Goal: Task Accomplishment & Management: Use online tool/utility

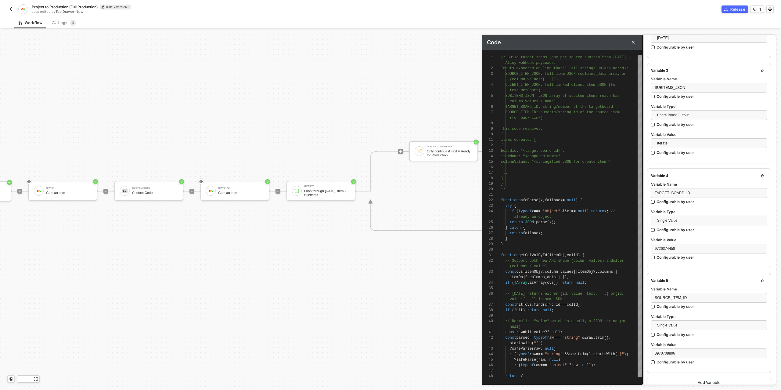
scroll to position [273, 0]
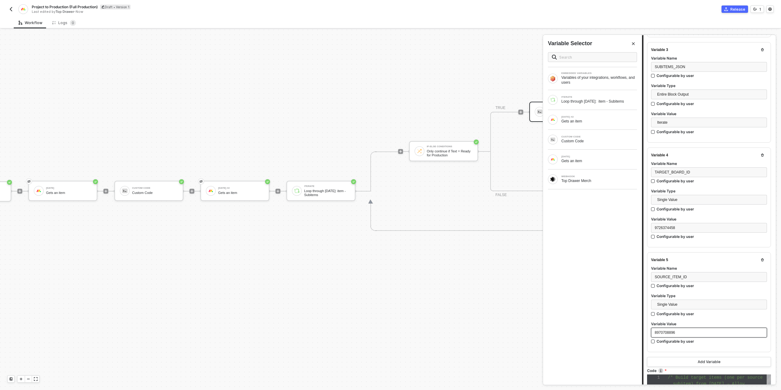
click at [696, 329] on div "8970708896" at bounding box center [709, 332] width 109 height 6
click at [579, 154] on div "MONDAY Gets an item" at bounding box center [592, 159] width 89 height 10
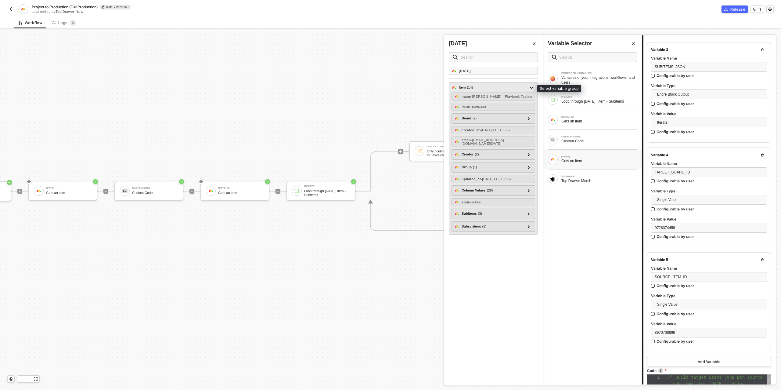
click at [466, 86] on div "Item ( 14 )" at bounding box center [466, 87] width 14 height 5
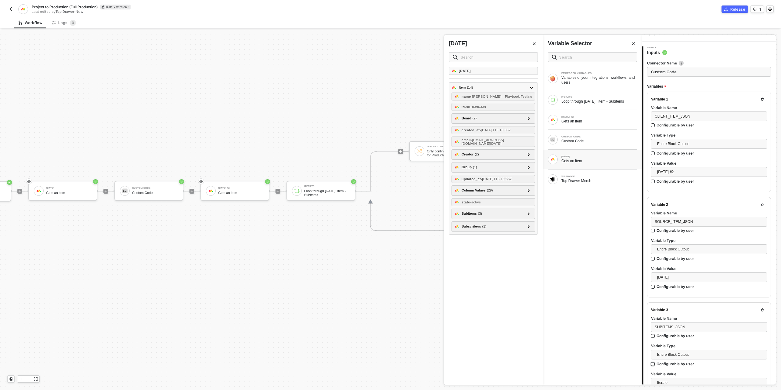
scroll to position [0, 0]
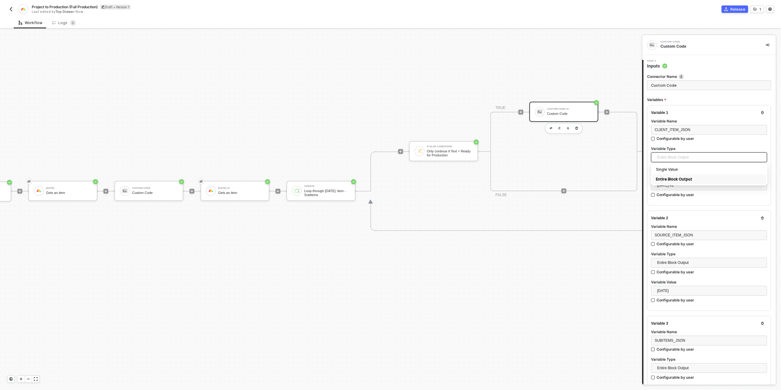
click at [681, 158] on span "Entire Block Output" at bounding box center [710, 157] width 106 height 9
click at [680, 166] on div "Single Value" at bounding box center [709, 169] width 106 height 7
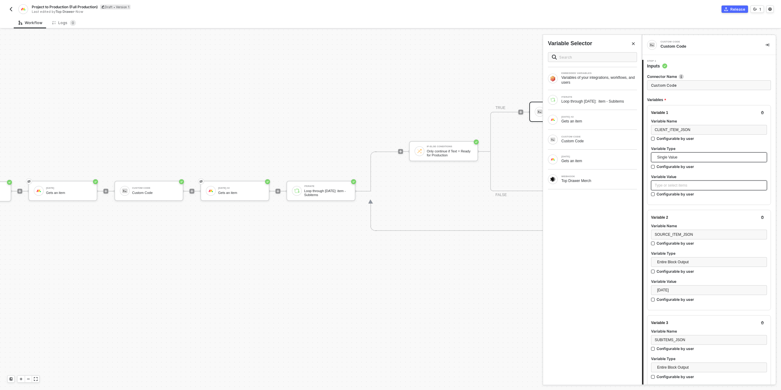
click at [674, 185] on div "Type or select items ﻿" at bounding box center [709, 185] width 109 height 6
click at [583, 123] on div "MONDAY #2 Gets an item" at bounding box center [592, 120] width 89 height 10
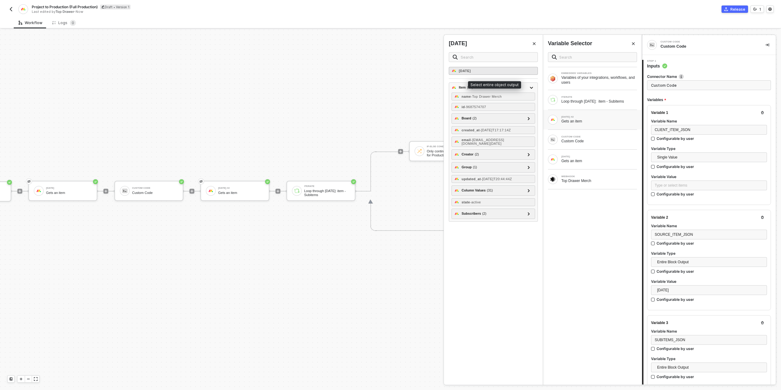
click at [461, 71] on strong "[DATE]" at bounding box center [465, 71] width 12 height 4
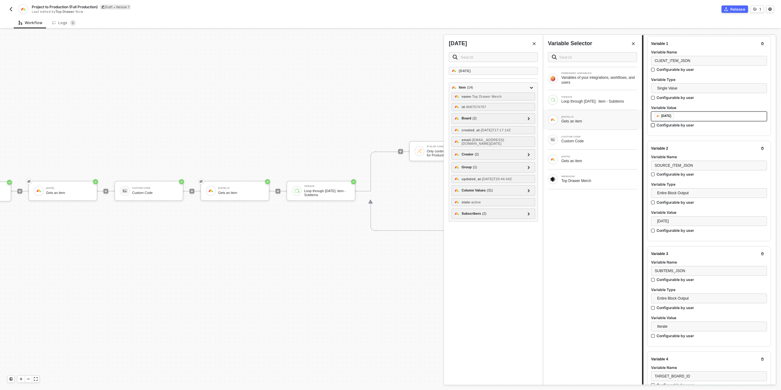
scroll to position [79, 0]
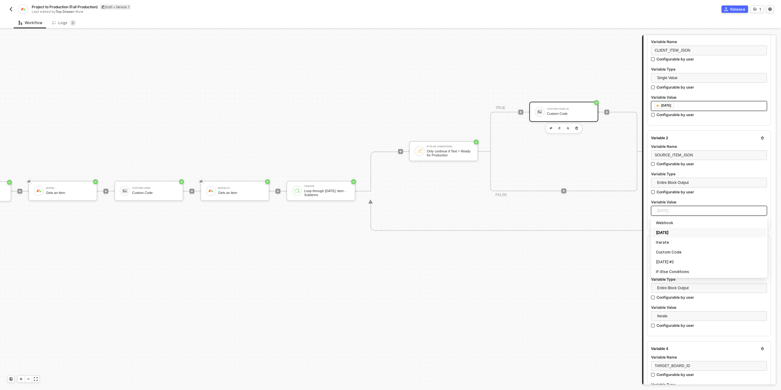
click at [691, 206] on span "[DATE]" at bounding box center [710, 210] width 106 height 9
click at [678, 184] on span "Entire Block Output" at bounding box center [710, 182] width 106 height 9
click at [670, 194] on div "Single Value" at bounding box center [709, 194] width 106 height 7
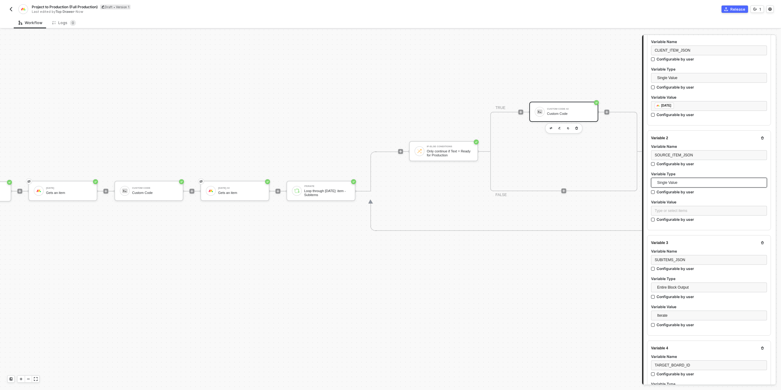
click at [673, 204] on div "Variable Value" at bounding box center [709, 202] width 116 height 6
click at [672, 208] on div "Type or select items ﻿" at bounding box center [709, 211] width 109 height 6
click at [575, 160] on div "Gets an item" at bounding box center [599, 160] width 76 height 5
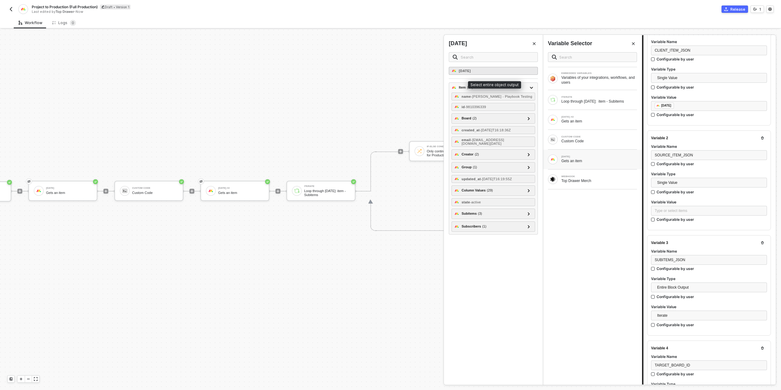
click at [465, 70] on strong "[DATE]" at bounding box center [465, 71] width 12 height 4
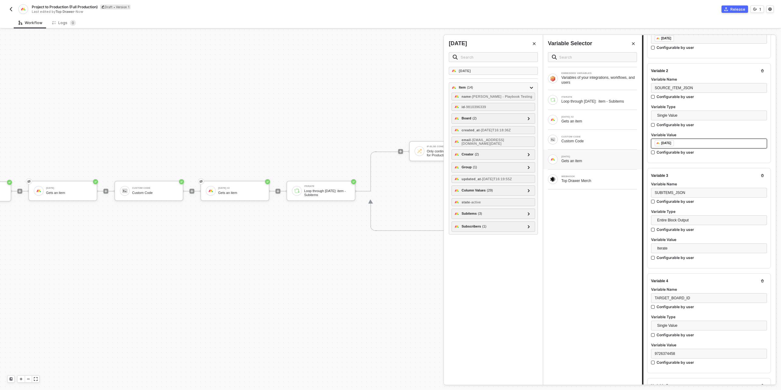
scroll to position [163, 0]
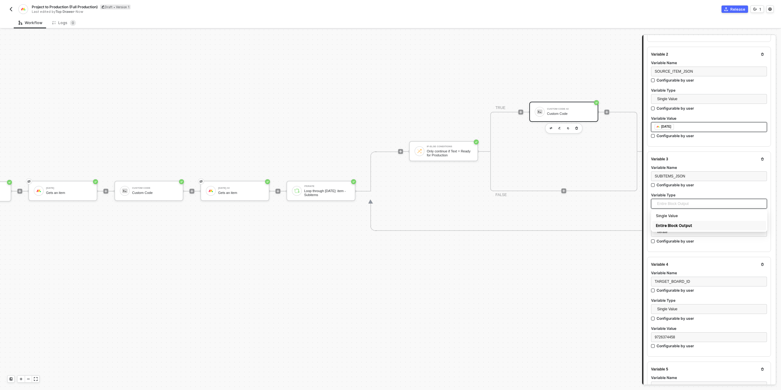
click at [680, 199] on span "Entire Block Output" at bounding box center [710, 203] width 106 height 9
click at [679, 212] on div "Single Value" at bounding box center [709, 215] width 106 height 7
click at [678, 229] on div "Type or select items ﻿" at bounding box center [709, 232] width 109 height 6
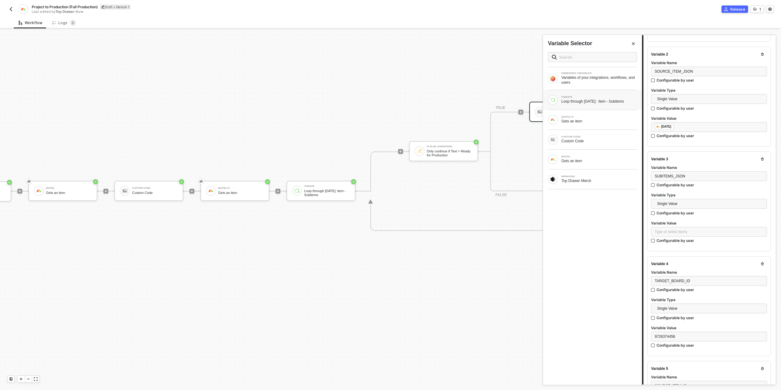
click at [579, 103] on div "Loop through [DATE]: item - Subitems" at bounding box center [599, 101] width 76 height 5
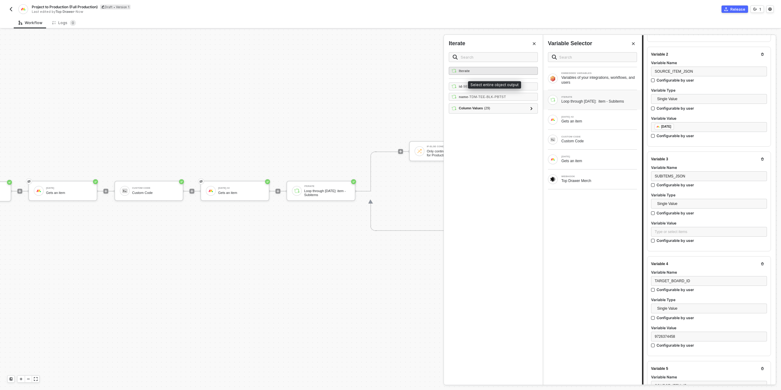
click at [469, 70] on strong "Iterate" at bounding box center [464, 71] width 11 height 4
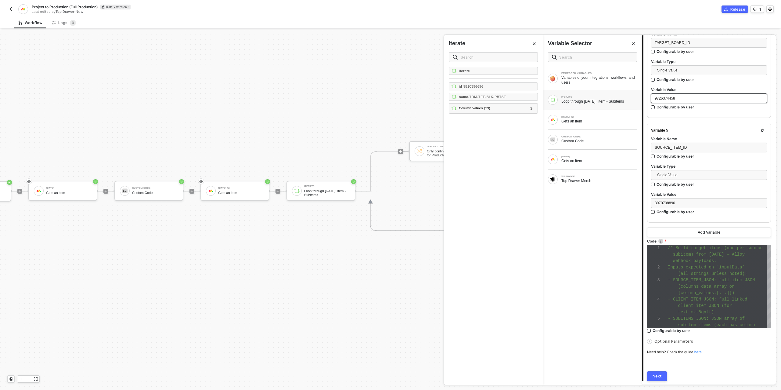
scroll to position [414, 0]
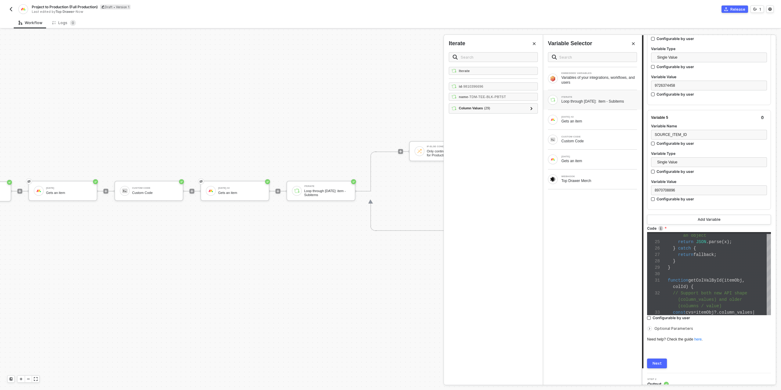
click at [659, 358] on button "Next" at bounding box center [657, 363] width 20 height 10
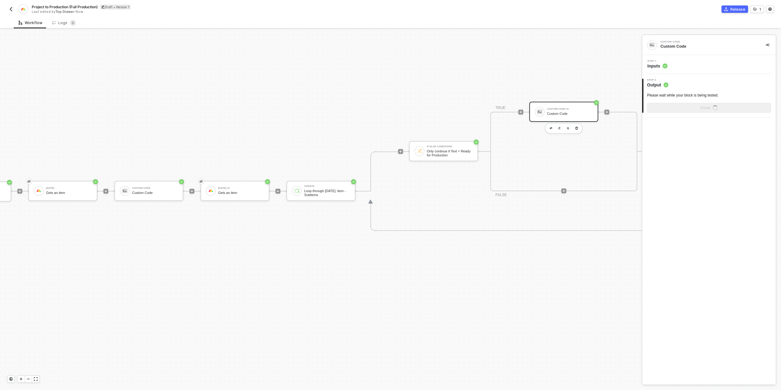
scroll to position [0, 0]
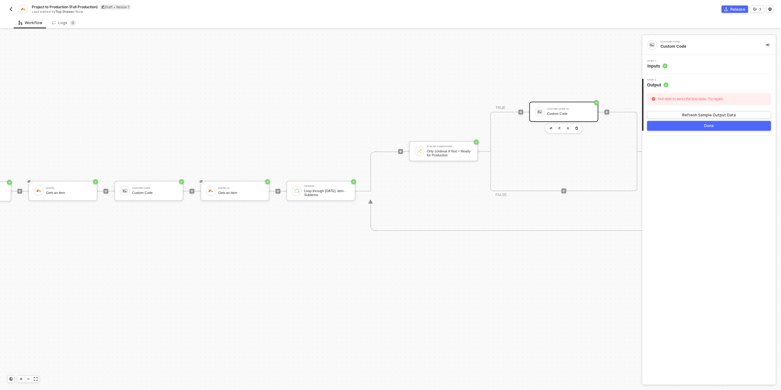
click at [664, 62] on div "Step 1 Inputs" at bounding box center [657, 64] width 20 height 9
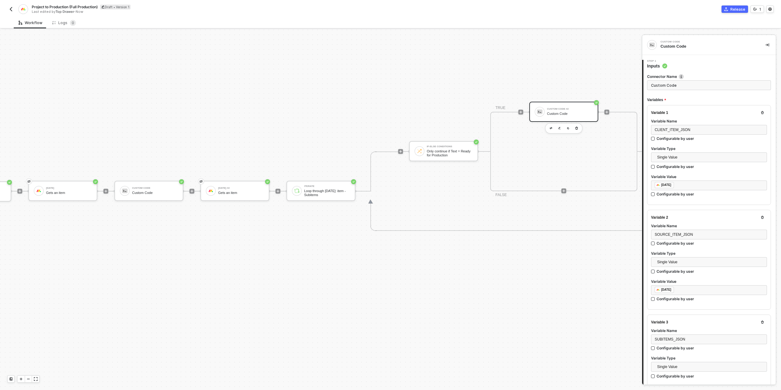
type textarea "/* Build target items (one per source subitem) from Monday → Alloy webhook payl…"
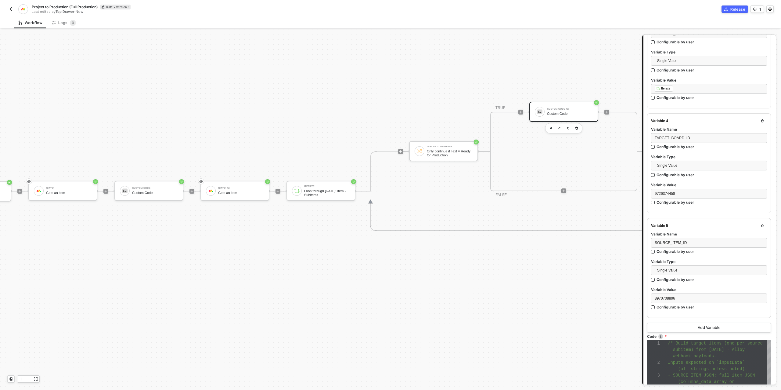
scroll to position [300, 0]
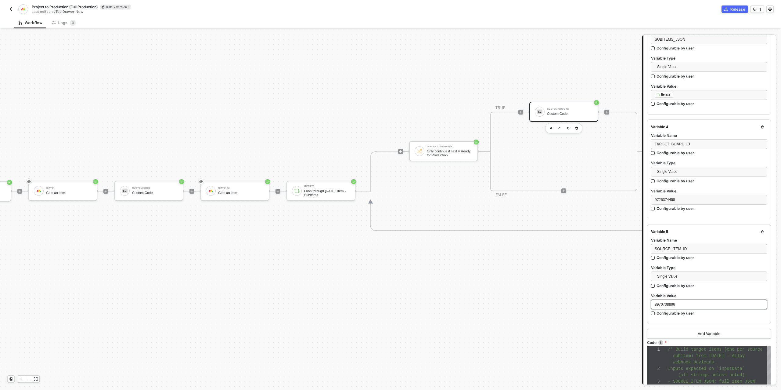
click at [678, 301] on div "8970708896" at bounding box center [709, 304] width 109 height 6
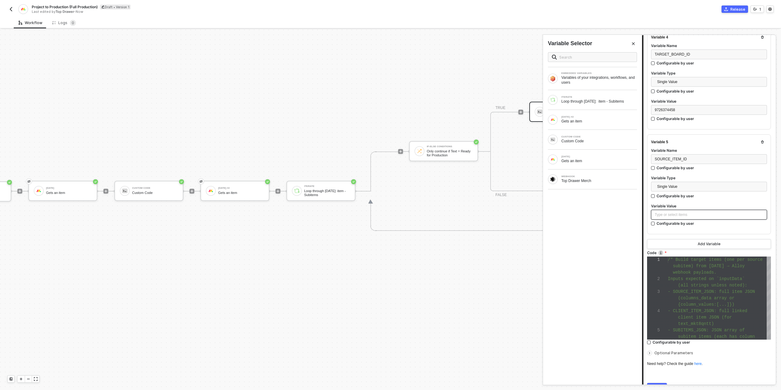
scroll to position [405, 0]
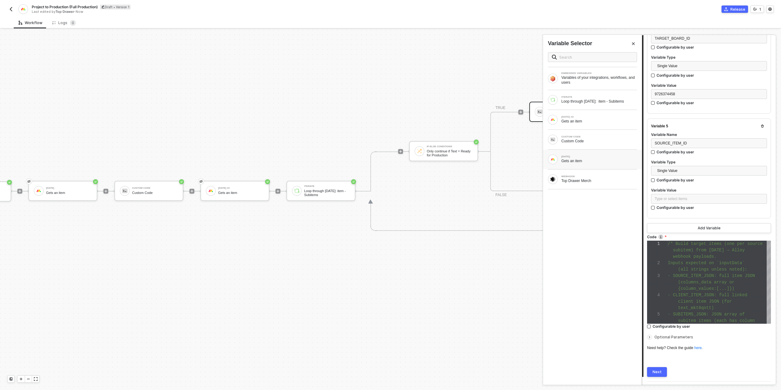
click at [581, 164] on div "MONDAY Gets an item" at bounding box center [592, 159] width 99 height 20
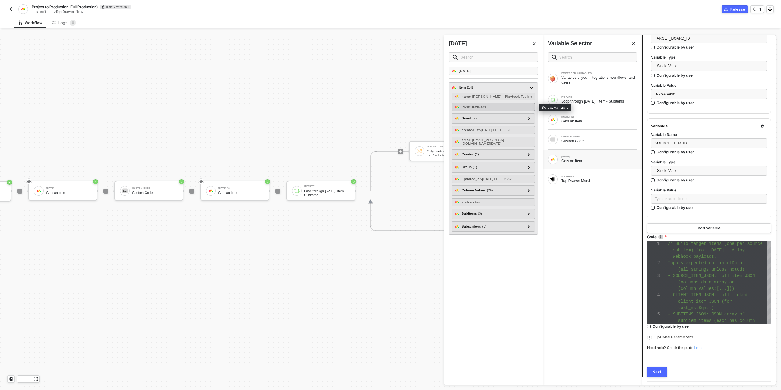
click at [491, 107] on div "id - 9810396339" at bounding box center [493, 107] width 84 height 8
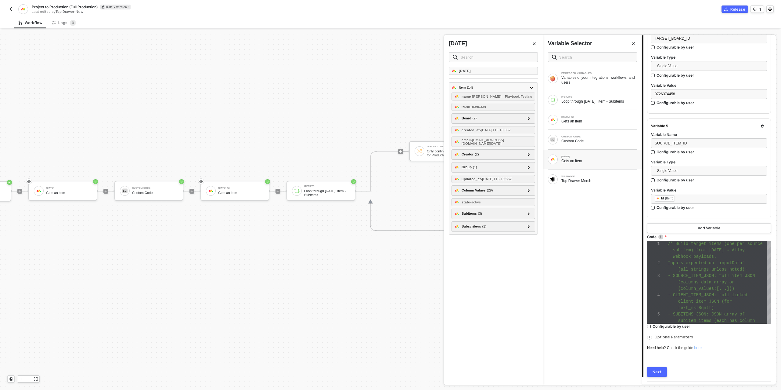
click at [656, 367] on button "Next" at bounding box center [657, 372] width 20 height 10
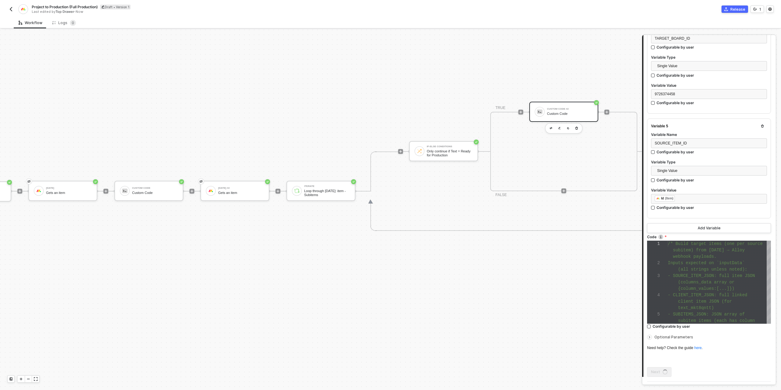
scroll to position [0, 0]
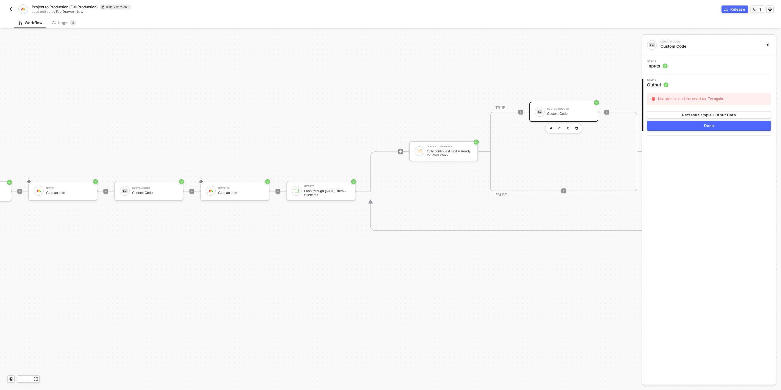
click at [669, 64] on div "Step 1 Inputs" at bounding box center [710, 64] width 132 height 9
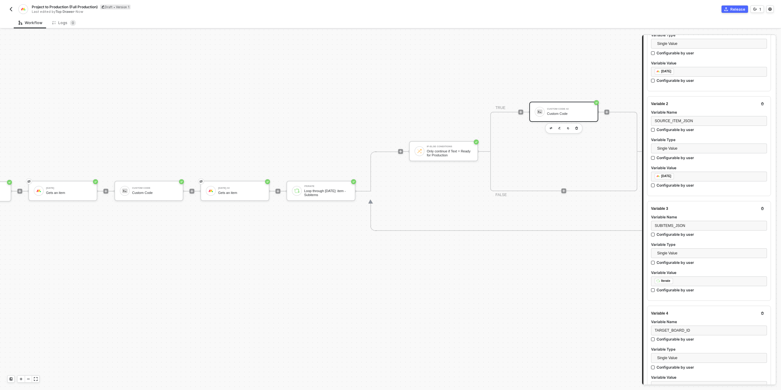
scroll to position [123, 0]
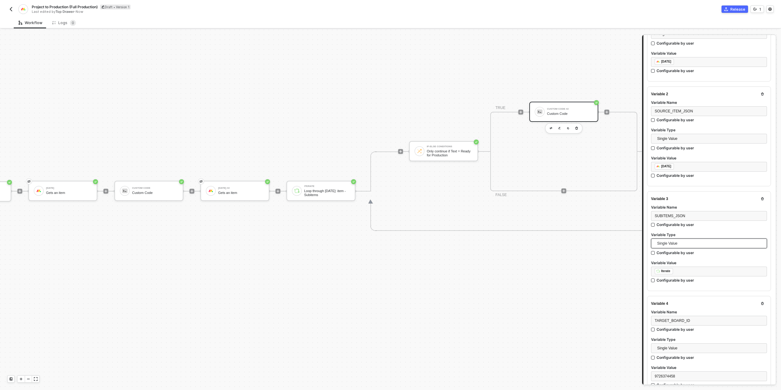
click at [689, 241] on span "Single Value" at bounding box center [710, 243] width 106 height 9
click at [685, 264] on div "Entire Block Output" at bounding box center [709, 265] width 106 height 7
click at [667, 272] on span "Iterate" at bounding box center [710, 271] width 106 height 9
click at [671, 300] on div "Iterate" at bounding box center [709, 303] width 106 height 7
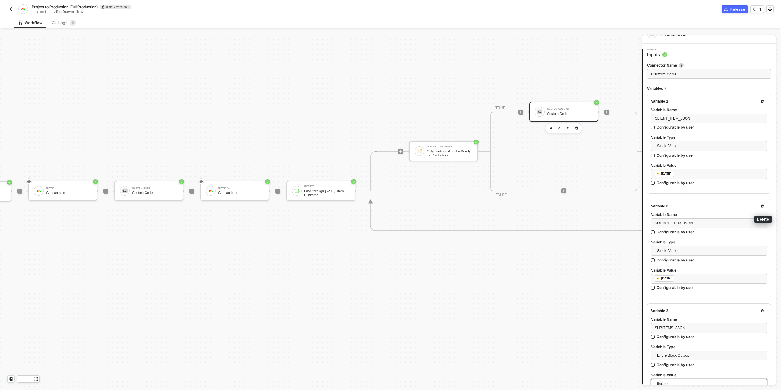
click at [761, 202] on button "button" at bounding box center [762, 205] width 7 height 7
click at [763, 100] on icon "button" at bounding box center [763, 101] width 4 height 4
click at [762, 100] on icon "button" at bounding box center [763, 101] width 4 height 4
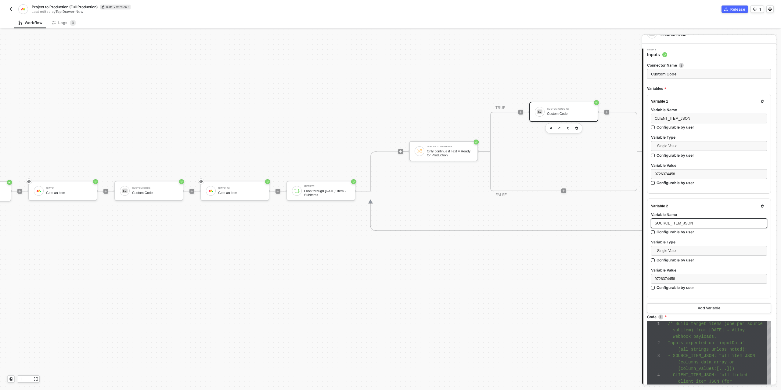
click at [684, 221] on span "SOURCE_ITEM_JSON" at bounding box center [674, 223] width 38 height 4
click at [706, 207] on div "Variable 2 Variable Name SOURCE_ITEM_ID Configurable by user Variable Type Sing…" at bounding box center [709, 248] width 124 height 100
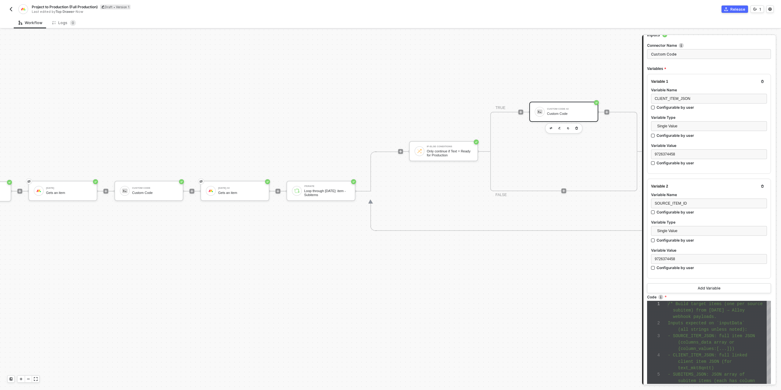
scroll to position [32, 0]
click at [681, 259] on div "9726374458" at bounding box center [709, 258] width 109 height 6
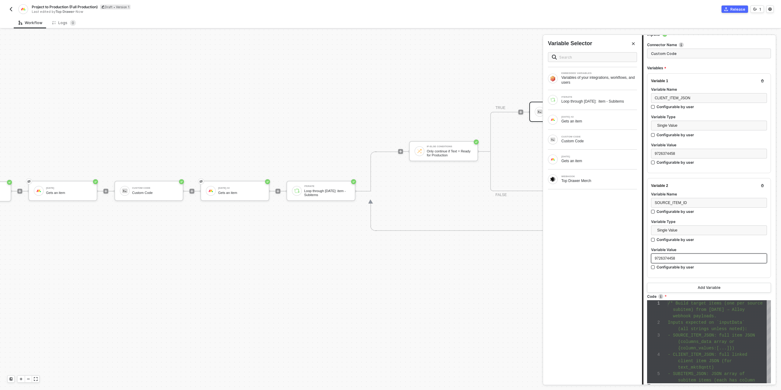
click at [681, 259] on div "9726374458" at bounding box center [709, 258] width 109 height 6
click at [577, 154] on div "MONDAY Gets an item" at bounding box center [592, 159] width 89 height 10
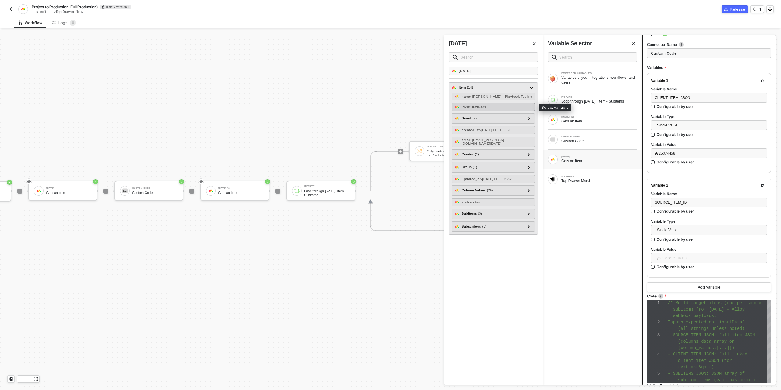
click at [486, 105] on span "- 9810396339" at bounding box center [475, 107] width 21 height 4
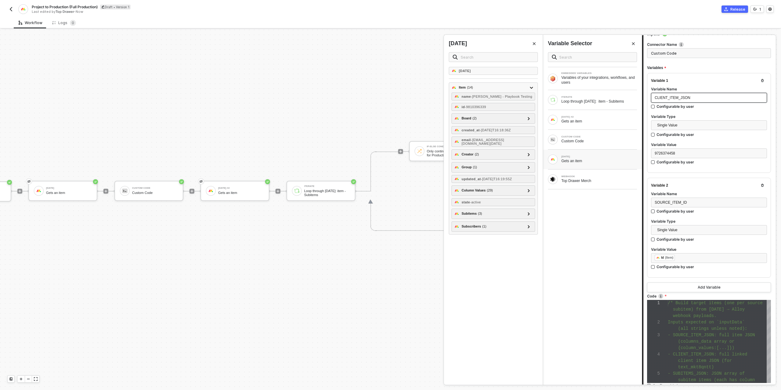
click at [664, 98] on span "CLIENT_ITEM_JSON" at bounding box center [673, 97] width 36 height 4
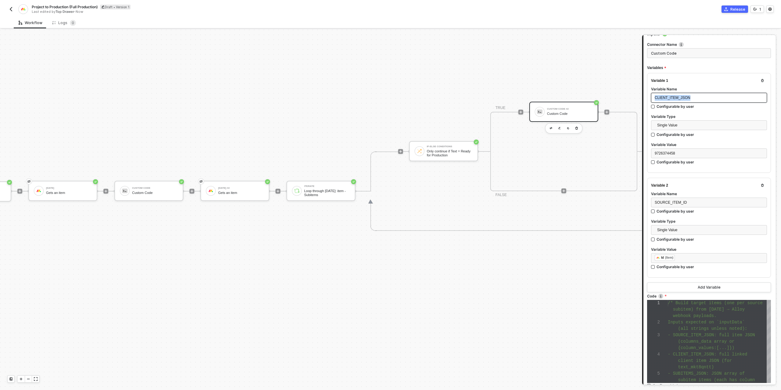
click at [664, 98] on span "CLIENT_ITEM_JSON" at bounding box center [673, 97] width 36 height 4
click at [685, 153] on div "9726374458" at bounding box center [709, 153] width 109 height 6
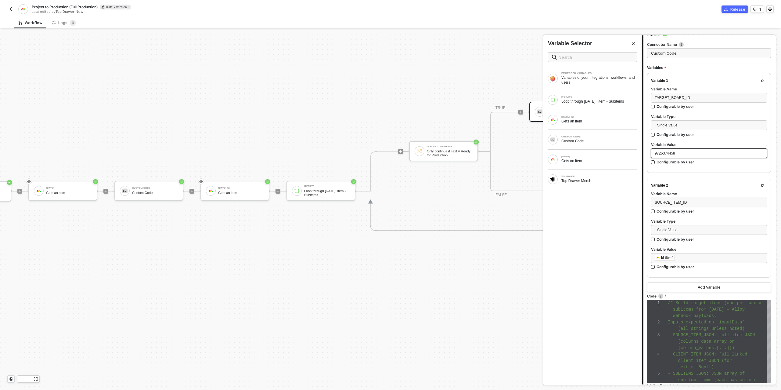
click at [670, 151] on span "9726374458" at bounding box center [665, 153] width 20 height 4
click at [696, 172] on div "Variable 1 Variable Name TARGET_BOARD_ID Configurable by user Variable Type Sin…" at bounding box center [709, 123] width 124 height 100
click at [715, 282] on button "Add Variable" at bounding box center [709, 287] width 124 height 10
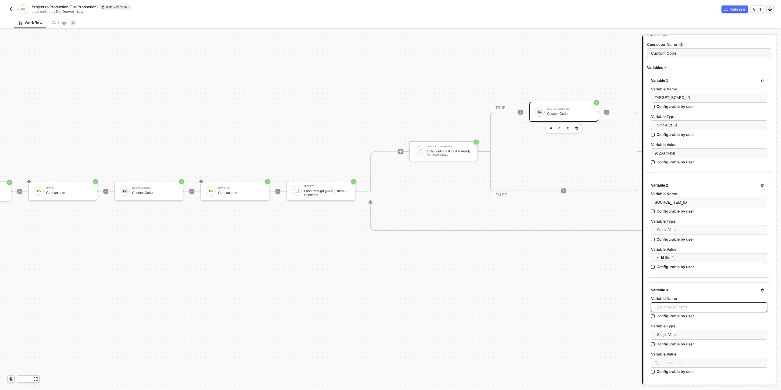
click at [678, 306] on div "Type or select items ﻿" at bounding box center [709, 307] width 109 height 6
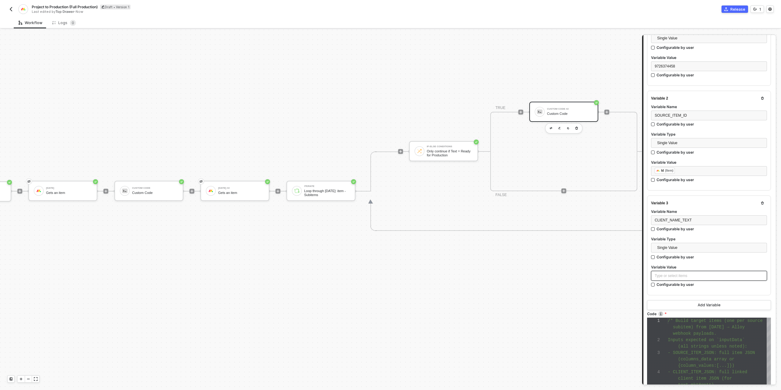
click at [676, 278] on div "Type or select items ﻿" at bounding box center [709, 276] width 116 height 10
click at [571, 116] on div "MONDAY #2" at bounding box center [599, 117] width 76 height 2
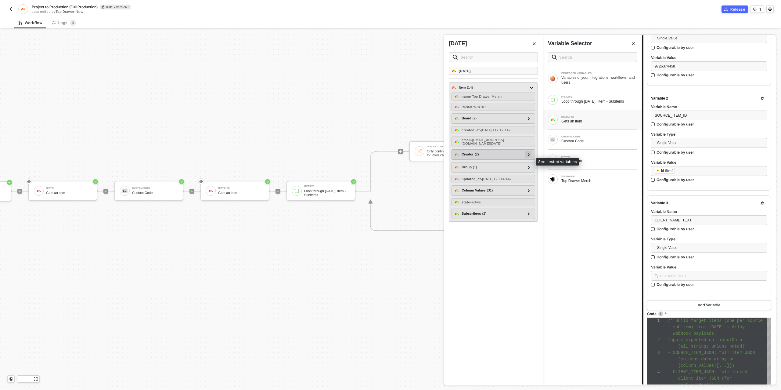
click at [527, 158] on div at bounding box center [528, 154] width 7 height 7
click at [529, 156] on icon at bounding box center [528, 154] width 3 height 2
click at [528, 192] on icon at bounding box center [529, 190] width 2 height 3
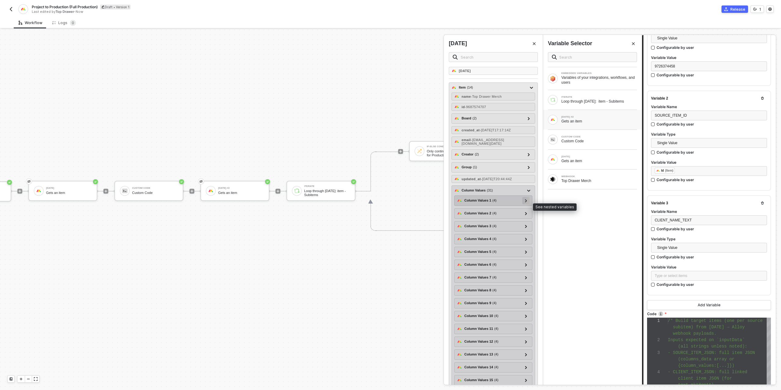
click at [526, 202] on icon at bounding box center [526, 200] width 2 height 3
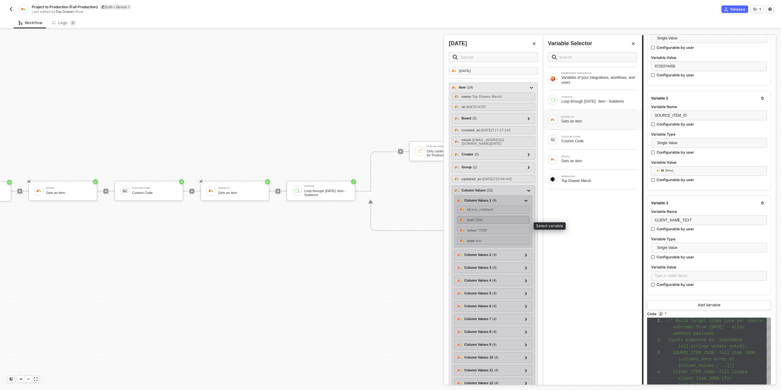
click at [482, 221] on span "- TDM" at bounding box center [477, 220] width 9 height 4
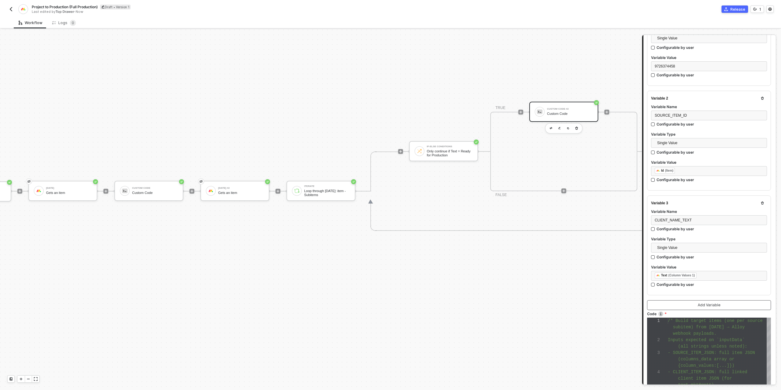
click at [691, 305] on button "Add Variable" at bounding box center [709, 305] width 124 height 10
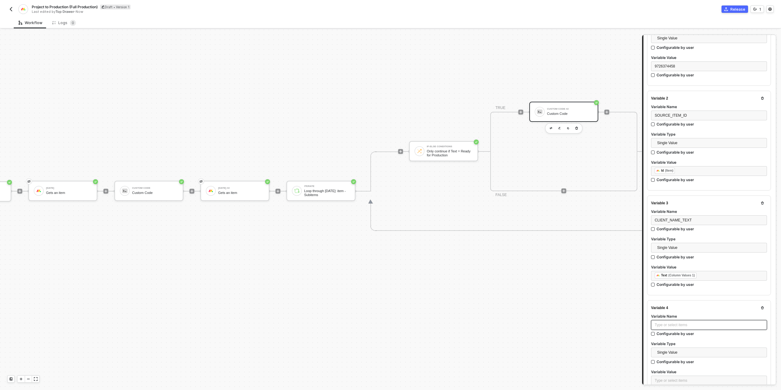
click at [669, 322] on div "Type or select items ﻿" at bounding box center [709, 325] width 109 height 6
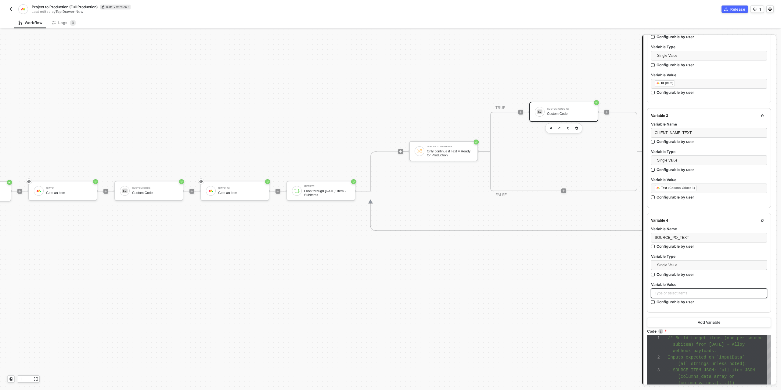
click at [671, 290] on div "Type or select items ﻿" at bounding box center [709, 293] width 109 height 6
click at [587, 167] on div "MONDAY Gets an item" at bounding box center [592, 159] width 99 height 20
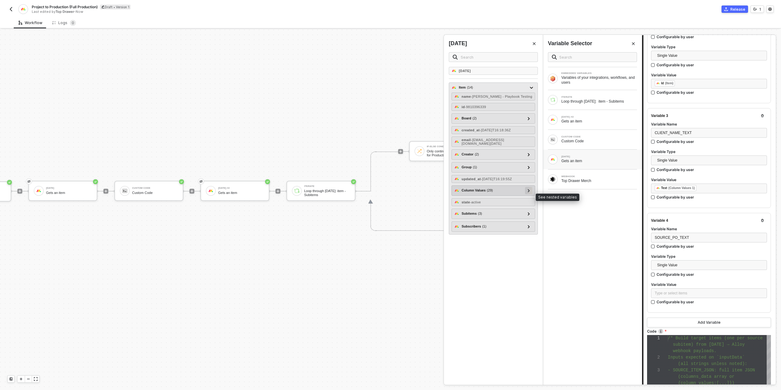
click at [527, 193] on div at bounding box center [528, 190] width 3 height 7
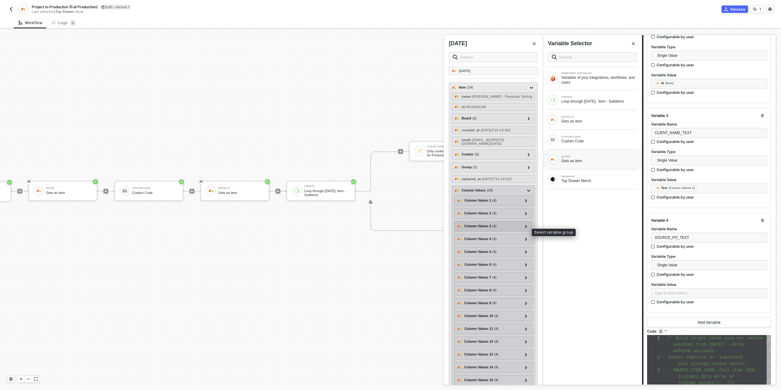
scroll to position [188, 0]
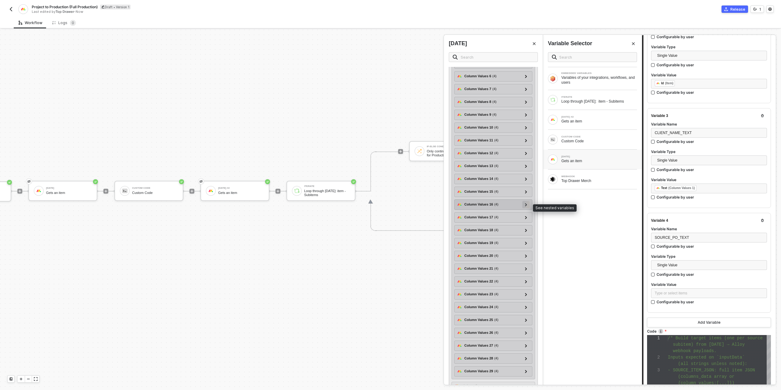
click at [527, 207] on div at bounding box center [525, 204] width 3 height 7
click at [527, 206] on icon at bounding box center [525, 204] width 3 height 2
click at [527, 195] on div at bounding box center [525, 191] width 7 height 7
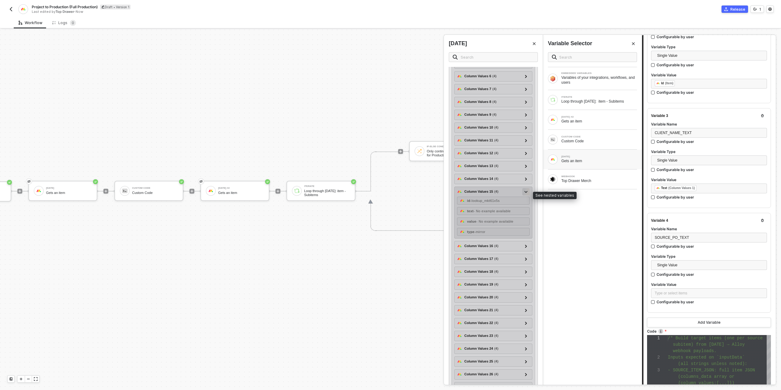
click at [527, 195] on div at bounding box center [525, 191] width 7 height 7
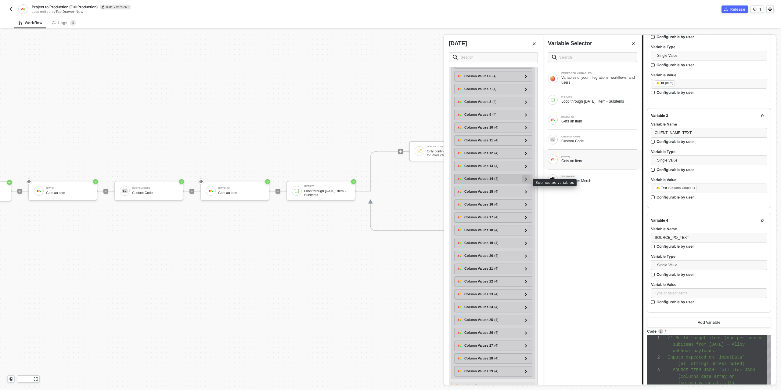
click at [527, 180] on icon at bounding box center [526, 178] width 2 height 3
click at [527, 180] on icon at bounding box center [525, 179] width 3 height 2
click at [527, 167] on icon at bounding box center [526, 165] width 2 height 3
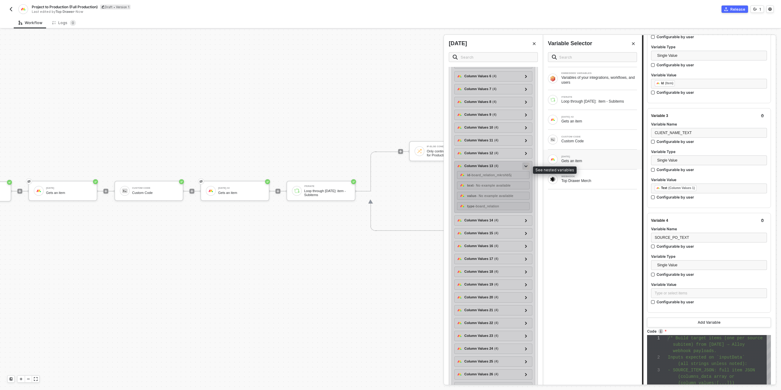
click at [527, 167] on icon at bounding box center [525, 166] width 3 height 2
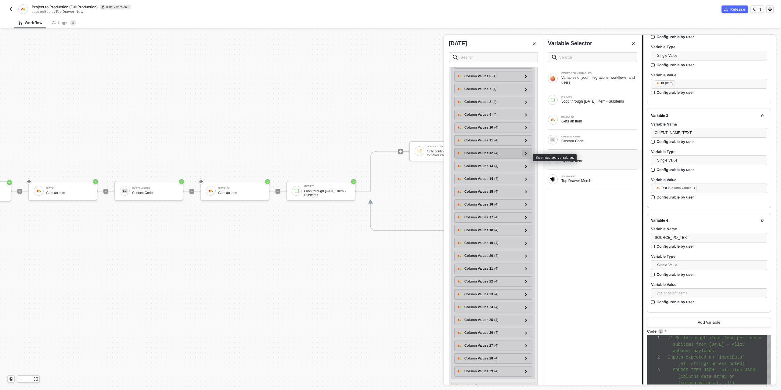
click at [525, 154] on div at bounding box center [525, 152] width 3 height 7
click at [526, 142] on icon at bounding box center [526, 140] width 2 height 3
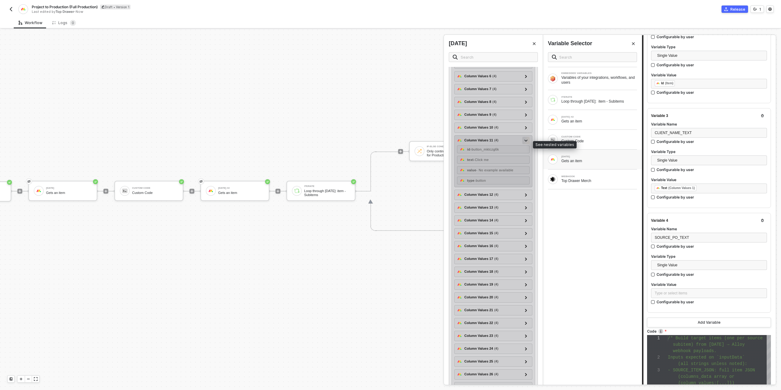
click at [526, 142] on icon at bounding box center [525, 140] width 3 height 2
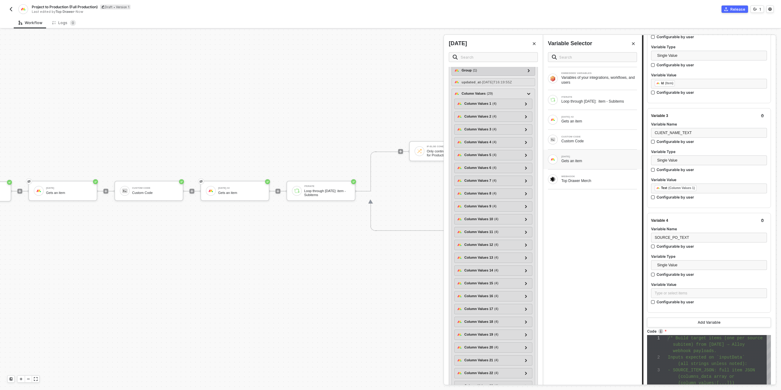
scroll to position [118, 0]
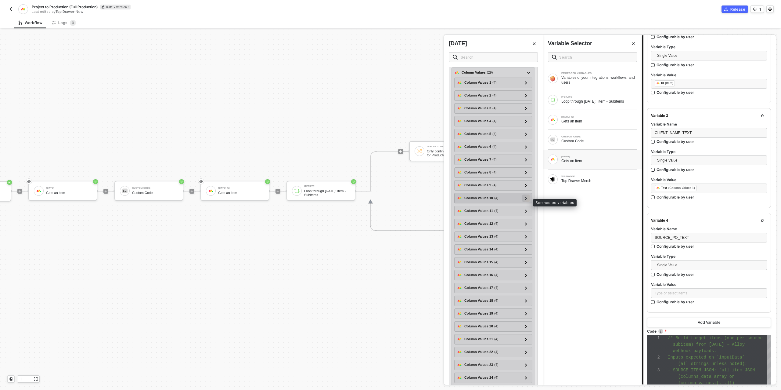
click at [527, 200] on icon at bounding box center [526, 197] width 2 height 3
click at [527, 199] on icon at bounding box center [525, 198] width 3 height 2
click at [527, 188] on div at bounding box center [525, 185] width 3 height 7
click at [527, 174] on icon at bounding box center [526, 172] width 2 height 3
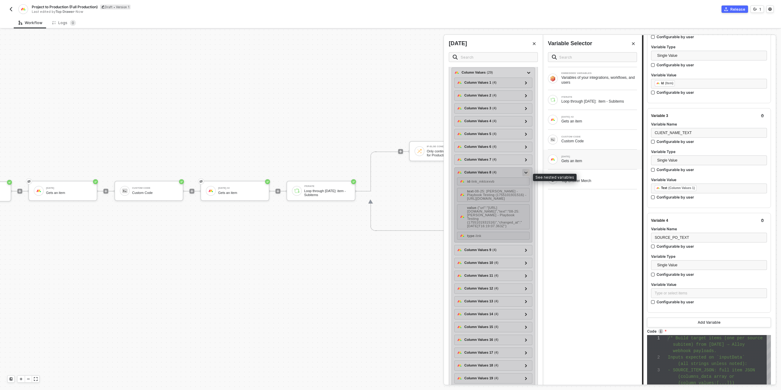
click at [527, 173] on icon at bounding box center [525, 172] width 3 height 2
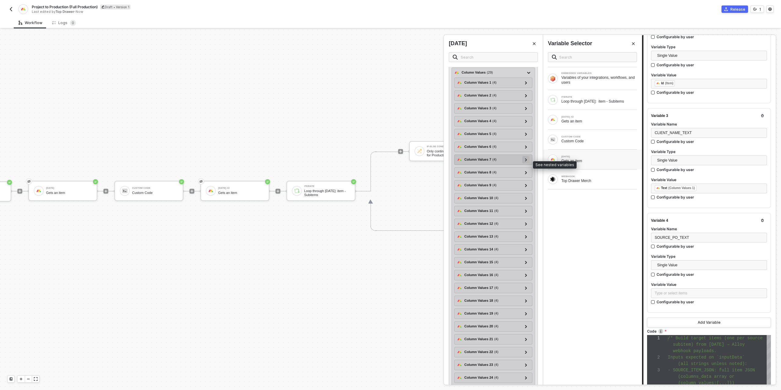
click at [527, 161] on icon at bounding box center [526, 159] width 2 height 3
click at [489, 181] on span "- Online - In Stock" at bounding box center [487, 179] width 28 height 4
click at [526, 267] on icon at bounding box center [526, 265] width 2 height 3
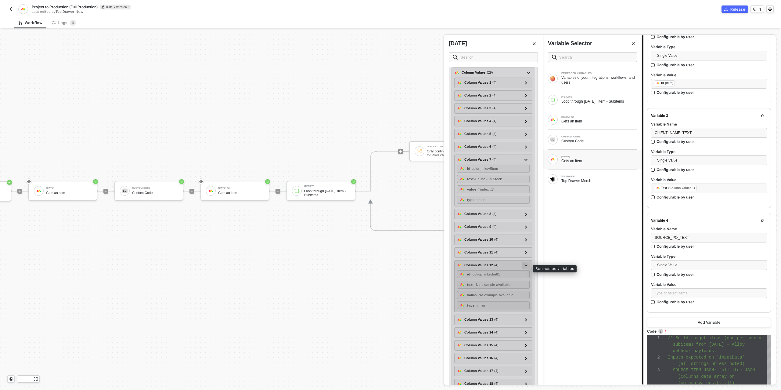
click at [526, 268] on div at bounding box center [525, 264] width 3 height 7
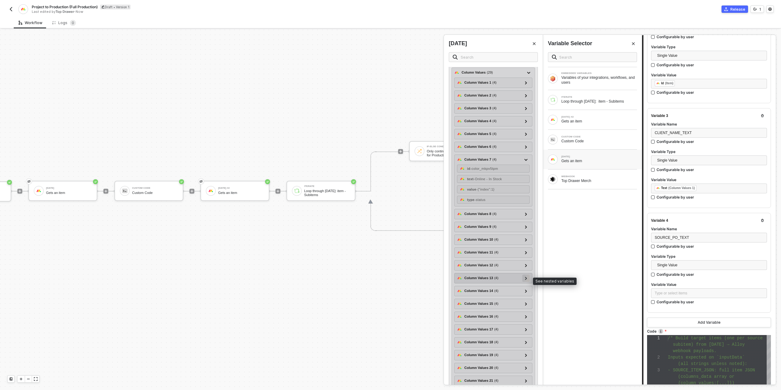
click at [527, 279] on icon at bounding box center [526, 277] width 2 height 3
click at [527, 279] on icon at bounding box center [525, 278] width 3 height 2
click at [526, 290] on icon at bounding box center [526, 290] width 2 height 3
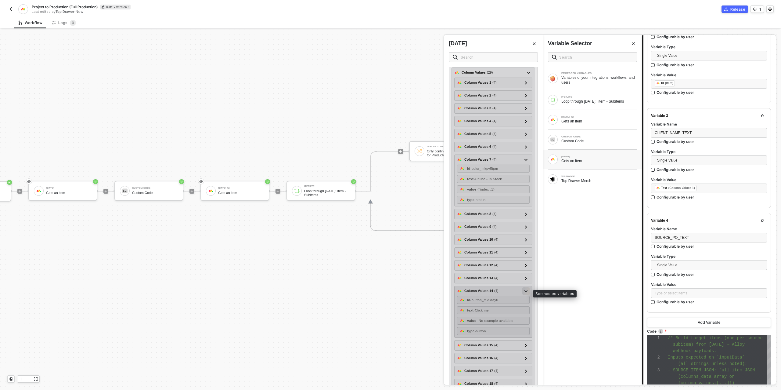
click at [526, 290] on div at bounding box center [525, 290] width 3 height 7
click at [526, 305] on icon at bounding box center [526, 303] width 2 height 3
click at [526, 305] on icon at bounding box center [525, 304] width 3 height 2
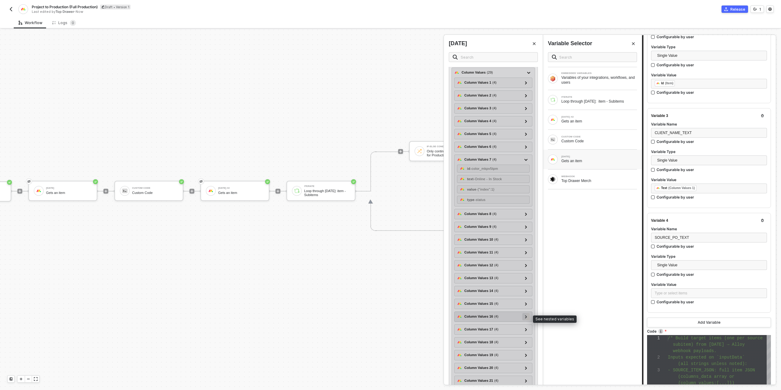
click at [526, 318] on icon at bounding box center [526, 316] width 2 height 3
click at [526, 317] on icon at bounding box center [525, 316] width 3 height 2
click at [525, 328] on div at bounding box center [525, 329] width 3 height 7
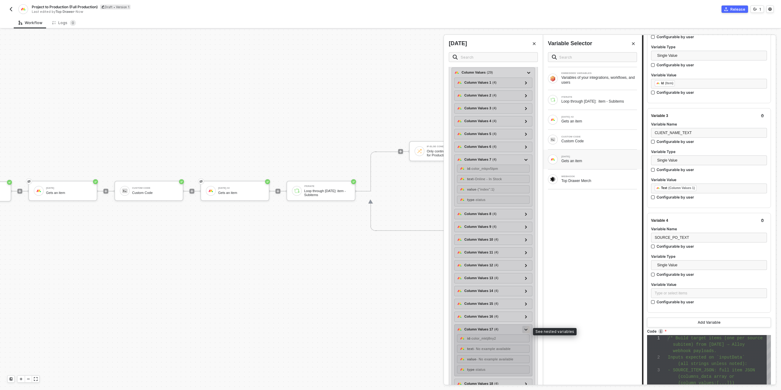
click at [525, 328] on div at bounding box center [525, 329] width 3 height 7
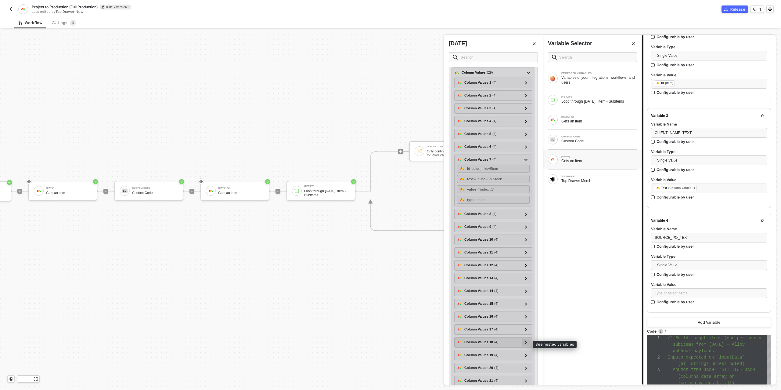
click at [527, 345] on div at bounding box center [525, 341] width 3 height 7
click at [526, 345] on div at bounding box center [525, 341] width 3 height 7
click at [525, 317] on icon at bounding box center [526, 316] width 2 height 3
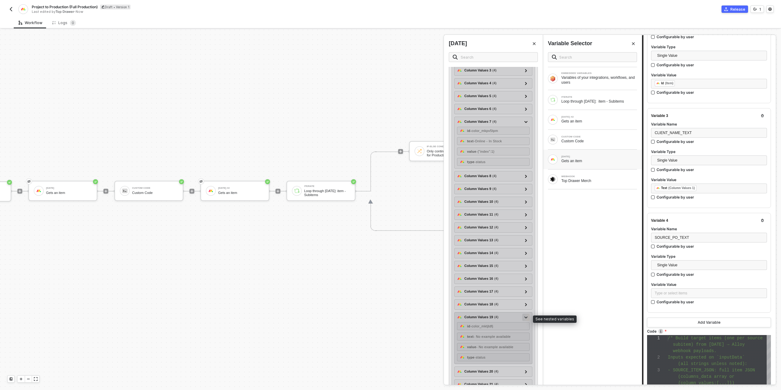
click at [525, 317] on icon at bounding box center [525, 317] width 3 height 2
click at [526, 331] on icon at bounding box center [526, 329] width 2 height 3
click at [526, 331] on div at bounding box center [525, 329] width 3 height 7
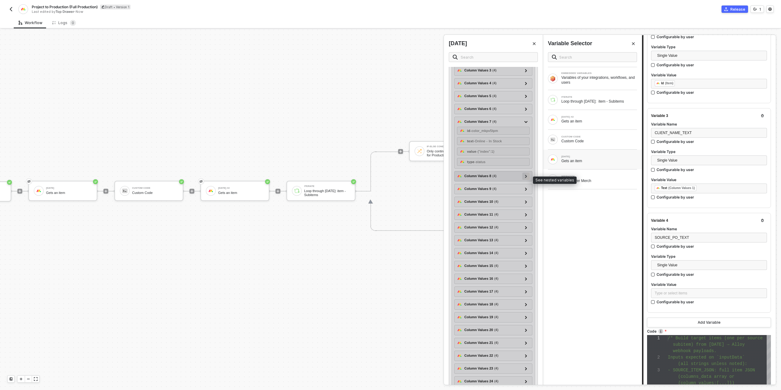
click at [526, 178] on icon at bounding box center [526, 175] width 2 height 3
click at [526, 177] on icon at bounding box center [525, 176] width 3 height 2
click at [527, 190] on icon at bounding box center [526, 188] width 2 height 3
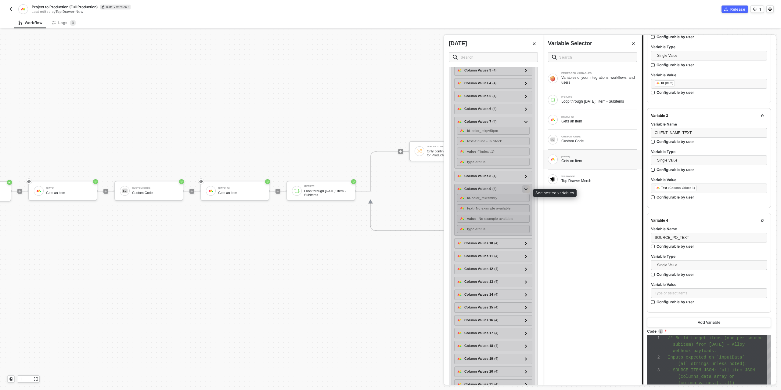
click at [527, 190] on icon at bounding box center [525, 189] width 3 height 2
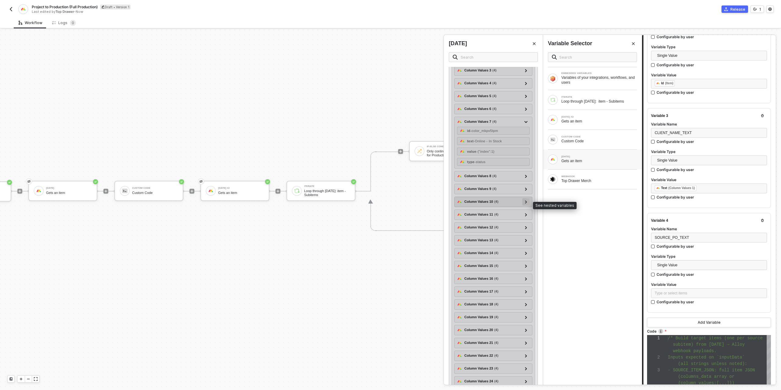
click at [527, 203] on icon at bounding box center [526, 201] width 2 height 3
click at [527, 203] on icon at bounding box center [525, 202] width 3 height 2
click at [524, 216] on div at bounding box center [525, 214] width 3 height 7
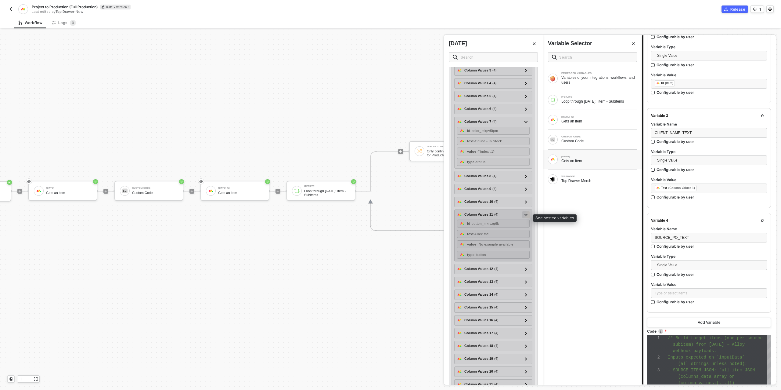
click at [524, 216] on icon at bounding box center [525, 215] width 3 height 2
click at [524, 228] on div at bounding box center [525, 227] width 7 height 7
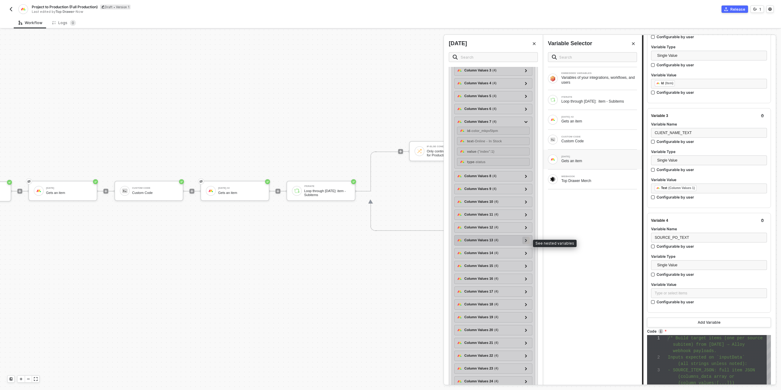
click at [526, 241] on icon at bounding box center [526, 240] width 2 height 3
click at [526, 241] on icon at bounding box center [525, 240] width 3 height 2
click at [527, 255] on div at bounding box center [525, 252] width 3 height 7
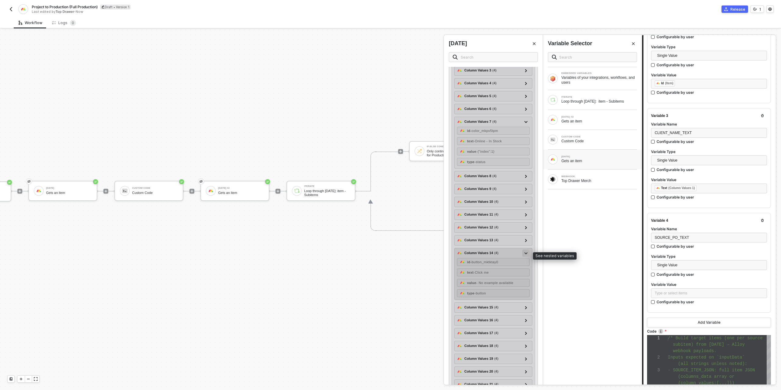
click at [526, 254] on icon at bounding box center [525, 253] width 3 height 2
click at [525, 267] on icon at bounding box center [526, 265] width 2 height 3
click at [525, 267] on icon at bounding box center [525, 266] width 3 height 2
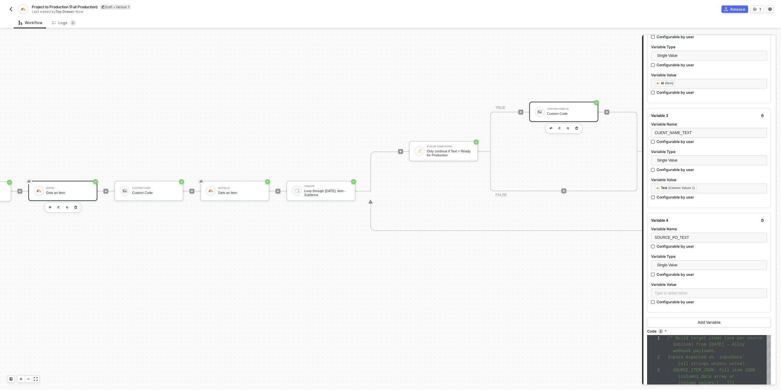
click at [65, 192] on div "Gets an item" at bounding box center [69, 193] width 46 height 4
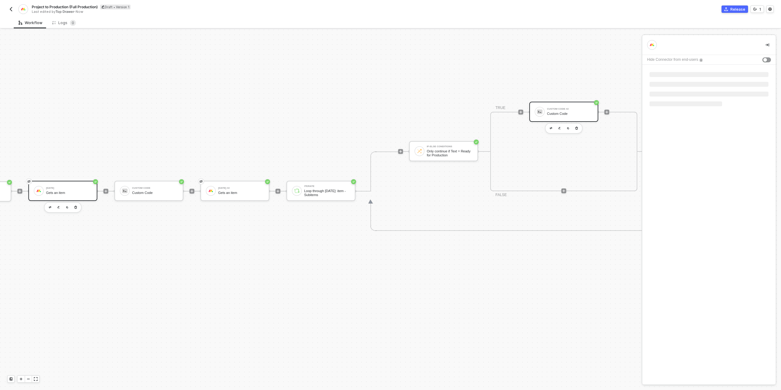
scroll to position [0, 0]
click at [661, 167] on button "Next" at bounding box center [657, 168] width 20 height 10
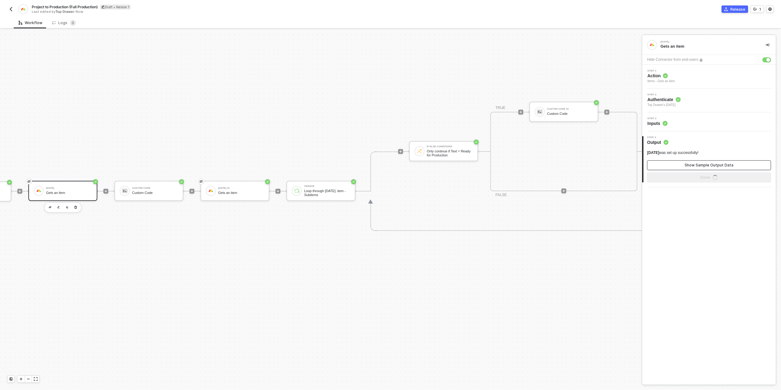
click at [661, 167] on button "Show Sample Output Data" at bounding box center [709, 165] width 124 height 10
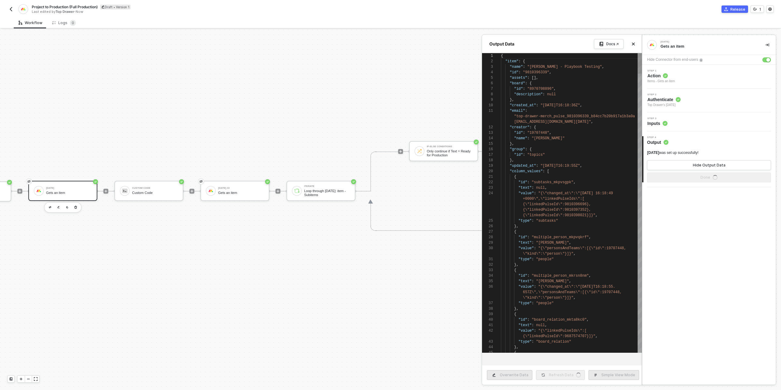
scroll to position [55, 0]
click at [393, 214] on div at bounding box center [390, 210] width 781 height 360
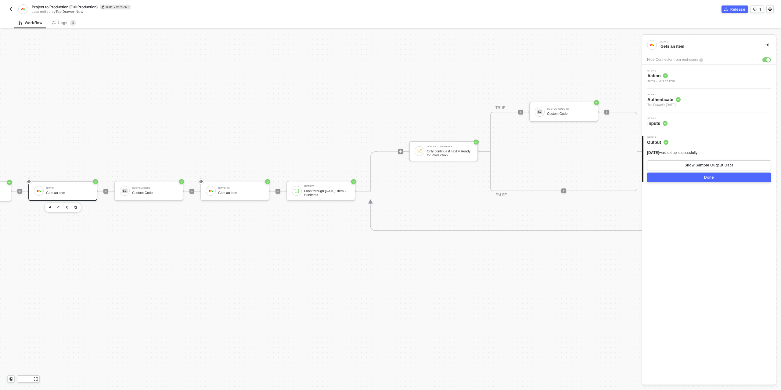
scroll to position [186, 151]
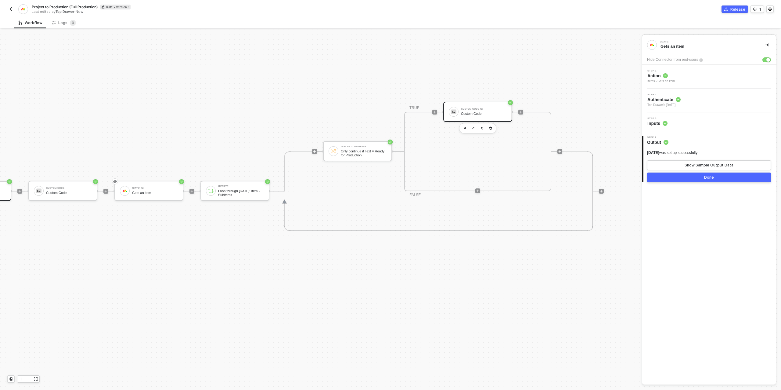
click at [468, 106] on div "Custom Code #2 Custom Code" at bounding box center [484, 112] width 46 height 12
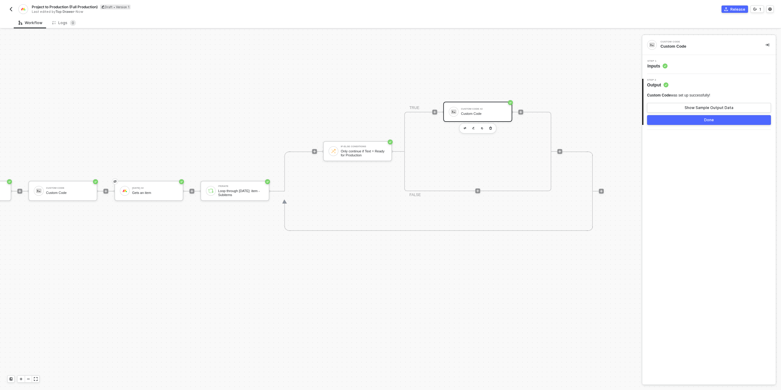
click at [676, 67] on div "Step 1 Inputs" at bounding box center [710, 64] width 132 height 9
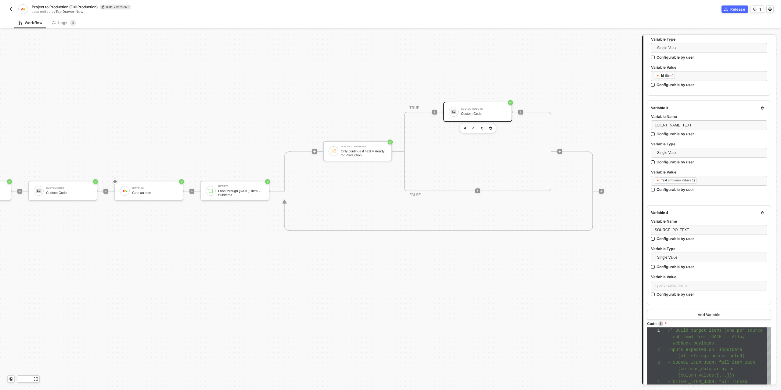
scroll to position [249, 0]
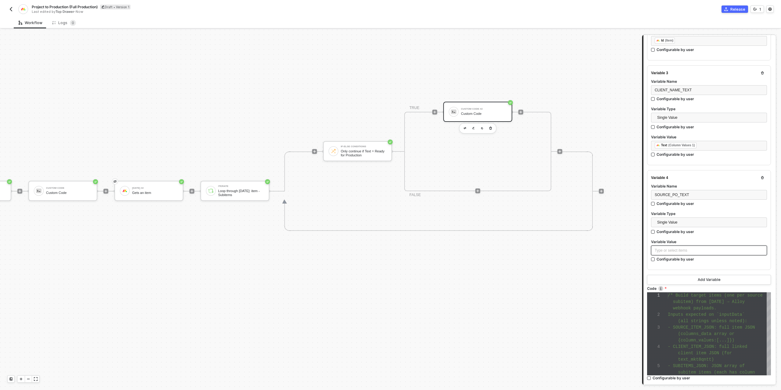
click at [681, 247] on div "Type or select items ﻿" at bounding box center [709, 250] width 109 height 6
click at [585, 161] on div "Gets an item" at bounding box center [599, 160] width 76 height 5
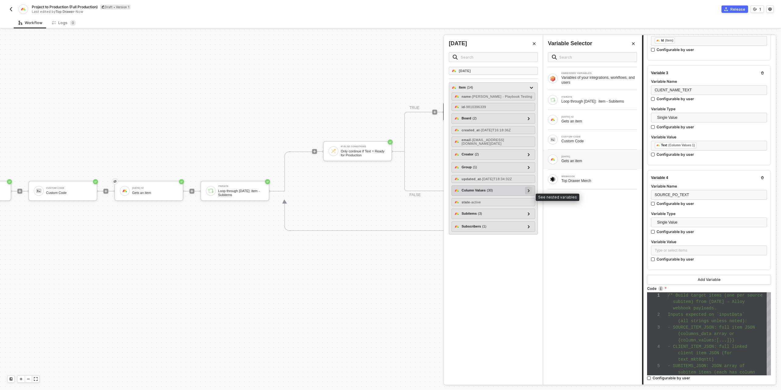
click at [531, 194] on div at bounding box center [528, 190] width 7 height 7
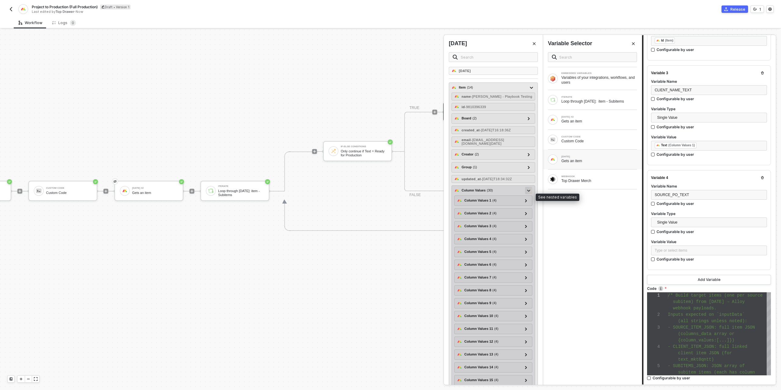
scroll to position [103, 0]
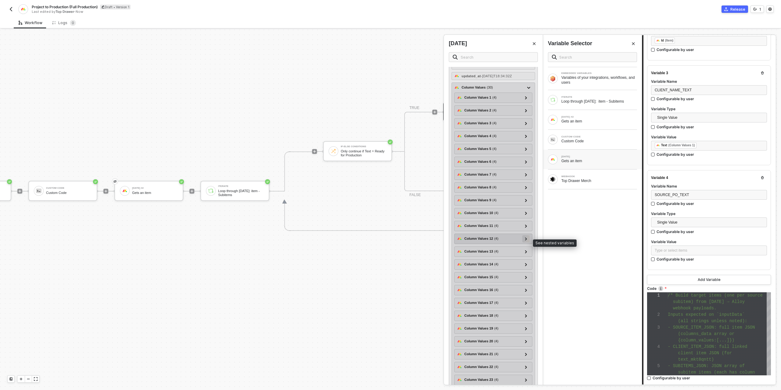
click at [529, 241] on div at bounding box center [525, 238] width 7 height 7
click at [526, 227] on icon at bounding box center [526, 225] width 2 height 3
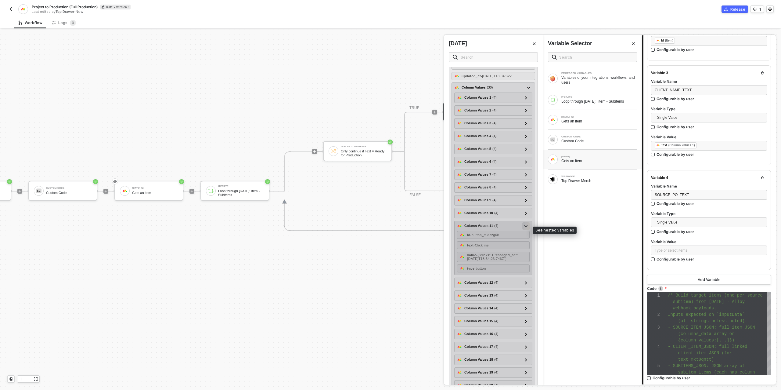
click at [526, 227] on div at bounding box center [525, 225] width 3 height 7
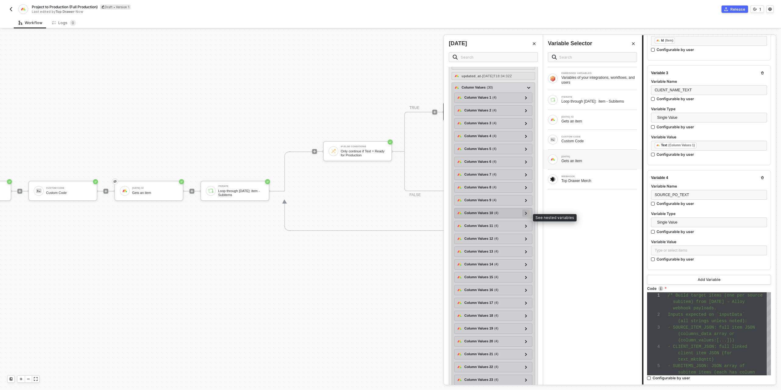
click at [527, 214] on icon at bounding box center [526, 212] width 2 height 3
click at [527, 214] on icon at bounding box center [525, 213] width 3 height 2
click at [525, 266] on div at bounding box center [525, 264] width 3 height 7
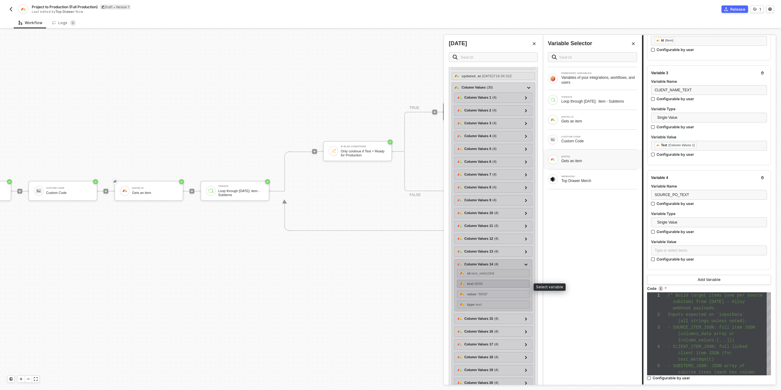
click at [483, 285] on span "- 8000" at bounding box center [477, 284] width 9 height 4
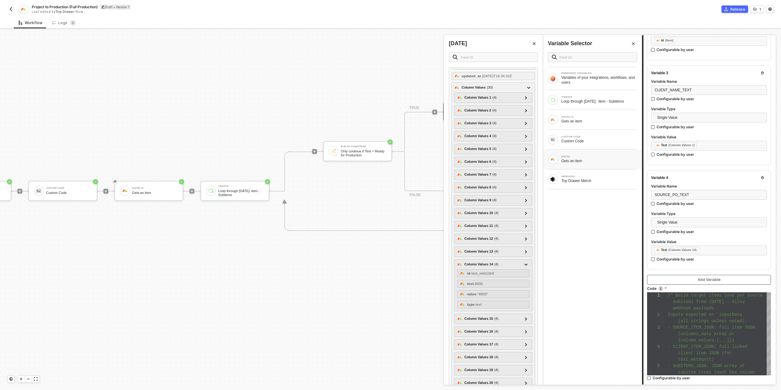
click at [700, 277] on div "Add Variable" at bounding box center [709, 279] width 23 height 5
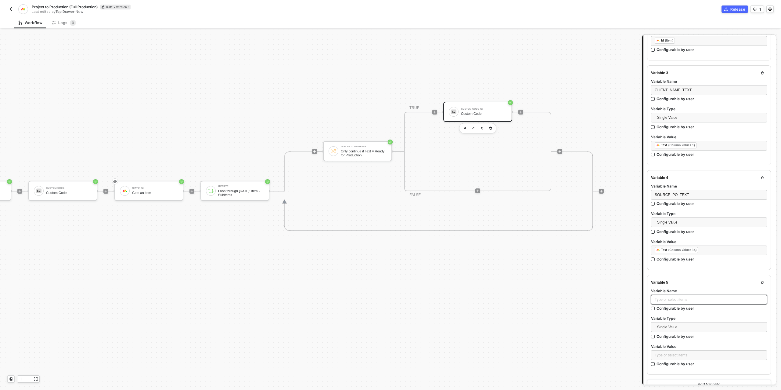
click at [695, 297] on div "Type or select items ﻿" at bounding box center [709, 300] width 109 height 6
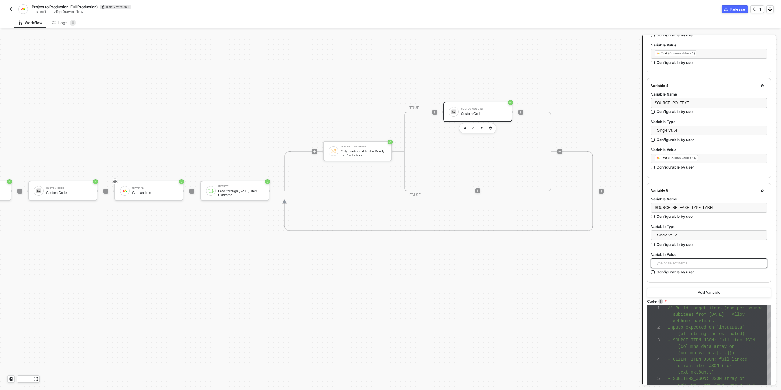
click at [679, 261] on div "Type or select items ﻿" at bounding box center [709, 263] width 109 height 6
click at [574, 158] on div "Gets an item" at bounding box center [599, 160] width 76 height 5
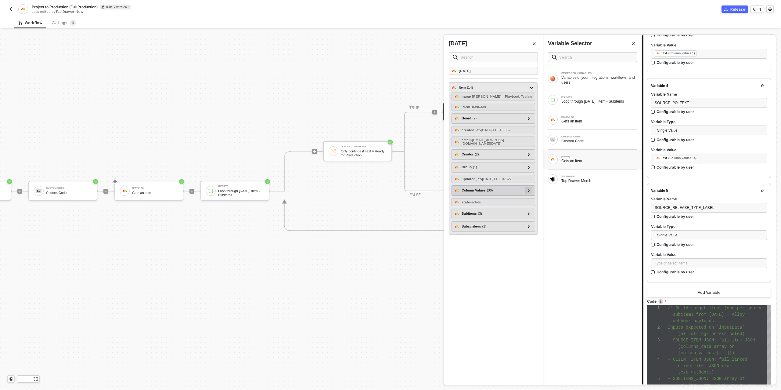
click at [530, 192] on icon at bounding box center [529, 190] width 2 height 3
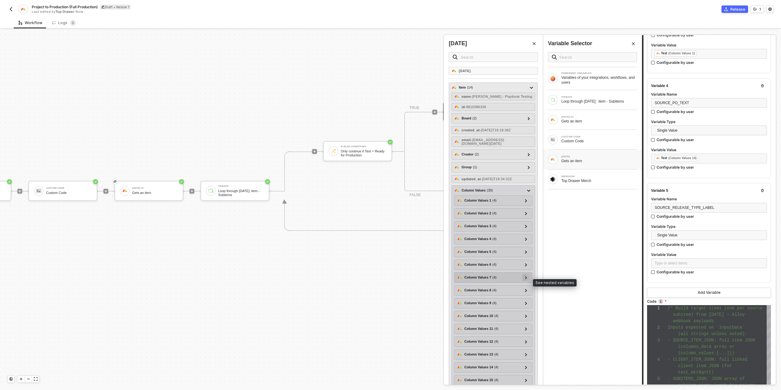
click at [527, 279] on icon at bounding box center [526, 277] width 2 height 3
click at [500, 298] on span "- Online - In Stock" at bounding box center [487, 297] width 28 height 4
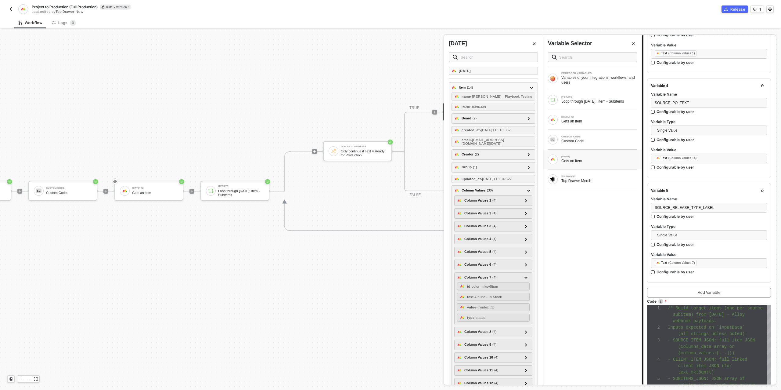
click at [694, 289] on button "Add Variable" at bounding box center [709, 292] width 124 height 10
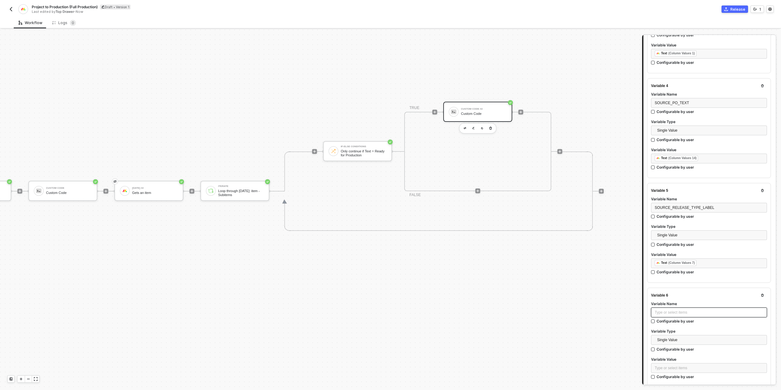
click at [676, 310] on div "Type or select items ﻿" at bounding box center [709, 312] width 109 height 6
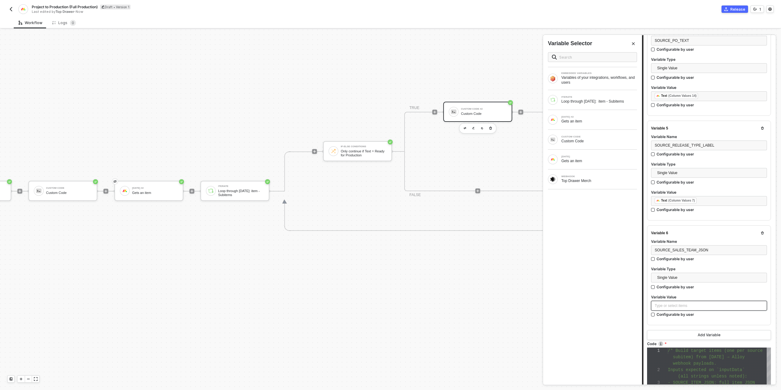
click at [676, 303] on div "Type or select items ﻿" at bounding box center [709, 306] width 109 height 6
click at [590, 159] on div "Gets an item" at bounding box center [599, 160] width 76 height 5
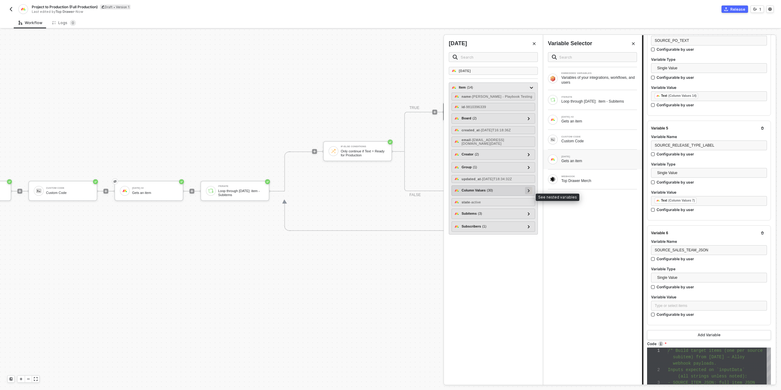
click at [529, 193] on div at bounding box center [528, 190] width 3 height 7
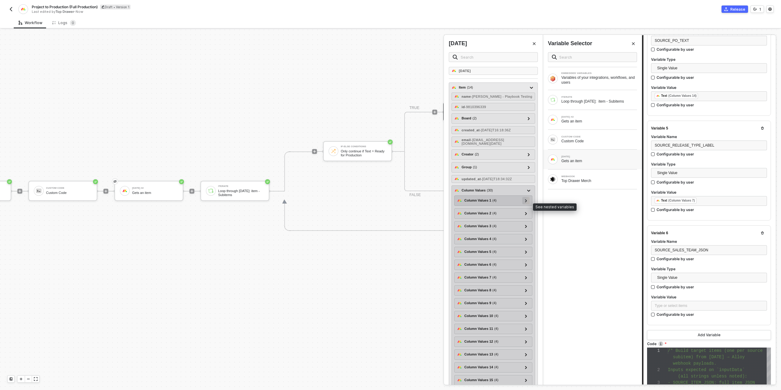
click at [524, 203] on div at bounding box center [525, 200] width 3 height 7
click at [527, 216] on div at bounding box center [525, 213] width 3 height 7
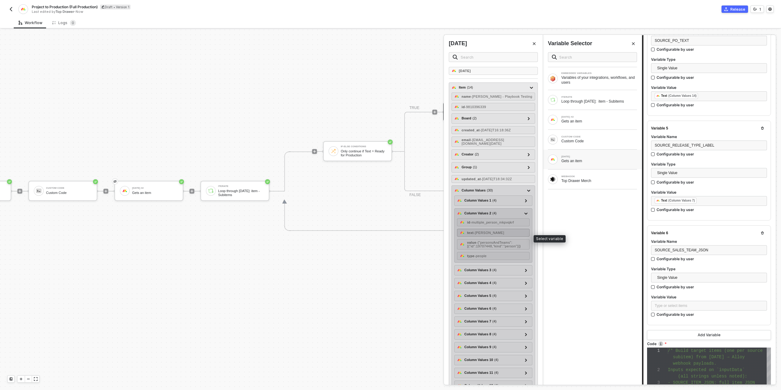
click at [492, 234] on span "- Ian Fletcher" at bounding box center [488, 233] width 31 height 4
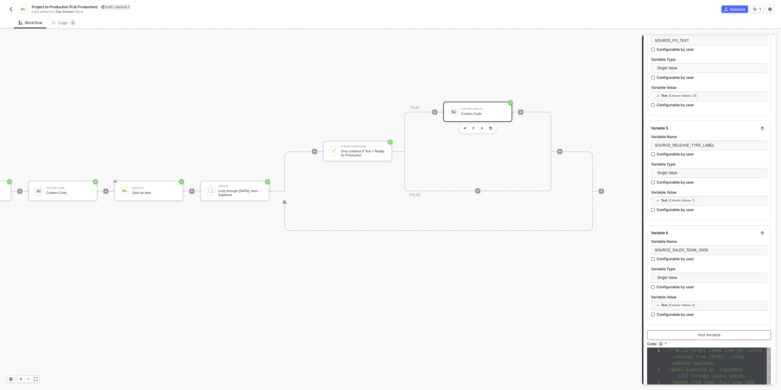
click at [700, 332] on div "Add Variable" at bounding box center [709, 334] width 23 height 5
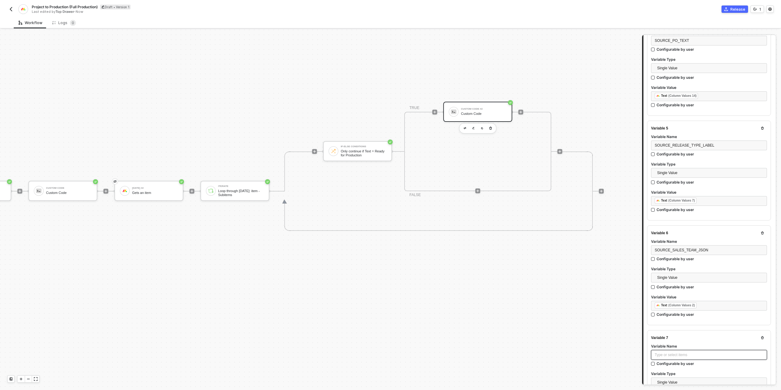
drag, startPoint x: 687, startPoint y: 352, endPoint x: 688, endPoint y: 349, distance: 3.8
click at [687, 352] on div "Type or select items ﻿" at bounding box center [709, 355] width 109 height 6
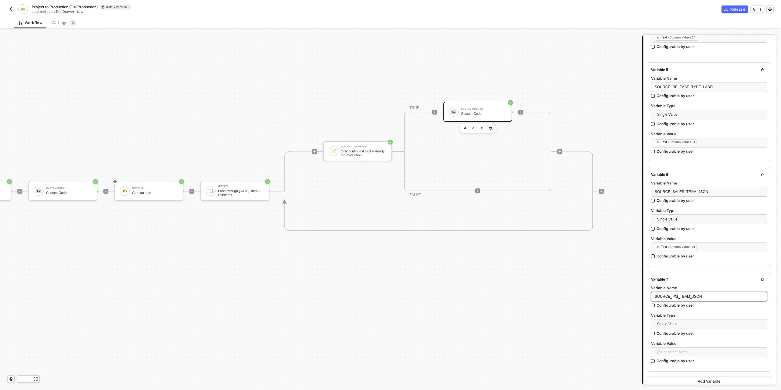
scroll to position [523, 0]
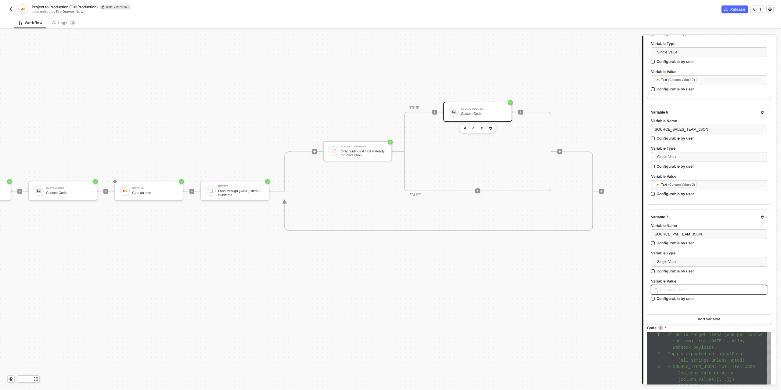
click at [678, 287] on div "Type or select items ﻿" at bounding box center [709, 290] width 109 height 6
click at [586, 119] on div "Gets an item" at bounding box center [599, 121] width 76 height 5
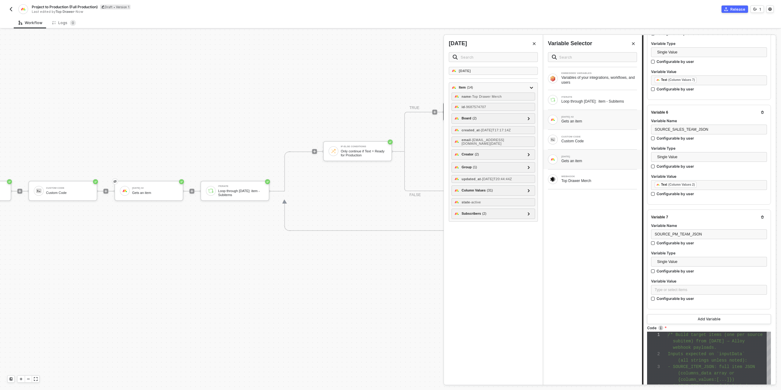
click at [562, 163] on div "MONDAY Gets an item" at bounding box center [592, 159] width 89 height 10
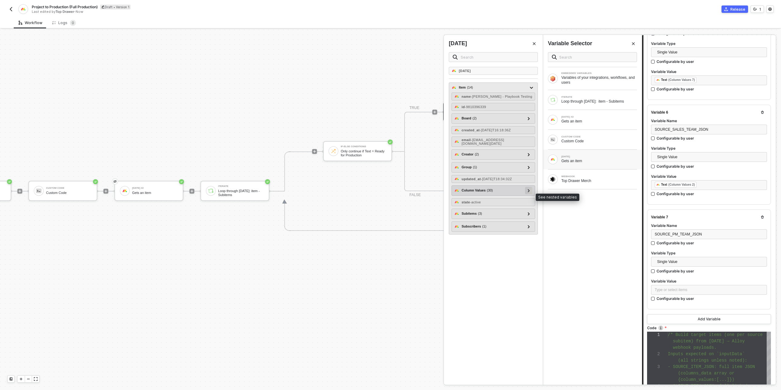
click at [531, 194] on div at bounding box center [528, 190] width 7 height 7
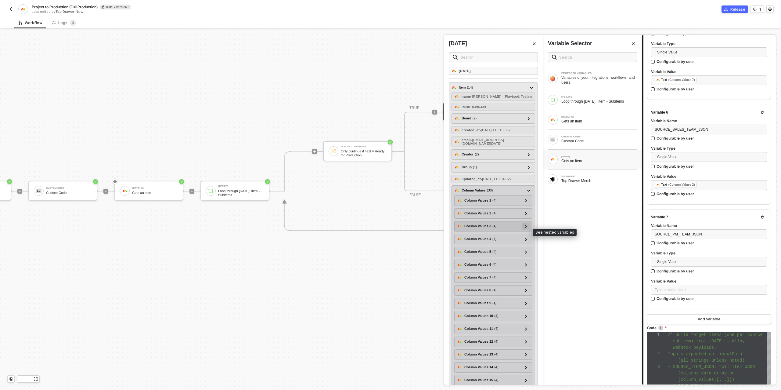
click at [526, 228] on icon at bounding box center [526, 226] width 2 height 3
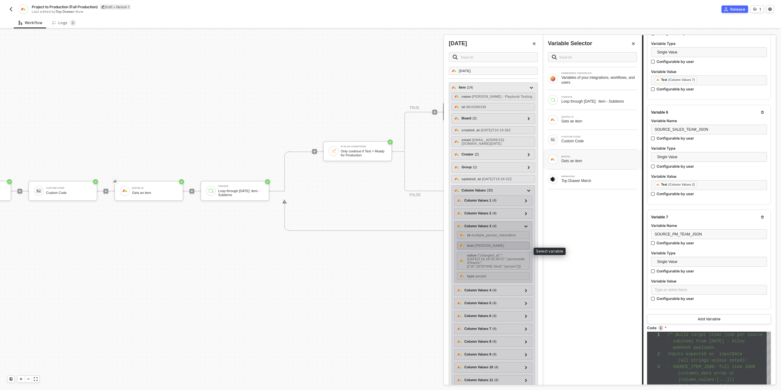
click at [492, 247] on span "- Ian Fletcher" at bounding box center [488, 245] width 31 height 4
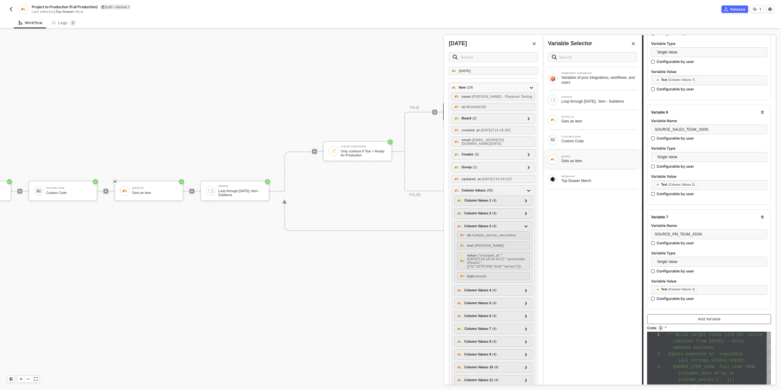
click at [687, 315] on button "Add Variable" at bounding box center [709, 319] width 124 height 10
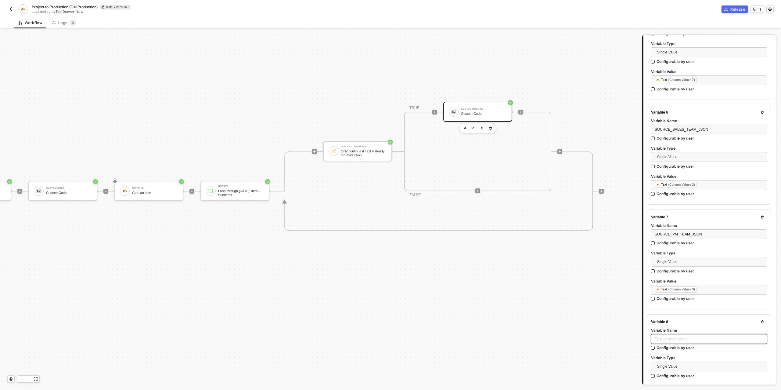
click at [675, 336] on div "Type or select items ﻿" at bounding box center [709, 339] width 109 height 6
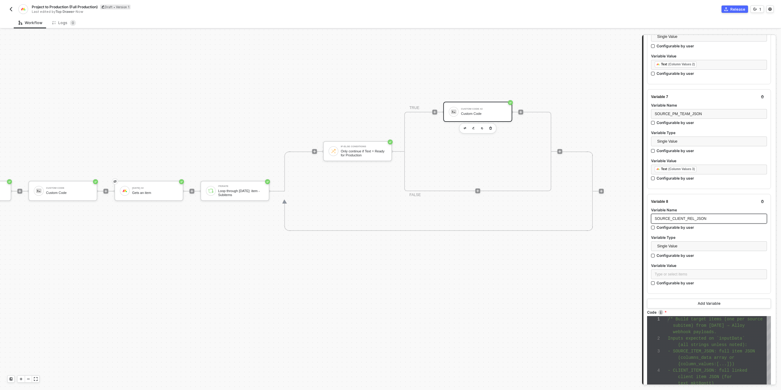
scroll to position [663, 0]
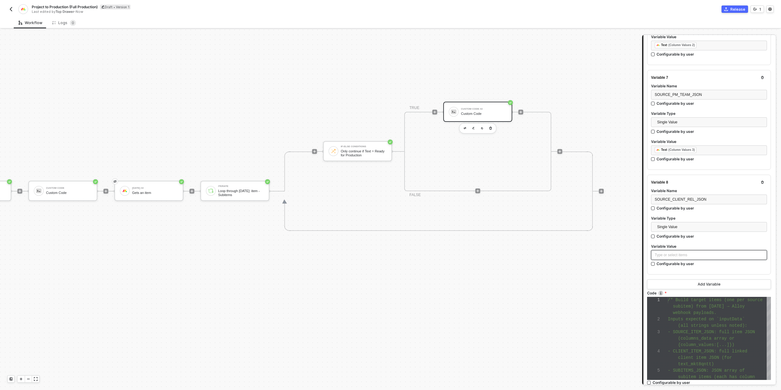
click at [676, 252] on div "Type or select items ﻿" at bounding box center [709, 255] width 109 height 6
click at [606, 158] on div "Gets an item" at bounding box center [599, 160] width 76 height 5
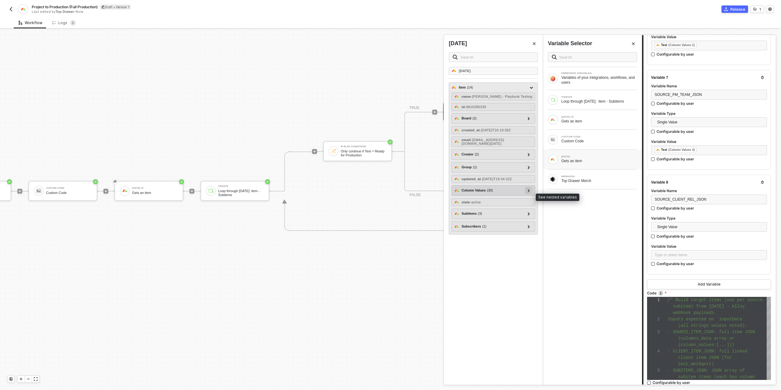
click at [530, 192] on icon at bounding box center [529, 190] width 2 height 3
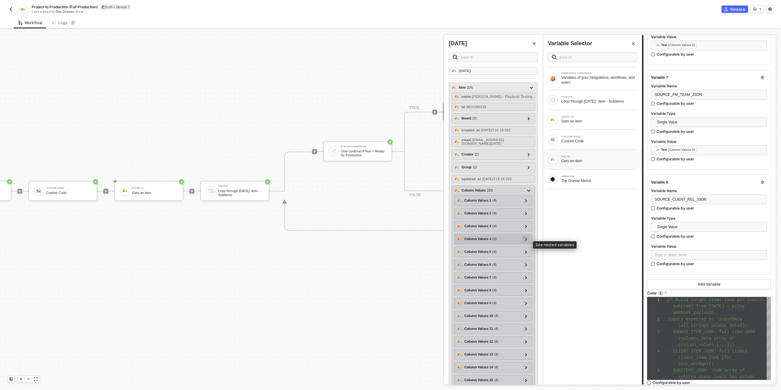
click at [526, 242] on div at bounding box center [525, 238] width 3 height 7
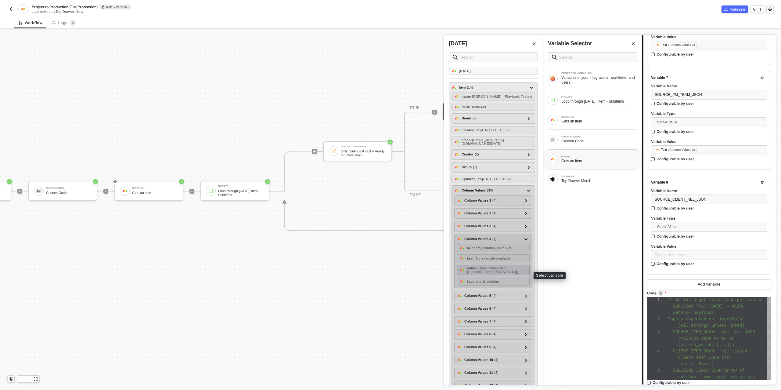
click at [498, 271] on span "- {"linkedPulseIds":[{"linkedPulseId":9687574707}]}" at bounding box center [492, 269] width 51 height 7
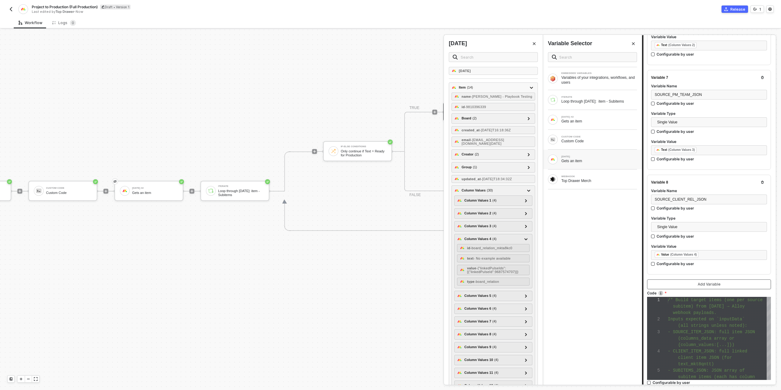
click at [689, 279] on button "Add Variable" at bounding box center [709, 284] width 124 height 10
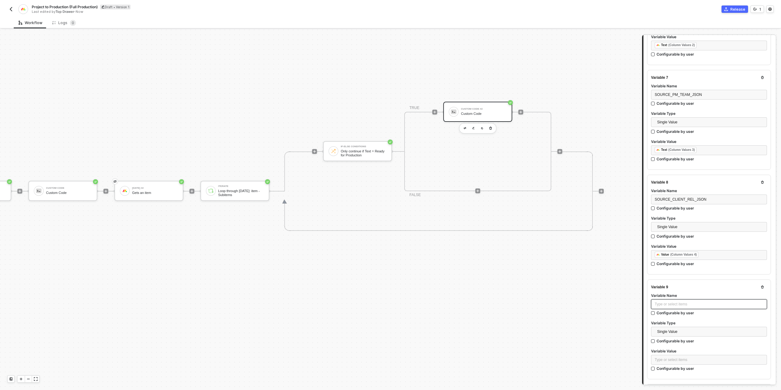
click at [682, 301] on div "Type or select items ﻿" at bounding box center [709, 304] width 109 height 6
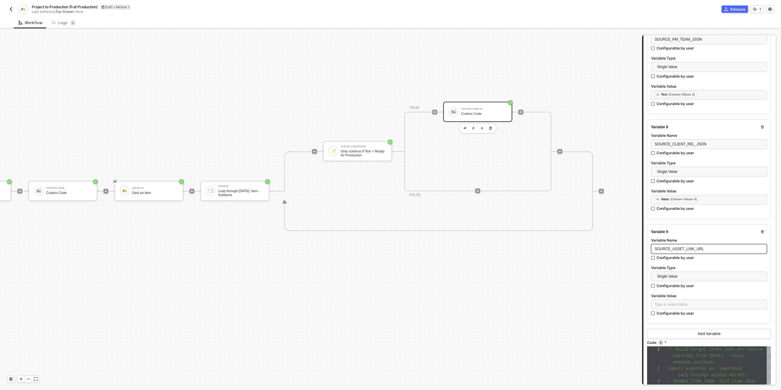
scroll to position [722, 0]
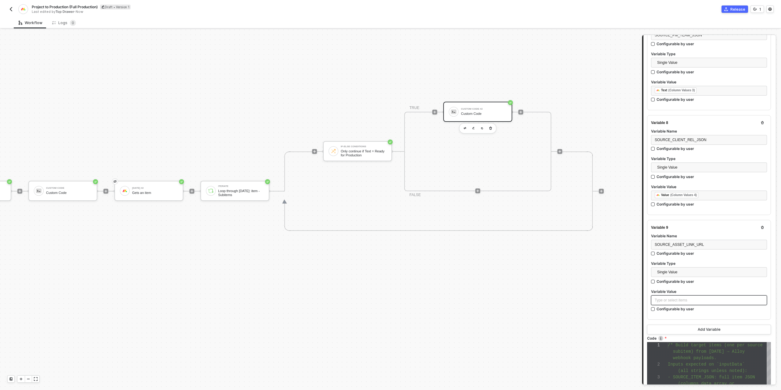
click at [681, 299] on div "Type or select items ﻿" at bounding box center [709, 300] width 109 height 6
click at [578, 154] on div "MONDAY Gets an item" at bounding box center [592, 159] width 89 height 10
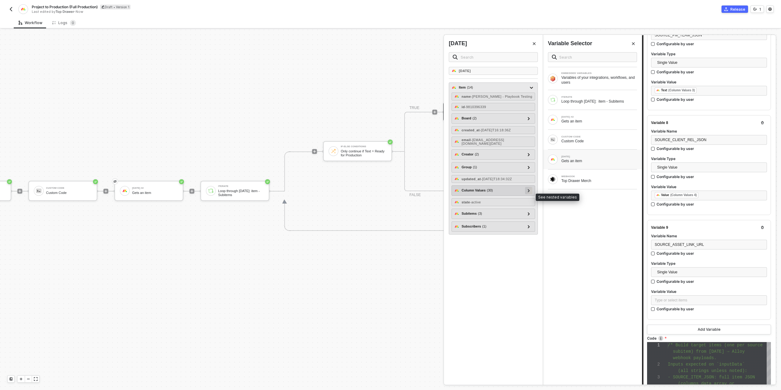
click at [530, 192] on icon at bounding box center [529, 190] width 2 height 3
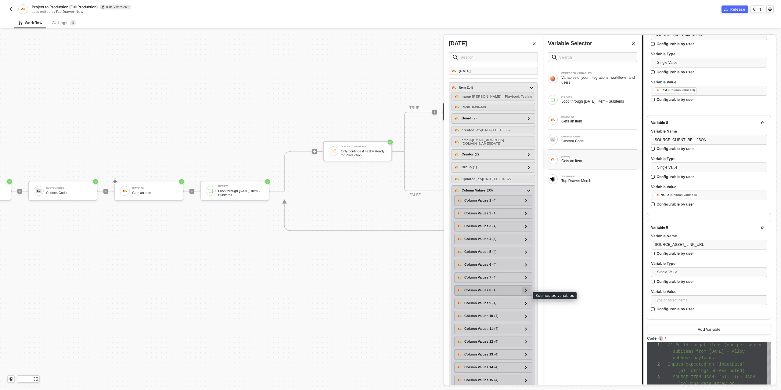
click at [526, 292] on icon at bounding box center [526, 290] width 2 height 3
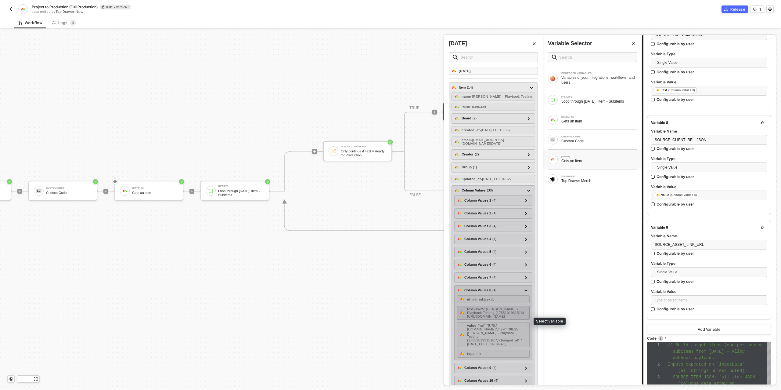
click at [517, 318] on div "text - 08-25: Ian - Playbook Testing (1755101931516) - https://drive.google.com…" at bounding box center [497, 312] width 60 height 11
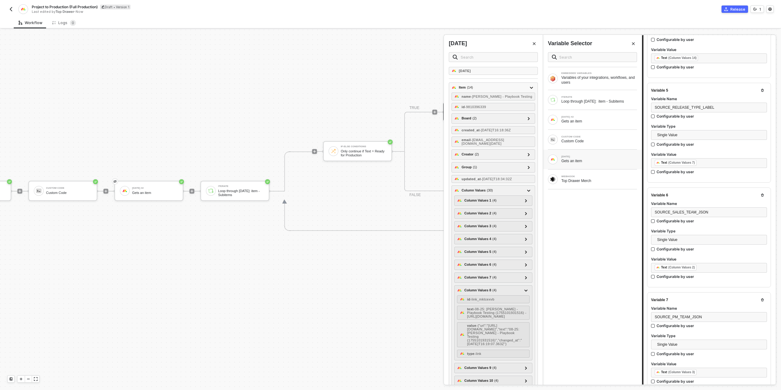
scroll to position [0, 0]
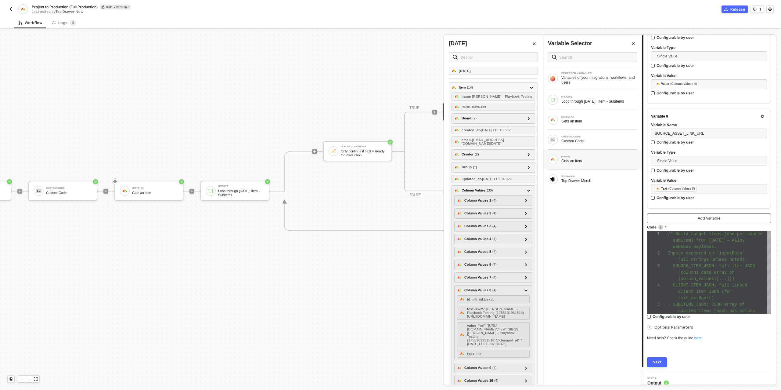
click at [693, 213] on button "Add Variable" at bounding box center [709, 218] width 124 height 10
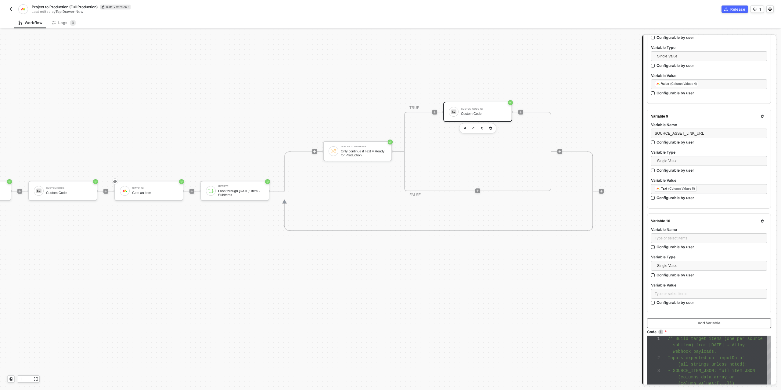
scroll to position [937, 0]
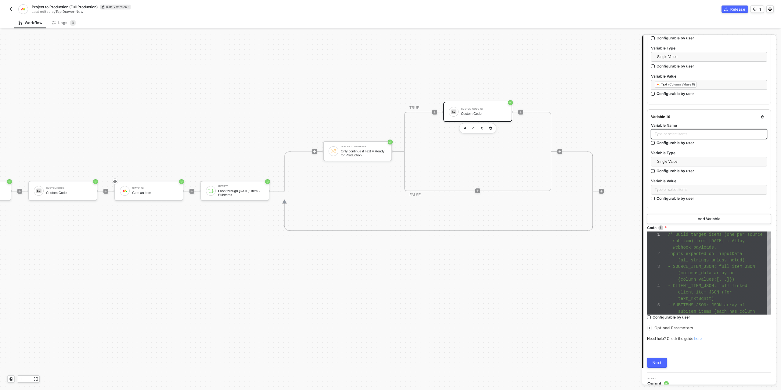
click at [666, 131] on div "Type or select items ﻿" at bounding box center [709, 134] width 109 height 6
click at [693, 187] on div "Type or select items ﻿" at bounding box center [709, 190] width 109 height 6
click at [657, 157] on span "Single Value" at bounding box center [710, 161] width 106 height 9
click at [666, 180] on div "Entire Block Output" at bounding box center [709, 183] width 106 height 7
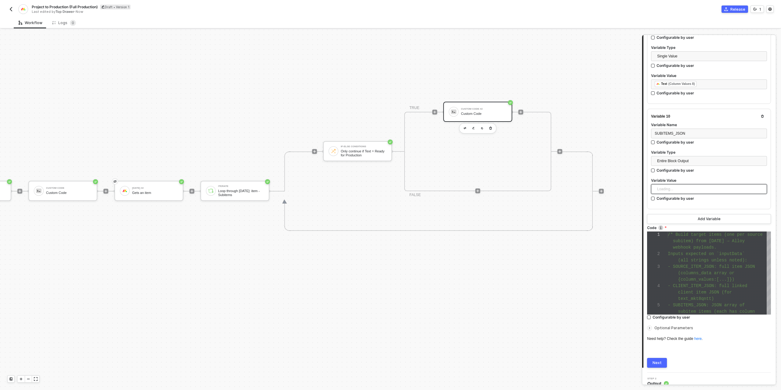
click at [687, 187] on div "Loading..." at bounding box center [709, 189] width 116 height 10
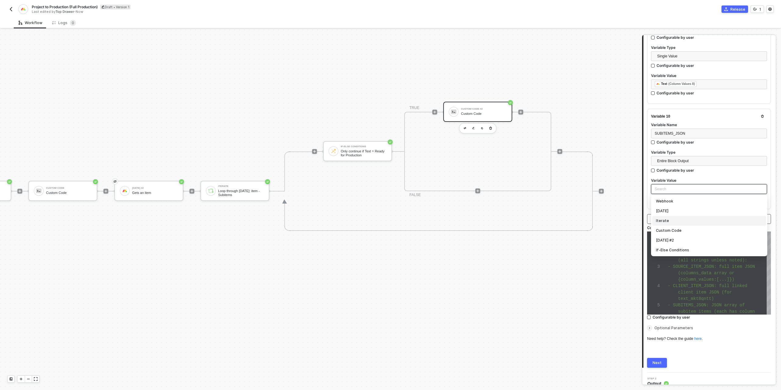
click at [673, 217] on div "Iterate" at bounding box center [709, 220] width 106 height 7
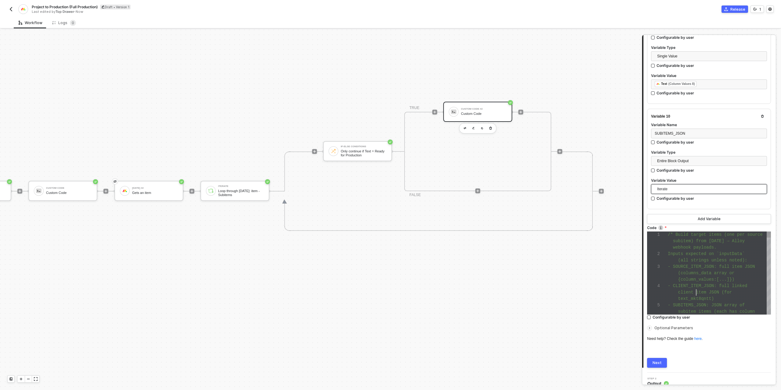
scroll to position [19, 28]
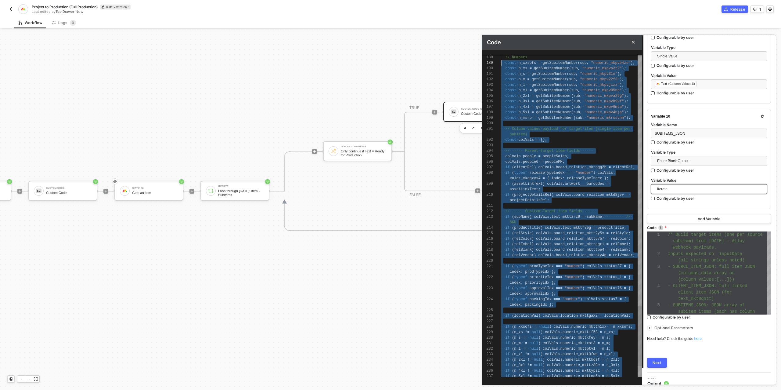
scroll to position [33, 0]
type textarea "/* Build target items (one per source subitem) from Monday → Alloy webhook payl…"
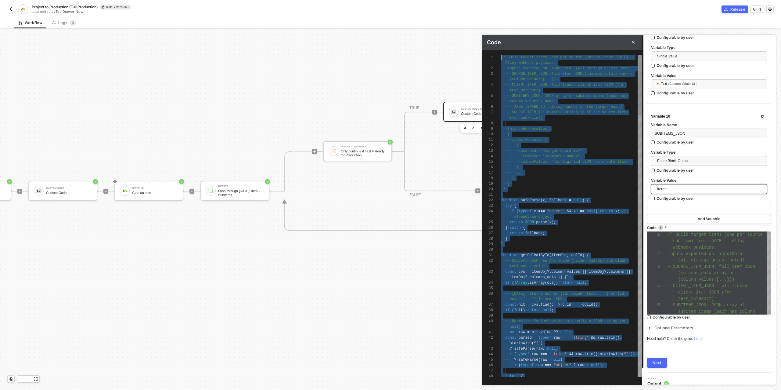
scroll to position [0, 0]
drag, startPoint x: 565, startPoint y: 374, endPoint x: 472, endPoint y: -48, distance: 432.0
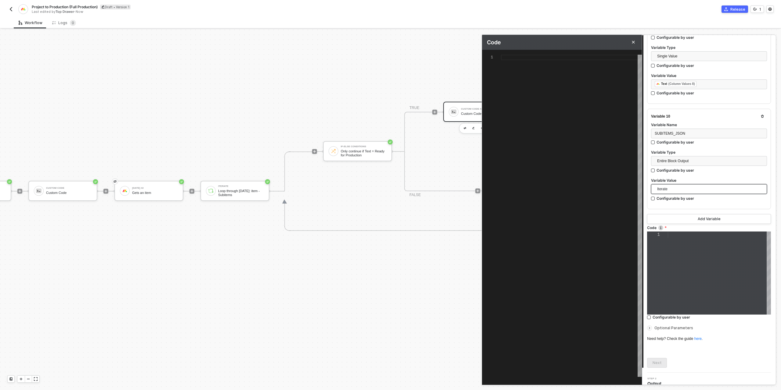
paste textarea "boardId: targetBoardId, itemName, columnValues: JSON.stringify(colVals) }); } r…"
type textarea "/* Minimal, Alloy-friendly builder for target item creation (one target item pe…"
type textarea "boardId: targetBoardId, itemName, columnValues: JSON.stringify(colVals) }); } r…"
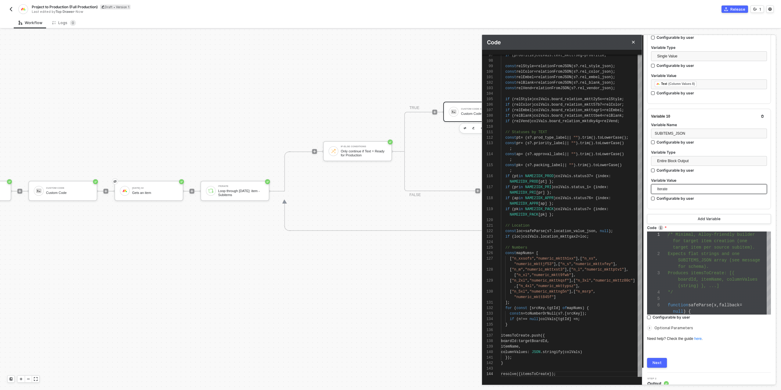
scroll to position [941, 0]
click at [658, 358] on div "Next" at bounding box center [657, 360] width 9 height 5
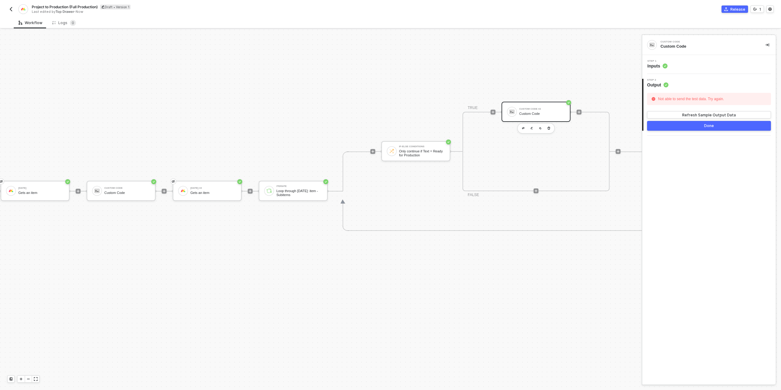
scroll to position [186, 0]
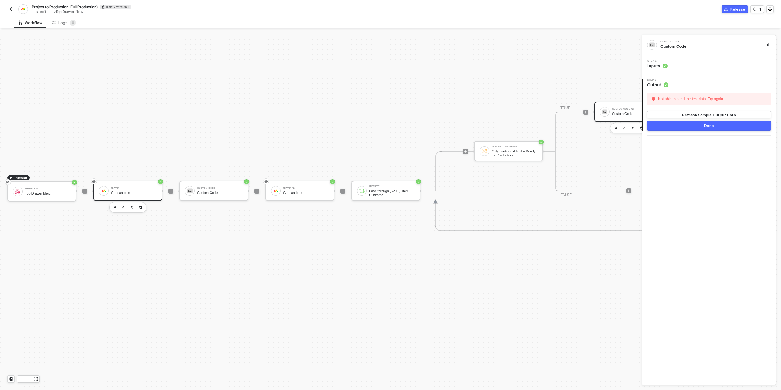
click at [137, 187] on div "[DATE]" at bounding box center [134, 188] width 46 height 2
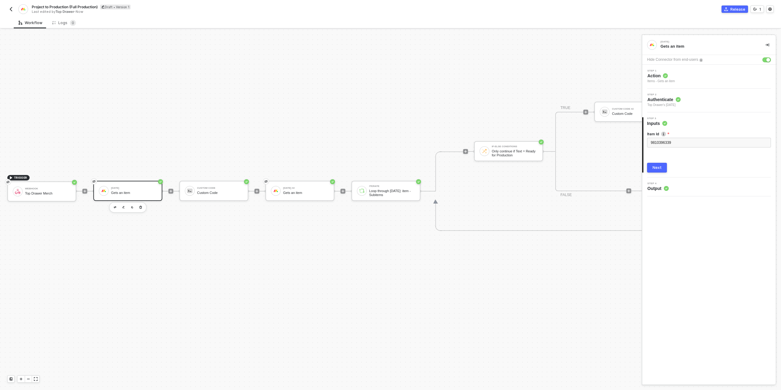
click at [658, 167] on div "Next" at bounding box center [657, 167] width 9 height 5
click at [658, 167] on button "Show Sample Output Data" at bounding box center [709, 165] width 124 height 10
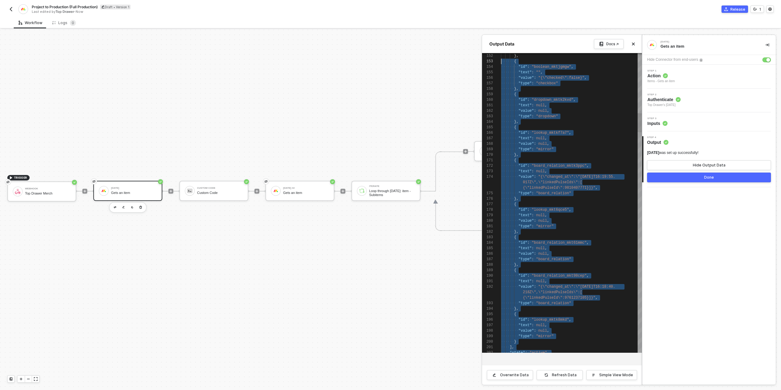
scroll to position [5, 0]
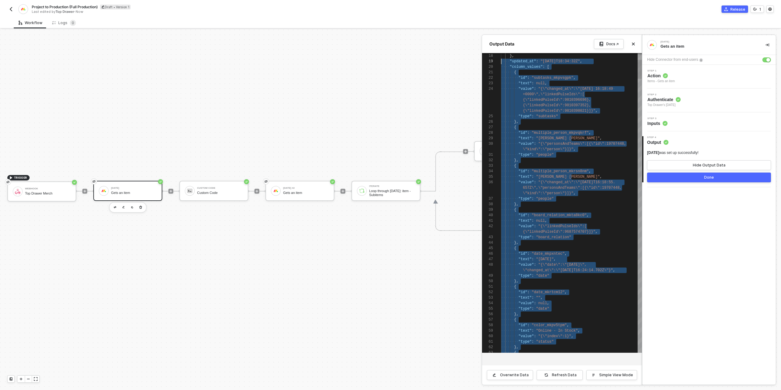
type textarea "{ "item": { "name": "Ian - Playbook Testing", "id": "9810396339", "assets": [],…"
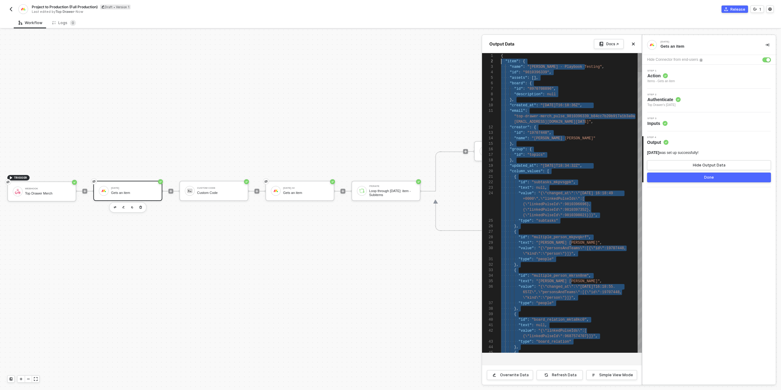
scroll to position [0, 0]
drag, startPoint x: 511, startPoint y: 351, endPoint x: 501, endPoint y: 58, distance: 293.0
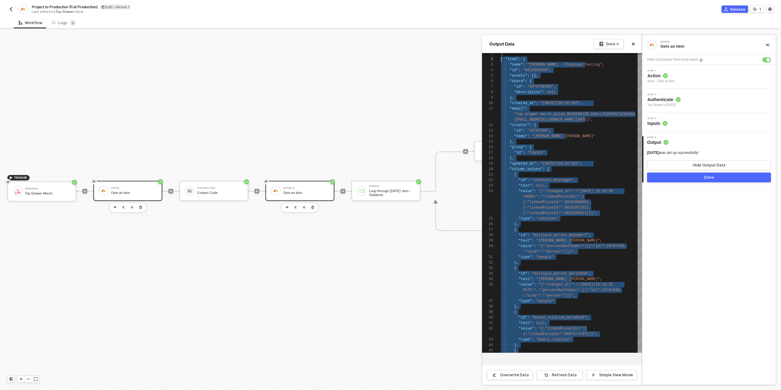
click at [311, 189] on div at bounding box center [390, 210] width 781 height 360
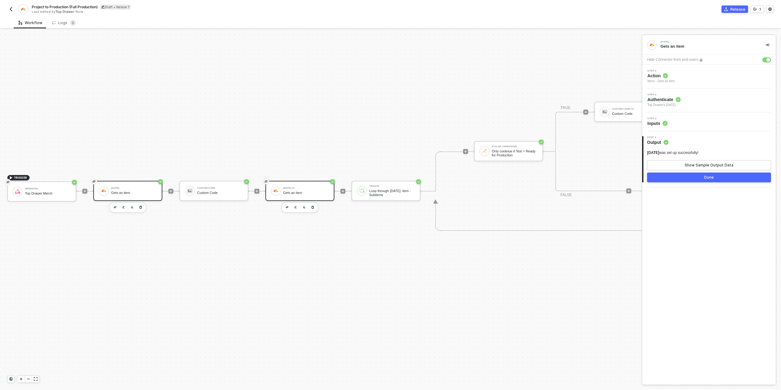
click at [300, 191] on div "Gets an item" at bounding box center [306, 193] width 46 height 4
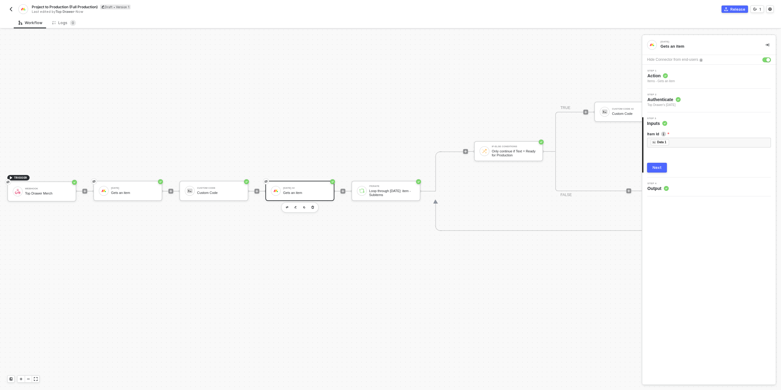
click at [657, 168] on div "Next" at bounding box center [657, 167] width 9 height 5
click at [668, 166] on button "Show Sample Output Data" at bounding box center [709, 165] width 124 height 10
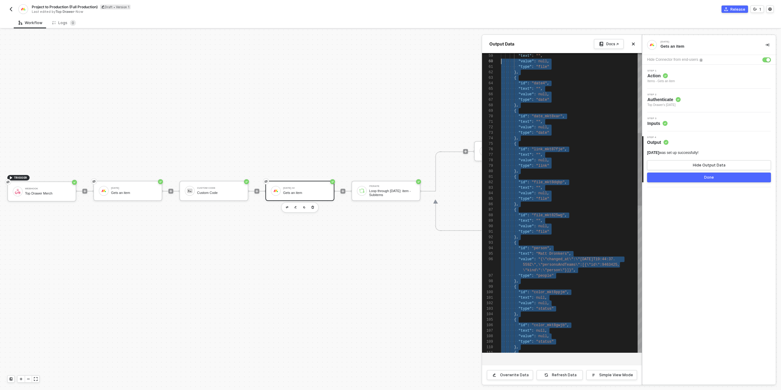
type textarea "{ "item": { "name": "Top Drawer Merch", "id": "9687574707", "assets": [], "boar…"
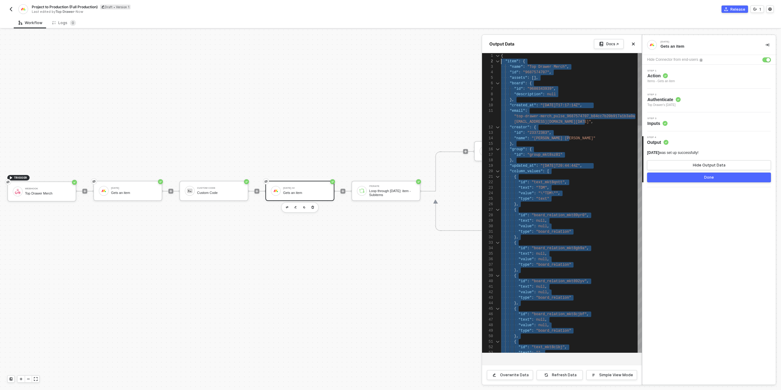
scroll to position [0, 0]
drag, startPoint x: 519, startPoint y: 333, endPoint x: 498, endPoint y: 58, distance: 276.0
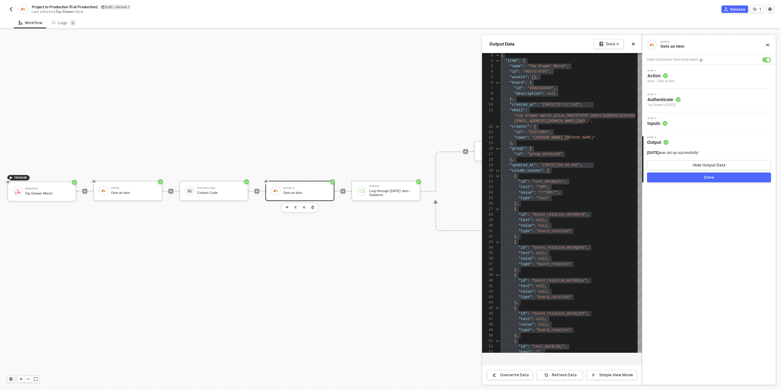
click at [680, 78] on div "Step 1 Action Items - Gets an item" at bounding box center [710, 77] width 132 height 14
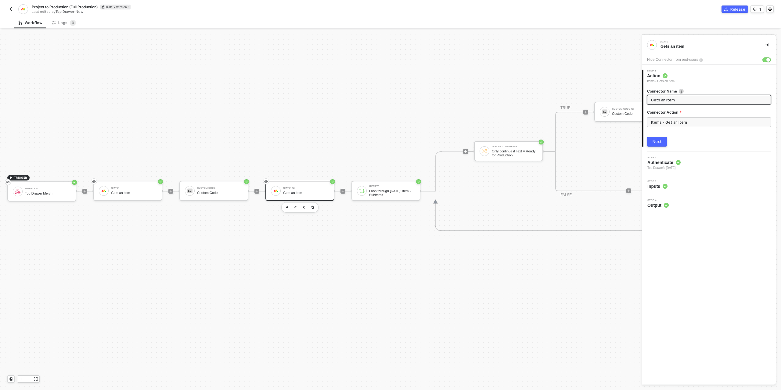
click at [684, 170] on div "2 Step 2 Authenticate Top Drawer's Monday" at bounding box center [709, 163] width 134 height 24
click at [683, 167] on div "Step 2 Authenticate Top Drawer's Monday" at bounding box center [710, 163] width 132 height 14
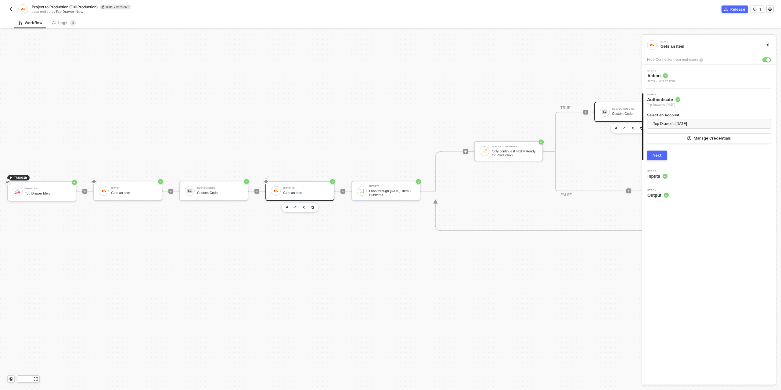
click at [610, 114] on div "Custom Code #2 Custom Code" at bounding box center [634, 112] width 48 height 12
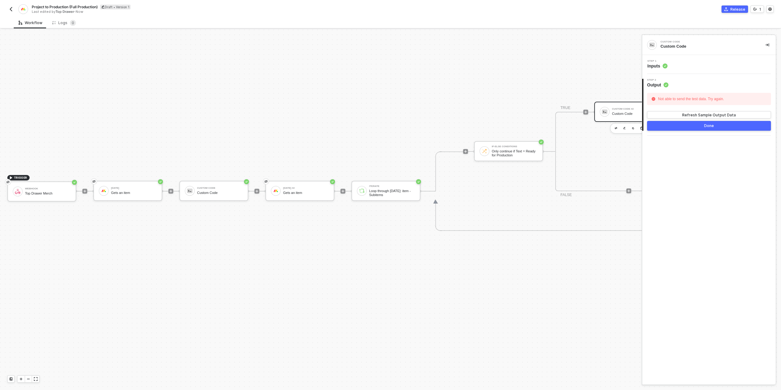
click at [680, 65] on div "Step 1 Inputs" at bounding box center [710, 64] width 132 height 9
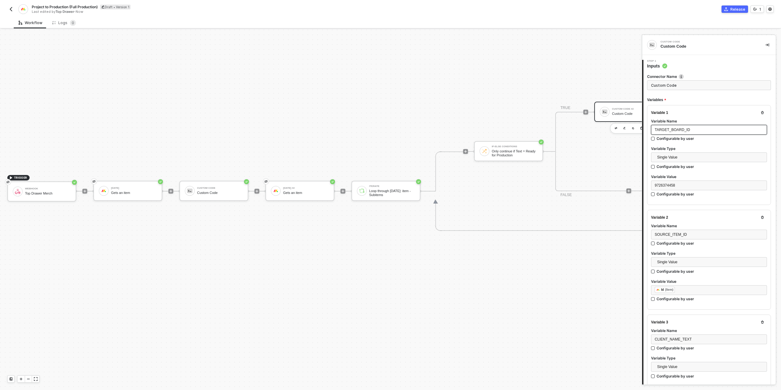
scroll to position [26, 0]
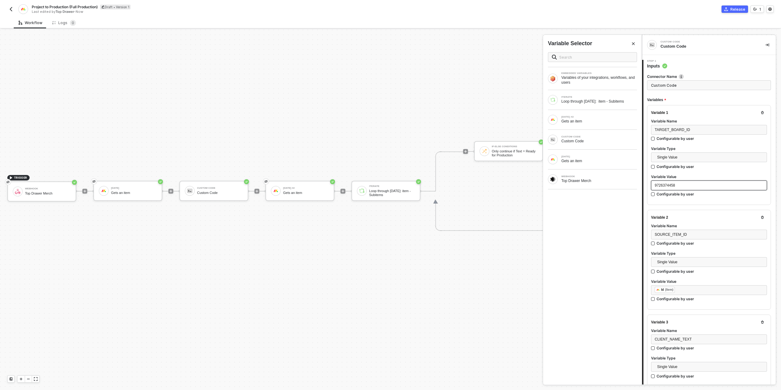
click at [678, 183] on div "9726374458" at bounding box center [709, 185] width 109 height 6
drag, startPoint x: 655, startPoint y: 184, endPoint x: 666, endPoint y: 183, distance: 11.3
click at [655, 184] on span "9726374458"" at bounding box center [666, 185] width 22 height 4
click at [682, 288] on div "﻿ ﻿ Id (Item) ﻿" at bounding box center [709, 289] width 109 height 7
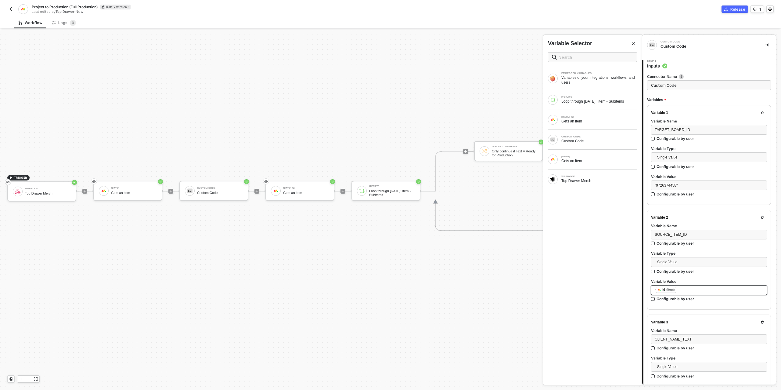
click at [682, 288] on div "" ﻿ Id (Item) ﻿" at bounding box center [709, 289] width 109 height 7
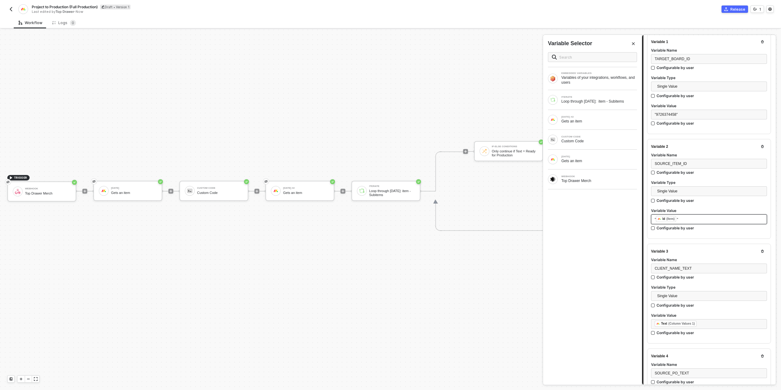
scroll to position [74, 0]
click at [707, 319] on div "﻿ ﻿ Text (Column Values 1) ﻿" at bounding box center [709, 320] width 109 height 7
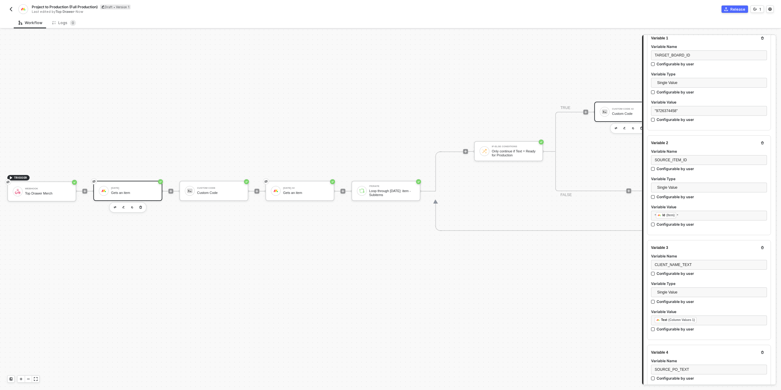
click at [136, 187] on div "[DATE]" at bounding box center [134, 188] width 46 height 2
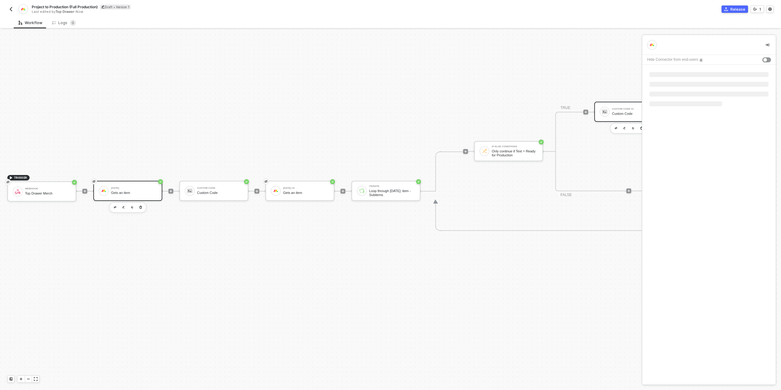
scroll to position [0, 0]
click at [660, 167] on div "Next" at bounding box center [657, 167] width 9 height 5
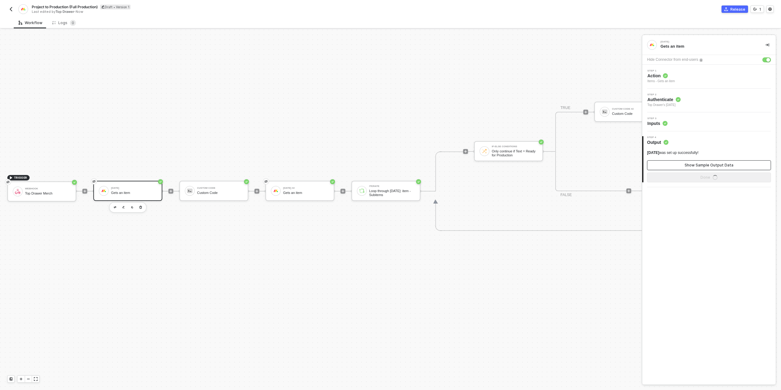
click at [660, 167] on button "Show Sample Output Data" at bounding box center [709, 165] width 124 height 10
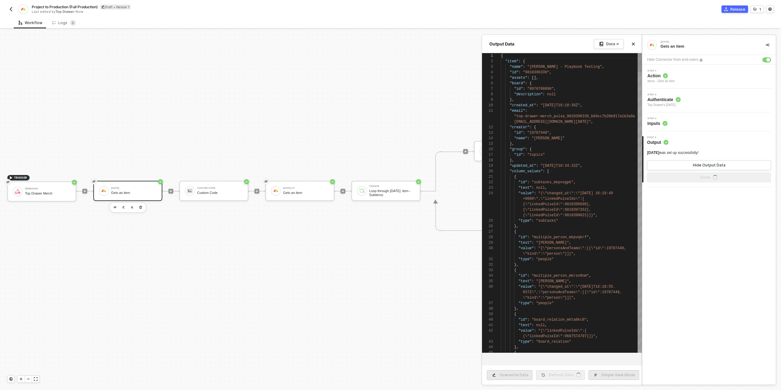
scroll to position [55, 0]
click at [401, 119] on div at bounding box center [390, 210] width 781 height 360
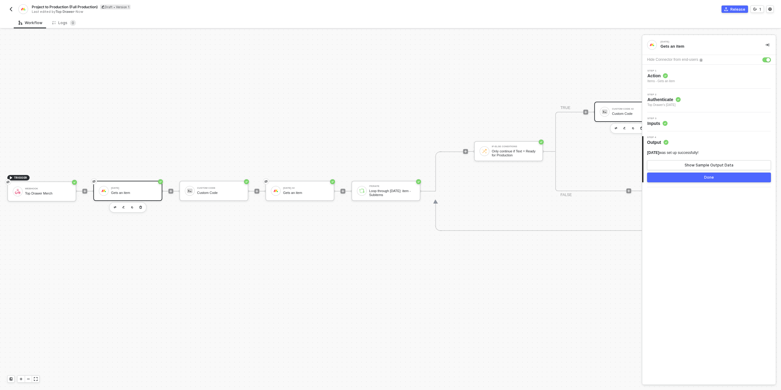
click at [624, 112] on div "Custom Code" at bounding box center [635, 114] width 46 height 4
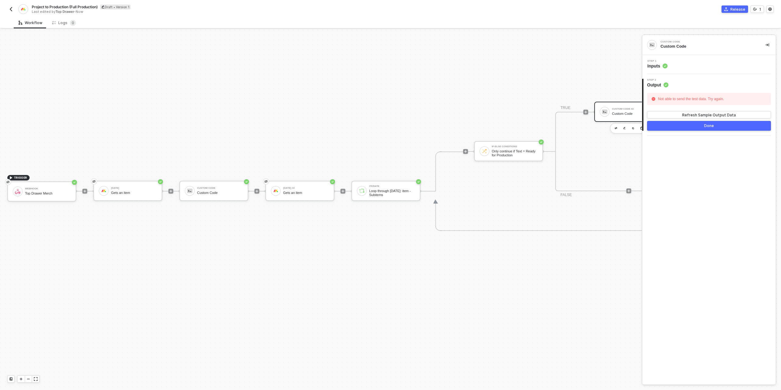
click at [674, 64] on div "Step 1 Inputs" at bounding box center [710, 64] width 132 height 9
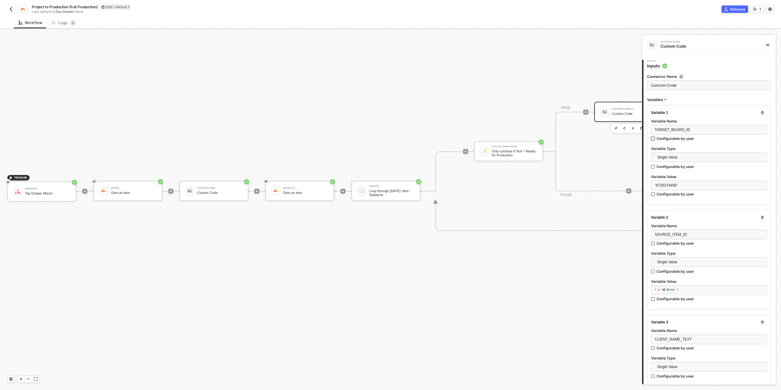
type textarea "/* Minimal, Alloy-friendly builder for target item creation (one target item pe…"
click at [687, 289] on div "" ﻿ Id (Item) "" at bounding box center [709, 289] width 109 height 7
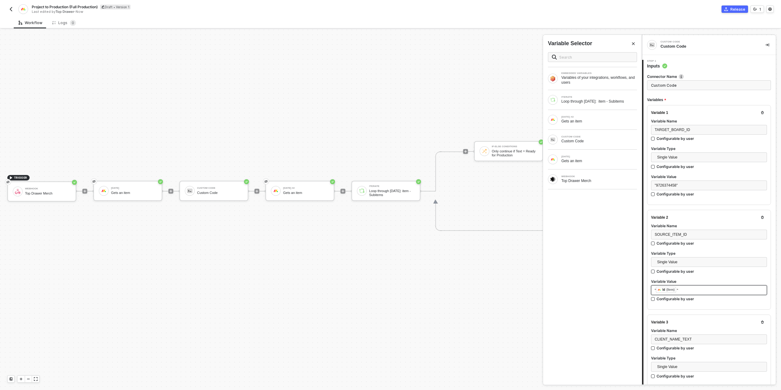
click at [687, 289] on div "" ﻿ Id (Item) "" at bounding box center [709, 289] width 109 height 7
click at [655, 289] on span """ at bounding box center [655, 290] width 1 height 4
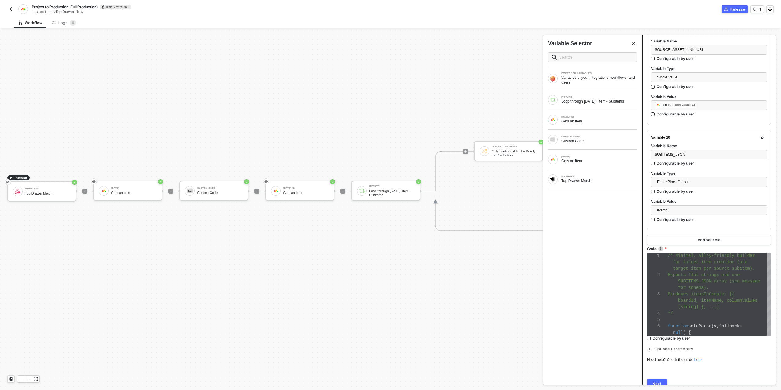
scroll to position [941, 0]
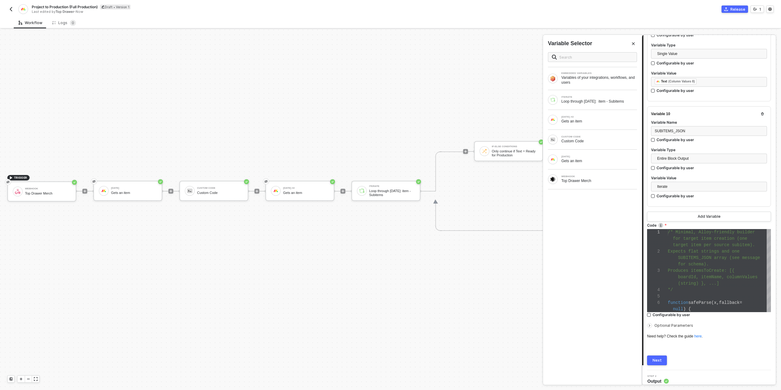
click at [656, 358] on div "Next" at bounding box center [657, 360] width 9 height 5
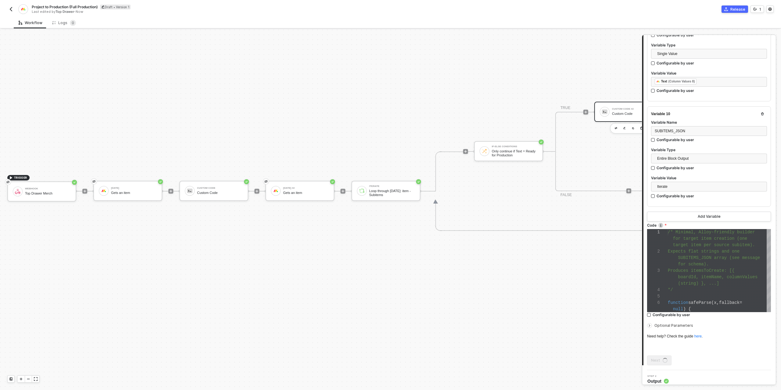
scroll to position [0, 0]
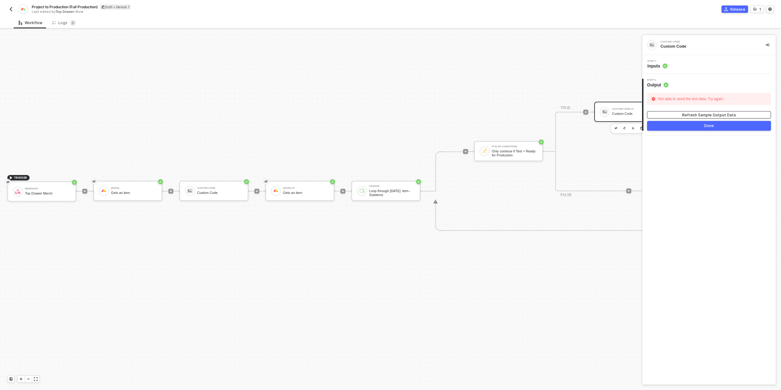
click at [705, 116] on div "Refresh Sample Output Data" at bounding box center [709, 114] width 54 height 5
click at [736, 9] on div "Release" at bounding box center [737, 9] width 15 height 5
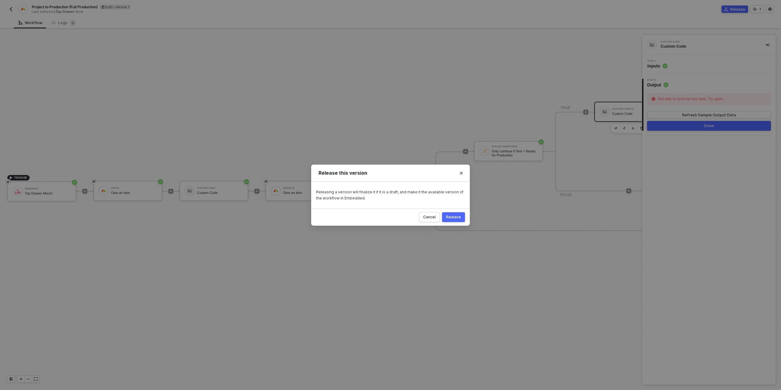
click at [455, 219] on button "Release" at bounding box center [453, 217] width 23 height 10
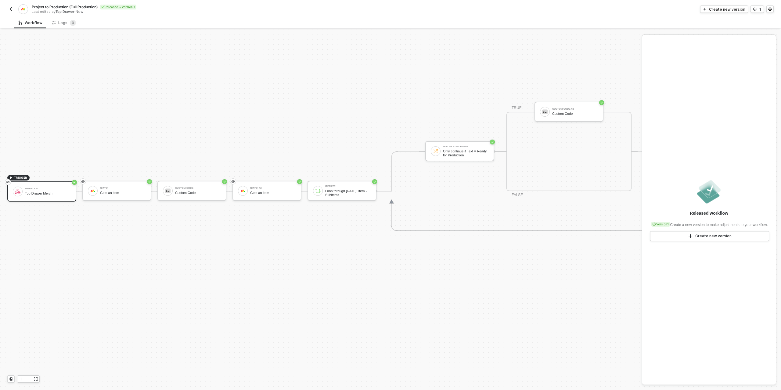
click at [209, 67] on div "TRIGGER Webhook Top Drawer Merch Monday Gets an item Custom Code Custom Code Mo…" at bounding box center [337, 191] width 674 height 695
click at [10, 10] on img "button" at bounding box center [11, 9] width 5 height 5
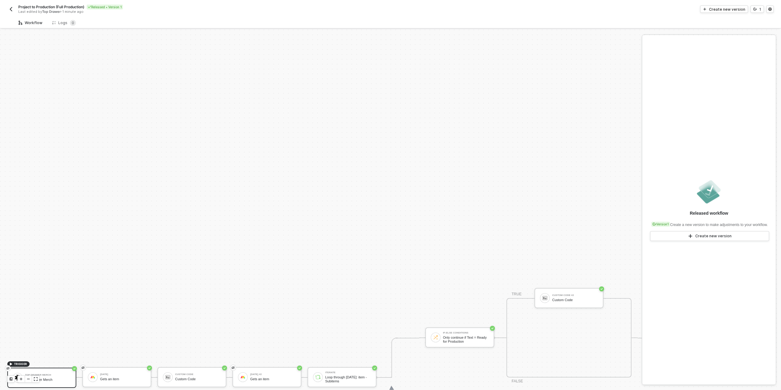
scroll to position [174, 0]
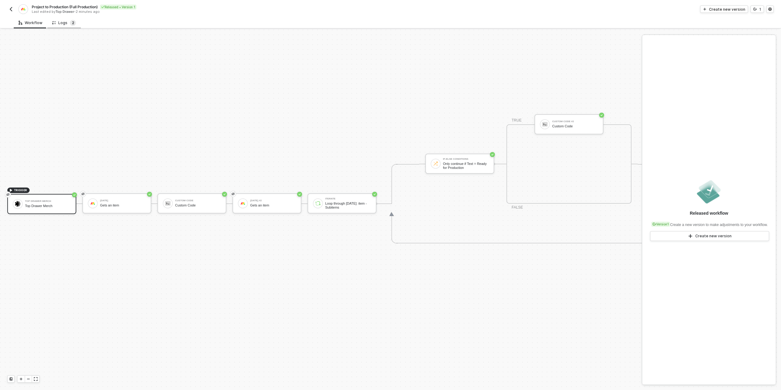
click at [70, 24] on sup "2" at bounding box center [73, 23] width 6 height 6
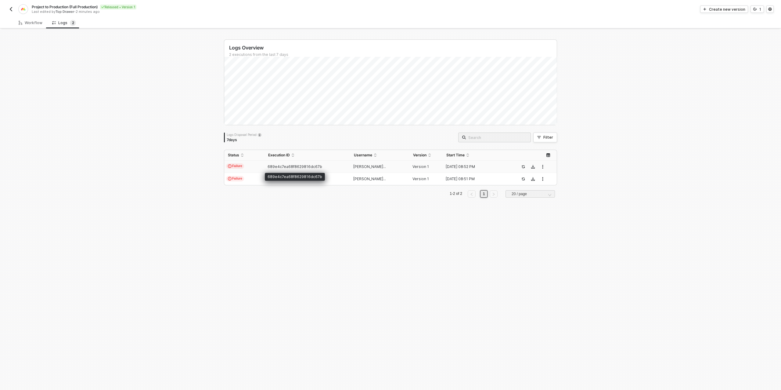
click at [301, 167] on span "689e4c7ea68f8629816dc67b" at bounding box center [295, 166] width 55 height 5
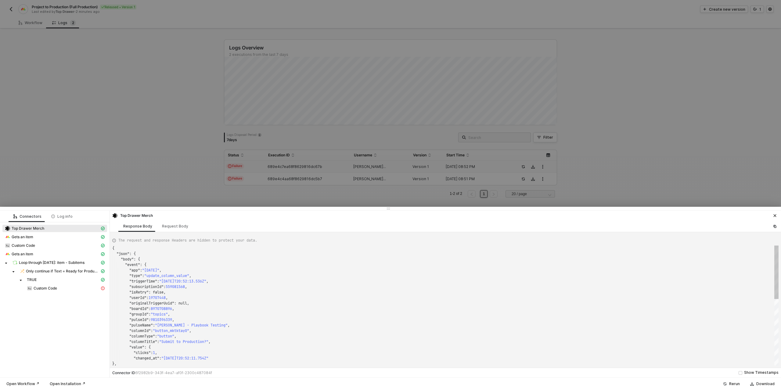
scroll to position [55, 0]
click at [45, 292] on div "Custom Code" at bounding box center [54, 288] width 105 height 9
click at [48, 288] on span "Custom Code" at bounding box center [45, 288] width 23 height 5
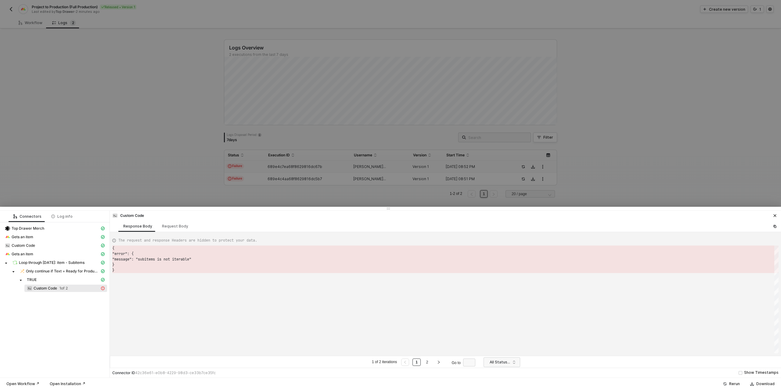
scroll to position [22, 0]
click at [178, 223] on div "Request Body" at bounding box center [175, 225] width 36 height 11
type textarea "[ { "customCode": "/* Minimal, Alloy-friendly builder for target item creation …"
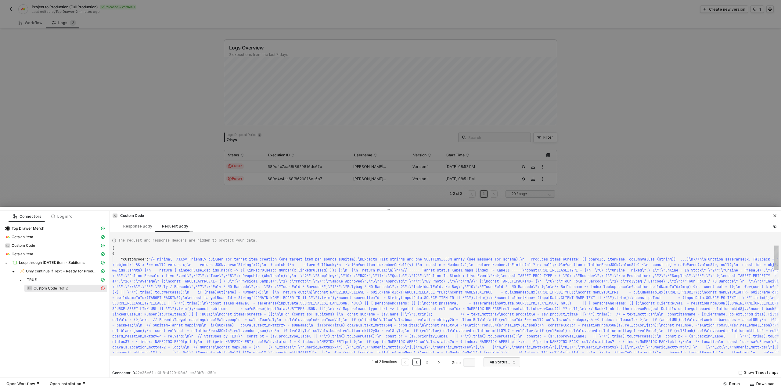
scroll to position [11, 0]
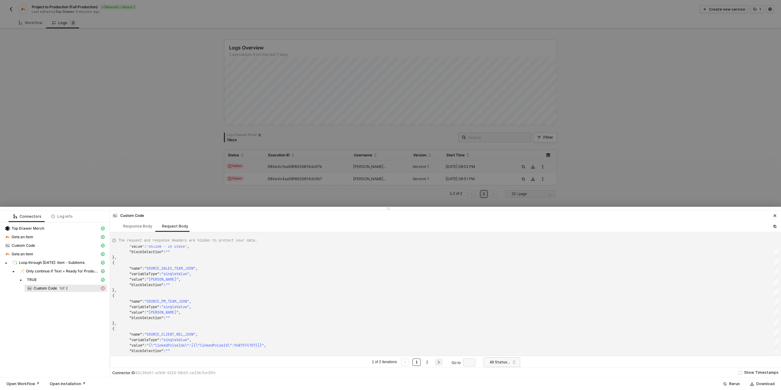
click at [439, 361] on icon "right" at bounding box center [439, 361] width 2 height 3
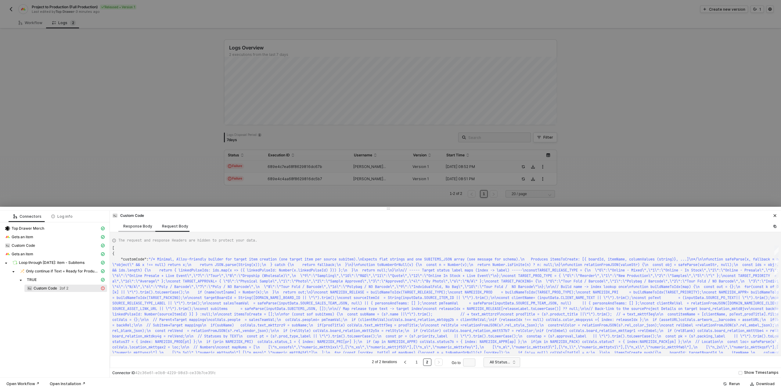
click at [134, 225] on div "Response Body" at bounding box center [137, 226] width 29 height 5
type textarea "{ "error": { "message": "subitems is not iterable" } }"
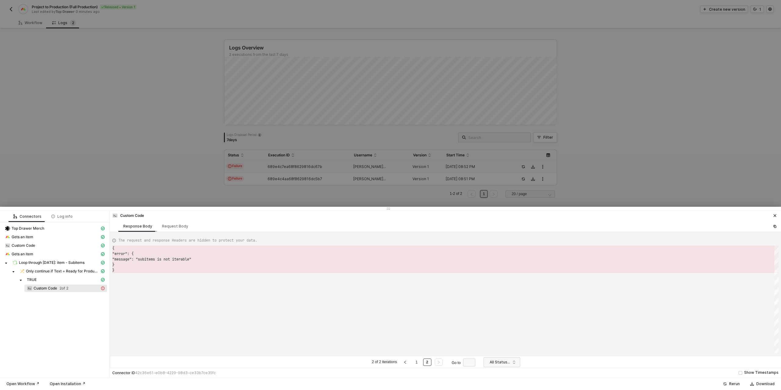
scroll to position [22, 0]
click at [132, 180] on div at bounding box center [390, 195] width 781 height 390
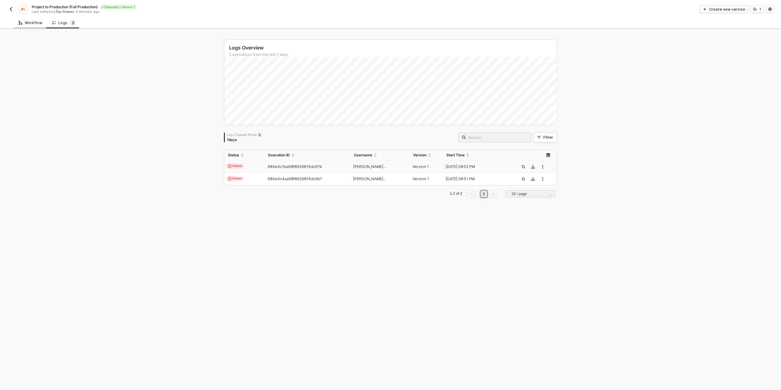
click at [27, 26] on div "Workflow" at bounding box center [31, 22] width 34 height 11
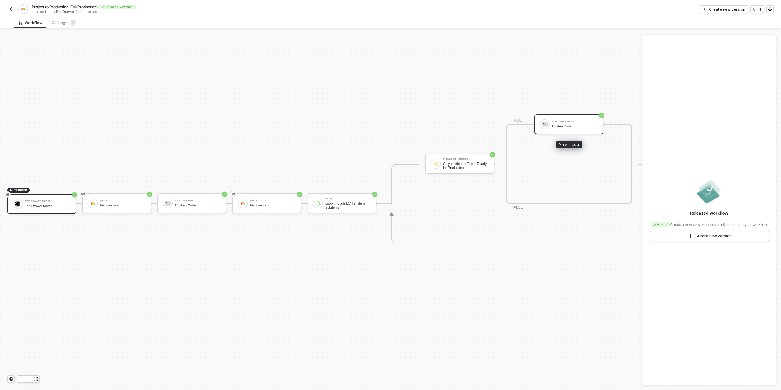
click at [562, 127] on div "Custom Code" at bounding box center [575, 126] width 46 height 4
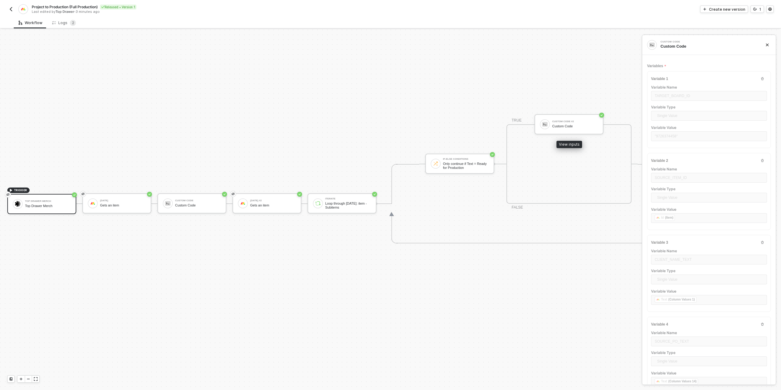
scroll to position [26, 0]
click at [67, 23] on div "Logs 2" at bounding box center [64, 23] width 24 height 6
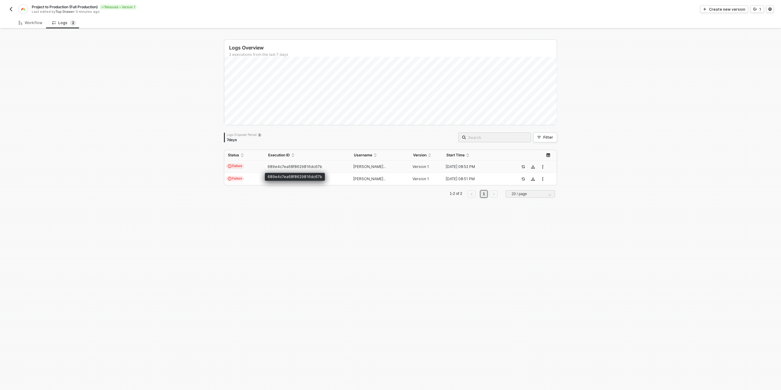
click at [283, 166] on span "689e4c7ea68f8629816dc67b" at bounding box center [295, 166] width 55 height 5
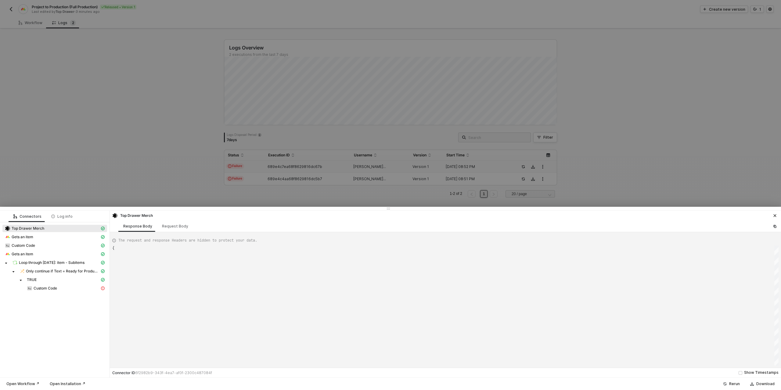
scroll to position [55, 0]
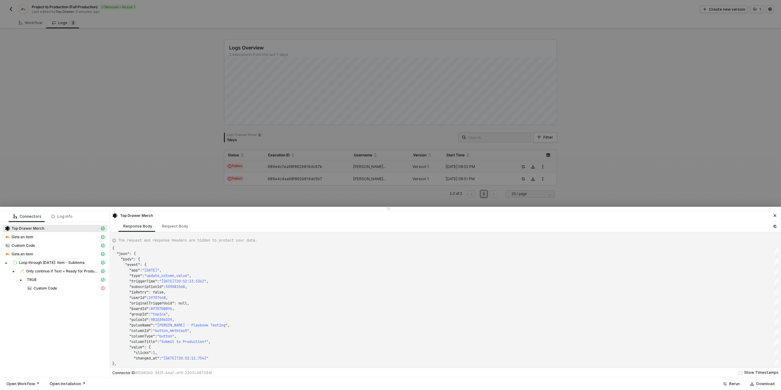
click at [165, 232] on div "The request and response Headers are hidden to protect your data. { "json" : { …" at bounding box center [445, 300] width 671 height 136
click at [171, 227] on div "Request Body" at bounding box center [175, 226] width 26 height 5
type textarea "{ "bodyParameters": {}, "authentication": "none", "bodyParameterDefinition": "s…"
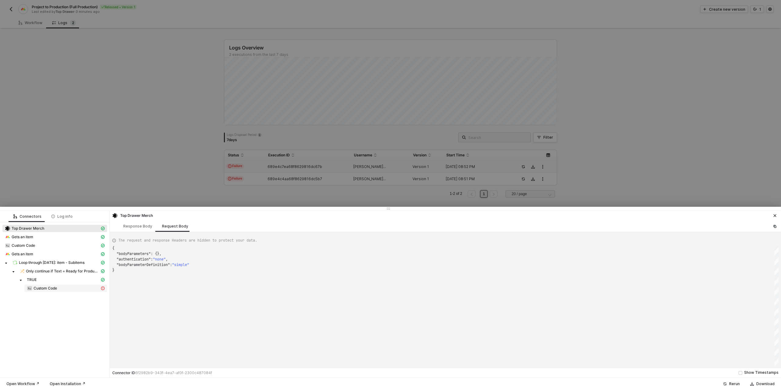
click at [58, 285] on div "Custom Code" at bounding box center [63, 287] width 73 height 5
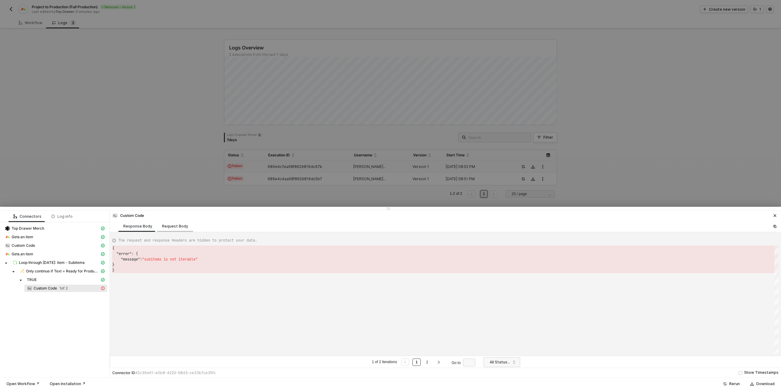
click at [179, 225] on div "Request Body" at bounding box center [175, 226] width 26 height 5
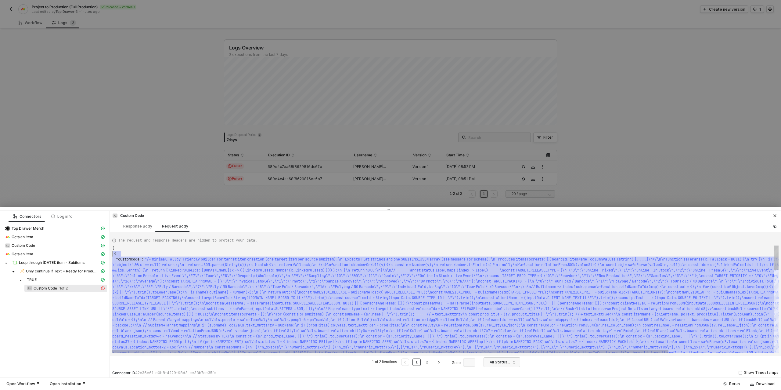
scroll to position [5, 0]
type textarea "[ { "customCode": "/* Minimal, Alloy-friendly builder for target item creation …"
drag, startPoint x: 128, startPoint y: 345, endPoint x: 113, endPoint y: 250, distance: 96.0
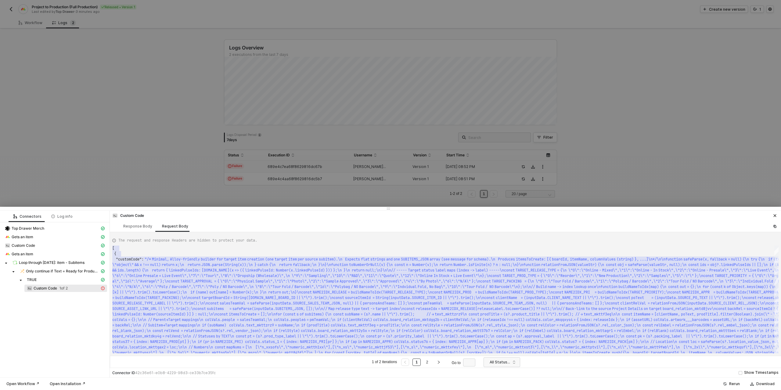
click at [33, 24] on div at bounding box center [390, 195] width 781 height 390
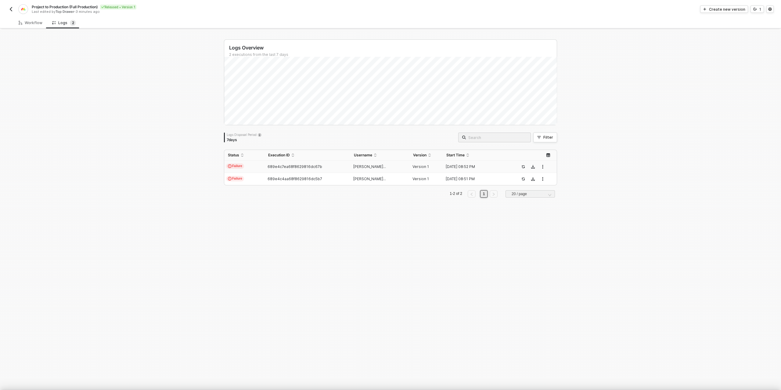
click at [36, 23] on div at bounding box center [390, 195] width 781 height 390
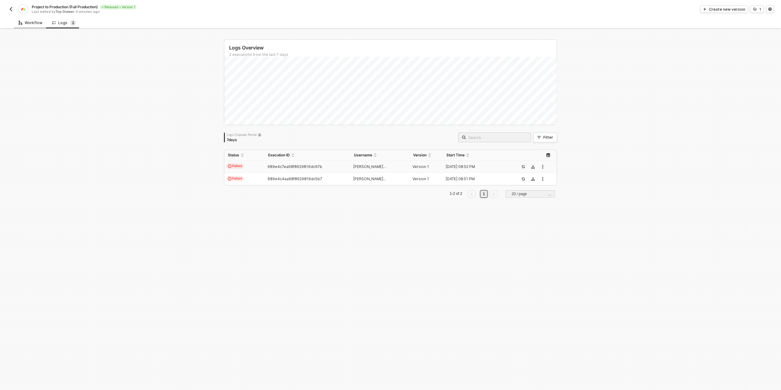
click at [30, 23] on div "Workflow" at bounding box center [31, 22] width 24 height 5
type textarea "/* Minimal, Alloy-friendly builder for target item creation (one target item pe…"
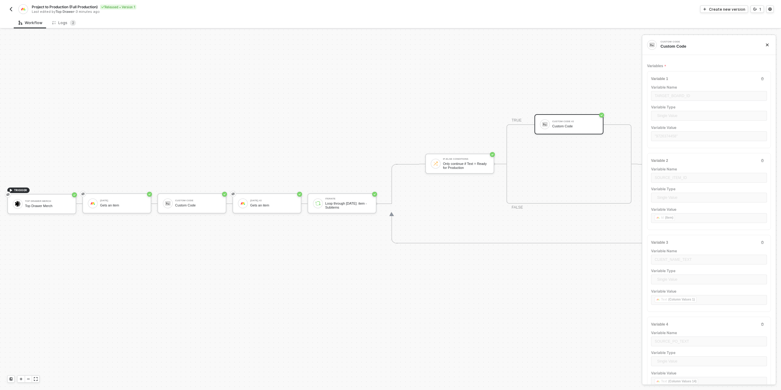
scroll to position [174, 0]
click at [755, 10] on icon "icon-versioning" at bounding box center [755, 9] width 4 height 4
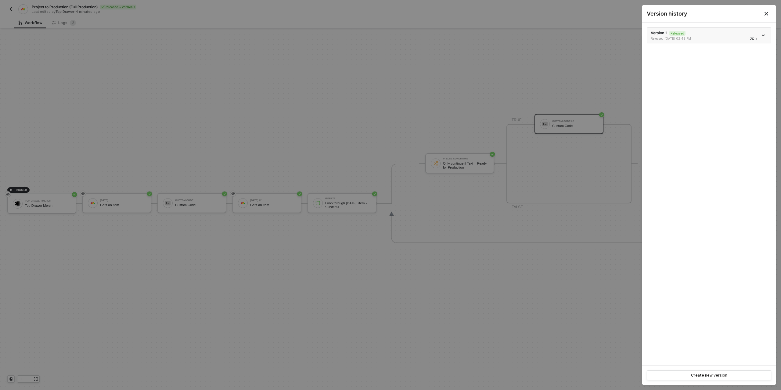
click at [763, 36] on icon "icon-arrow-down" at bounding box center [763, 35] width 3 height 3
click at [746, 43] on div "Make a copy" at bounding box center [742, 45] width 38 height 6
click at [536, 75] on div at bounding box center [390, 195] width 781 height 390
click at [566, 77] on div at bounding box center [390, 195] width 781 height 390
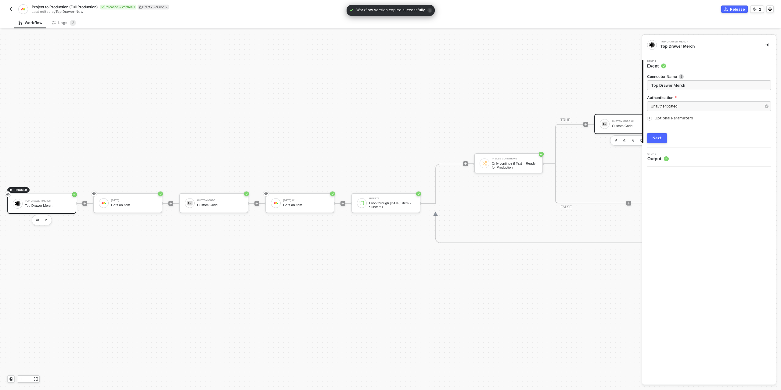
click at [615, 121] on div "Custom Code #2" at bounding box center [635, 121] width 46 height 2
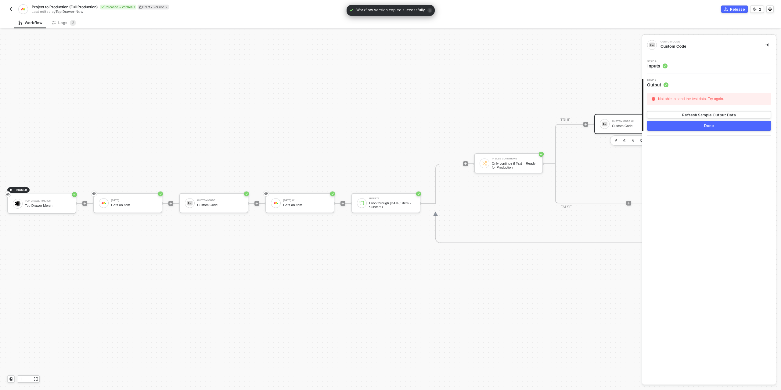
click at [674, 62] on div "Step 1 Inputs" at bounding box center [710, 64] width 132 height 9
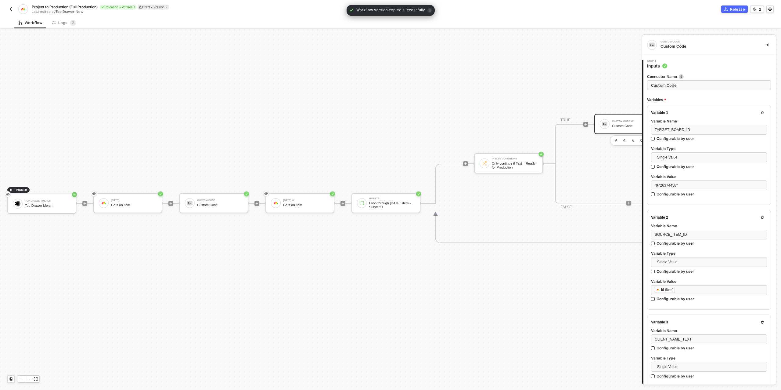
type textarea "/* Minimal, Alloy-friendly builder for target item creation (one target item pe…"
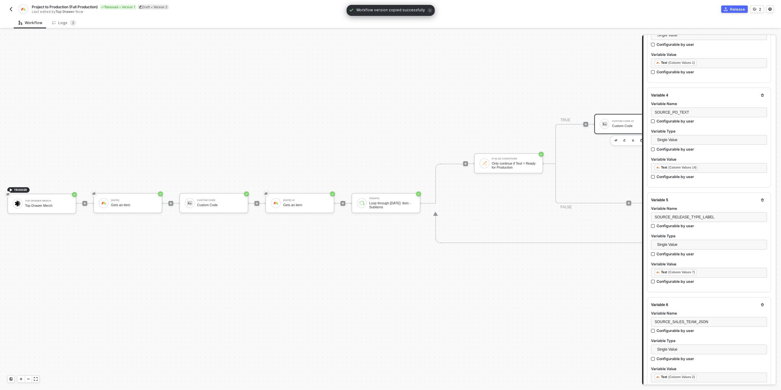
scroll to position [941, 0]
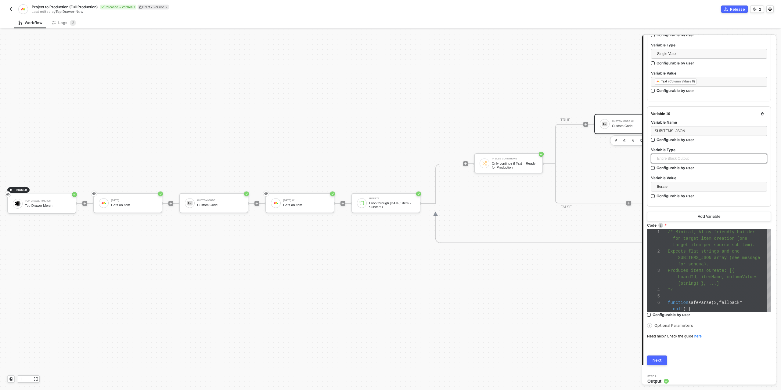
click at [675, 154] on span "Entire Block Output" at bounding box center [710, 158] width 106 height 9
click at [674, 167] on div "Single Value" at bounding box center [709, 170] width 106 height 7
click at [678, 184] on div "Type or select items ﻿" at bounding box center [709, 187] width 109 height 6
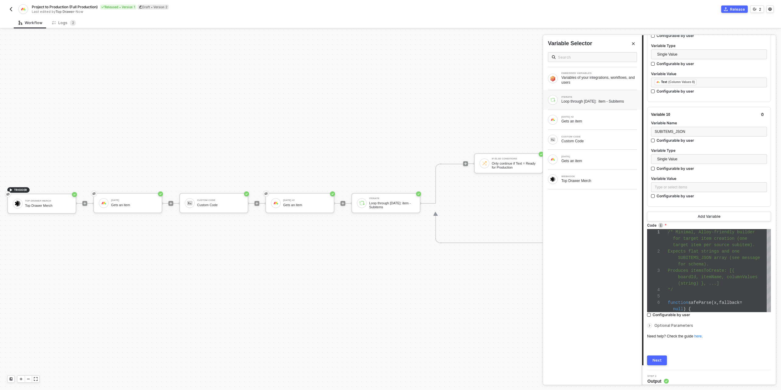
click at [588, 103] on div "ITERATE Loop through Monday: item - Subitems" at bounding box center [592, 100] width 89 height 10
click at [475, 69] on div "Iterate" at bounding box center [493, 71] width 89 height 8
click at [662, 356] on button "Next" at bounding box center [657, 360] width 20 height 10
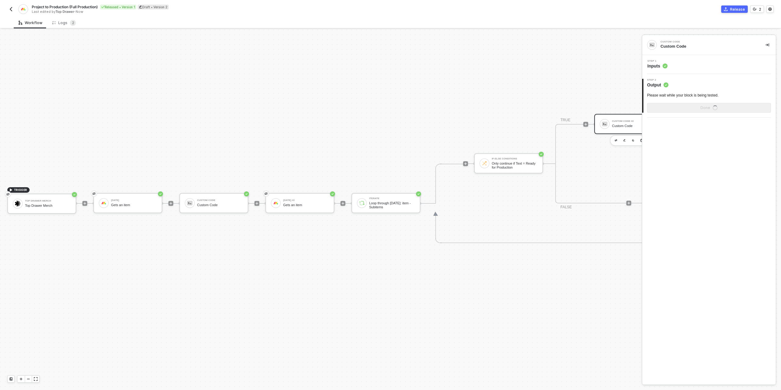
scroll to position [0, 0]
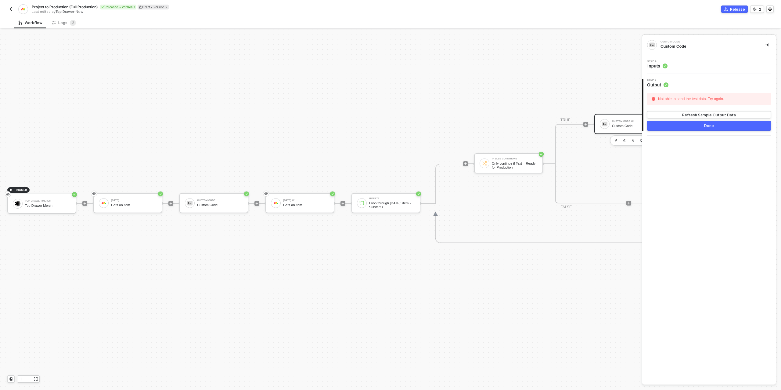
click at [664, 62] on span "Step 1" at bounding box center [657, 61] width 20 height 2
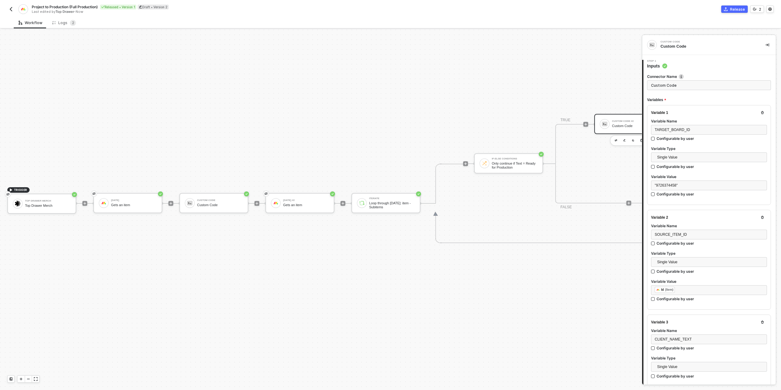
type textarea "/* Minimal, Alloy-friendly builder for target item creation (one target item pe…"
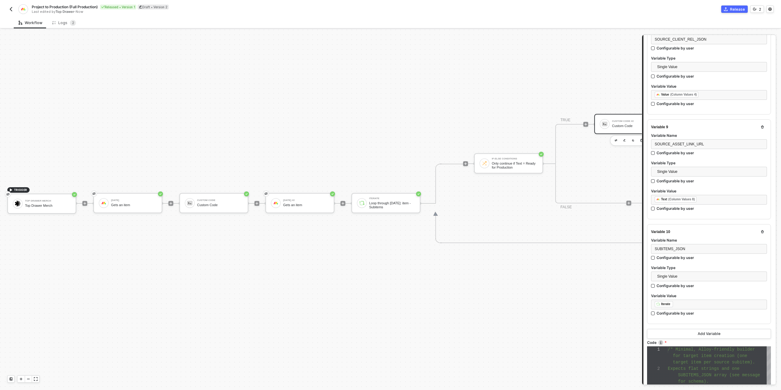
scroll to position [940, 0]
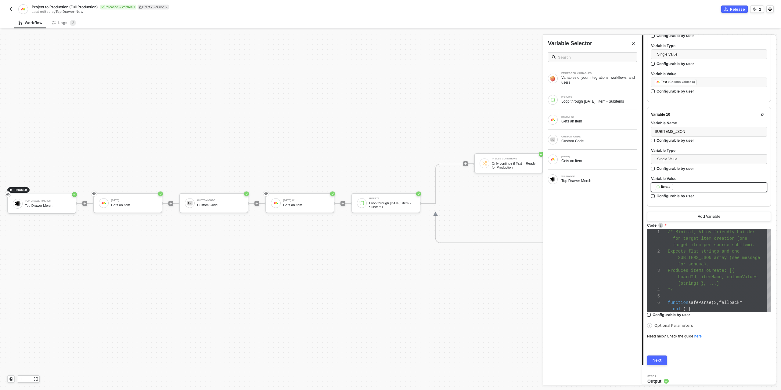
click at [680, 184] on div "﻿ ﻿ Iterate ﻿" at bounding box center [709, 187] width 109 height 7
click at [596, 93] on div "ITERATE Loop through Monday: item - Subitems" at bounding box center [592, 100] width 99 height 20
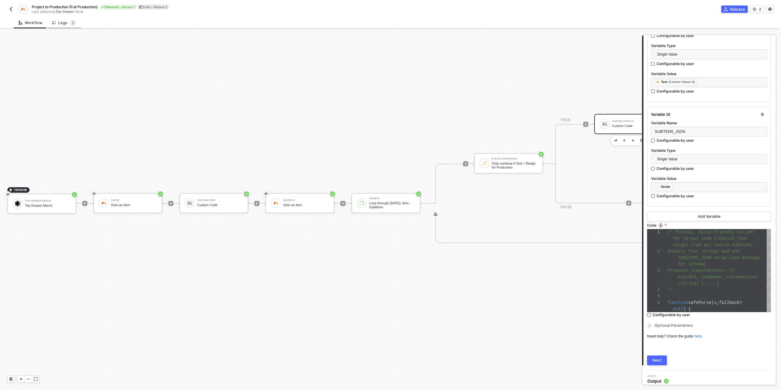
click at [60, 21] on div "Logs 2" at bounding box center [64, 23] width 24 height 6
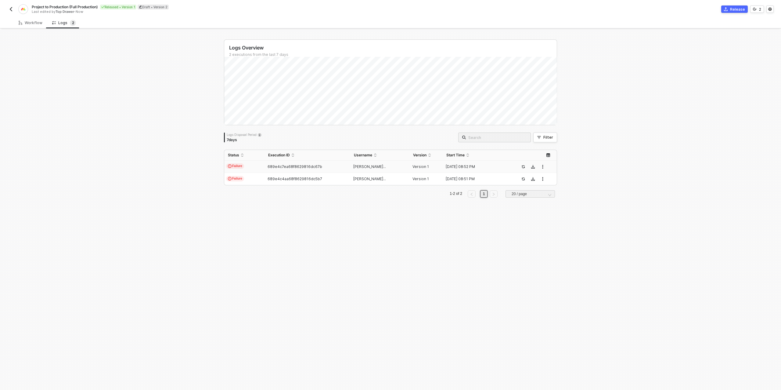
click at [259, 165] on td "Failure" at bounding box center [244, 166] width 40 height 12
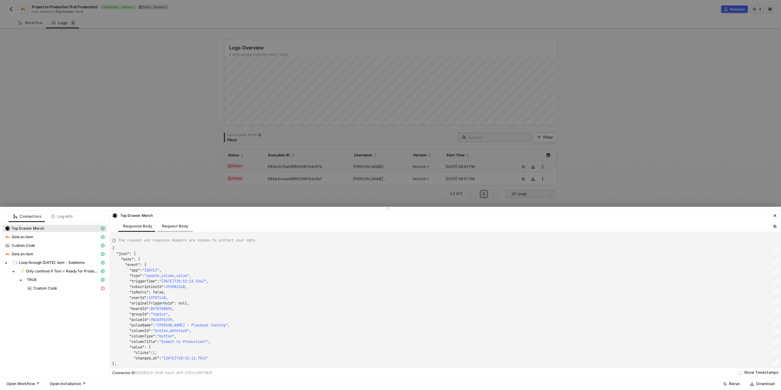
click at [177, 226] on div "Request Body" at bounding box center [175, 226] width 26 height 5
type textarea "{ "bodyParameters": {}, "authentication": "none", "bodyParameterDefinition": "s…"
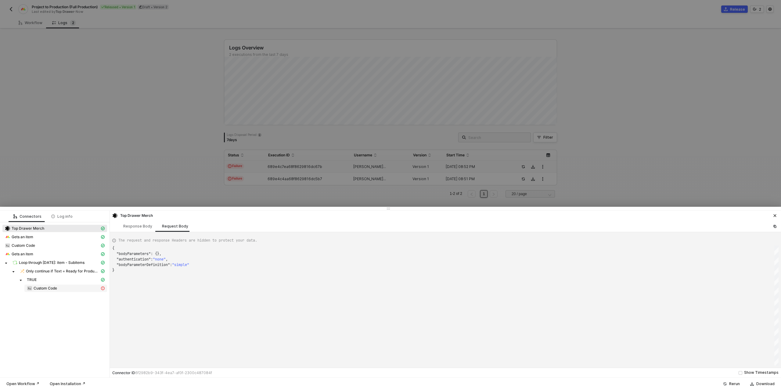
click at [44, 289] on span "Custom Code" at bounding box center [45, 288] width 23 height 5
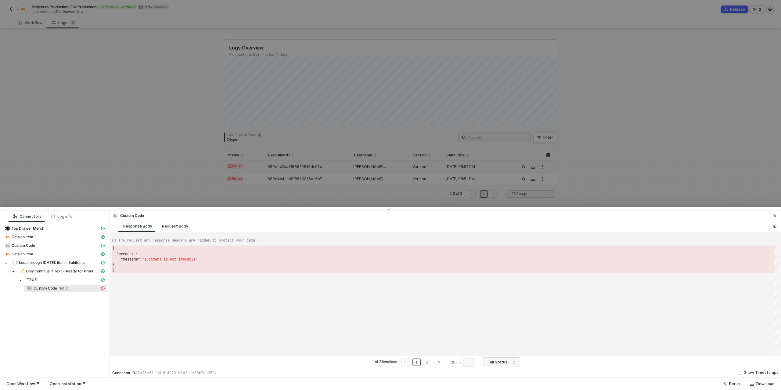
drag, startPoint x: 163, startPoint y: 227, endPoint x: 162, endPoint y: 232, distance: 4.5
click at [163, 227] on div "Request Body" at bounding box center [175, 226] width 26 height 5
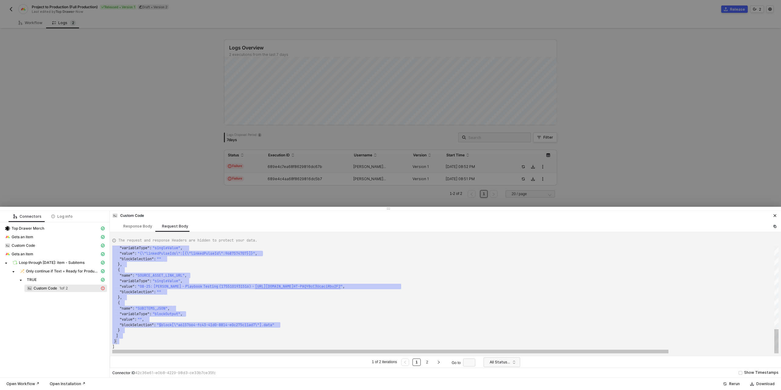
scroll to position [0, 2]
drag, startPoint x: 113, startPoint y: 248, endPoint x: 164, endPoint y: 346, distance: 110.4
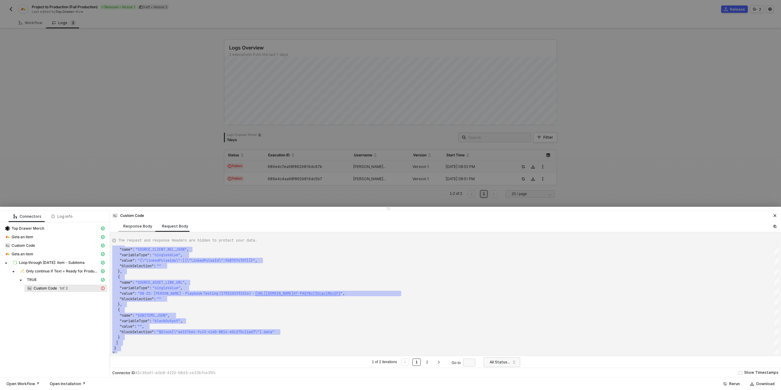
click at [139, 225] on div "Response Body" at bounding box center [137, 226] width 29 height 5
type textarea "{ "error": { "message": "subitems is not iterable" } }"
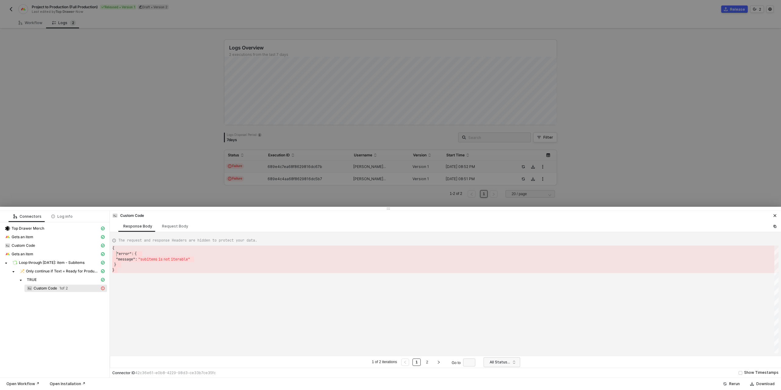
scroll to position [0, 0]
drag, startPoint x: 132, startPoint y: 271, endPoint x: 113, endPoint y: 246, distance: 30.4
click at [21, 23] on div at bounding box center [390, 195] width 781 height 390
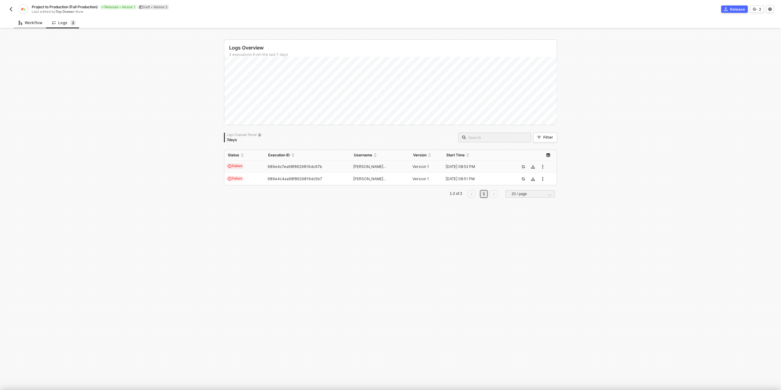
click at [29, 23] on div "Workflow" at bounding box center [31, 22] width 24 height 5
type textarea "/* Minimal, Alloy-friendly builder for target item creation (one target item pe…"
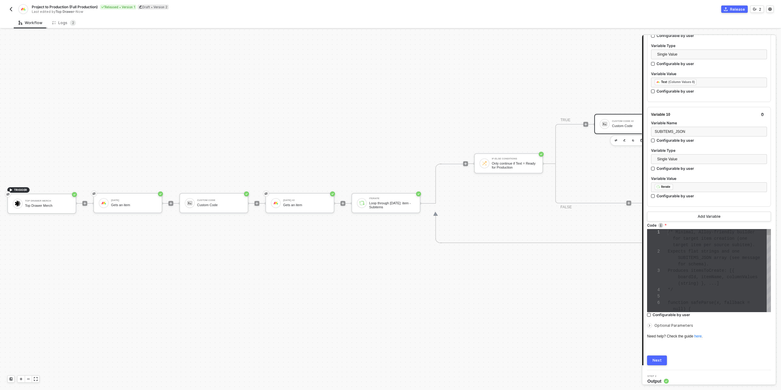
scroll to position [26, 0]
click at [682, 184] on div "﻿ ﻿ Iterate ﻿" at bounding box center [709, 187] width 109 height 7
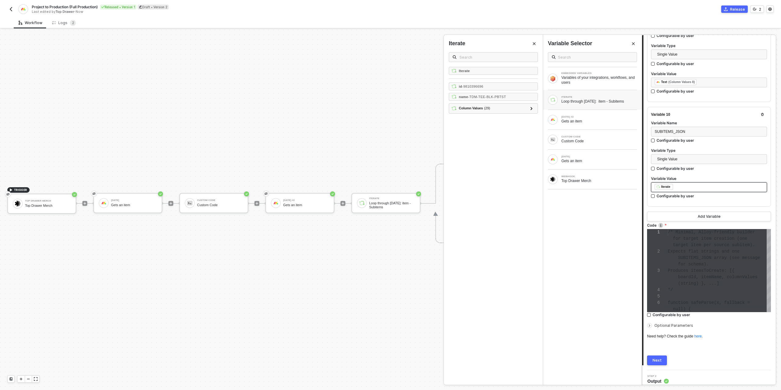
click at [682, 184] on div "﻿ ﻿ Iterate ﻿" at bounding box center [709, 187] width 109 height 7
click at [584, 158] on div "Gets an item" at bounding box center [599, 160] width 76 height 5
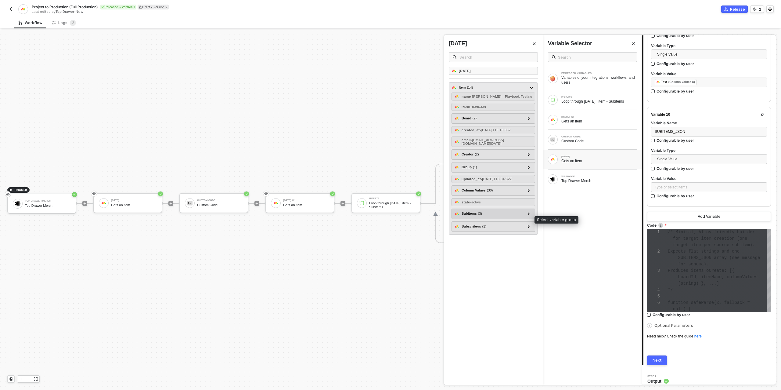
click at [482, 216] on span "( 3 )" at bounding box center [480, 213] width 4 height 5
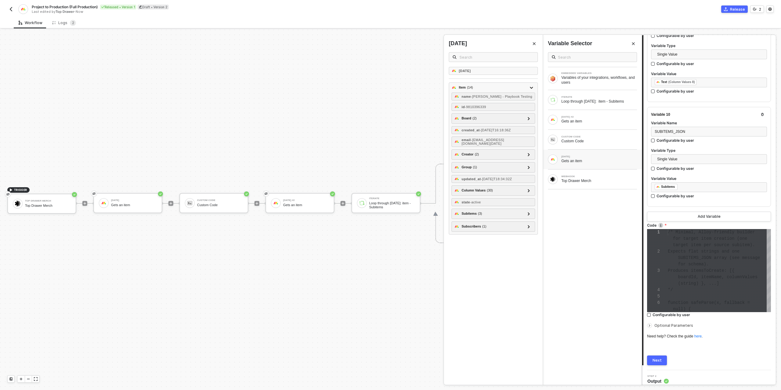
click at [658, 358] on div "Next" at bounding box center [657, 360] width 9 height 5
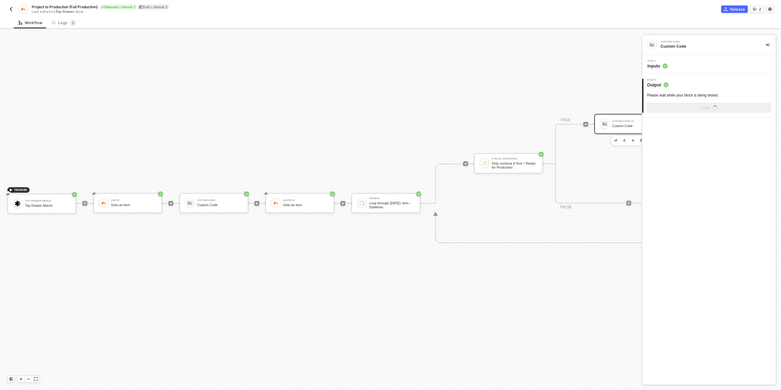
scroll to position [0, 0]
click at [686, 110] on button "Show Sample Output Data" at bounding box center [709, 108] width 124 height 10
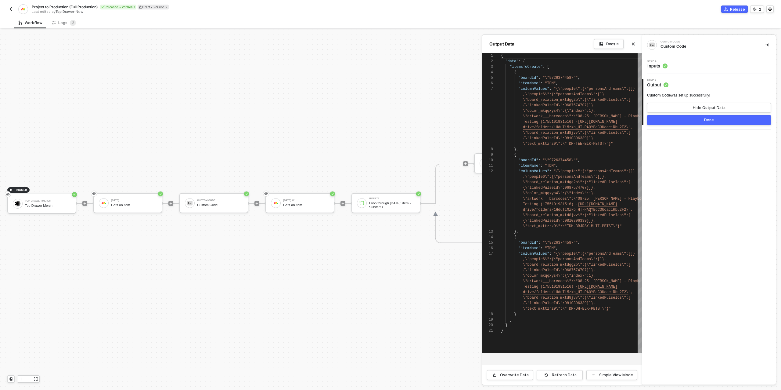
scroll to position [33, 0]
click at [684, 119] on button "Done" at bounding box center [709, 120] width 124 height 10
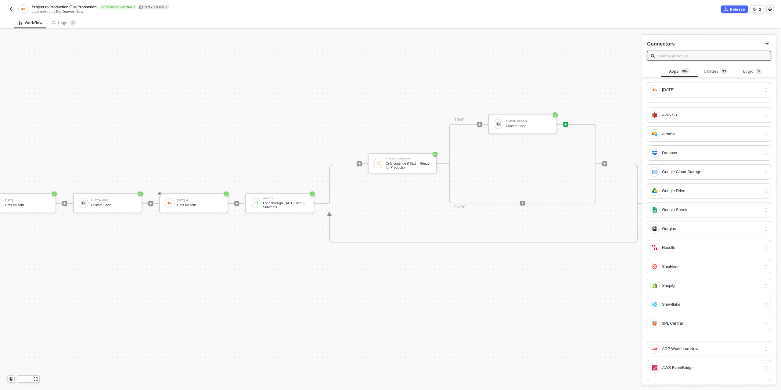
scroll to position [174, 151]
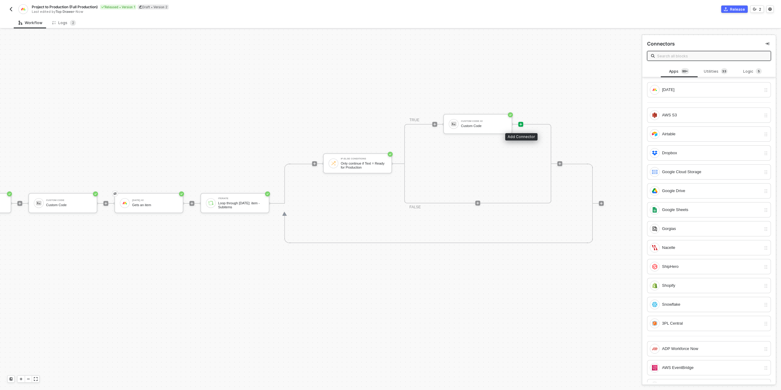
click at [522, 123] on icon "icon-play" at bounding box center [521, 124] width 4 height 4
click at [706, 69] on div "Utilities 3 3" at bounding box center [715, 71] width 27 height 7
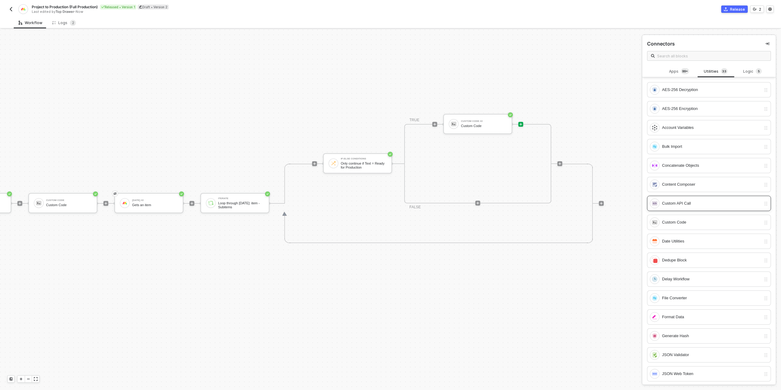
click at [683, 205] on div "Custom API Call" at bounding box center [705, 203] width 111 height 10
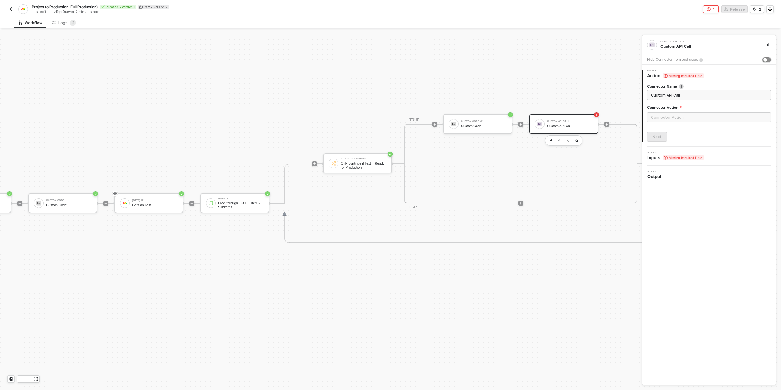
click at [767, 58] on button "button" at bounding box center [766, 59] width 9 height 5
click at [678, 120] on input "text" at bounding box center [709, 117] width 124 height 10
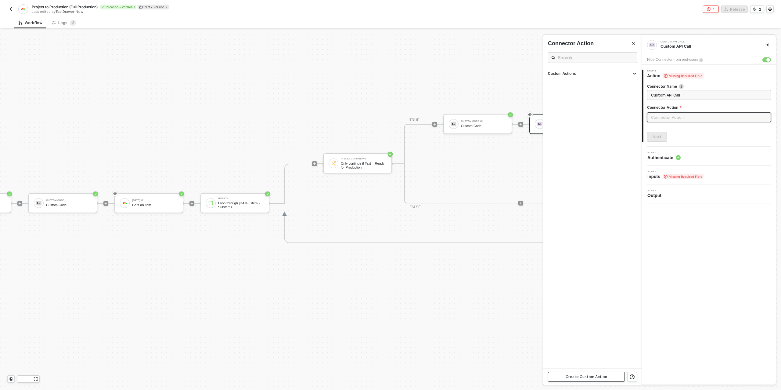
click at [590, 376] on div "Create Custom Action" at bounding box center [586, 376] width 41 height 5
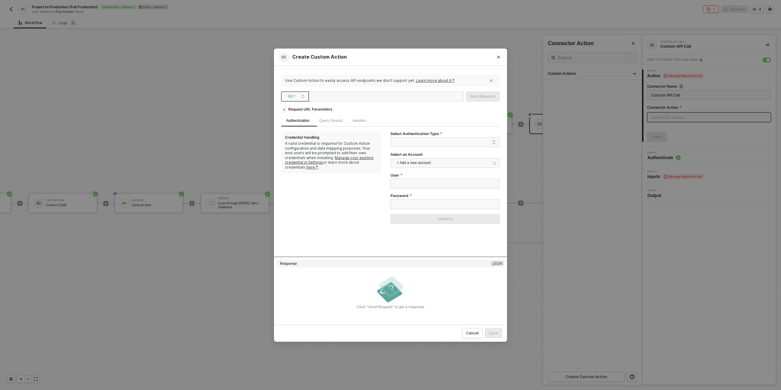
click at [294, 94] on span "GET" at bounding box center [296, 96] width 17 height 9
click at [294, 116] on div "POST" at bounding box center [295, 118] width 23 height 7
click at [338, 98] on div at bounding box center [341, 97] width 61 height 10
paste div
click at [414, 144] on span at bounding box center [446, 142] width 99 height 9
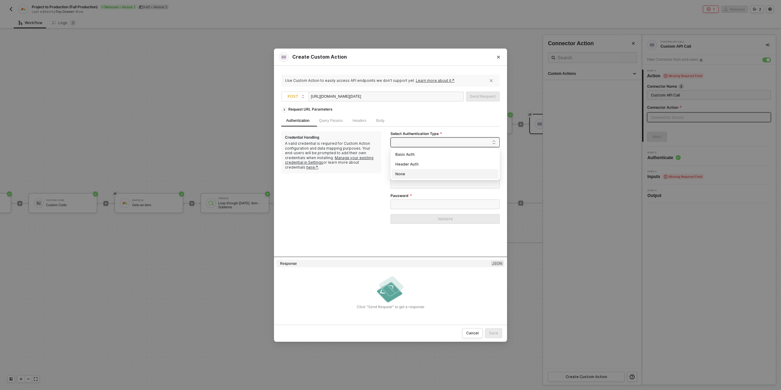
click at [403, 177] on div "None" at bounding box center [444, 174] width 99 height 7
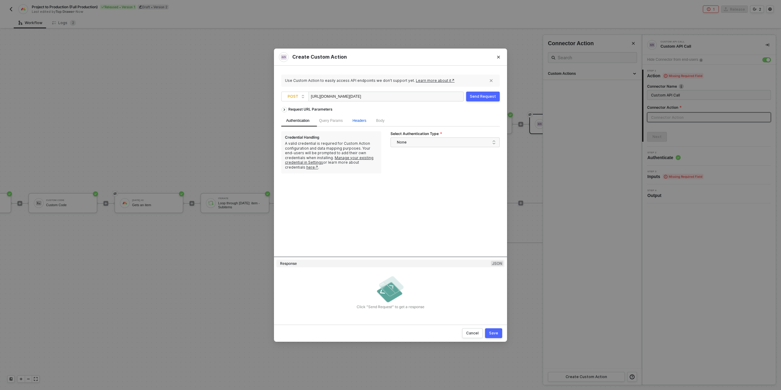
click at [364, 121] on span "Headers" at bounding box center [359, 120] width 14 height 4
click at [309, 148] on div "Add key ﻿" at bounding box center [331, 147] width 98 height 6
click at [399, 150] on div "Add value ﻿" at bounding box center [434, 147] width 98 height 10
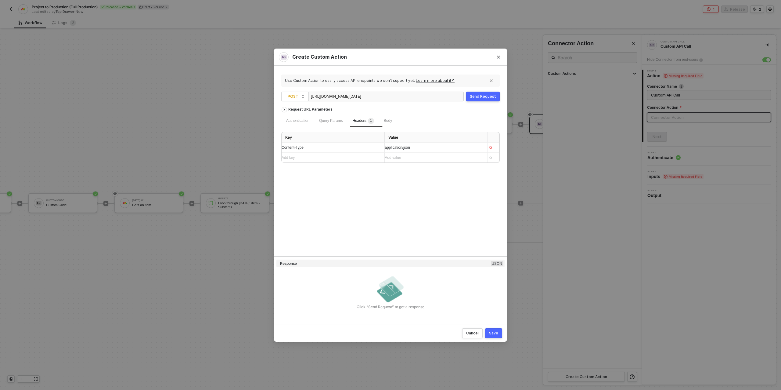
click at [311, 159] on div "Add key ﻿" at bounding box center [328, 158] width 92 height 6
click at [417, 157] on div "Add value ﻿" at bounding box center [434, 158] width 98 height 6
click at [400, 160] on div "Add value ﻿" at bounding box center [431, 158] width 92 height 6
click at [351, 219] on div "Request URL Parameters Authentication Query Params Headers 2 Body Key Value Con…" at bounding box center [390, 180] width 218 height 153
click at [391, 116] on div "Body" at bounding box center [388, 121] width 18 height 12
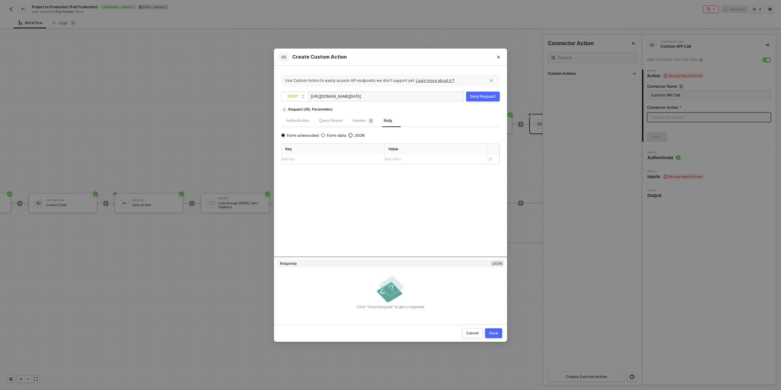
click at [349, 135] on input "JSON" at bounding box center [351, 135] width 4 height 4
radio input "true"
radio input "false"
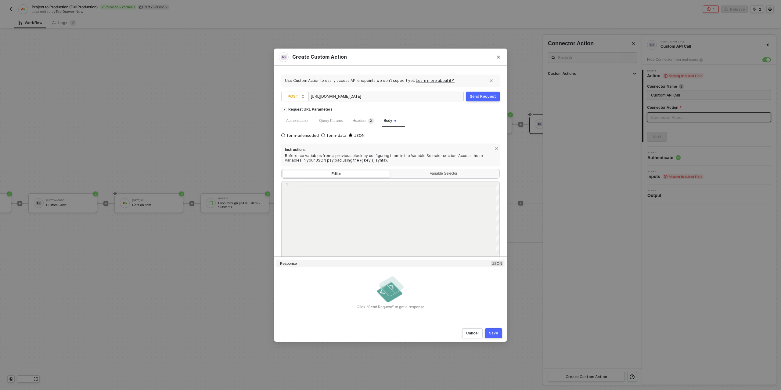
click at [323, 186] on div at bounding box center [399, 183] width 201 height 5
paste textarea "{ "query": "mutation ($boardId: ID!, $itemName: String!, $columnValues: JSON!) …"
type textarea "{ "query": "mutation ($boardId: ID!, $itemName: String!, $columnValues: JSON!) …"
drag, startPoint x: 361, startPoint y: 206, endPoint x: 340, endPoint y: 206, distance: 21.7
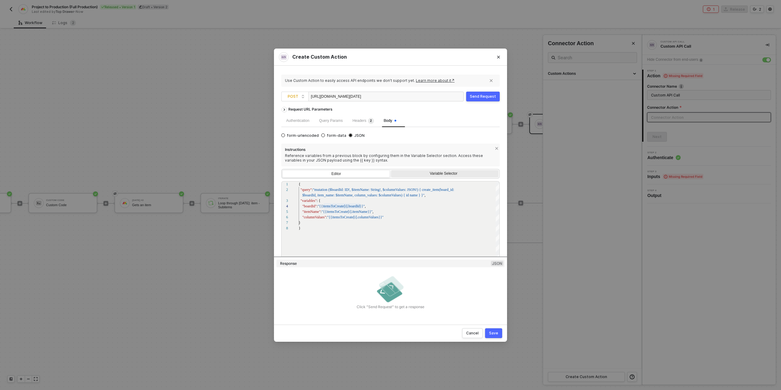
click at [426, 175] on div "Variable Selector" at bounding box center [443, 173] width 99 height 5
click at [391, 170] on input "Variable Selector" at bounding box center [391, 170] width 0 height 0
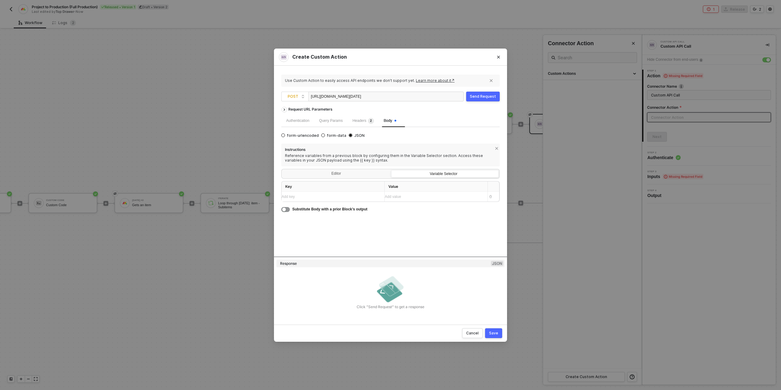
click at [308, 197] on div "Add key ﻿" at bounding box center [328, 197] width 92 height 6
click at [394, 196] on div "Add value ﻿" at bounding box center [434, 197] width 98 height 6
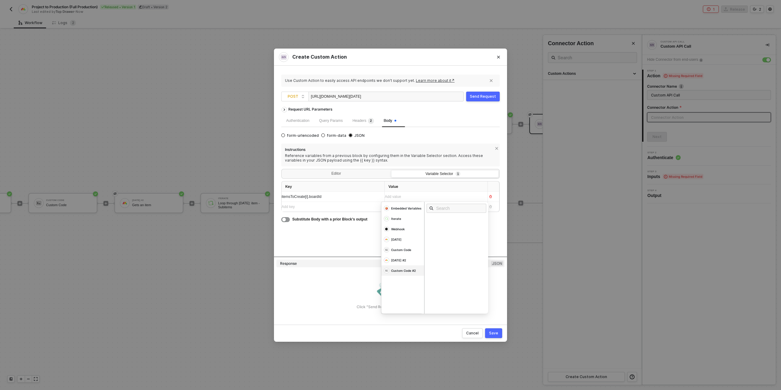
click at [407, 210] on div "Custom Code #2" at bounding box center [406, 208] width 31 height 4
click at [498, 58] on icon "Close" at bounding box center [499, 57] width 4 height 4
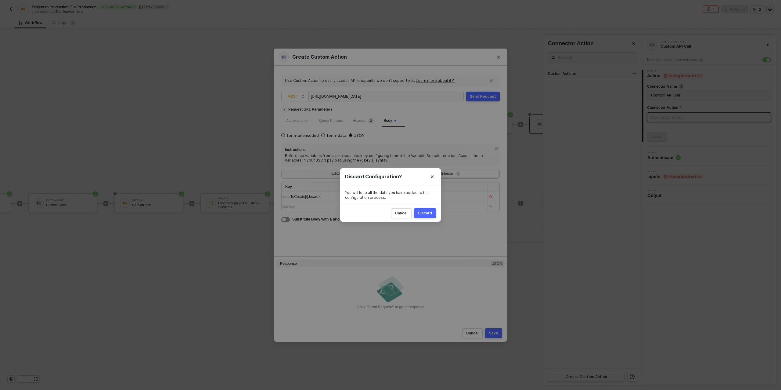
click at [426, 216] on button "Discard" at bounding box center [425, 213] width 22 height 10
radio input "true"
radio input "false"
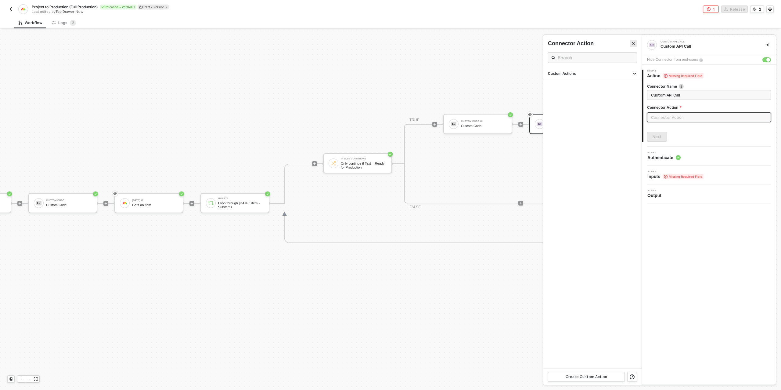
click at [636, 41] on button "Close" at bounding box center [633, 43] width 7 height 7
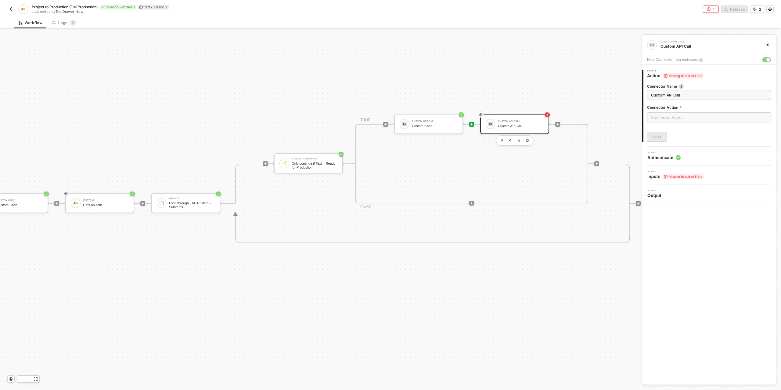
scroll to position [174, 203]
click at [468, 124] on icon "icon-play" at bounding box center [468, 124] width 3 height 3
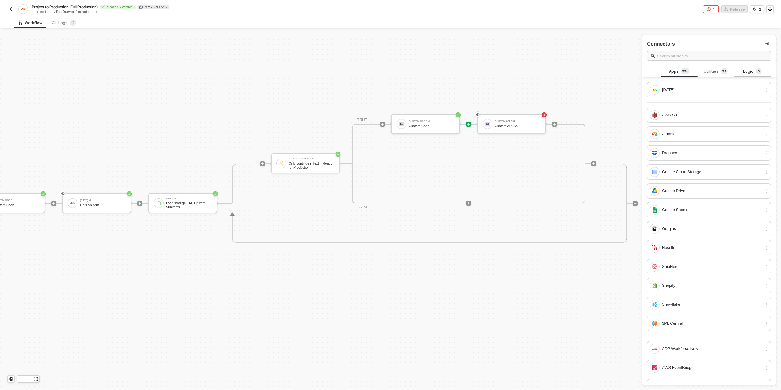
click at [750, 73] on div "Logic 5" at bounding box center [752, 71] width 27 height 7
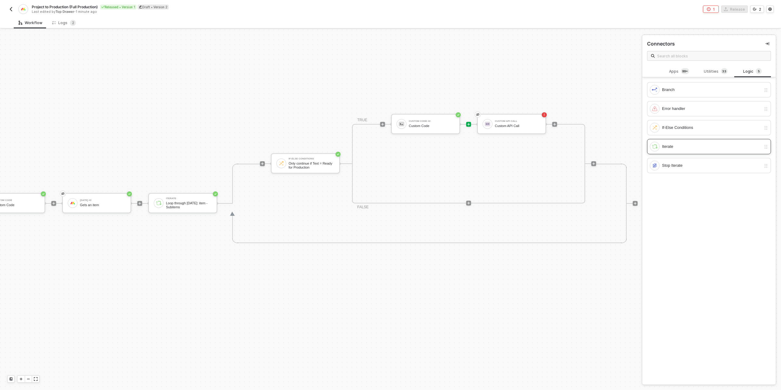
click at [672, 145] on div "Iterate" at bounding box center [711, 146] width 99 height 7
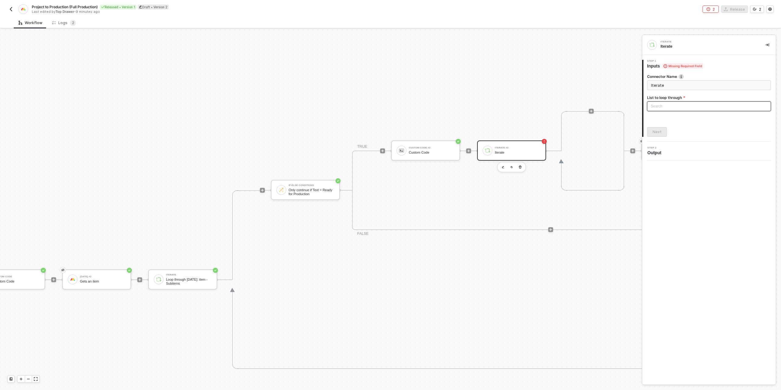
click at [671, 101] on div "Search" at bounding box center [709, 106] width 124 height 10
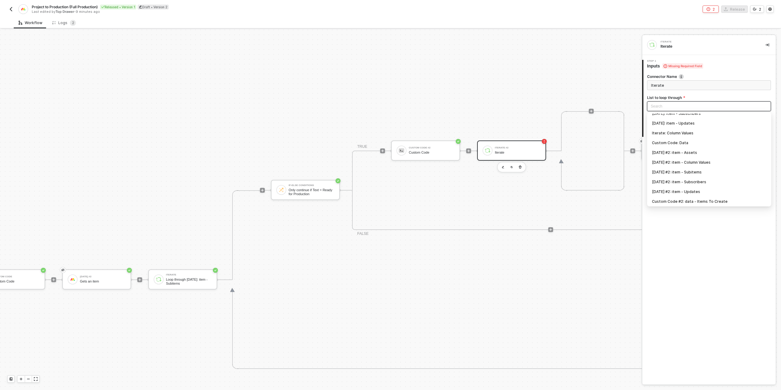
scroll to position [35, 0]
click at [682, 198] on div "Custom Code #2: data - Items To Create" at bounding box center [709, 200] width 114 height 7
type input "Loop through Custom Code #2: data - Items To Create"
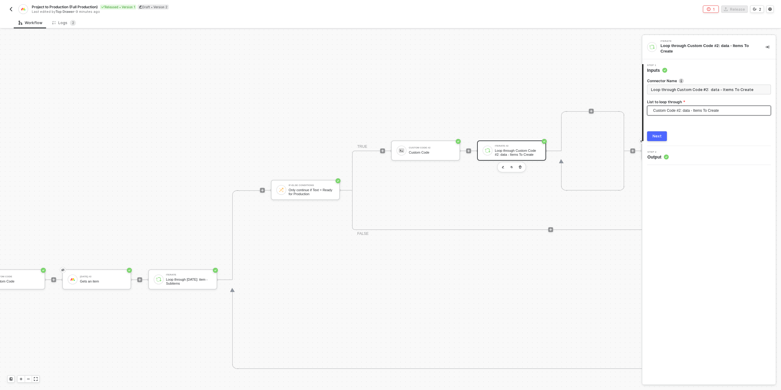
click at [653, 136] on div "Next" at bounding box center [657, 136] width 9 height 5
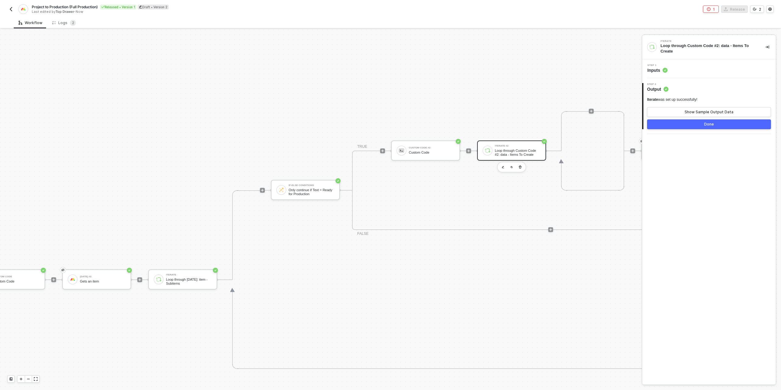
click at [677, 122] on button "Done" at bounding box center [709, 124] width 124 height 10
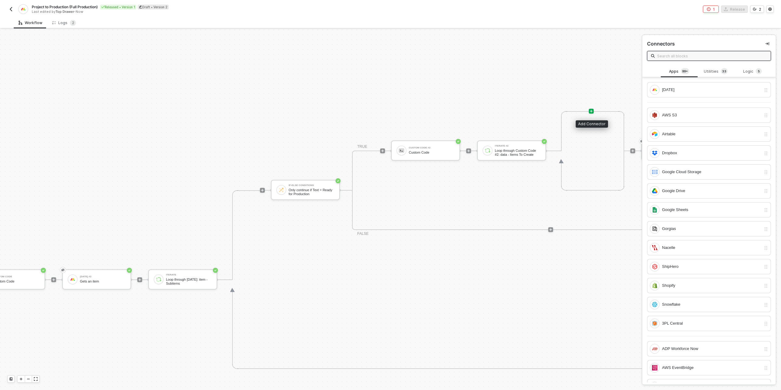
click at [592, 111] on icon "icon-play" at bounding box center [591, 111] width 4 height 4
click at [715, 74] on div "Utilities 3 3" at bounding box center [715, 71] width 27 height 7
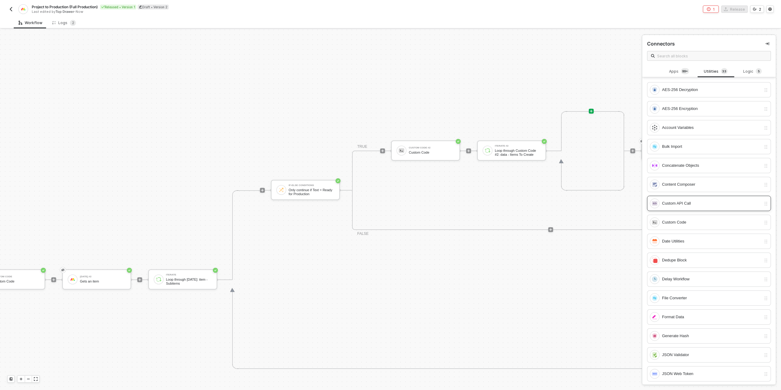
click at [680, 205] on div "Custom API Call" at bounding box center [705, 203] width 111 height 10
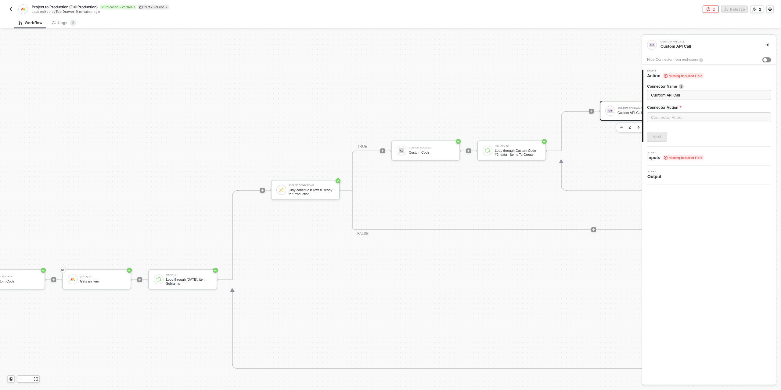
click at [766, 60] on div "button" at bounding box center [765, 60] width 4 height 4
click at [677, 118] on input "text" at bounding box center [709, 117] width 124 height 10
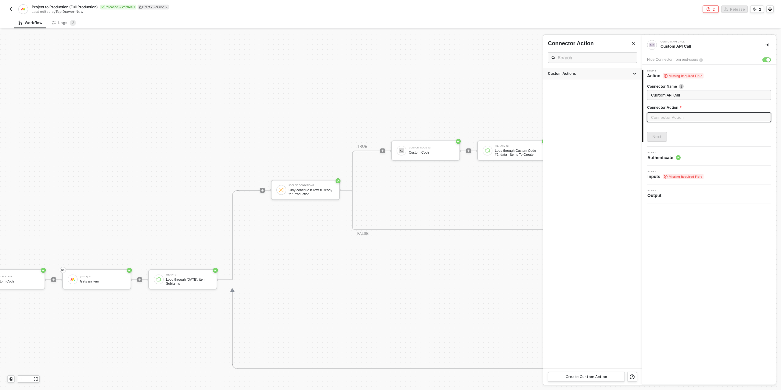
click at [562, 74] on div "Custom Actions" at bounding box center [592, 73] width 89 height 5
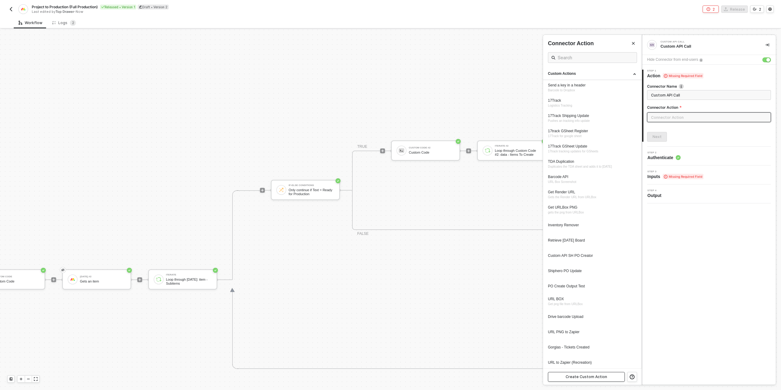
click at [566, 374] on button "Create Custom Action" at bounding box center [586, 377] width 77 height 10
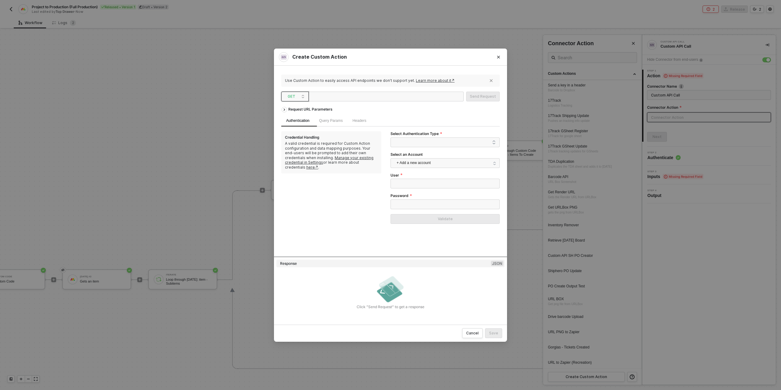
click at [296, 96] on span "GET" at bounding box center [296, 96] width 17 height 9
click at [293, 117] on div "POST" at bounding box center [295, 118] width 23 height 7
click at [341, 95] on div at bounding box center [341, 97] width 61 height 10
paste div
click at [414, 141] on span at bounding box center [446, 142] width 99 height 9
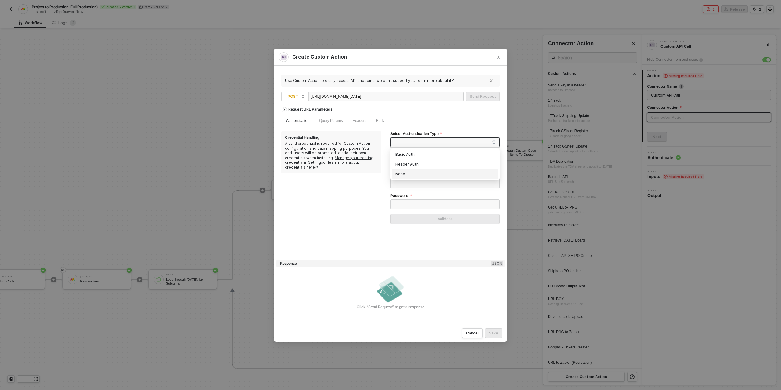
click at [406, 175] on div "None" at bounding box center [444, 174] width 99 height 7
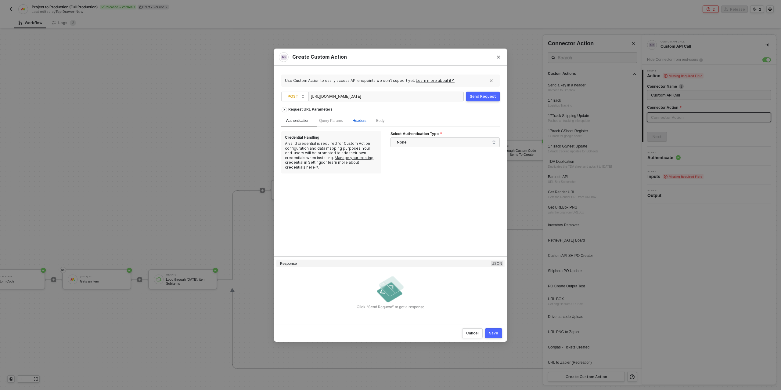
click at [359, 120] on span "Headers" at bounding box center [359, 120] width 14 height 4
click at [316, 150] on div "Add key ﻿" at bounding box center [331, 147] width 98 height 10
click at [413, 147] on div "Add value ﻿" at bounding box center [434, 148] width 98 height 6
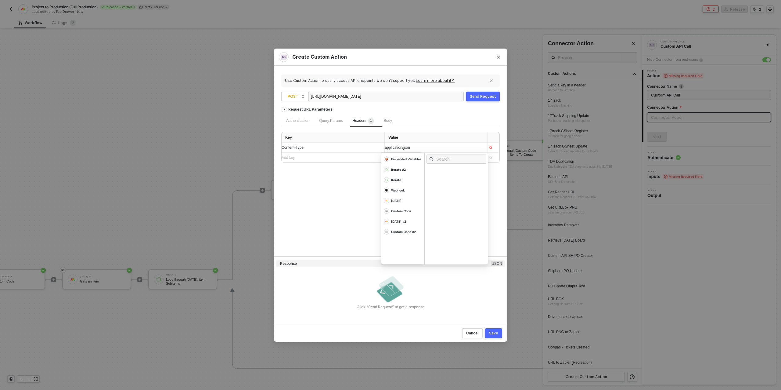
click at [316, 160] on div "Add key ﻿" at bounding box center [331, 158] width 98 height 10
click at [406, 157] on div "Add value ﻿" at bounding box center [434, 158] width 98 height 6
click at [397, 155] on div "Add value ﻿" at bounding box center [431, 158] width 92 height 6
click at [351, 224] on div "Request URL Parameters Authentication Query Params Headers 2 Body Key Value Con…" at bounding box center [390, 180] width 218 height 153
click at [389, 119] on span "Body" at bounding box center [388, 120] width 8 height 4
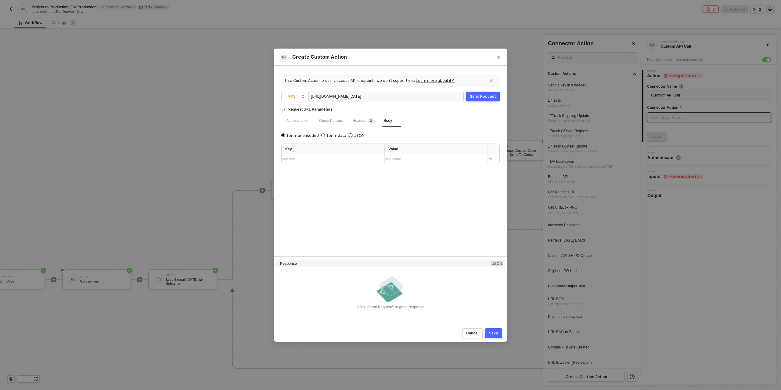
click at [349, 135] on input "JSON" at bounding box center [351, 135] width 4 height 4
radio input "true"
radio input "false"
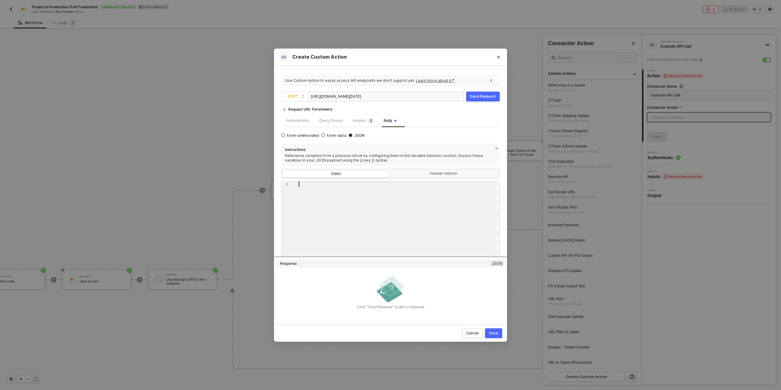
click at [307, 187] on div at bounding box center [399, 223] width 201 height 84
paste textarea "{ "query": "mutation ($boardId: ID!, $itemName: String!, $columnValues: JSON!) …"
type textarea "{ "query": "mutation ($boardId: ID!, $itemName: String!, $columnValues: JSON!) …"
drag, startPoint x: 360, startPoint y: 206, endPoint x: 322, endPoint y: 205, distance: 37.9
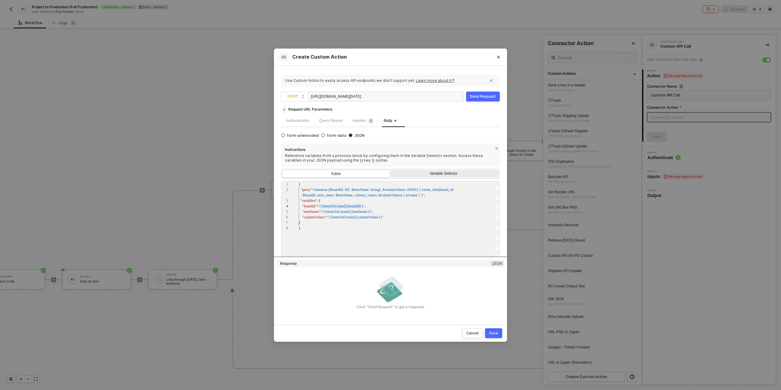
click at [430, 174] on div "Variable Selector" at bounding box center [443, 173] width 99 height 5
click at [391, 170] on input "Variable Selector" at bounding box center [391, 170] width 0 height 0
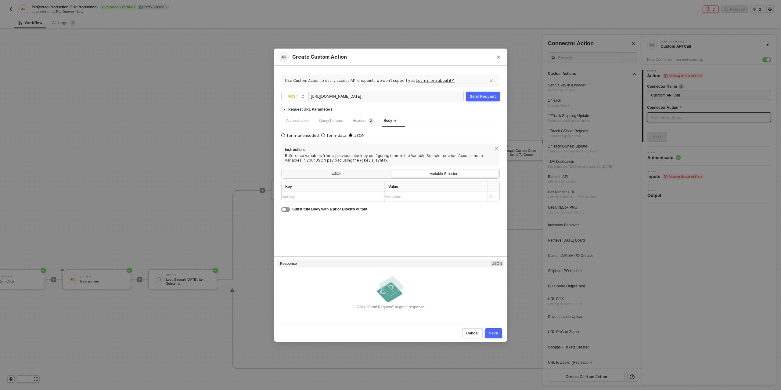
click at [329, 198] on div "Add key ﻿" at bounding box center [331, 197] width 98 height 6
drag, startPoint x: 284, startPoint y: 196, endPoint x: 303, endPoint y: 198, distance: 19.1
click at [286, 196] on span "{itemsToCreate[i].boardId" at bounding box center [302, 196] width 41 height 4
click at [304, 198] on span "{itemsToCreate[i].boardId" at bounding box center [302, 196] width 41 height 4
click at [282, 197] on span "{itemsToCreate[i].boardId" at bounding box center [302, 196] width 41 height 4
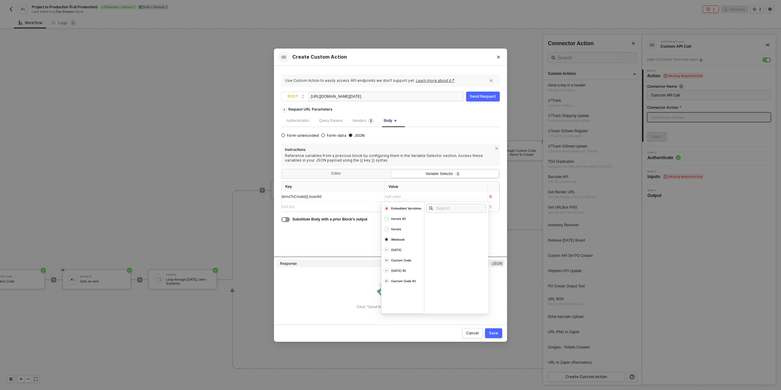
click at [412, 198] on div "Add value ﻿" at bounding box center [431, 197] width 92 height 6
click at [401, 210] on div "Iterate #2" at bounding box center [406, 208] width 31 height 4
click at [435, 219] on div "Board Id" at bounding box center [437, 219] width 15 height 4
click at [304, 205] on div "Add key ﻿" at bounding box center [331, 207] width 98 height 6
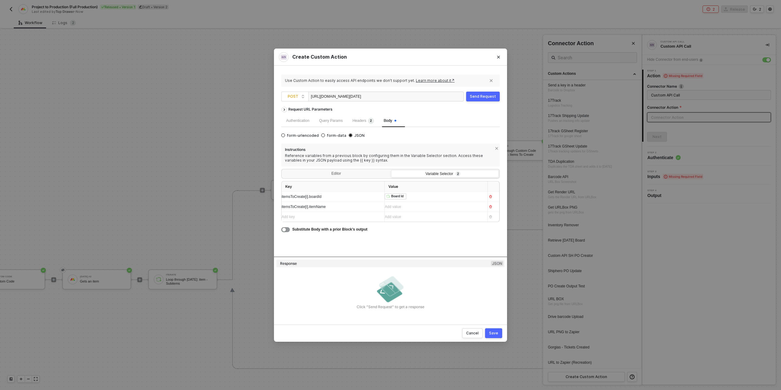
click at [426, 205] on div "Add value ﻿" at bounding box center [434, 207] width 98 height 6
click at [403, 223] on div "Iterate #2" at bounding box center [402, 218] width 43 height 10
click at [440, 236] on div "Item Name" at bounding box center [438, 238] width 17 height 4
click at [317, 218] on div "Add key ﻿" at bounding box center [331, 217] width 98 height 6
click at [295, 215] on div "Add key ﻿" at bounding box center [328, 217] width 92 height 6
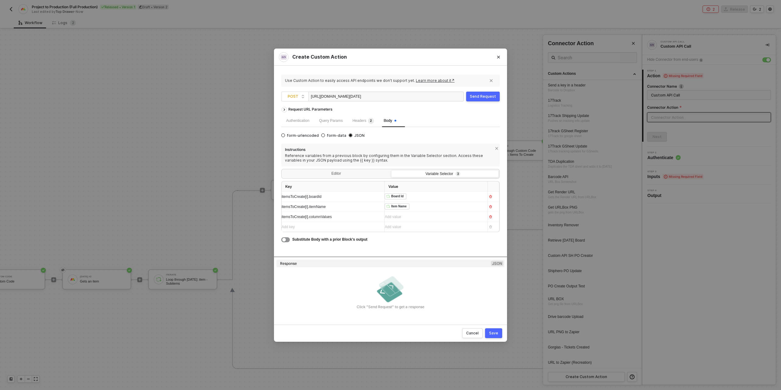
click at [406, 212] on div "Add value ﻿" at bounding box center [434, 217] width 98 height 10
click at [400, 230] on div "Iterate #2" at bounding box center [406, 228] width 31 height 4
click at [450, 257] on div "Column Values" at bounding box center [442, 256] width 25 height 4
click at [344, 251] on div "Request URL Parameters Authentication Query Params Headers 2 Body form-urlencod…" at bounding box center [390, 180] width 218 height 153
click at [342, 177] on div "Editor" at bounding box center [335, 174] width 107 height 9
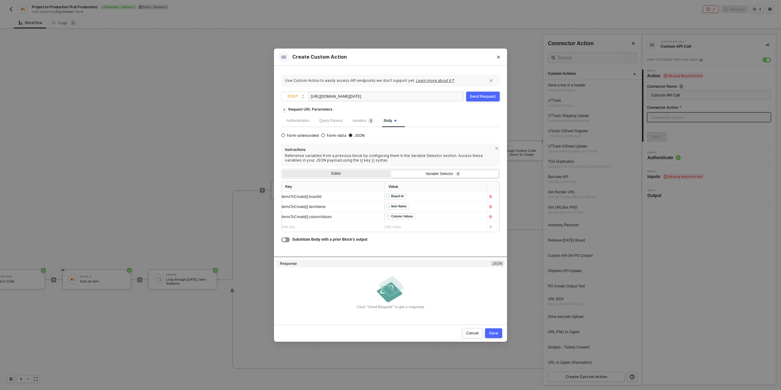
click at [282, 170] on input "Editor" at bounding box center [282, 170] width 0 height 0
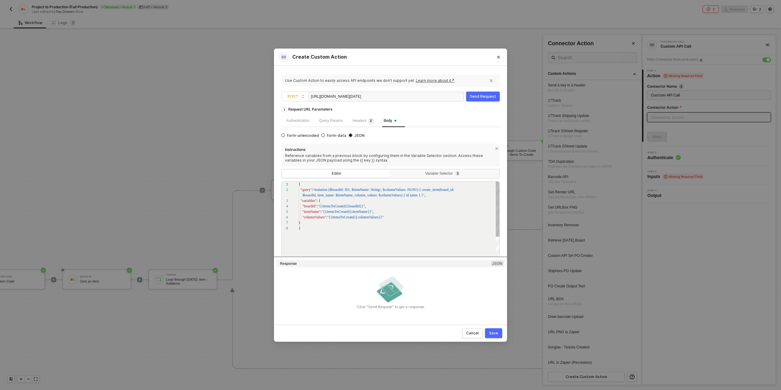
scroll to position [38, 0]
click at [483, 99] on button "Send Request" at bounding box center [483, 97] width 34 height 10
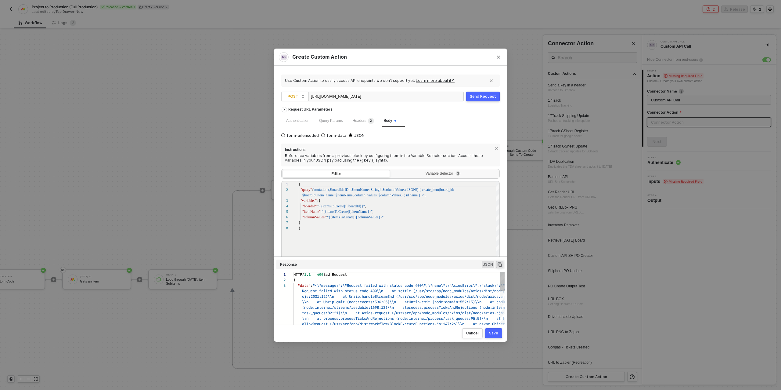
scroll to position [11, 0]
click at [494, 333] on div "Save" at bounding box center [493, 332] width 9 height 5
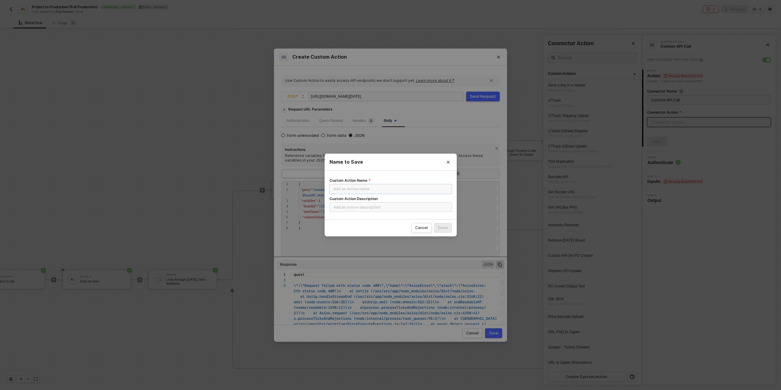
click at [349, 188] on input "Custom Action Name" at bounding box center [390, 189] width 122 height 10
type input "Project to Production Item Creator"
click at [442, 227] on div "Done" at bounding box center [443, 227] width 10 height 5
radio input "true"
radio input "false"
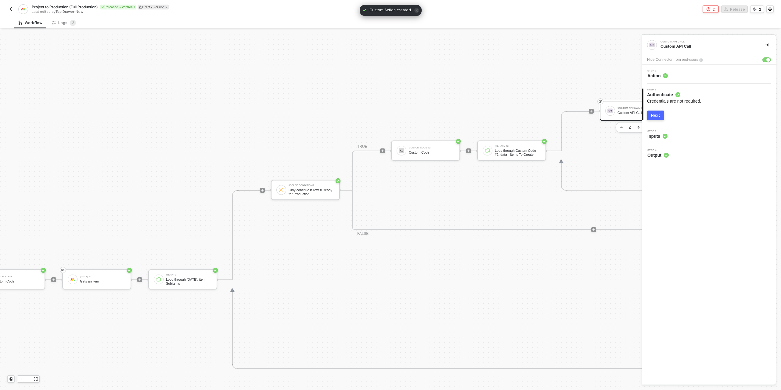
click at [652, 115] on div "Next" at bounding box center [655, 115] width 9 height 5
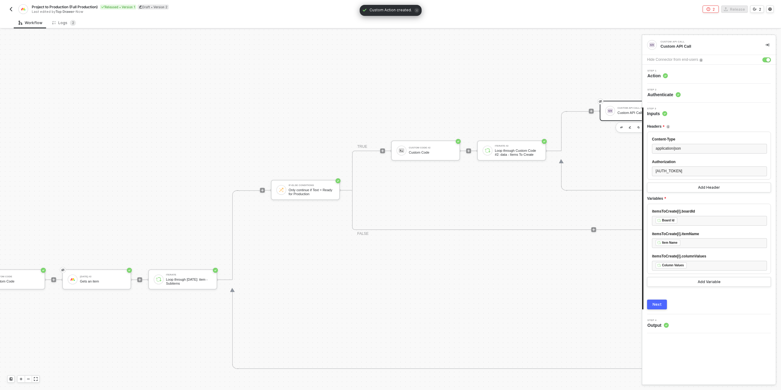
click at [414, 191] on div "TRUE Custom Code #2 Custom Code Iterate #2 Loop through Custom Code #2: data - …" at bounding box center [593, 189] width 483 height 79
click at [426, 150] on div "Custom Code #2 Custom Code" at bounding box center [432, 151] width 46 height 12
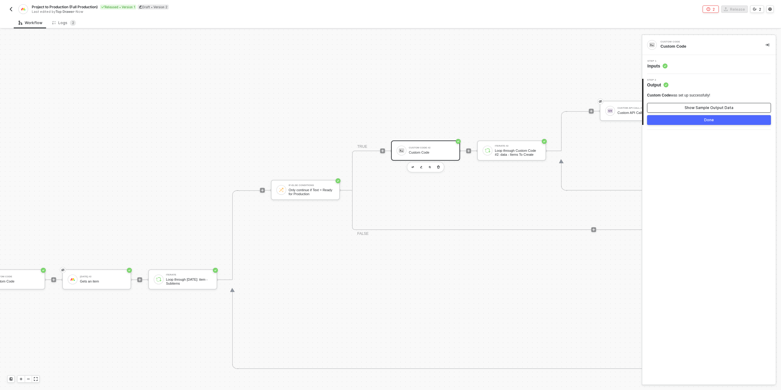
click at [704, 105] on button "Show Sample Output Data" at bounding box center [709, 108] width 124 height 10
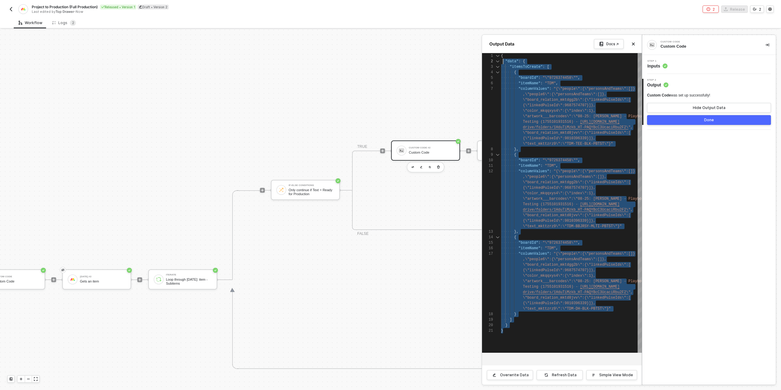
scroll to position [0, 0]
drag, startPoint x: 515, startPoint y: 333, endPoint x: 500, endPoint y: 58, distance: 275.9
click at [500, 56] on div "1 2 3 4 5 6 7 8 9 10 11 12 13 14 15 16 17 18 19 20 21 { ·· "data" : · { ···· "i…" at bounding box center [562, 202] width 160 height 299
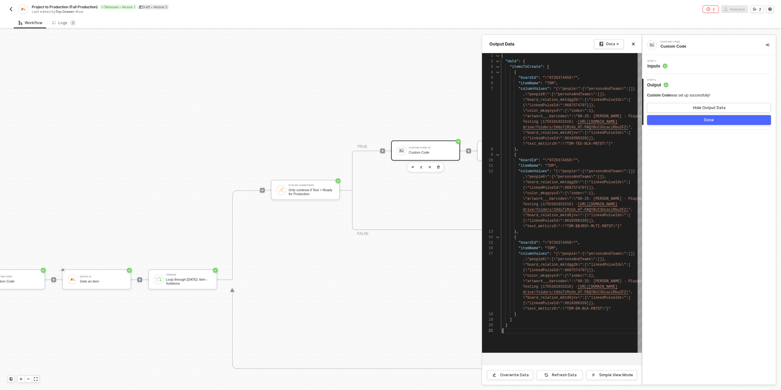
drag, startPoint x: 525, startPoint y: 342, endPoint x: 511, endPoint y: 332, distance: 17.7
click at [525, 342] on div "{ "data" : { "itemsToCreate" : [ { "boardId" : "\"9726374458\"" , "itemName" : …" at bounding box center [571, 202] width 141 height 299
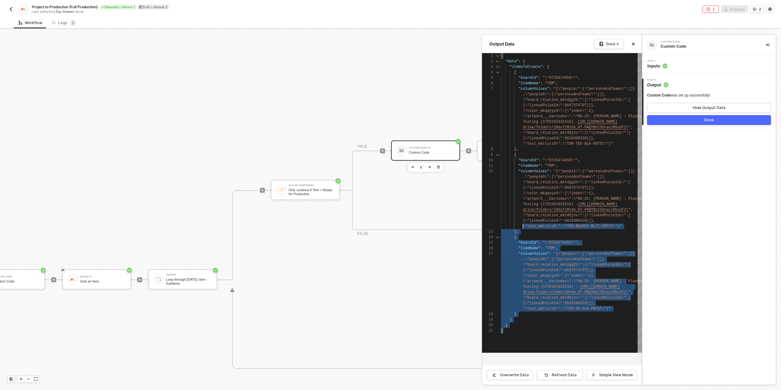
scroll to position [0, 22]
type textarea "{ "data": { "itemsToCreate": [ { "boardId": "\"9726374458\"", "itemName": "TDM"…"
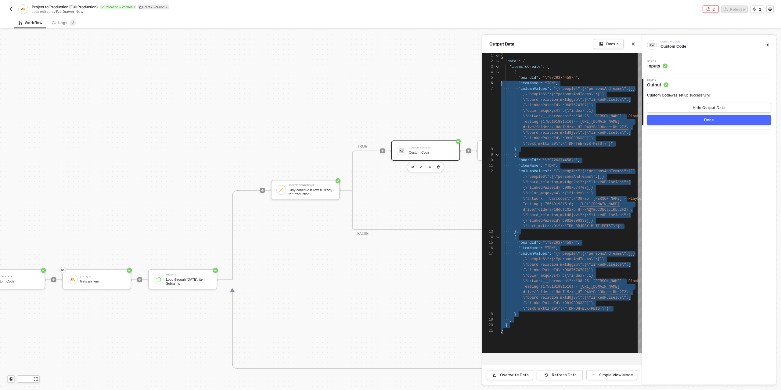
scroll to position [0, 0]
drag, startPoint x: 511, startPoint y: 332, endPoint x: 503, endPoint y: 50, distance: 282.0
click at [671, 64] on div "Step 1 Inputs" at bounding box center [710, 64] width 132 height 9
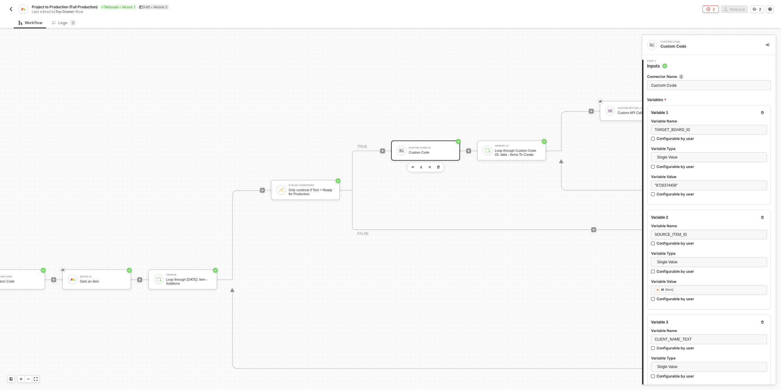
type textarea "/* Minimal, Alloy-friendly builder for target item creation (one target item pe…"
click at [690, 182] on div ""9726374458"" at bounding box center [709, 185] width 109 height 6
click at [688, 185] on div ""9726374458"" at bounding box center [709, 185] width 109 height 6
click at [656, 184] on span ""9726374458" at bounding box center [666, 185] width 22 height 4
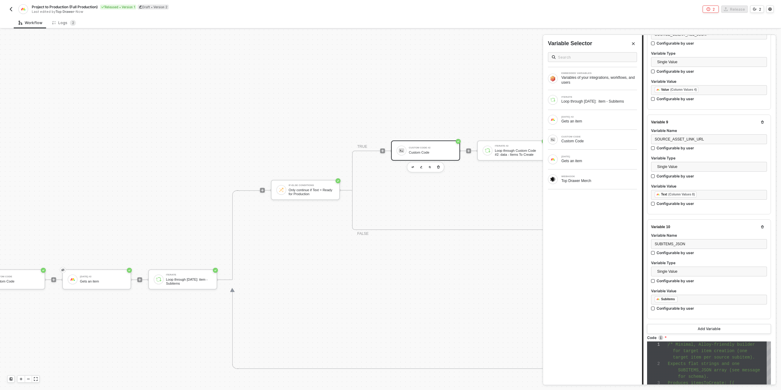
scroll to position [940, 0]
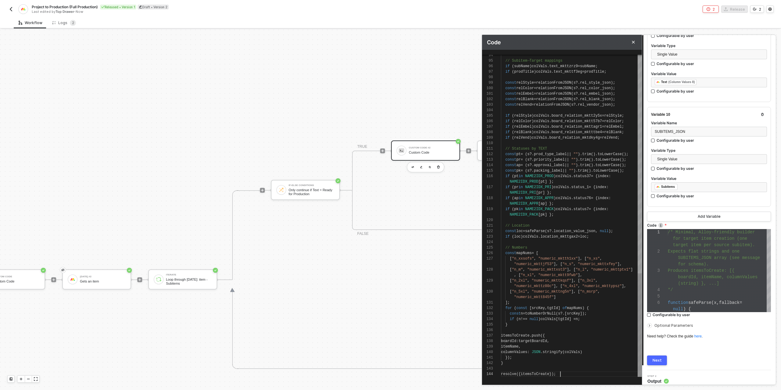
scroll to position [0, 16]
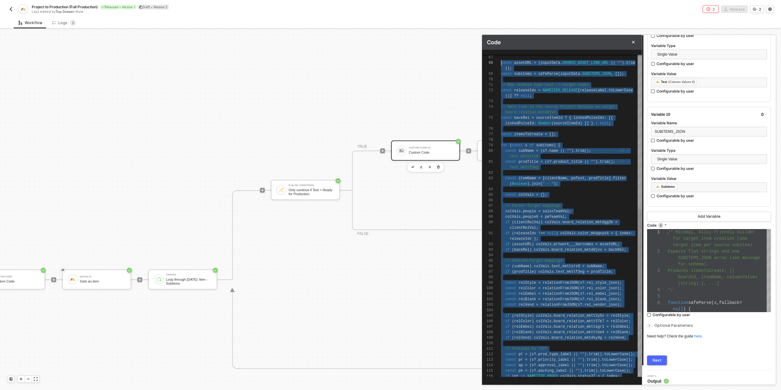
type textarea "/* Minimal, Alloy-friendly builder for target item creation (one target item pe…"
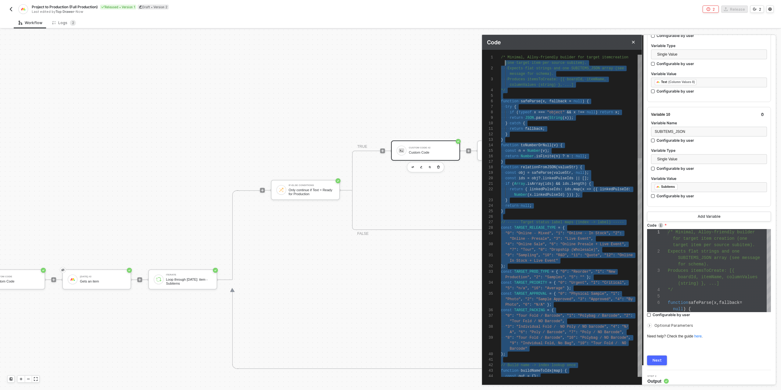
scroll to position [0, 0]
drag, startPoint x: 575, startPoint y: 373, endPoint x: 498, endPoint y: 53, distance: 328.5
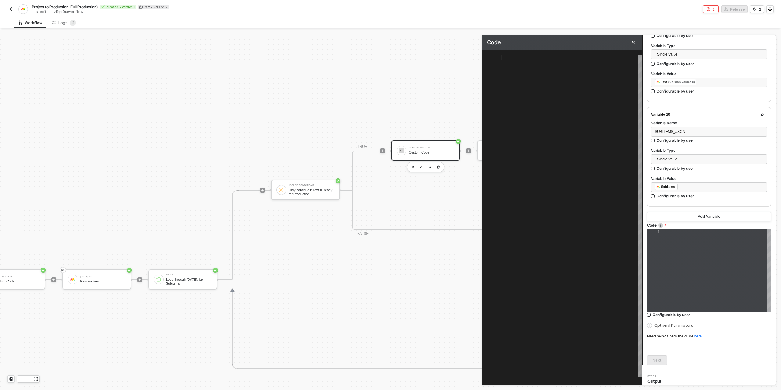
paste textarea "resolve({ itemsToCreate });"
type textarea "resolve({ itemsToCreate });"
type textarea "/* Robust builder: one target item per source subitem. Returns: { itemsToCreate…"
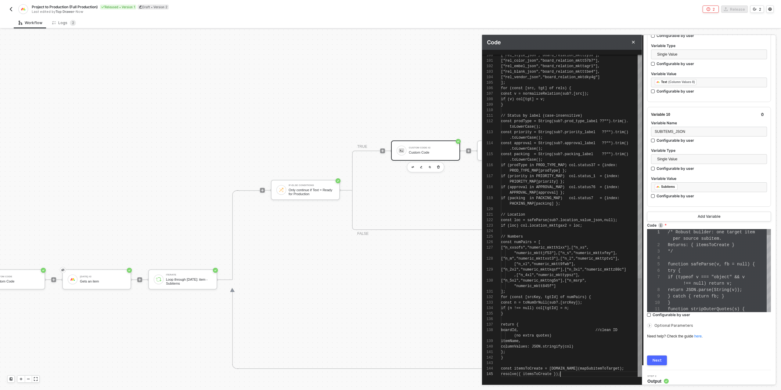
scroll to position [51, 0]
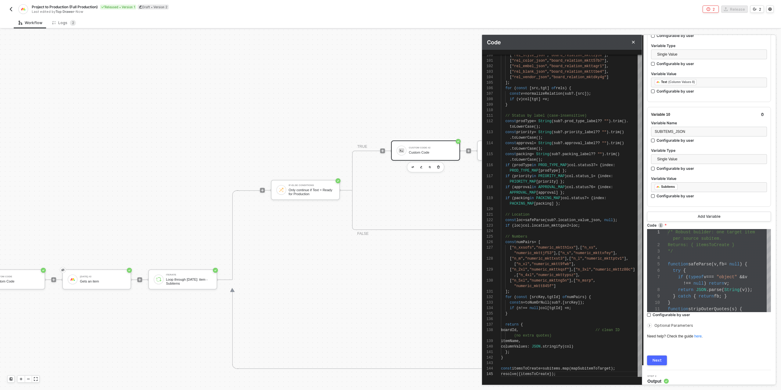
click at [659, 358] on div "Next" at bounding box center [657, 360] width 9 height 5
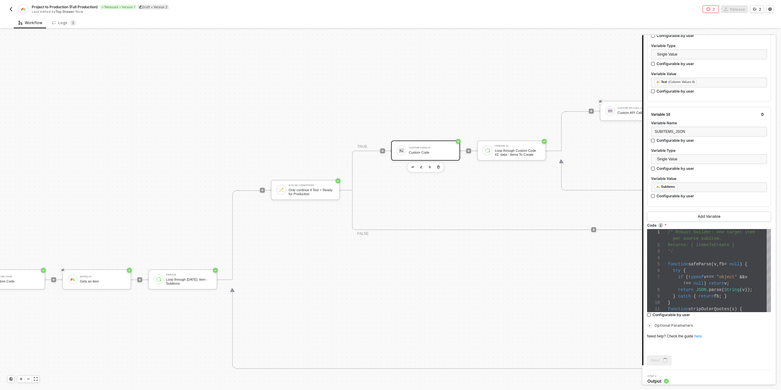
scroll to position [0, 0]
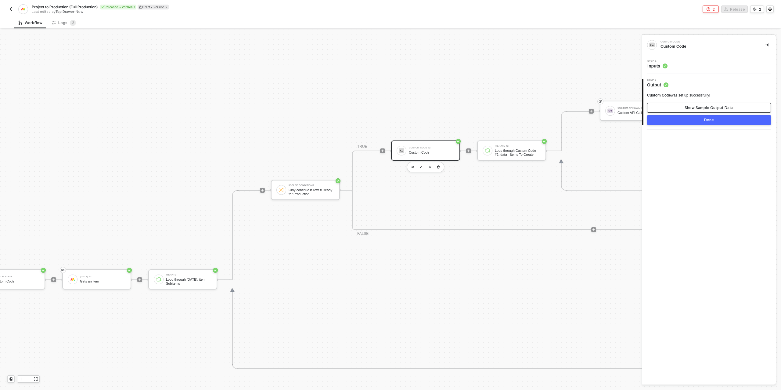
click at [687, 105] on div "Show Sample Output Data" at bounding box center [709, 107] width 49 height 5
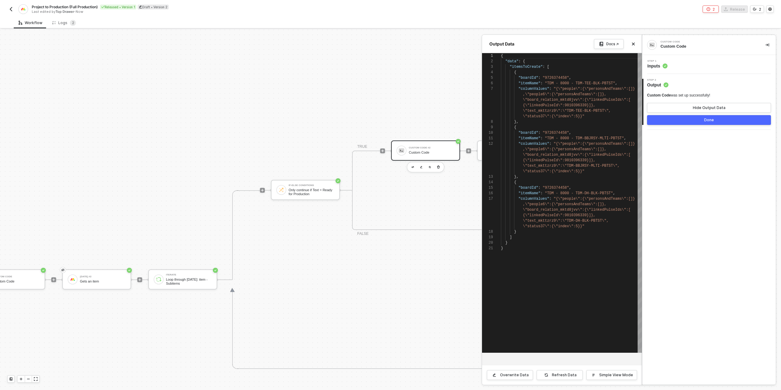
scroll to position [33, 0]
click at [698, 118] on button "Done" at bounding box center [709, 120] width 124 height 10
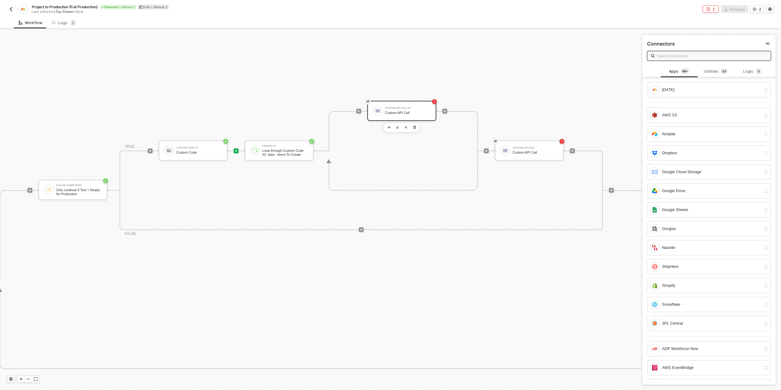
scroll to position [174, 460]
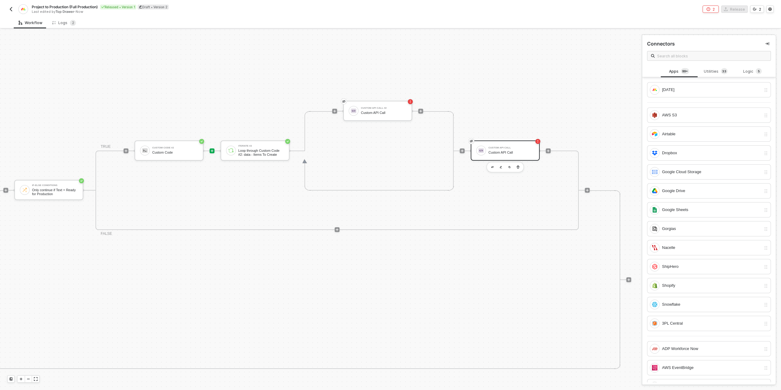
click at [519, 153] on div "Custom API Call" at bounding box center [511, 152] width 46 height 4
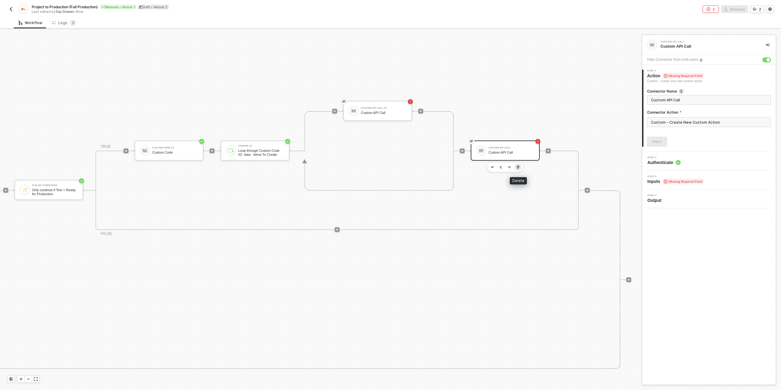
click at [516, 165] on icon "button" at bounding box center [518, 166] width 4 height 5
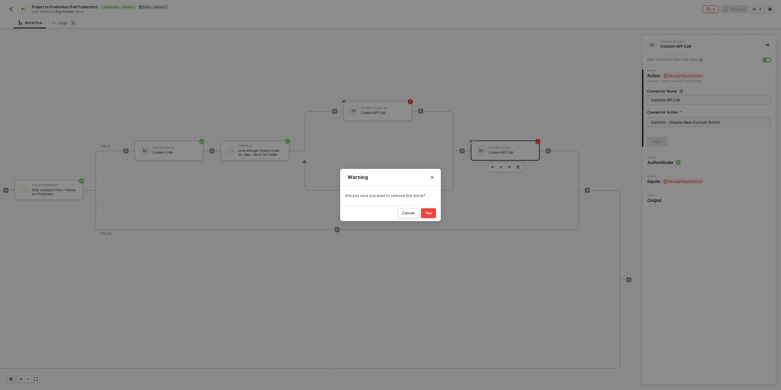
click at [426, 214] on div "Yes" at bounding box center [428, 212] width 7 height 5
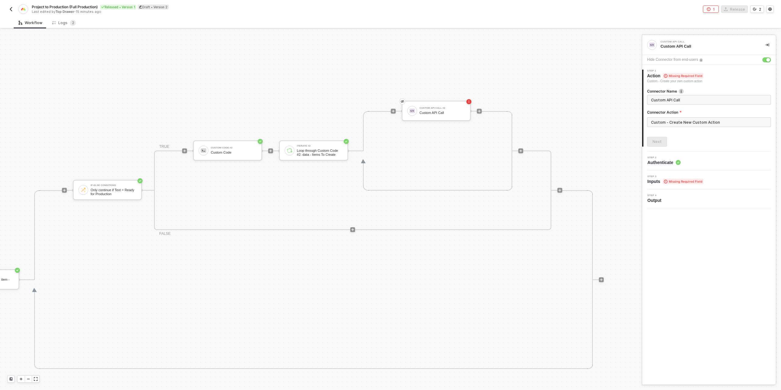
scroll to position [174, 401]
click at [426, 107] on div "Custom API Call #2" at bounding box center [442, 108] width 46 height 2
click at [685, 121] on input "Custom - Create New Custom Action" at bounding box center [709, 122] width 124 height 10
click at [586, 77] on div "Custom Actions" at bounding box center [592, 74] width 99 height 12
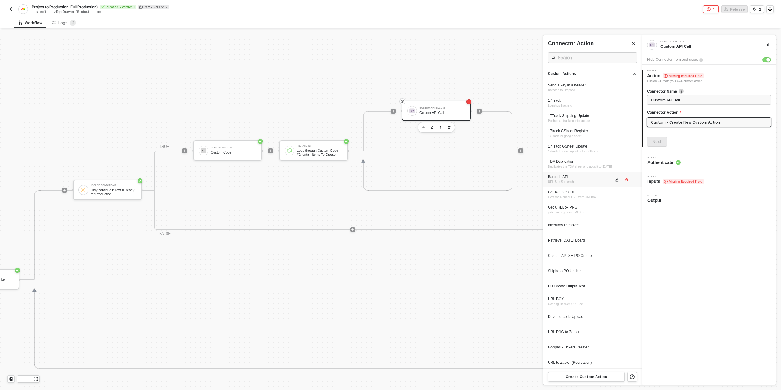
scroll to position [184, 0]
click at [580, 361] on div "Project to Production Item Creator" at bounding box center [581, 360] width 66 height 5
type input "Custom - Project to Production Item Creator"
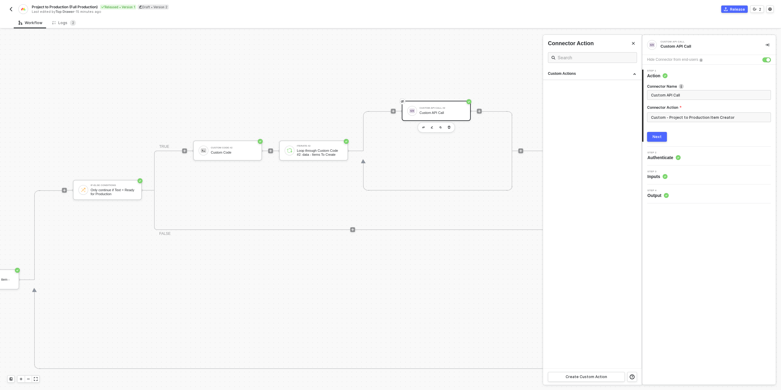
scroll to position [0, 0]
click at [657, 136] on div "Next" at bounding box center [657, 136] width 9 height 5
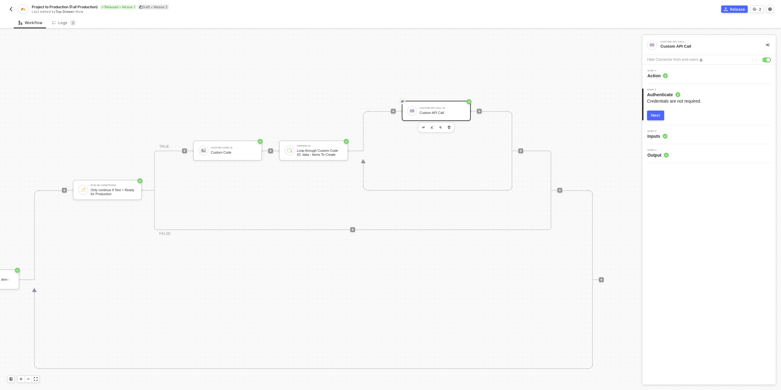
click at [651, 114] on div "Next" at bounding box center [655, 115] width 9 height 5
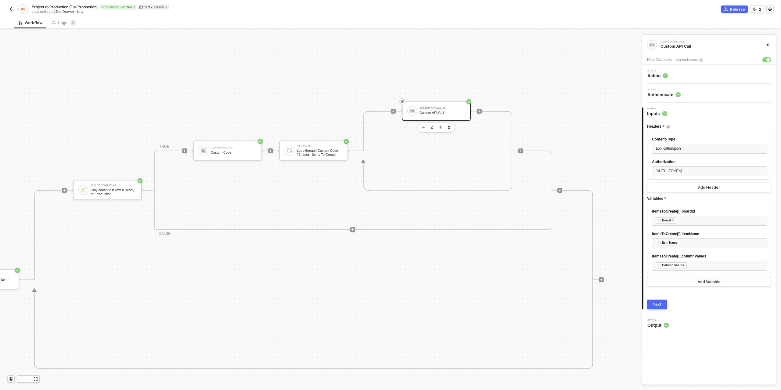
click at [653, 309] on button "Next" at bounding box center [657, 304] width 20 height 10
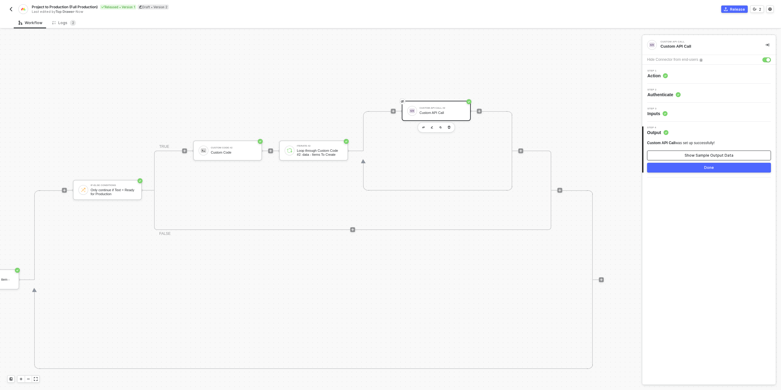
click at [702, 154] on div "Show Sample Output Data" at bounding box center [709, 155] width 49 height 5
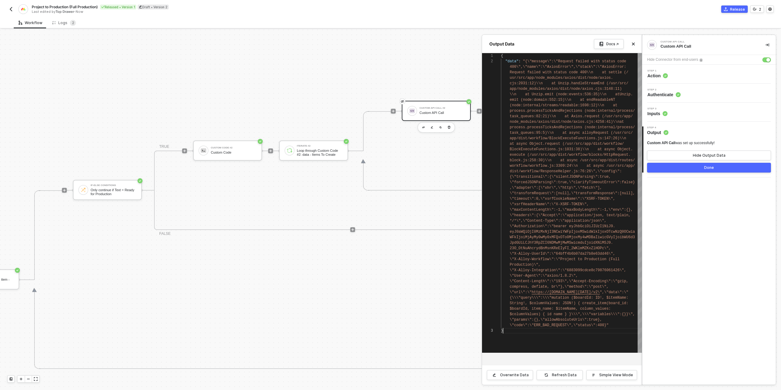
scroll to position [0, 9]
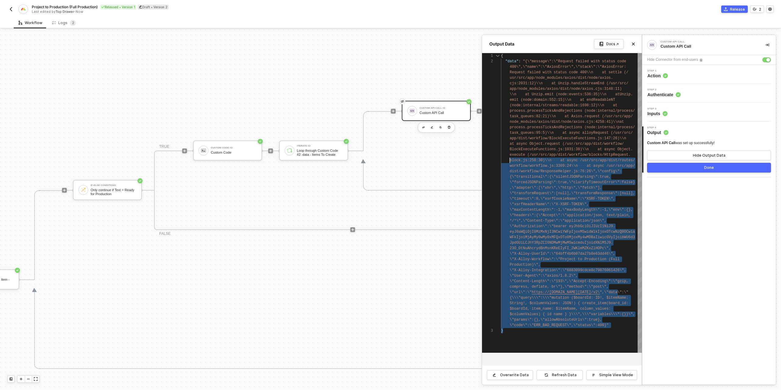
type textarea "{ "data": "{\"message\":\"Request failed with status code 400\",\"name\":\"Axio…"
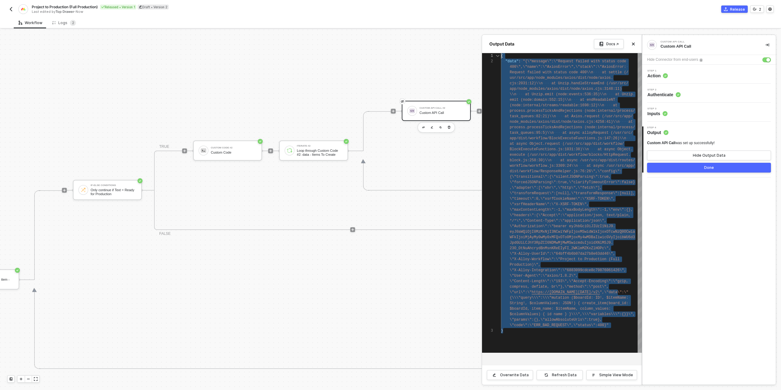
scroll to position [0, 0]
drag, startPoint x: 513, startPoint y: 332, endPoint x: 498, endPoint y: 52, distance: 280.5
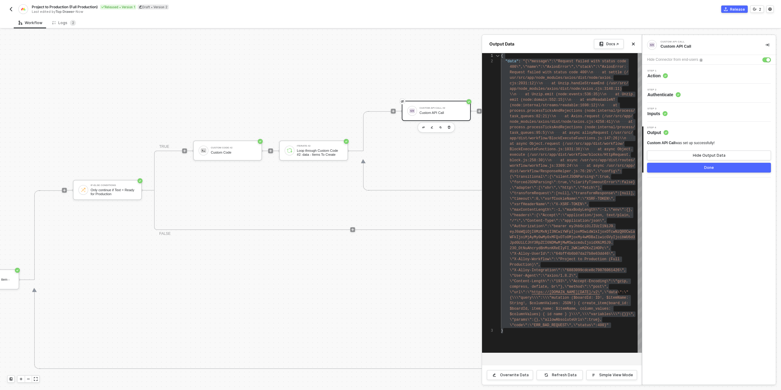
click at [681, 114] on div "Step 3 Inputs" at bounding box center [710, 111] width 132 height 9
click at [693, 170] on button "Done" at bounding box center [709, 168] width 124 height 10
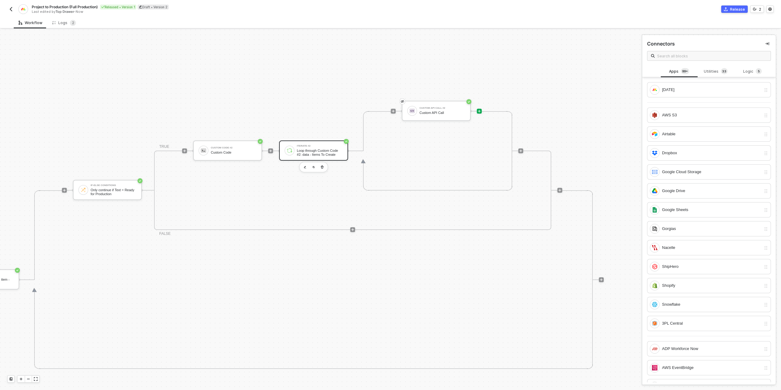
click at [291, 150] on img at bounding box center [289, 150] width 5 height 5
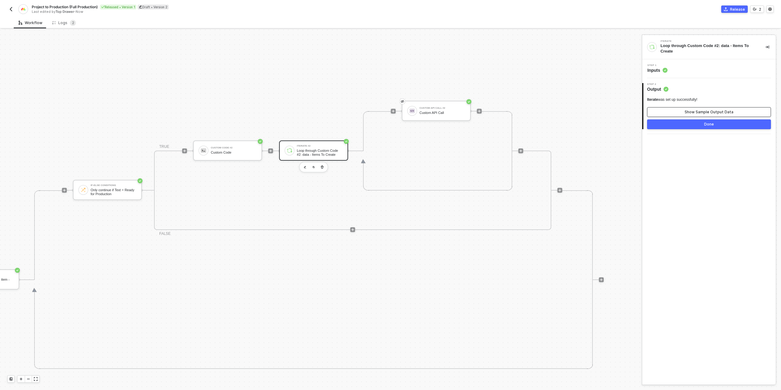
click at [721, 111] on div "Show Sample Output Data" at bounding box center [709, 112] width 49 height 5
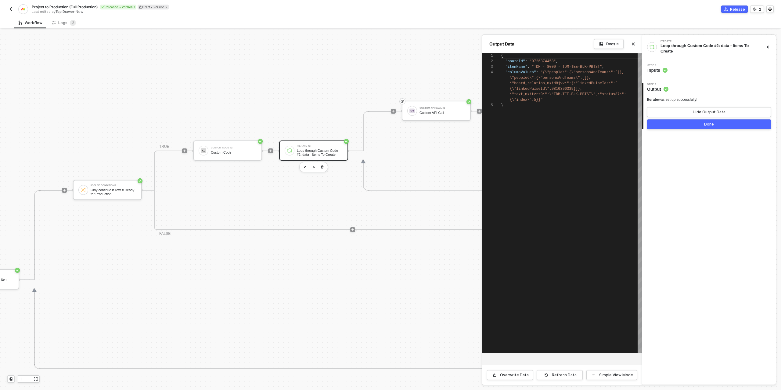
scroll to position [22, 0]
click at [452, 106] on div at bounding box center [390, 210] width 781 height 360
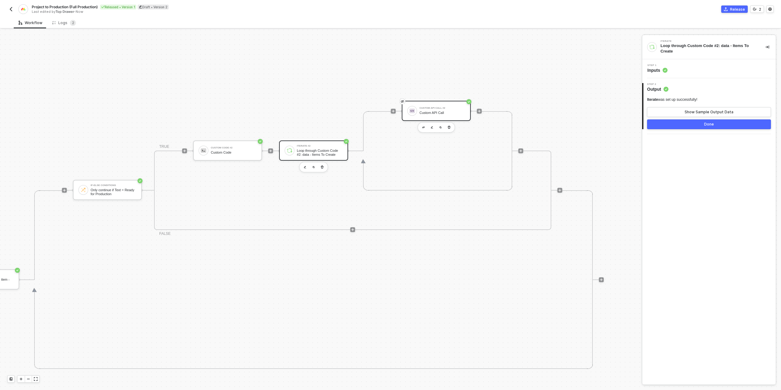
click at [440, 107] on div "Custom API Call #2" at bounding box center [442, 108] width 46 height 2
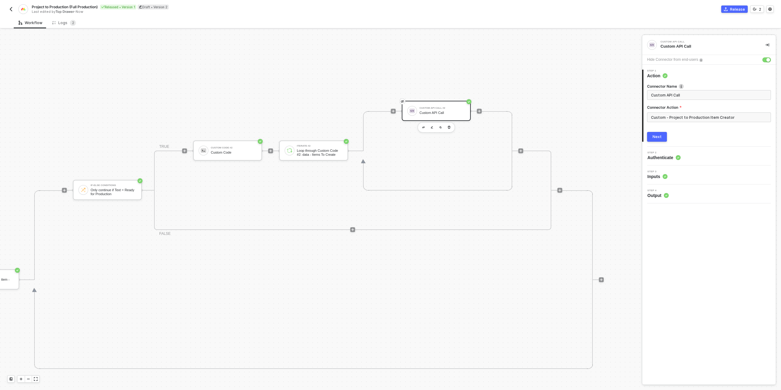
click at [664, 138] on button "Next" at bounding box center [657, 137] width 20 height 10
click at [657, 118] on button "Next" at bounding box center [655, 115] width 17 height 10
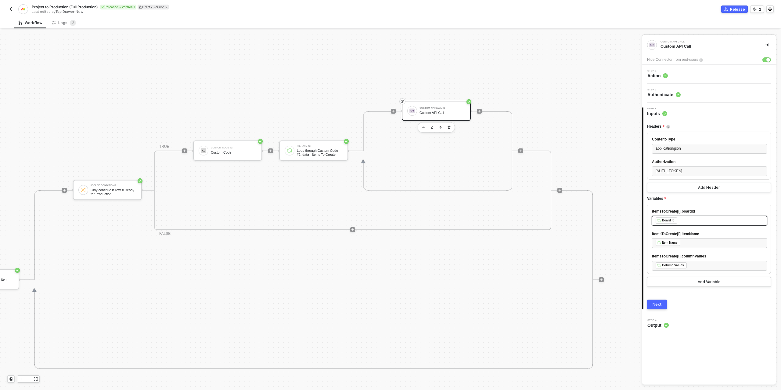
click at [691, 224] on div "﻿ ﻿ Board Id ﻿" at bounding box center [710, 220] width 108 height 7
click at [598, 122] on div "Loop through Custom Code #2: data - Items To Create" at bounding box center [599, 123] width 76 height 10
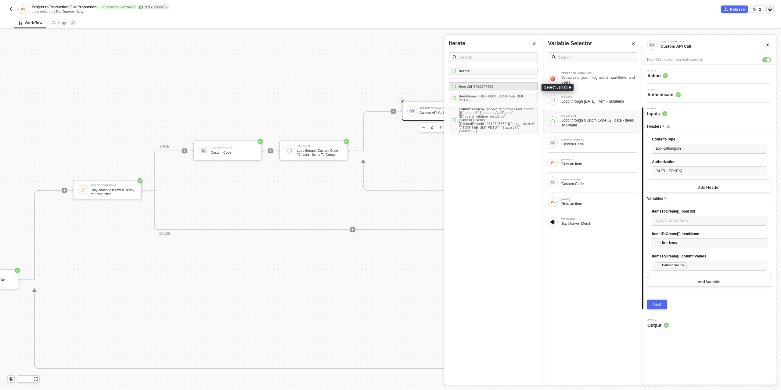
click at [493, 86] on span "- 9726374458" at bounding box center [482, 87] width 21 height 4
click at [683, 246] on div "﻿ ﻿ Item Name ﻿" at bounding box center [710, 242] width 108 height 7
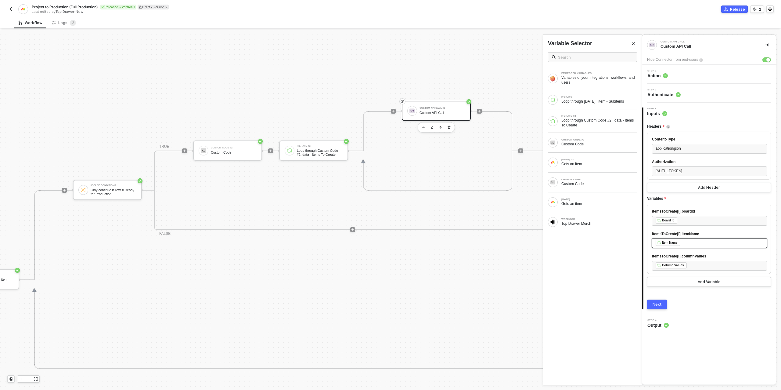
click at [683, 246] on div "﻿ ﻿ Item Name ﻿" at bounding box center [710, 242] width 108 height 7
click at [605, 119] on div "Loop through Custom Code #2: data - Items To Create" at bounding box center [599, 123] width 76 height 10
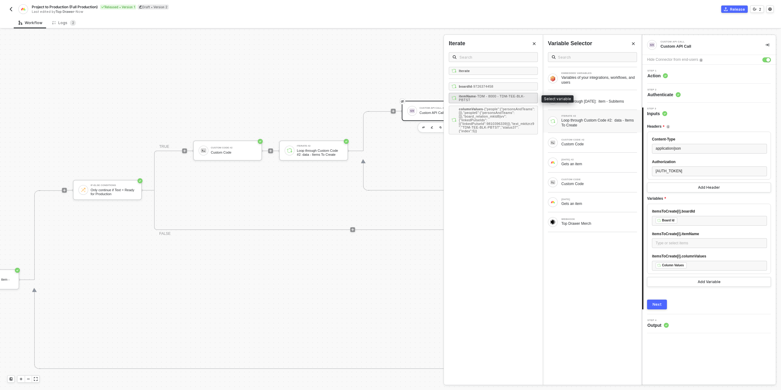
click at [496, 95] on span "- TDM - 8000 - TDM-TEE-BLK-PBTST" at bounding box center [492, 97] width 66 height 7
click at [694, 269] on div "﻿ ﻿ Column Values ﻿" at bounding box center [710, 265] width 108 height 7
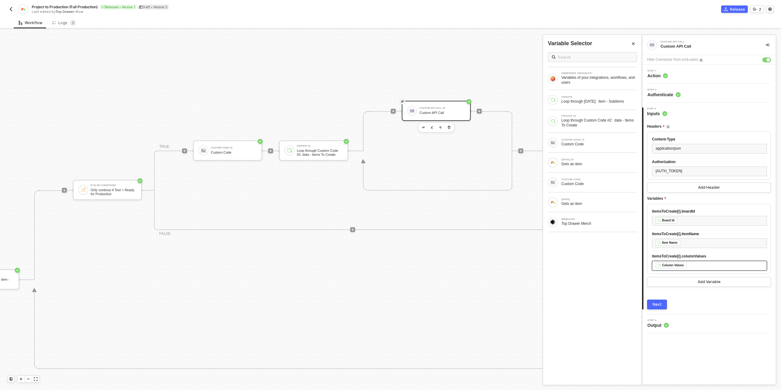
click at [694, 269] on div "﻿ ﻿ Column Values ﻿" at bounding box center [710, 265] width 108 height 7
click at [588, 125] on div "Loop through Custom Code #2: data - Items To Create" at bounding box center [599, 123] width 76 height 10
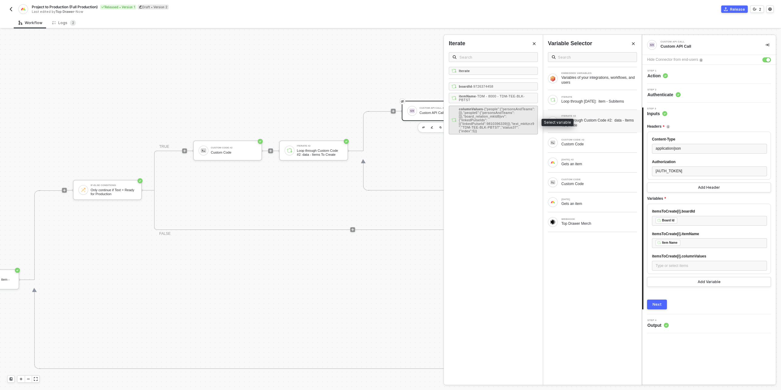
click at [509, 122] on div "columnValues - {"people":{"personsAndTeams":[]},"people6":{"personsAndTeams":[]…" at bounding box center [497, 120] width 76 height 26
click at [659, 307] on div "Next" at bounding box center [657, 304] width 9 height 5
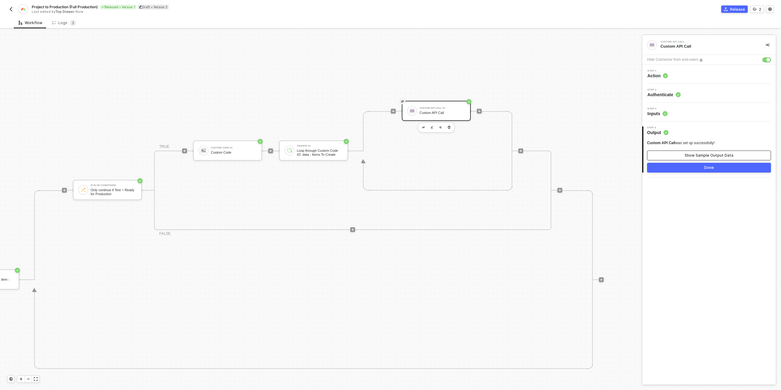
click at [696, 155] on div "Show Sample Output Data" at bounding box center [709, 155] width 49 height 5
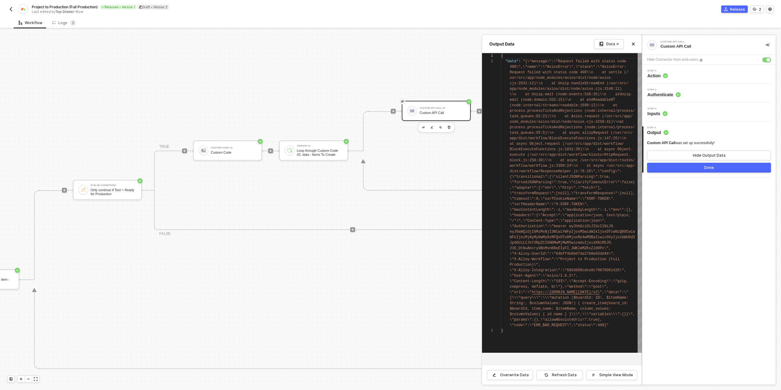
scroll to position [5, 0]
click at [680, 76] on div "Step 1 Action" at bounding box center [710, 74] width 132 height 9
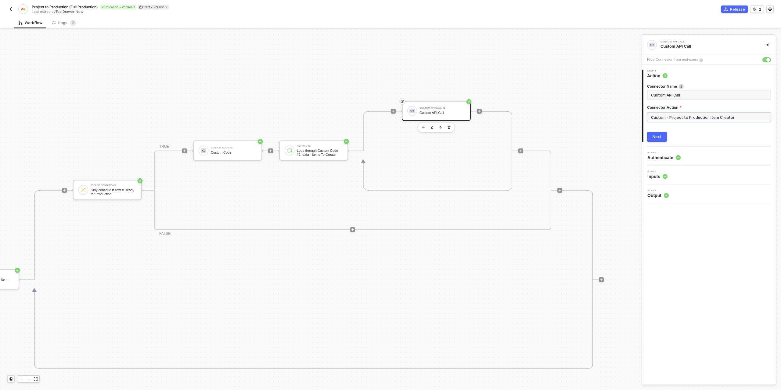
click at [691, 116] on input "Custom - Project to Production Item Creator" at bounding box center [709, 117] width 124 height 10
click at [570, 71] on div "Custom Actions" at bounding box center [592, 73] width 89 height 5
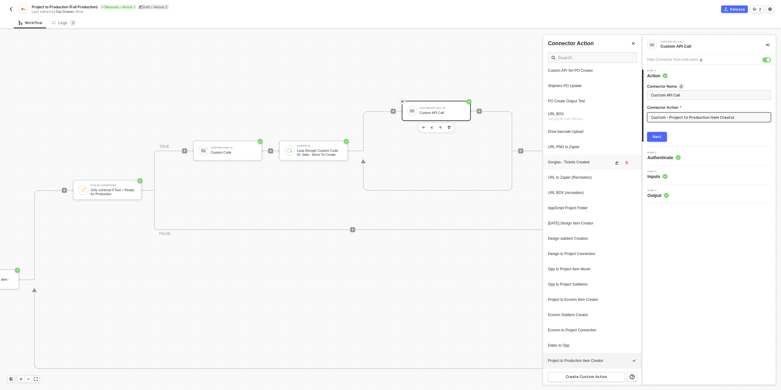
scroll to position [184, 0]
click at [570, 304] on div "Project to Ecomm Item Creator" at bounding box center [592, 300] width 89 height 9
type input "Custom - Project to Ecomm Item Creator"
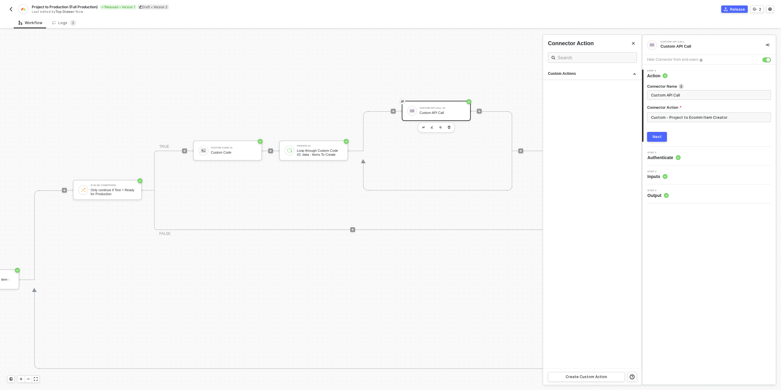
scroll to position [0, 0]
click at [694, 120] on input "Custom - Project to Ecomm Item Creator" at bounding box center [709, 117] width 124 height 10
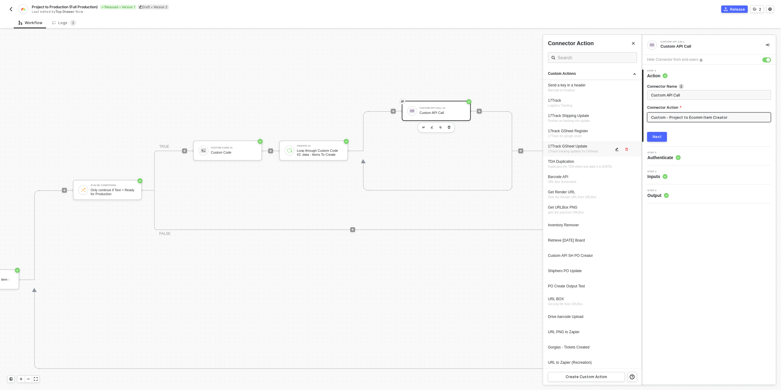
scroll to position [184, 0]
click at [617, 300] on icon "icon-edit" at bounding box center [617, 301] width 4 height 4
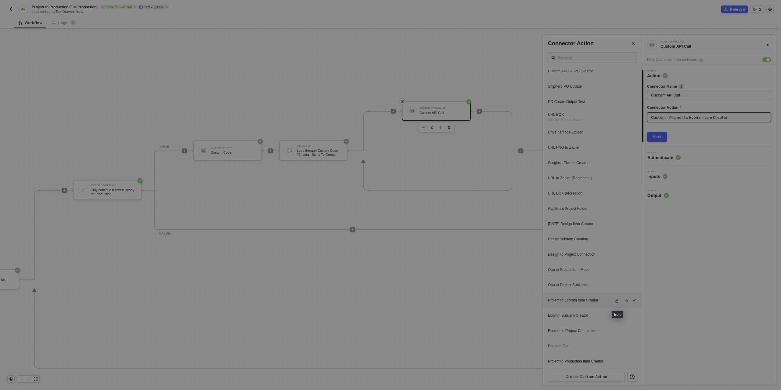
type textarea "HTTP/1.1 200 OK { "data": { "data": { "create_item": { "id": "9770332658", "nam…"
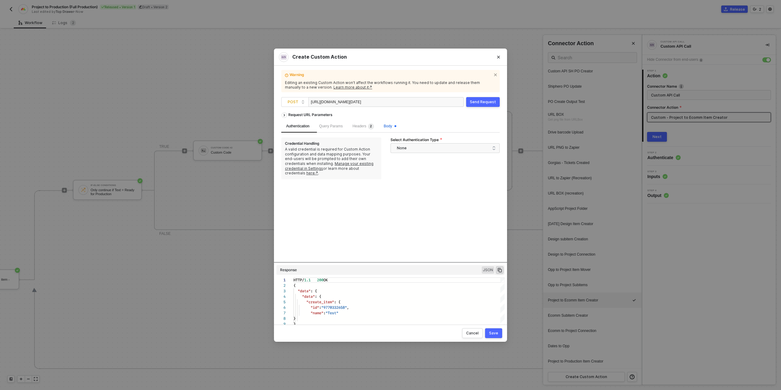
click at [390, 125] on span "Body" at bounding box center [390, 126] width 13 height 4
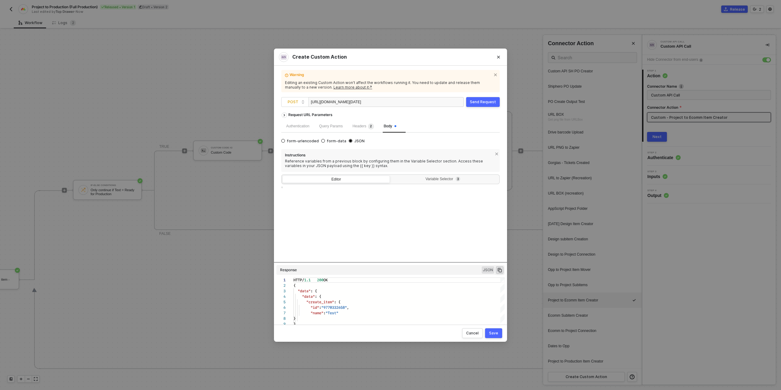
type textarea "{ "query": "mutation ($boardId: ID!, $itemName: String!, $columnValues: JSON!) …"
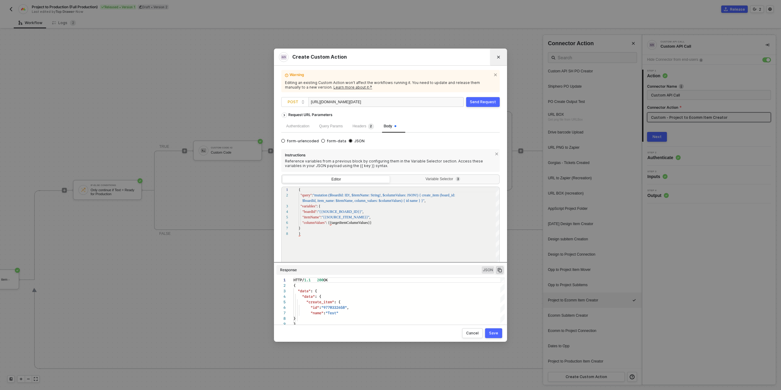
click at [500, 59] on button "Close" at bounding box center [499, 57] width 10 height 10
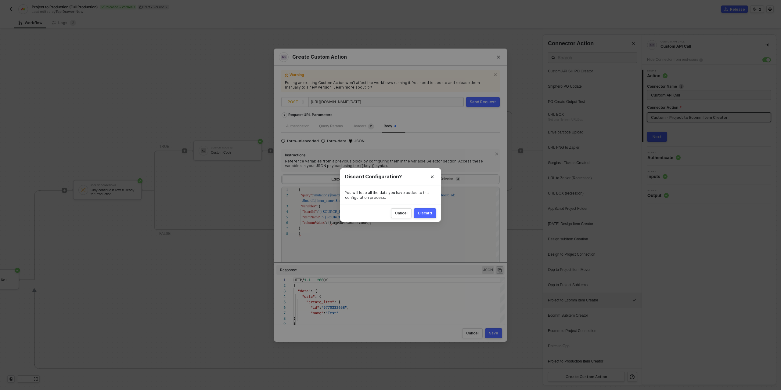
click at [430, 212] on div "Discard" at bounding box center [425, 212] width 14 height 5
radio input "true"
radio input "false"
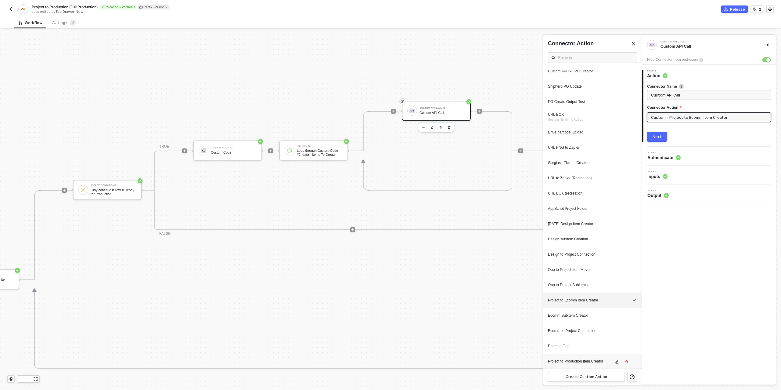
click at [595, 361] on div "Project to Production Item Creator" at bounding box center [581, 360] width 66 height 5
type input "Custom - Project to Production Item Creator"
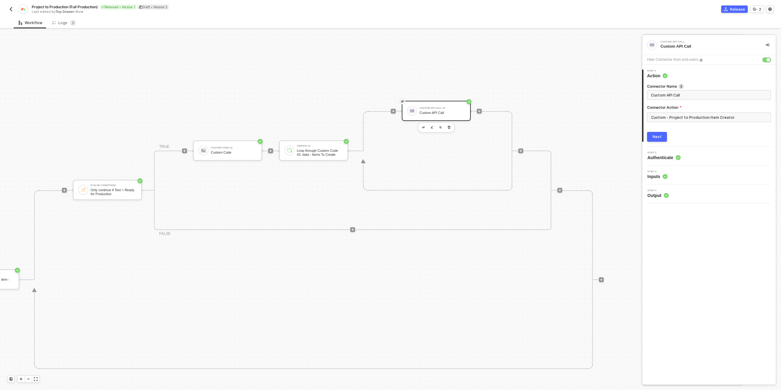
scroll to position [0, 0]
click at [693, 115] on input "Custom - Project to Production Item Creator" at bounding box center [709, 117] width 124 height 10
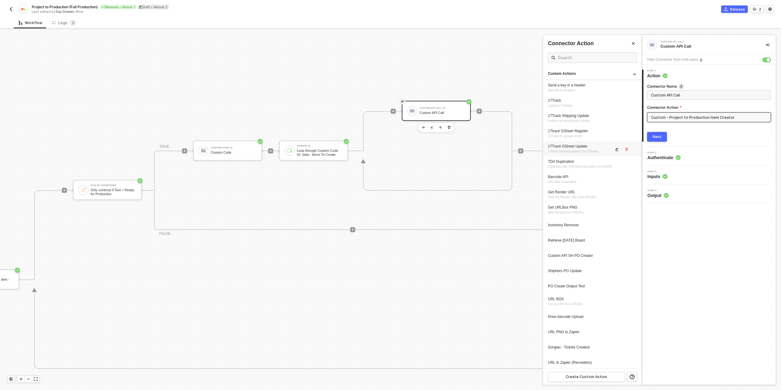
scroll to position [184, 0]
click at [617, 360] on icon "icon-edit" at bounding box center [617, 361] width 3 height 3
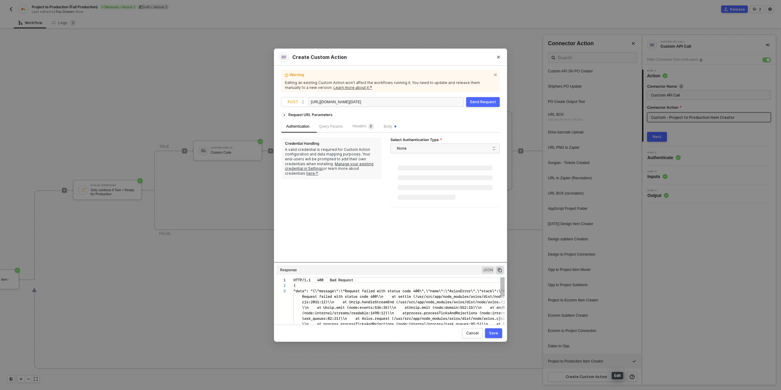
scroll to position [11, 0]
click at [389, 125] on span "Body" at bounding box center [390, 126] width 13 height 4
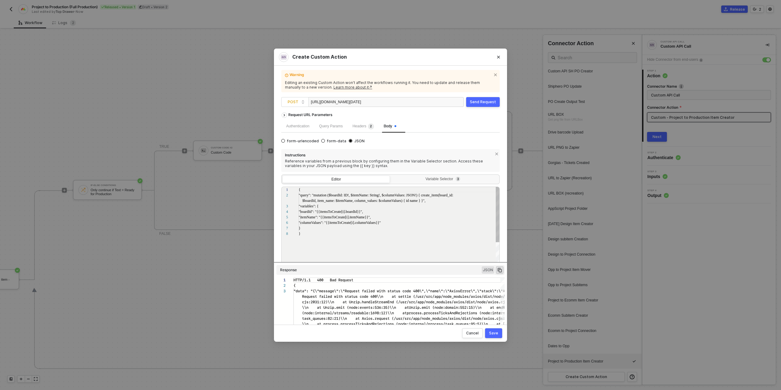
scroll to position [38, 0]
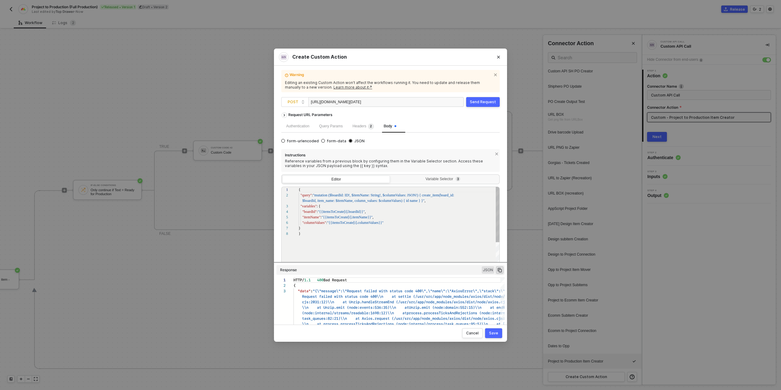
click at [387, 224] on div ""columnValues" : "{{itemsToCreate[i].columnValues}}"" at bounding box center [399, 222] width 201 height 5
click at [329, 223] on span ""{{itemsToCreate[i].columnValues}}" at bounding box center [354, 222] width 55 height 4
type textarea "{ "query": "mutation ($boardId: ID!, $itemName: String!, $columnValues: JSON!) …"
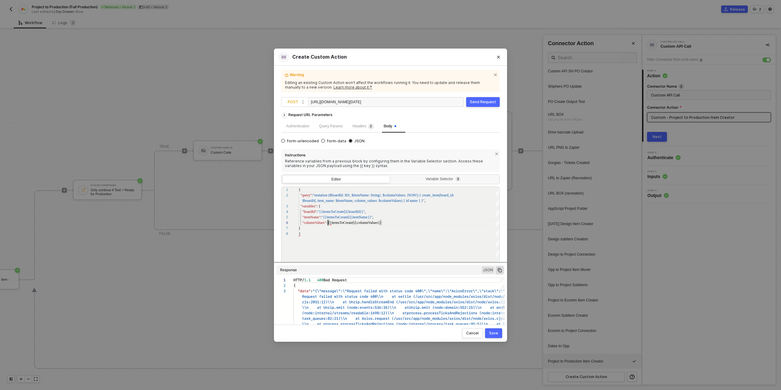
click at [482, 102] on div "Send Request" at bounding box center [483, 101] width 26 height 5
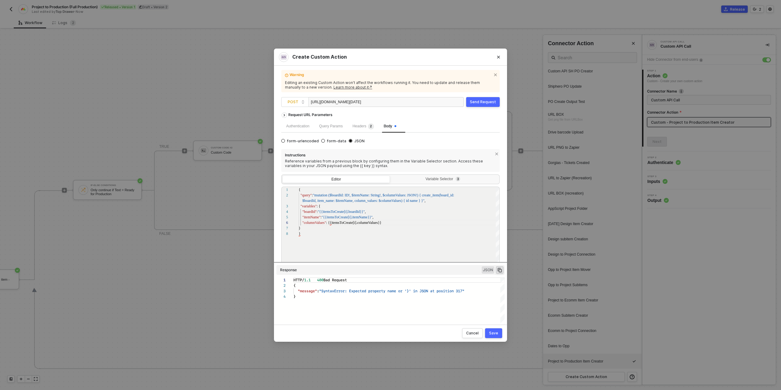
scroll to position [16, 0]
click at [437, 178] on div "Variable Selector 3" at bounding box center [443, 179] width 99 height 5
click at [391, 175] on input "Variable Selector 3" at bounding box center [391, 175] width 0 height 0
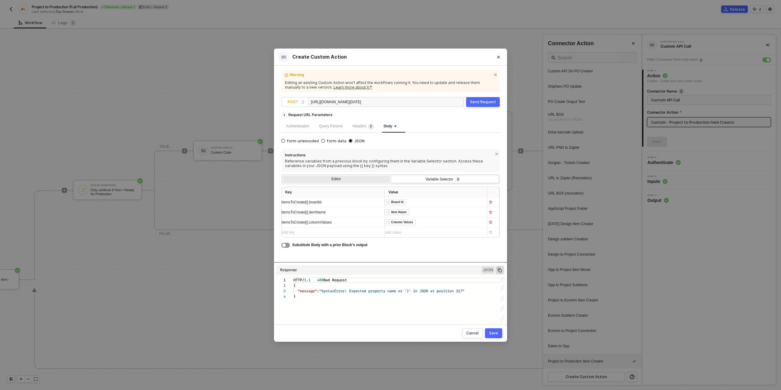
click at [347, 178] on div "Editor" at bounding box center [335, 179] width 107 height 9
click at [282, 175] on input "Editor" at bounding box center [282, 175] width 0 height 0
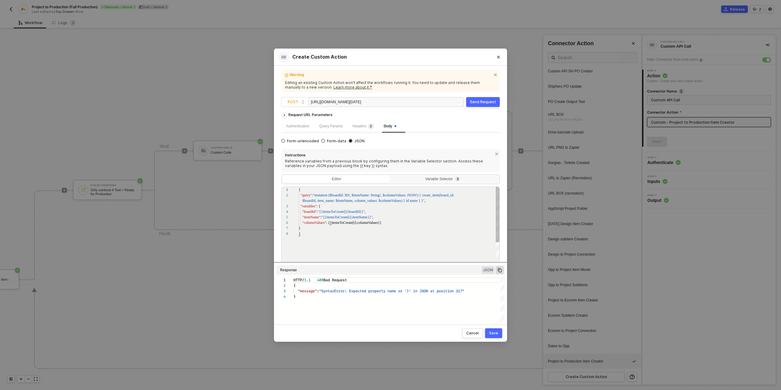
scroll to position [38, 0]
click at [478, 101] on div "Send Request" at bounding box center [483, 101] width 26 height 5
click at [498, 332] on div "Save" at bounding box center [493, 332] width 9 height 5
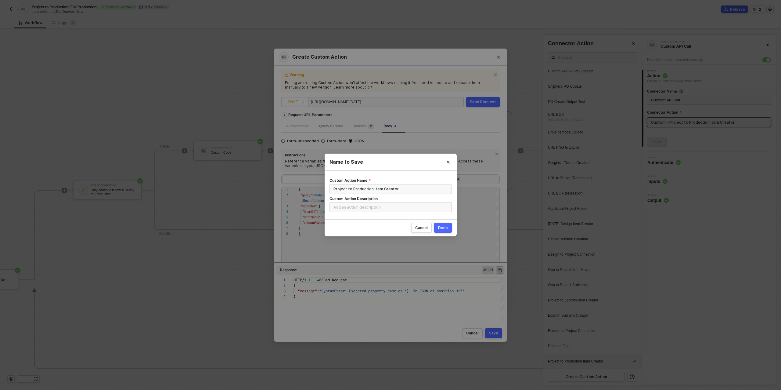
click at [443, 227] on div "Done" at bounding box center [443, 227] width 10 height 5
radio input "true"
radio input "false"
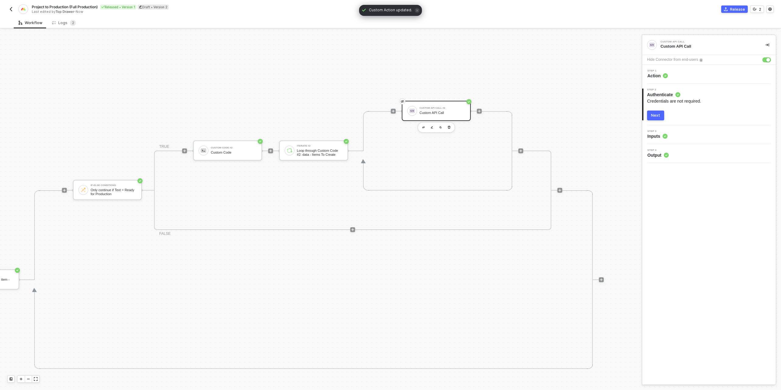
click at [659, 115] on div "Next" at bounding box center [655, 115] width 9 height 5
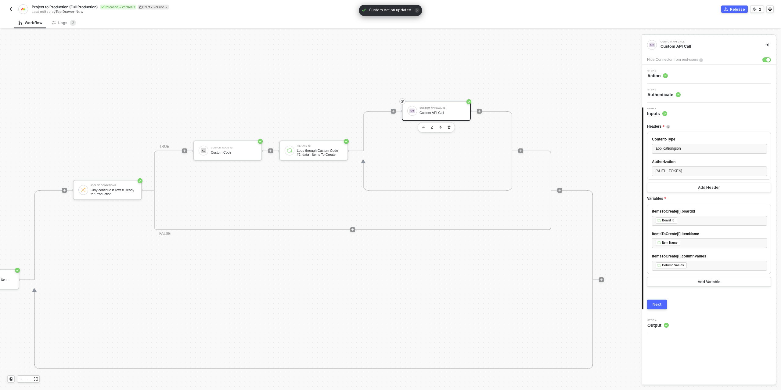
click at [651, 309] on button "Next" at bounding box center [657, 304] width 20 height 10
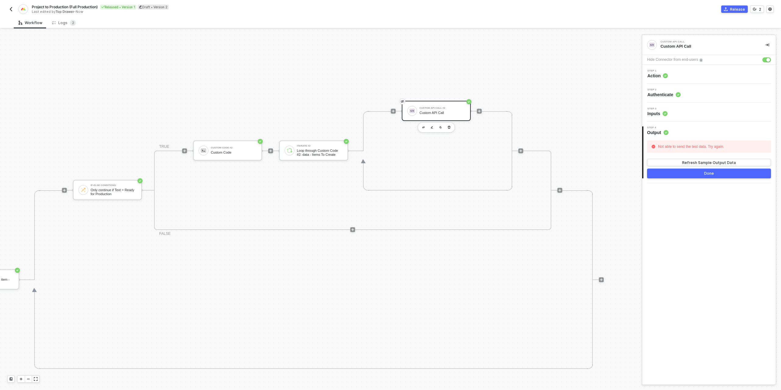
click at [705, 172] on div "Done" at bounding box center [709, 173] width 10 height 5
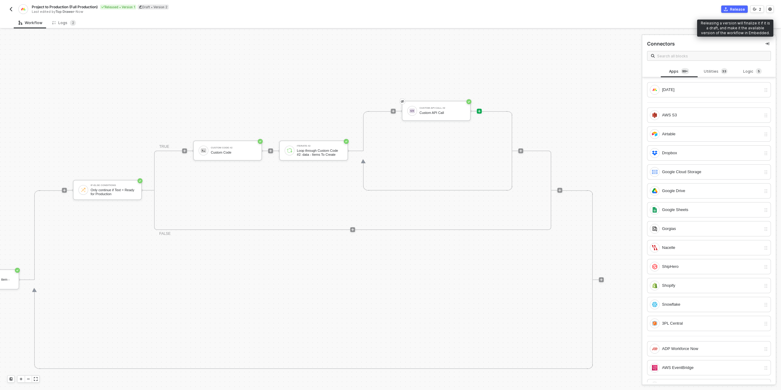
click at [733, 7] on div "Release" at bounding box center [737, 9] width 15 height 5
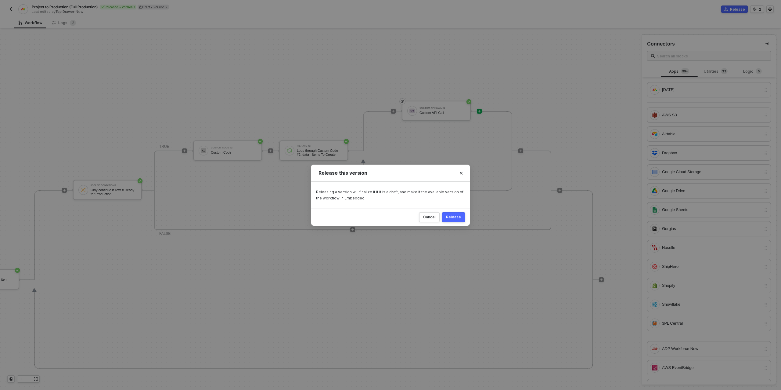
click at [456, 219] on button "Release" at bounding box center [453, 217] width 23 height 10
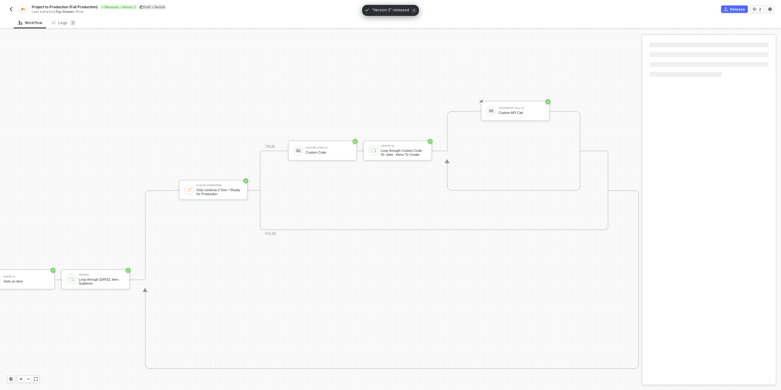
scroll to position [174, 246]
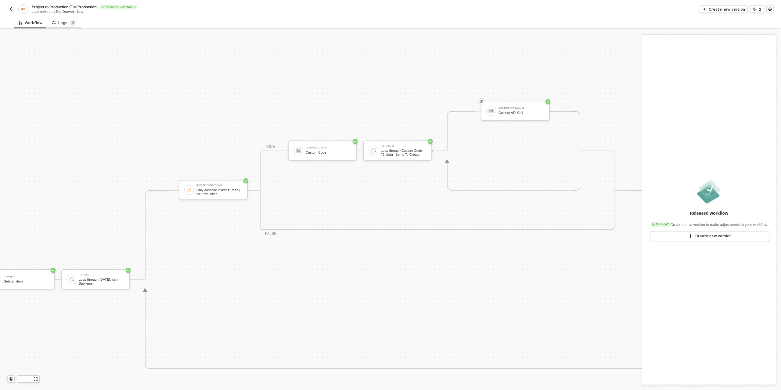
click at [73, 23] on sup "2" at bounding box center [73, 23] width 6 height 6
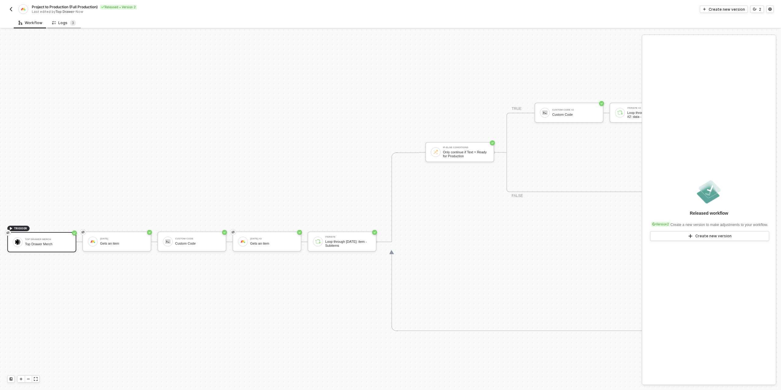
click at [67, 25] on div "Logs 3" at bounding box center [64, 23] width 24 height 6
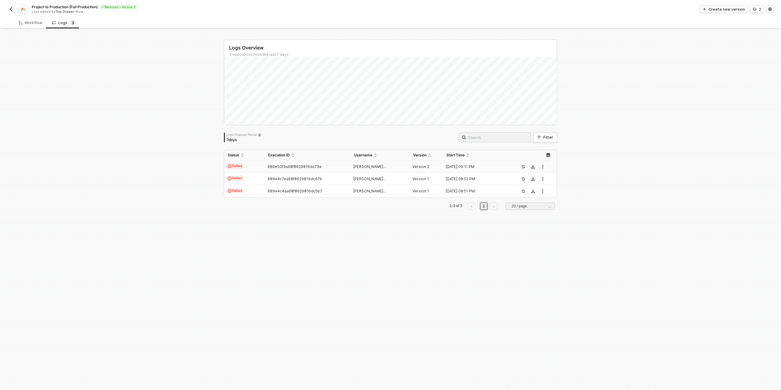
click at [269, 163] on td "689e50f3a68f8629816dc73e" at bounding box center [306, 166] width 85 height 12
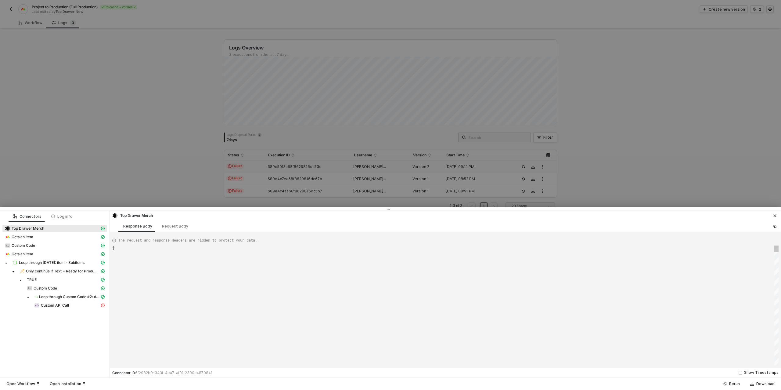
type textarea "{ "json": { "body": { "event": { "app": "[DATE]", "type": "update_column_value"…"
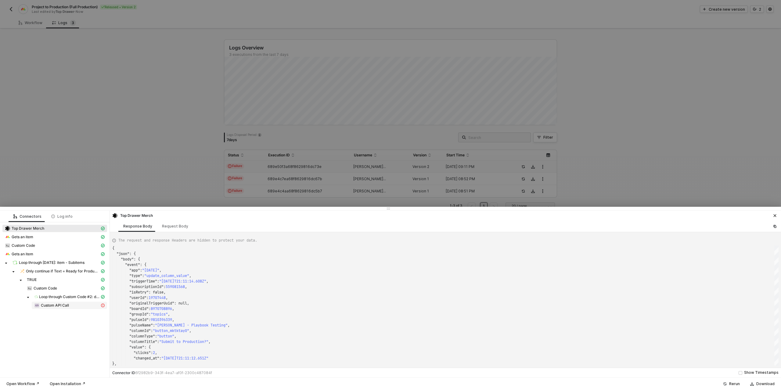
click at [61, 306] on span "Custom API Call" at bounding box center [55, 305] width 28 height 5
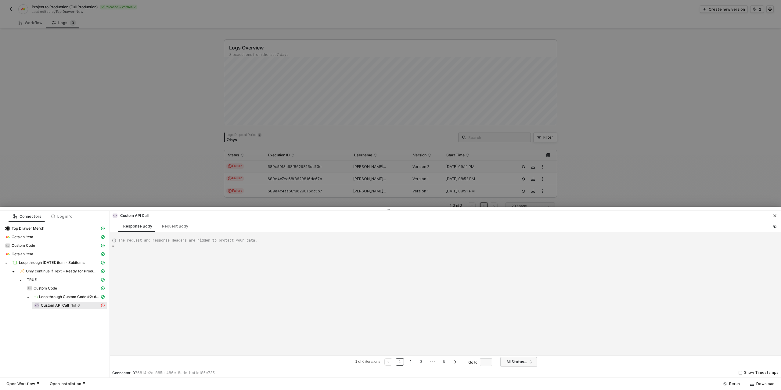
scroll to position [22, 0]
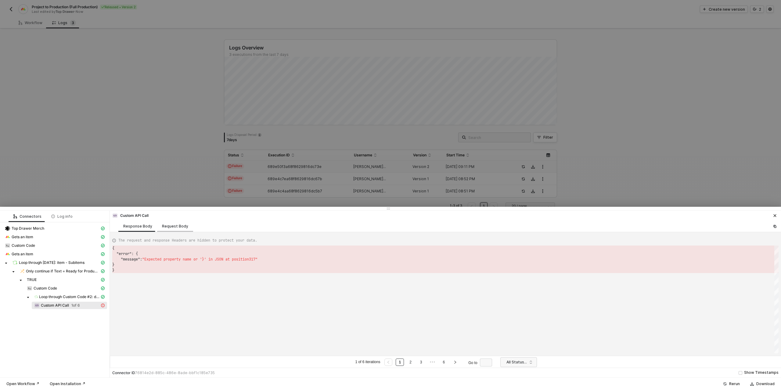
click at [170, 228] on div "Request Body" at bounding box center [175, 225] width 36 height 11
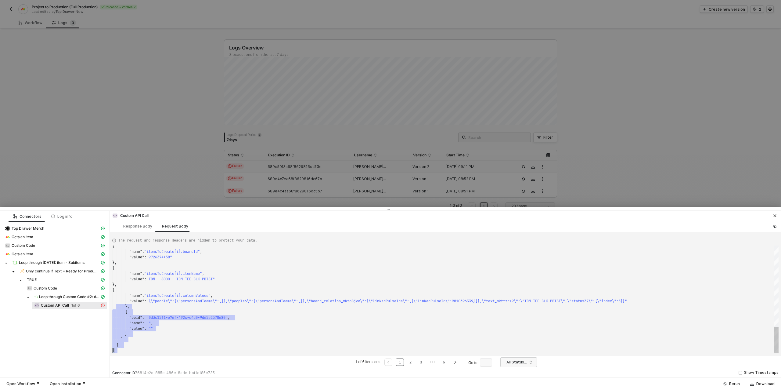
scroll to position [0, 0]
type textarea "[ { "resource": "custom", "operation": "689e4e9e1b7063e9039af335", "requestMeth…"
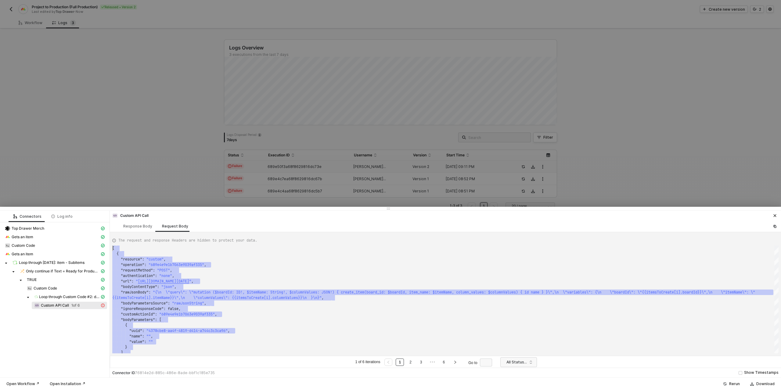
drag, startPoint x: 130, startPoint y: 352, endPoint x: 113, endPoint y: 243, distance: 110.2
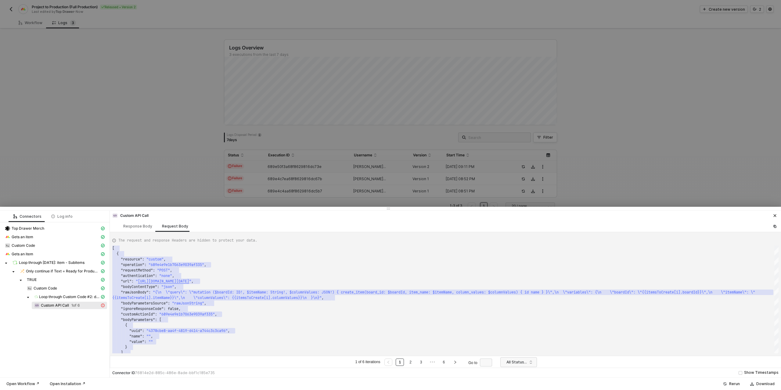
drag, startPoint x: 109, startPoint y: 167, endPoint x: 106, endPoint y: 171, distance: 4.2
click at [108, 167] on div at bounding box center [390, 195] width 781 height 390
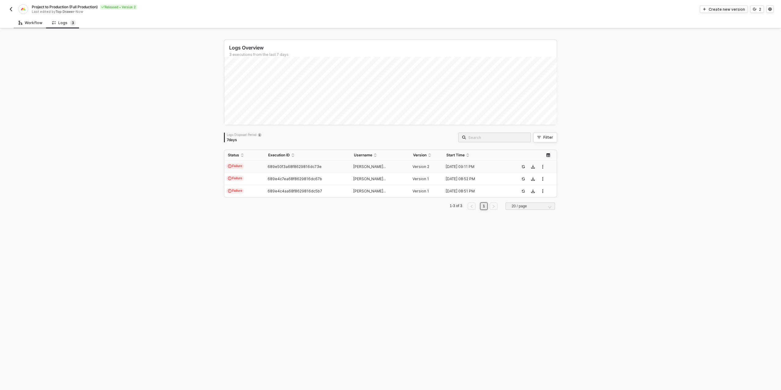
click at [30, 22] on div "Workflow" at bounding box center [31, 22] width 24 height 5
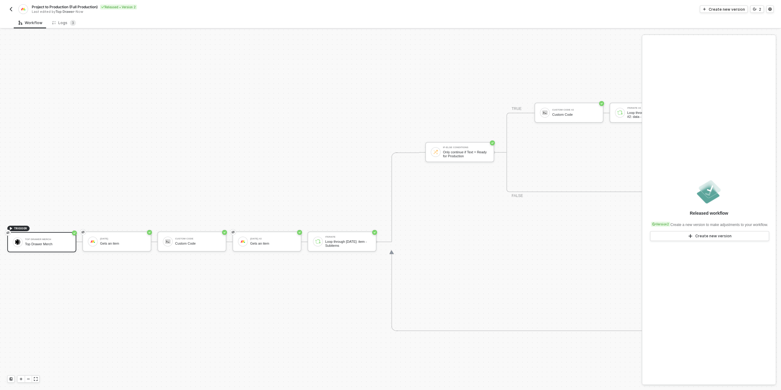
scroll to position [212, 265]
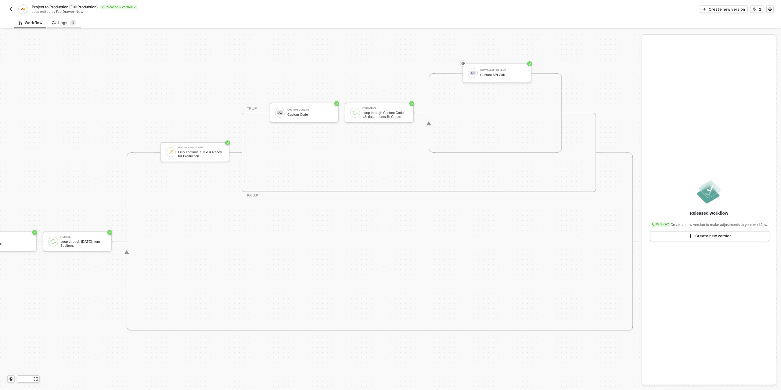
click at [62, 21] on div "Logs 3" at bounding box center [64, 23] width 24 height 6
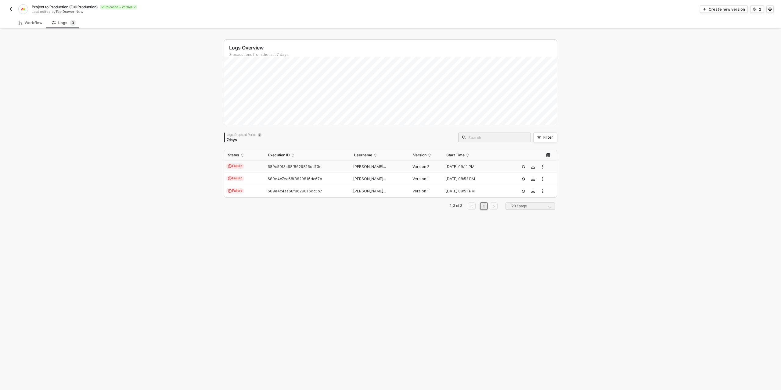
click at [292, 168] on span "689e50f3a68f8629816dc73e" at bounding box center [295, 166] width 54 height 5
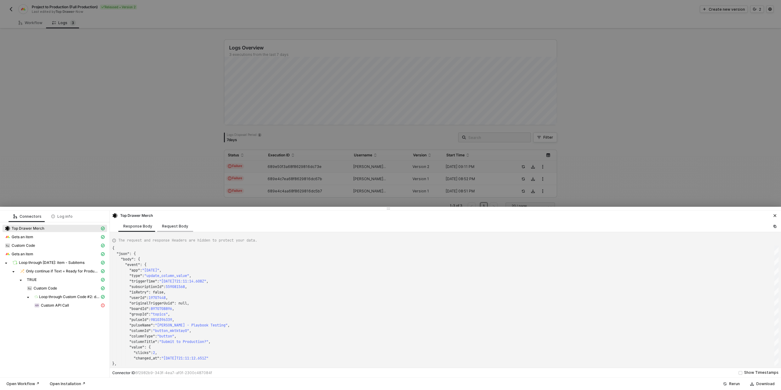
click at [176, 225] on div "Request Body" at bounding box center [175, 226] width 26 height 5
type textarea "{ "bodyParameters": {}, "authentication": "none", "bodyParameterDefinition": "s…"
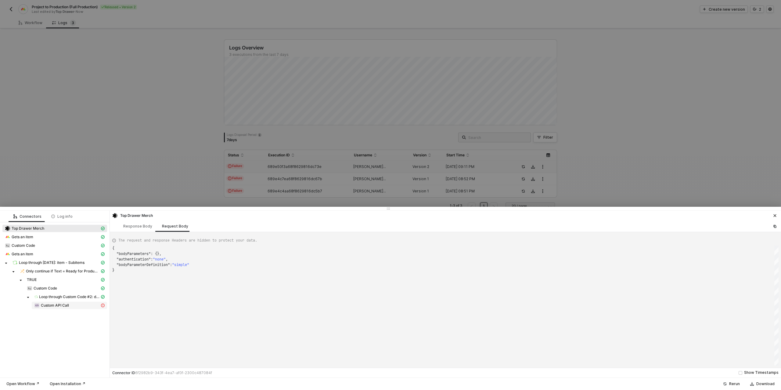
click at [54, 306] on span "Custom API Call" at bounding box center [55, 305] width 28 height 5
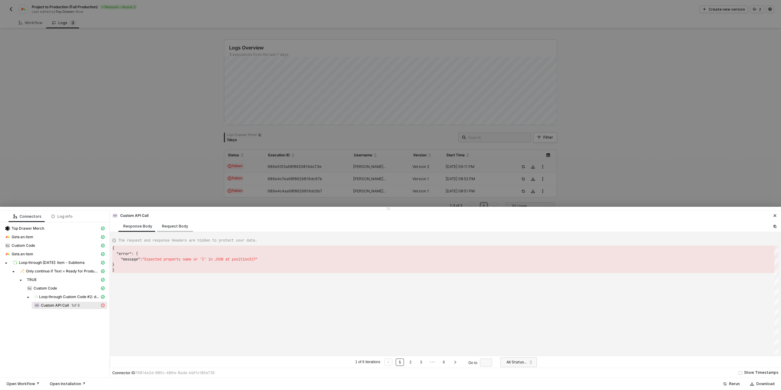
click at [174, 226] on div "Request Body" at bounding box center [175, 226] width 26 height 5
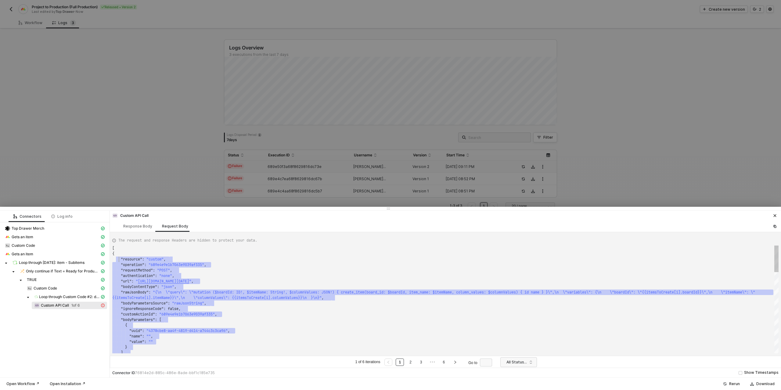
scroll to position [0, 0]
drag, startPoint x: 124, startPoint y: 350, endPoint x: 111, endPoint y: 246, distance: 104.2
click at [138, 225] on div "Response Body" at bounding box center [137, 226] width 29 height 5
type textarea "{ "error": { "message": "Expected property name or '}' in JSON at position 317"…"
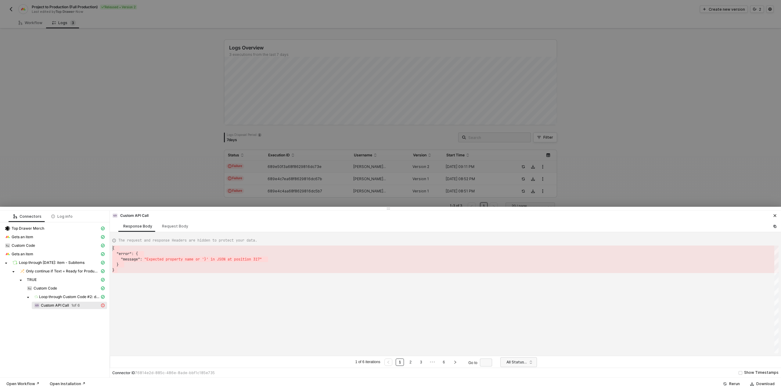
drag, startPoint x: 130, startPoint y: 272, endPoint x: 109, endPoint y: 248, distance: 32.2
click at [774, 215] on icon "icon-close" at bounding box center [775, 215] width 3 height 3
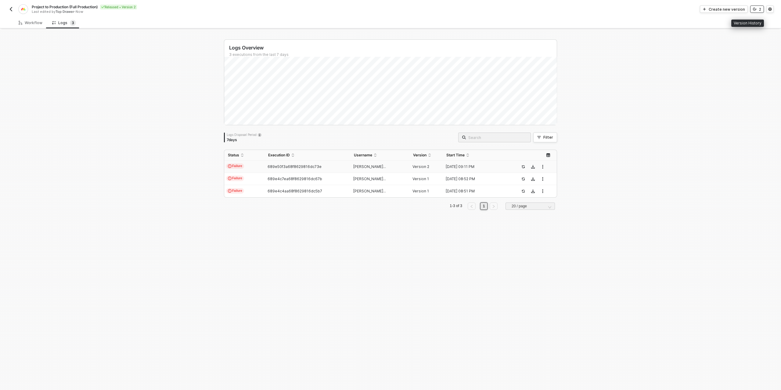
click at [760, 8] on div "2" at bounding box center [760, 9] width 2 height 5
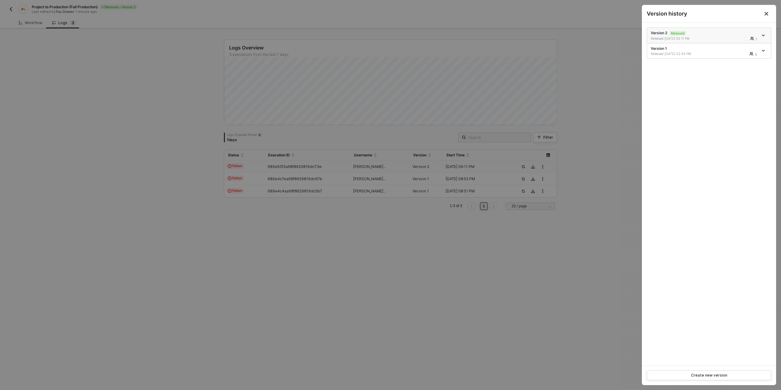
click at [764, 36] on icon "icon-arrow-down" at bounding box center [763, 35] width 3 height 3
click at [740, 43] on div "Make a copy" at bounding box center [742, 45] width 38 height 6
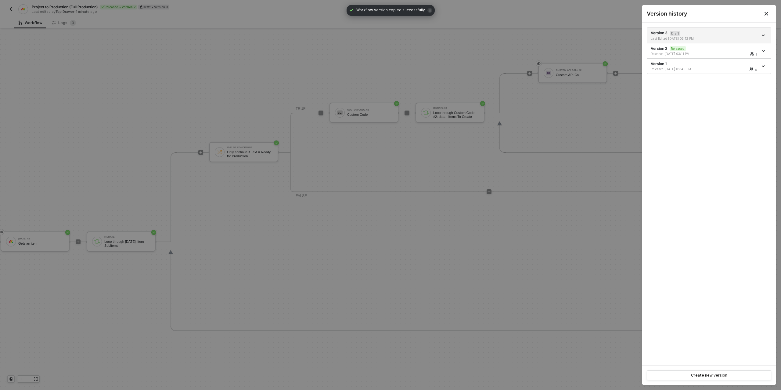
click at [255, 55] on div at bounding box center [390, 195] width 781 height 390
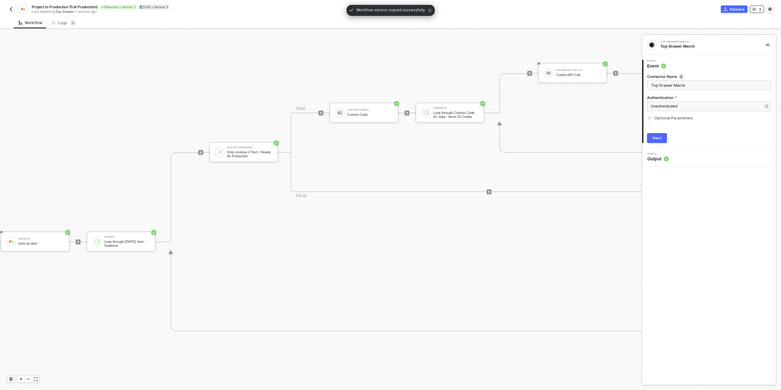
scroll to position [212, 401]
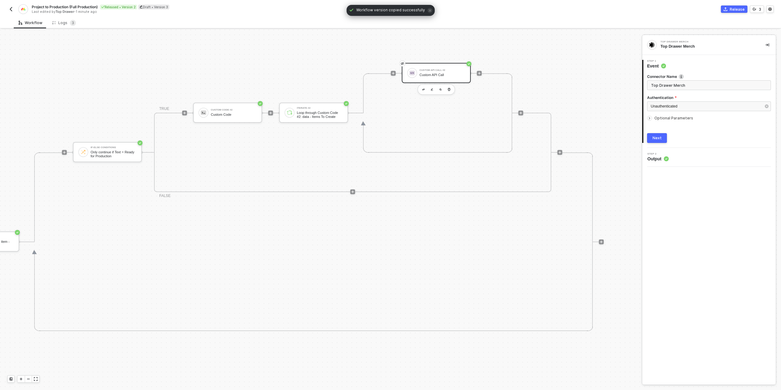
click at [431, 75] on div "Custom API Call" at bounding box center [442, 75] width 46 height 4
click at [700, 113] on input "Custom - Project to Production Item Creator" at bounding box center [709, 117] width 124 height 10
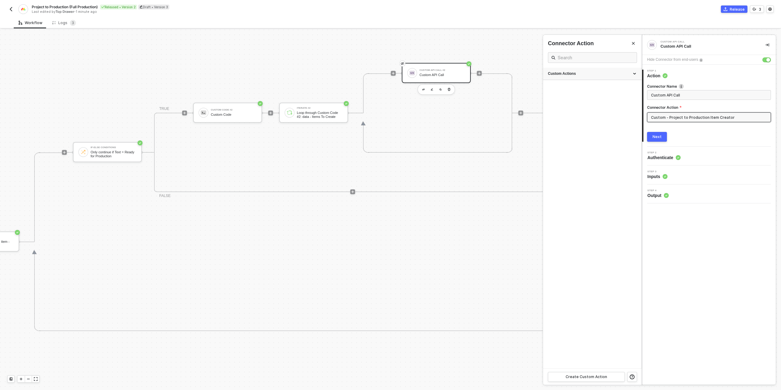
click at [595, 75] on div "Custom Actions" at bounding box center [592, 73] width 89 height 5
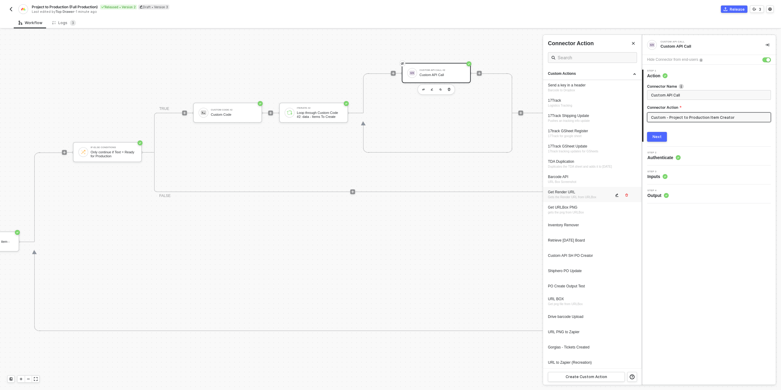
scroll to position [184, 0]
click at [619, 360] on icon "icon-edit" at bounding box center [617, 362] width 4 height 4
type textarea "HTTP/1.1 400 Bad Request { "message": "SyntaxError: Expected property name or '…"
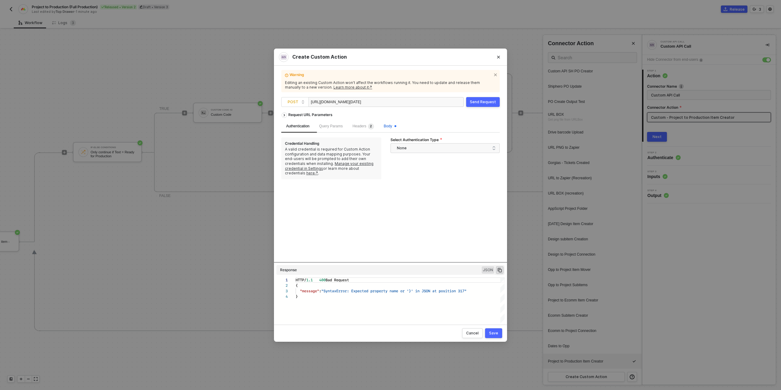
click at [391, 128] on span "Body" at bounding box center [390, 126] width 13 height 4
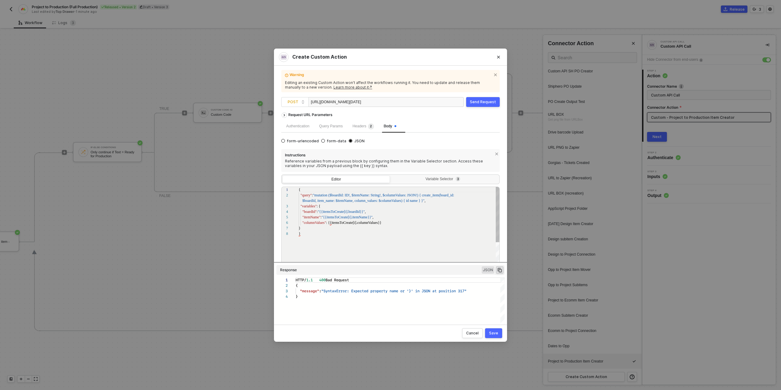
scroll to position [38, 0]
click at [384, 222] on div ""columnValues" : {{itemsToCreate[i].columnValues}}" at bounding box center [399, 222] width 201 height 5
click at [478, 104] on button "Send Request" at bounding box center [483, 102] width 34 height 10
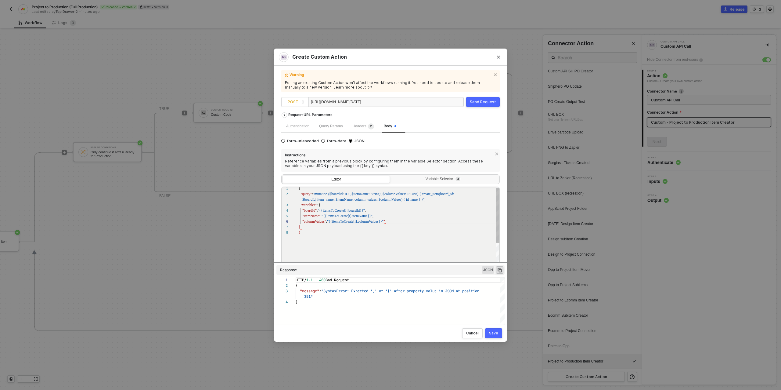
click at [388, 222] on div ""columnValues" : "{{itemsToCreate[i].columnValues}}" "" at bounding box center [399, 220] width 201 height 5
click at [480, 100] on div "Send Request" at bounding box center [483, 101] width 26 height 5
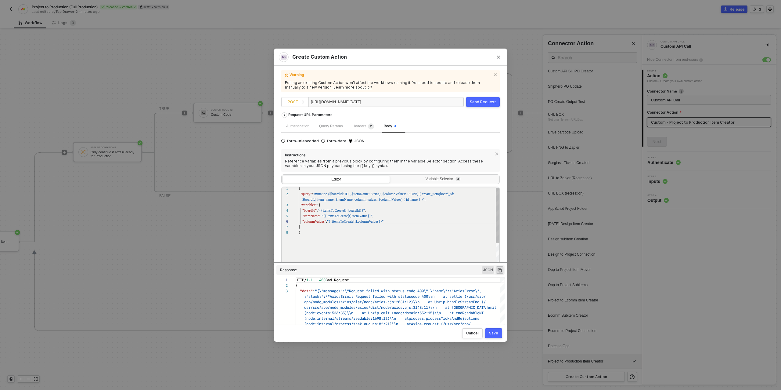
scroll to position [16, 67]
click at [366, 210] on div "1 2 3 4 5 6 7 8 { "query" : "mutation ($boardId: ID!, $itemName: String!, $col …" at bounding box center [390, 228] width 218 height 84
click at [320, 210] on span ""{{itemsToCreate[i].boardId}}," at bounding box center [341, 210] width 46 height 4
click at [413, 214] on div ""itemName" : "{{itemsToCreate[i].itemName}}" ," at bounding box center [399, 215] width 201 height 5
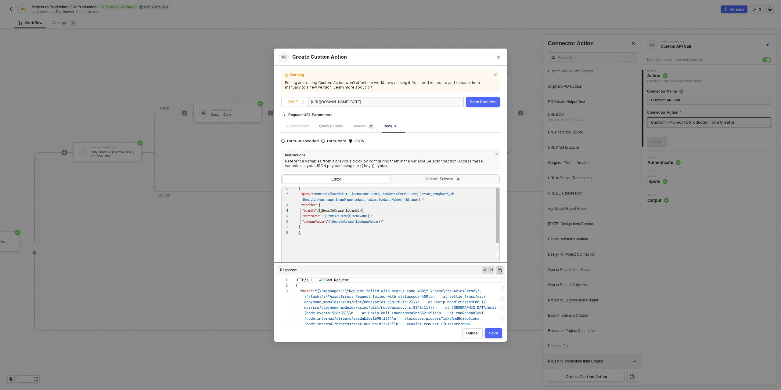
scroll to position [22, 76]
click at [473, 102] on div "Send Request" at bounding box center [483, 101] width 26 height 5
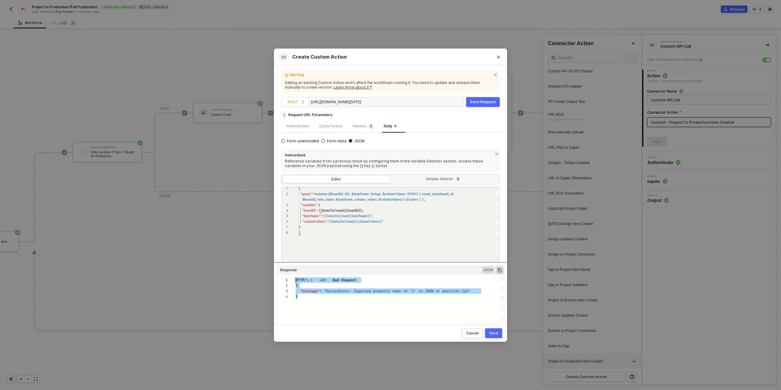
scroll to position [0, 0]
drag, startPoint x: 304, startPoint y: 296, endPoint x: 295, endPoint y: 282, distance: 16.8
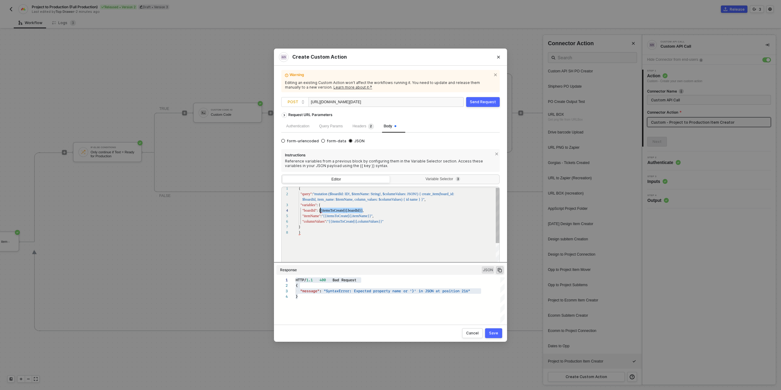
scroll to position [16, 20]
drag, startPoint x: 363, startPoint y: 210, endPoint x: 322, endPoint y: 207, distance: 41.0
type textarea "{ "query": "mutation ($boardId: ID!, $itemName: String!, $columnValues: JSON!) …"
click at [497, 334] on div "Save" at bounding box center [493, 332] width 9 height 5
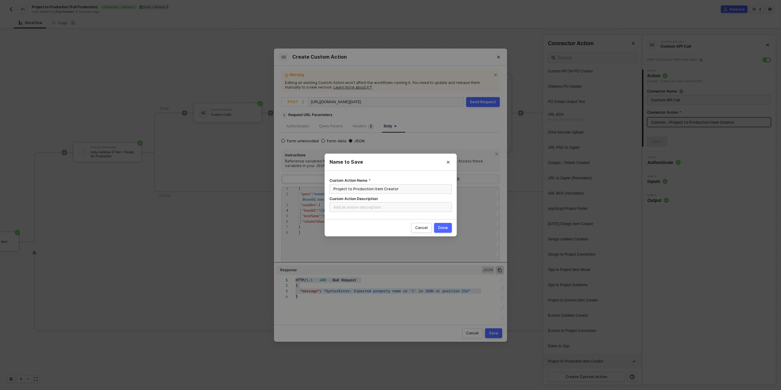
click at [446, 226] on div "Done" at bounding box center [443, 227] width 10 height 5
radio input "true"
radio input "false"
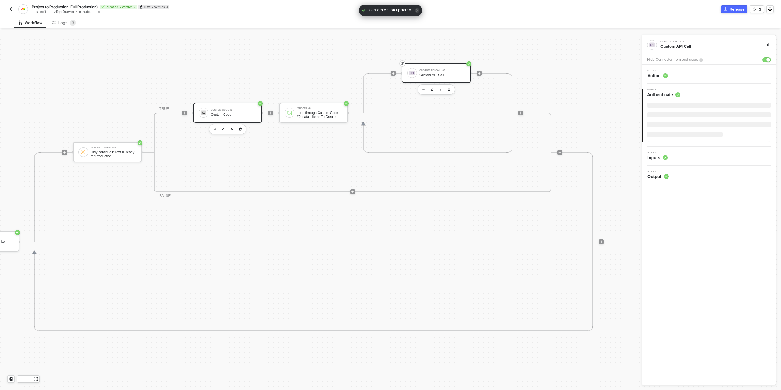
click at [220, 116] on div "Custom Code" at bounding box center [234, 115] width 46 height 4
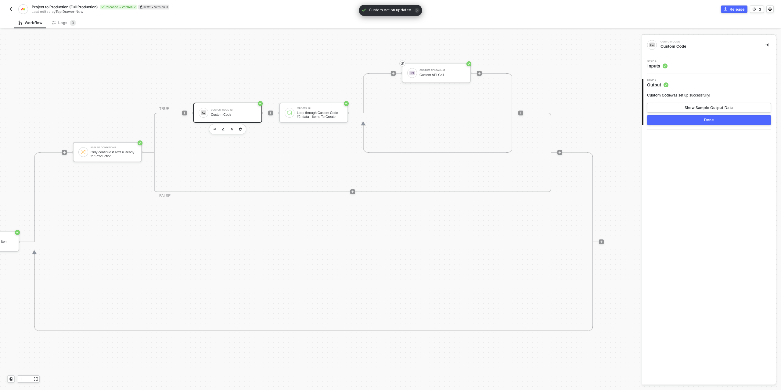
click at [687, 70] on div "Step 1 Inputs" at bounding box center [709, 64] width 134 height 19
click at [694, 67] on div "Step 1 Inputs" at bounding box center [710, 64] width 132 height 9
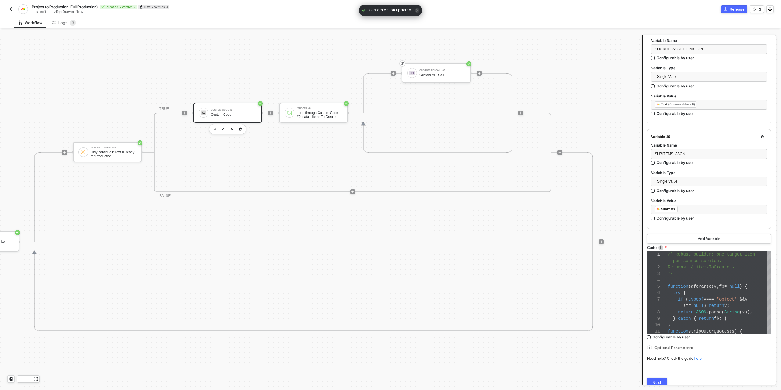
scroll to position [940, 0]
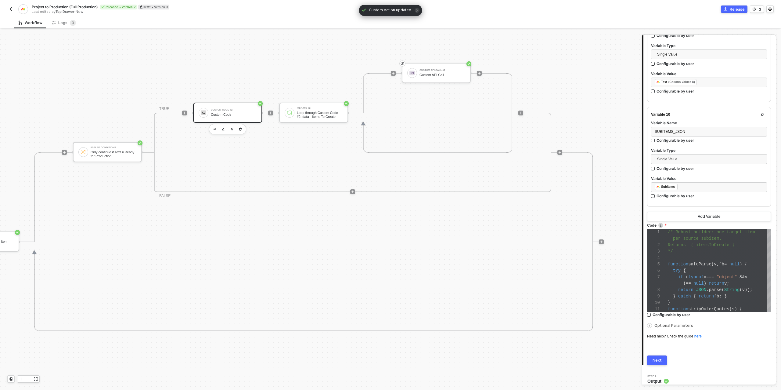
click at [723, 274] on span ""object"" at bounding box center [727, 276] width 20 height 5
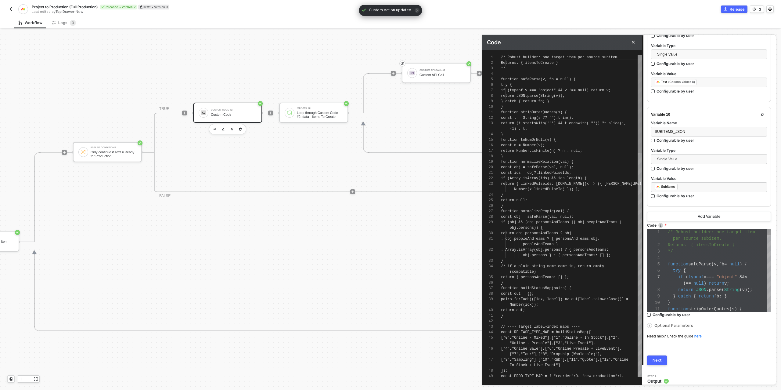
scroll to position [38, 0]
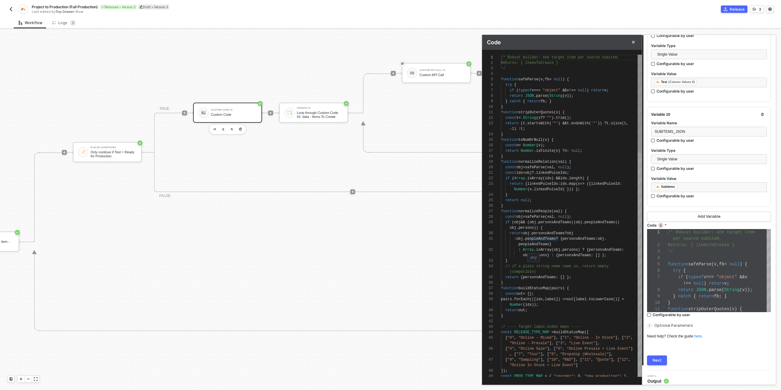
type textarea "if (obj && (obj.personsAndTeams || obj.peopleAndTeams || obj.persons)) { return…"
type textarea "co"
type textarea "; // → text_mkttzrz9 const productTitle = String(sub?.product_title ?? "").trim…"
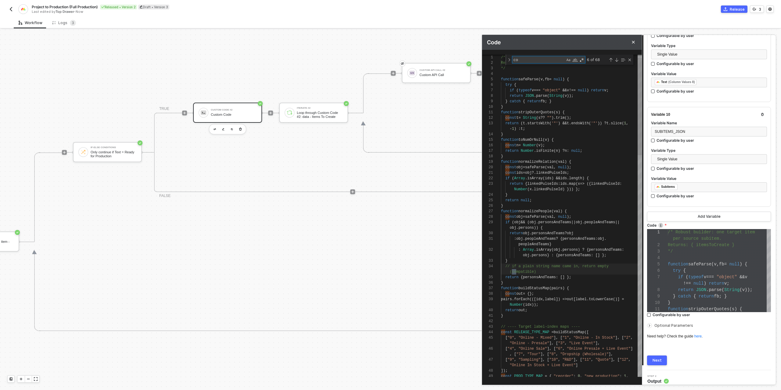
type textarea "col"
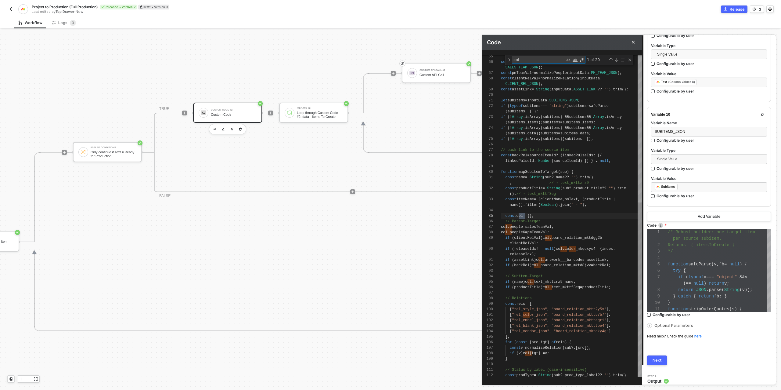
type textarea "} return { boardId, // clean ID (no extra quotes) itemName, columnValues: JSON.…"
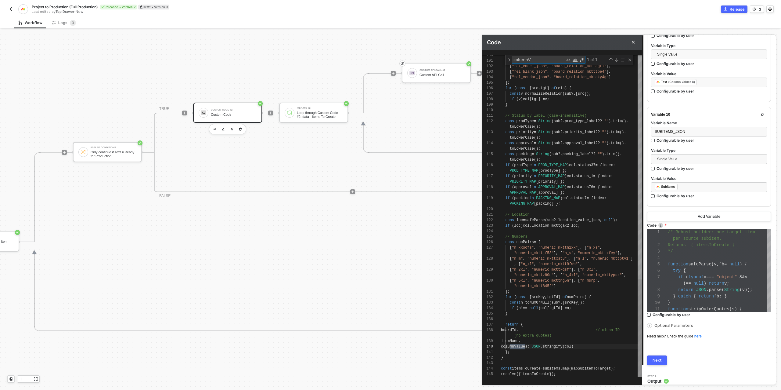
scroll to position [49, 24]
type textarea "columnV"
drag, startPoint x: 585, startPoint y: 347, endPoint x: 541, endPoint y: 344, distance: 44.0
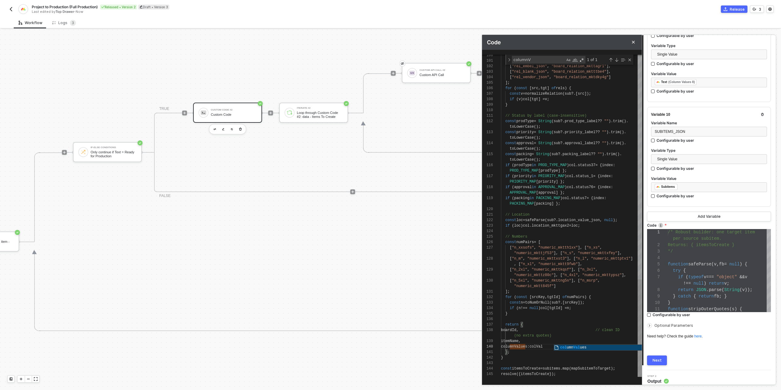
type textarea "} return { boardId, // clean ID (no extra quotes) itemName, columnValues: colVa…"
click at [660, 358] on div "Next" at bounding box center [657, 360] width 9 height 5
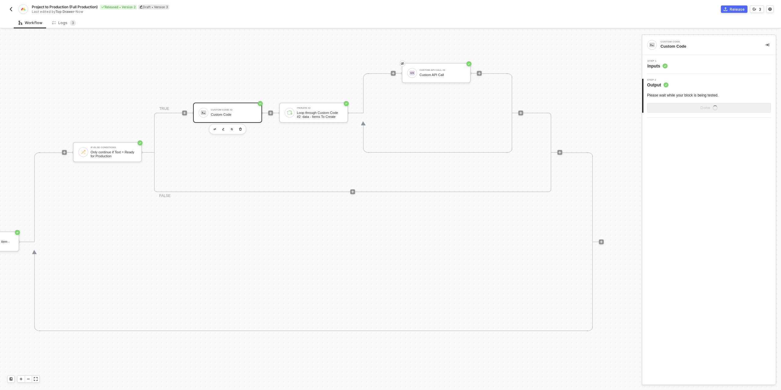
scroll to position [0, 0]
click at [696, 103] on button "Show Sample Output Data" at bounding box center [709, 108] width 124 height 10
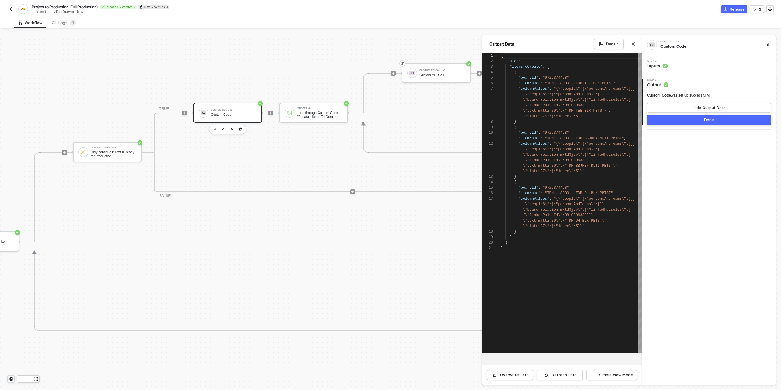
scroll to position [33, 0]
click at [690, 121] on button "Done" at bounding box center [709, 120] width 124 height 10
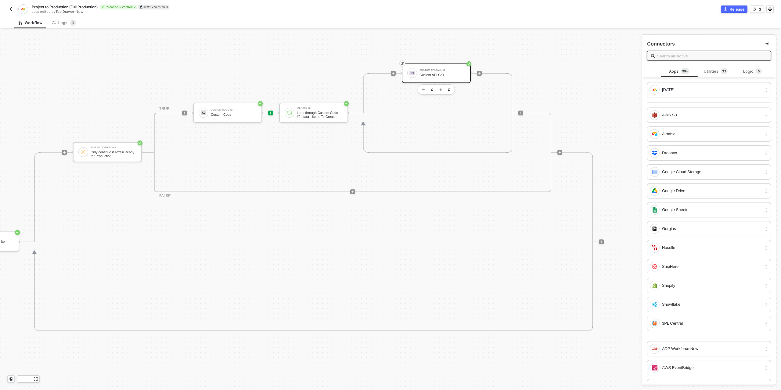
click at [435, 75] on div "Custom API Call" at bounding box center [442, 75] width 46 height 4
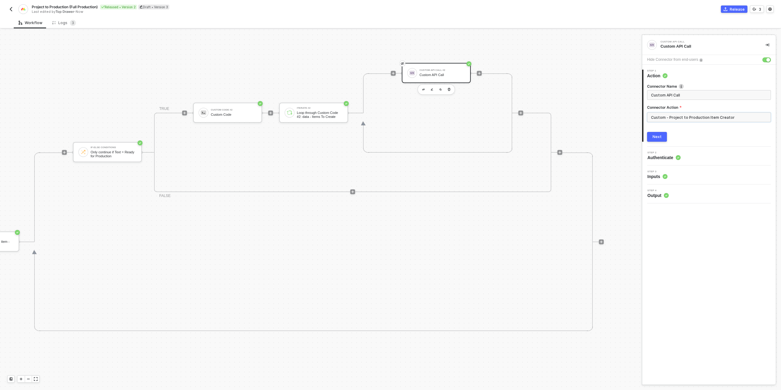
click at [692, 117] on input "Custom - Project to Production Item Creator" at bounding box center [709, 117] width 124 height 10
click at [600, 73] on div "Custom Actions" at bounding box center [592, 73] width 89 height 5
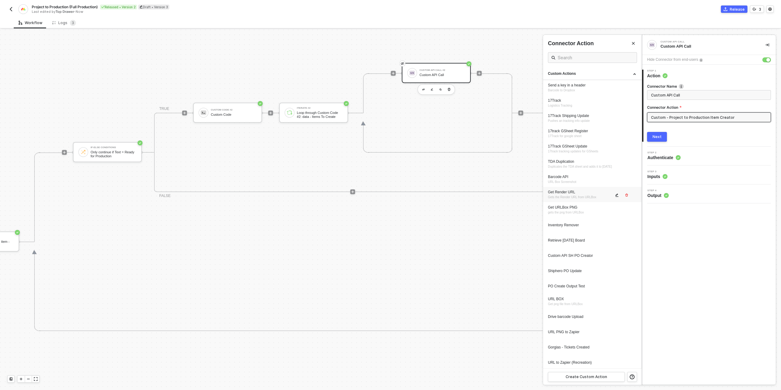
scroll to position [184, 0]
click at [619, 359] on button "button" at bounding box center [616, 361] width 7 height 7
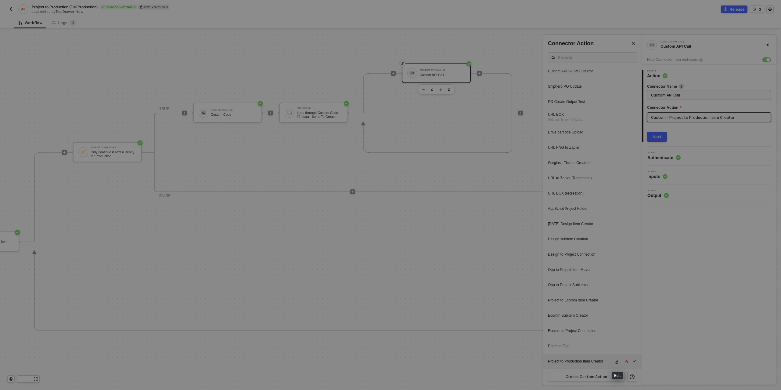
type textarea "HTTP/1.1 400 Bad Request { "message": "SyntaxError: Expected property name or '…"
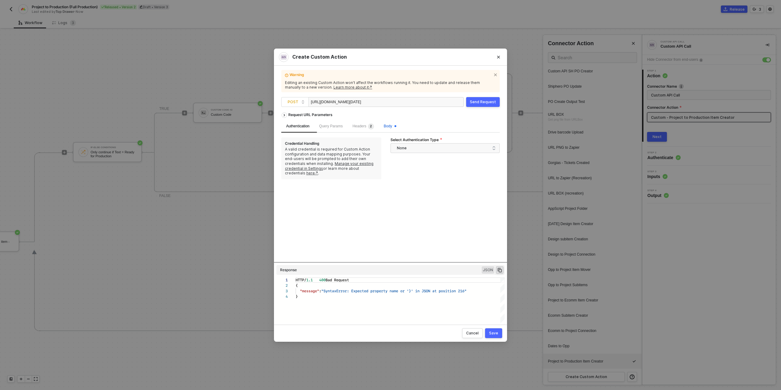
click at [391, 125] on span "Body" at bounding box center [390, 126] width 13 height 4
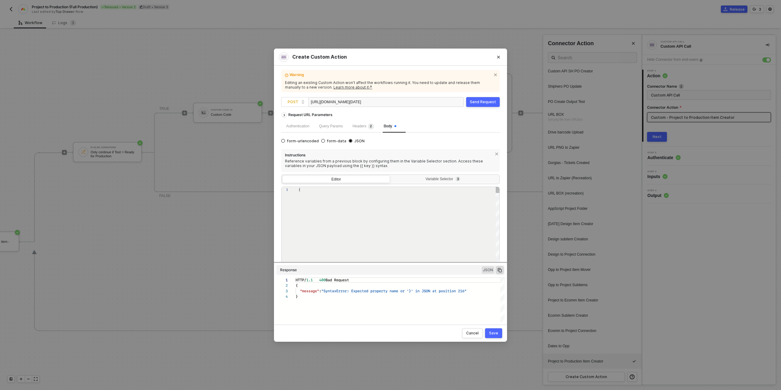
scroll to position [38, 0]
click at [386, 222] on div ""columnValues" : "{{itemsToCreate[i].columnValues}}"" at bounding box center [399, 222] width 201 height 5
click at [330, 225] on div ""columnValues" : "{{itemsToCreate[i].columnValues}}" at bounding box center [399, 222] width 201 height 5
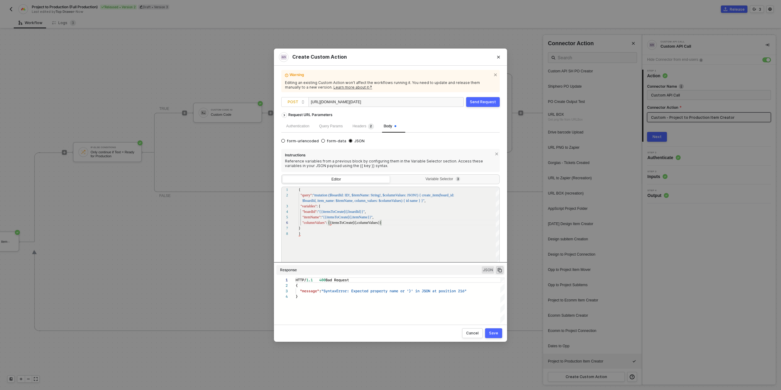
click at [488, 102] on div "Send Request" at bounding box center [483, 101] width 26 height 5
click at [320, 211] on div "1 2 3 4 5 6 7 8 { "query" : "mutation ($boardId: ID!, $itemName: String!, $col …" at bounding box center [390, 228] width 218 height 84
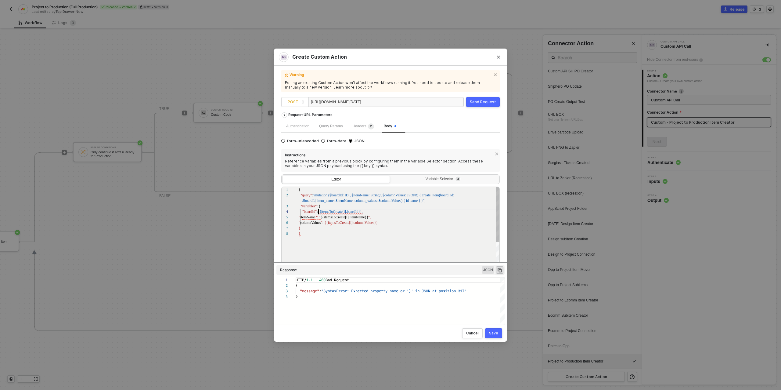
scroll to position [16, 20]
click at [479, 104] on div "Send Request" at bounding box center [483, 101] width 26 height 5
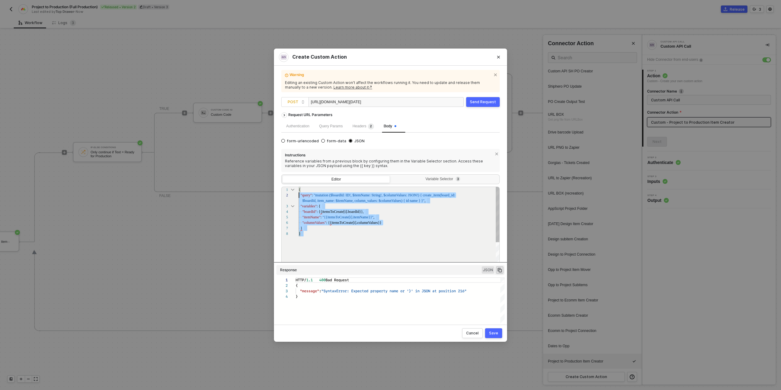
scroll to position [0, 0]
drag, startPoint x: 311, startPoint y: 234, endPoint x: 293, endPoint y: 191, distance: 46.1
paste textarea "Editor content;Press Alt+F1 for Accessibility Options."
type textarea "{ "query": "mutation ($boardId: ID!, $itemName: String!, $columnValues: JSON!) …"
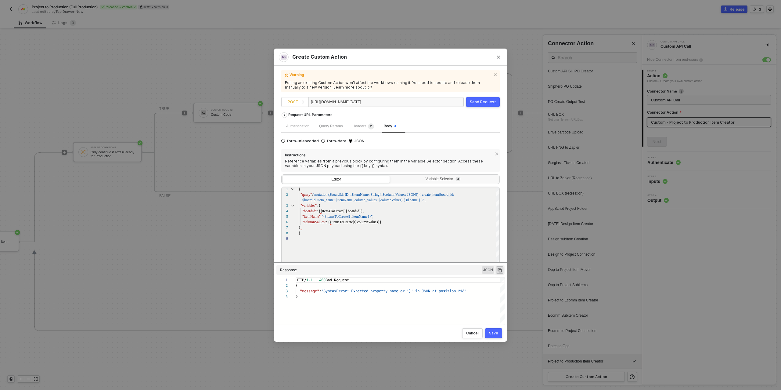
click at [484, 101] on div "Send Request" at bounding box center [483, 101] width 26 height 5
drag, startPoint x: 324, startPoint y: 296, endPoint x: 289, endPoint y: 277, distance: 39.7
click at [496, 334] on div "Save" at bounding box center [493, 332] width 9 height 5
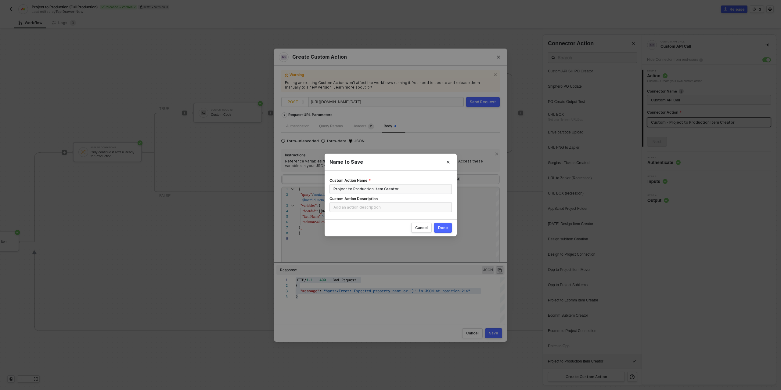
click at [445, 226] on div "Done" at bounding box center [443, 227] width 10 height 5
radio input "true"
radio input "false"
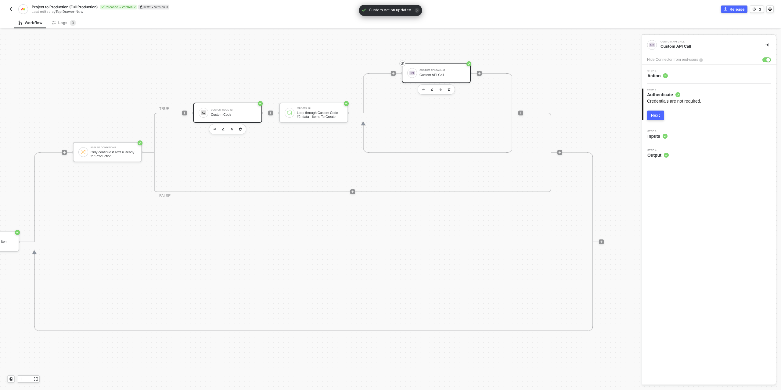
click at [240, 112] on div "Custom Code #2 Custom Code" at bounding box center [234, 113] width 46 height 12
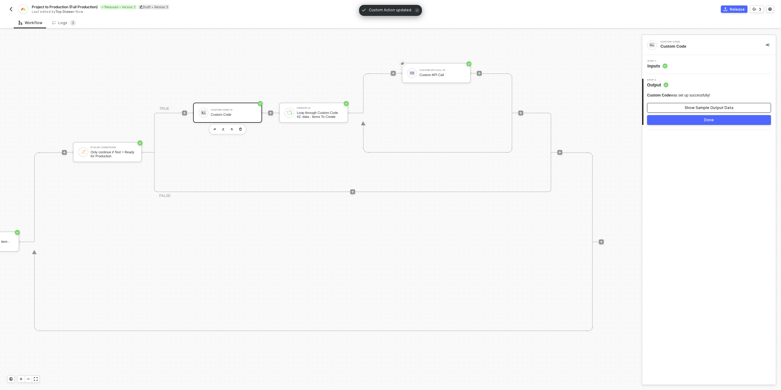
click at [689, 103] on button "Show Sample Output Data" at bounding box center [709, 108] width 124 height 10
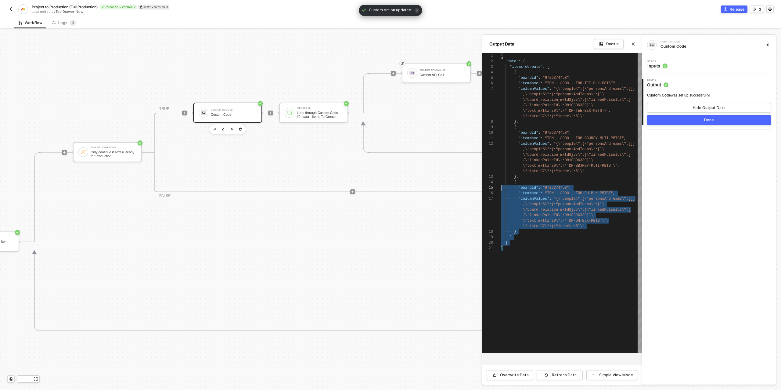
scroll to position [11, 0]
type textarea "{ "data": { "itemsToCreate": [ { "boardId": "9726374458", "itemName": "TDM - 80…"
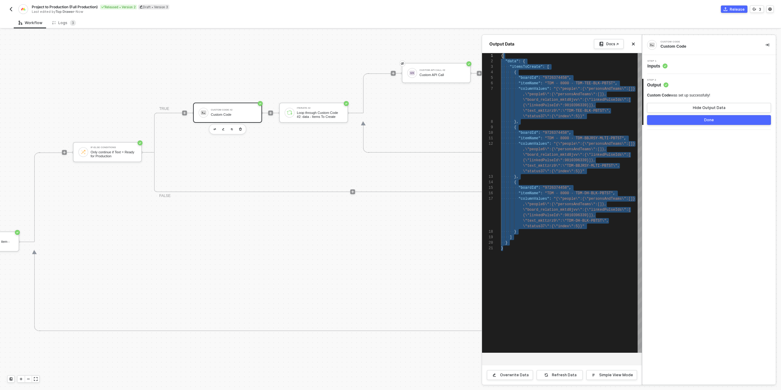
scroll to position [0, 0]
drag, startPoint x: 518, startPoint y: 248, endPoint x: 502, endPoint y: 52, distance: 196.5
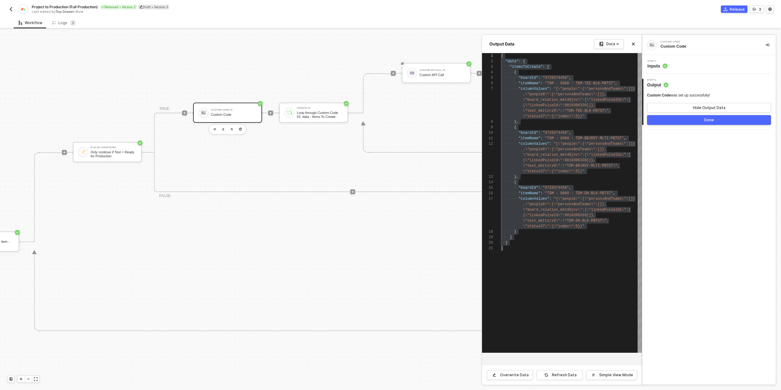
click at [697, 63] on div "Step 1 Inputs" at bounding box center [710, 64] width 132 height 9
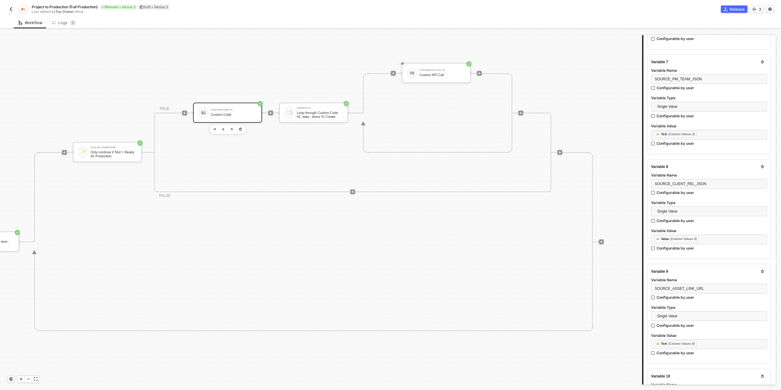
scroll to position [940, 0]
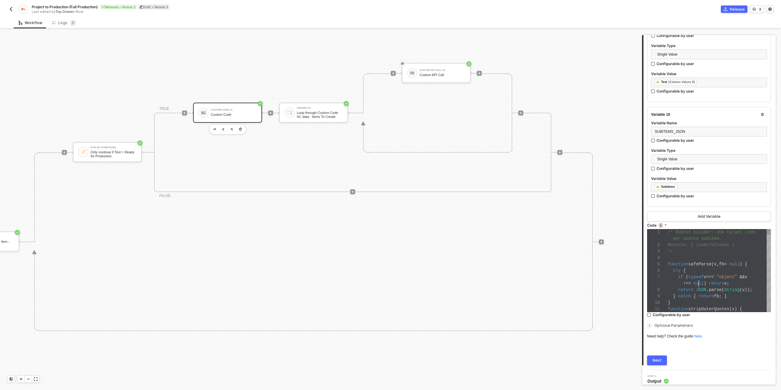
click at [698, 281] on div "1 2 3 4 5 6 7 8 9 10 11 /* Robust builder: one target item per source subitem. …" at bounding box center [709, 270] width 124 height 83
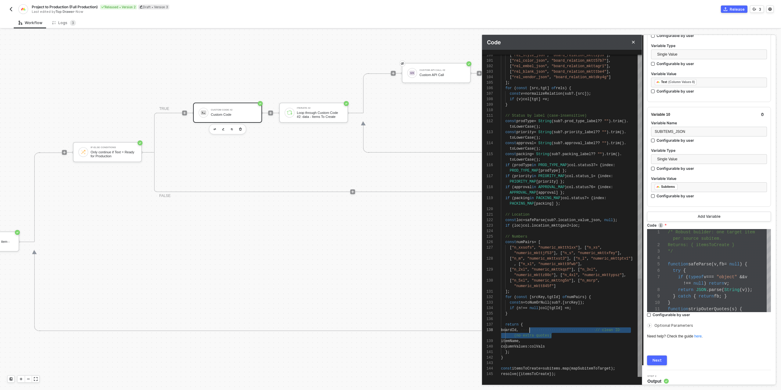
scroll to position [16, 27]
drag, startPoint x: 560, startPoint y: 335, endPoint x: 527, endPoint y: 328, distance: 34.4
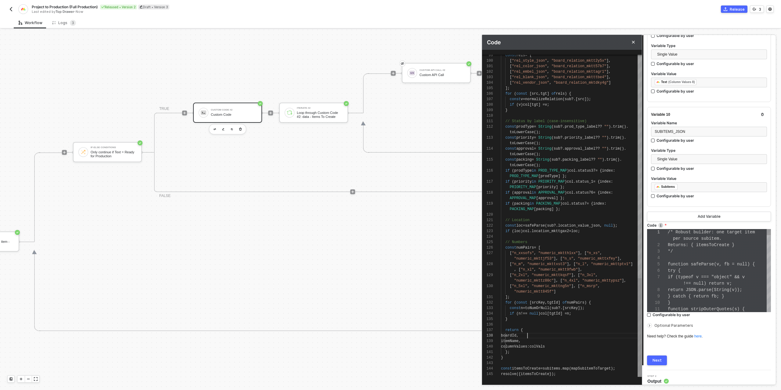
scroll to position [38, 0]
click at [509, 335] on span "boardId" at bounding box center [508, 335] width 15 height 4
type textarea "} return { NUmber(boardId), itemName, columnValues: colVals }; } const itemsToC…"
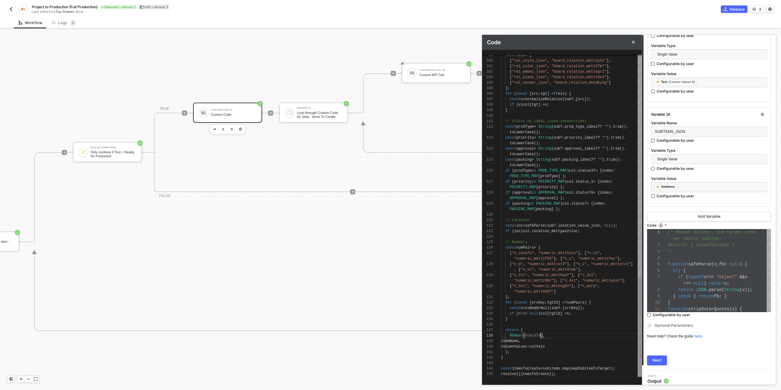
click at [540, 338] on div "itemName ," at bounding box center [571, 340] width 141 height 5
click at [567, 350] on div "};" at bounding box center [571, 351] width 141 height 5
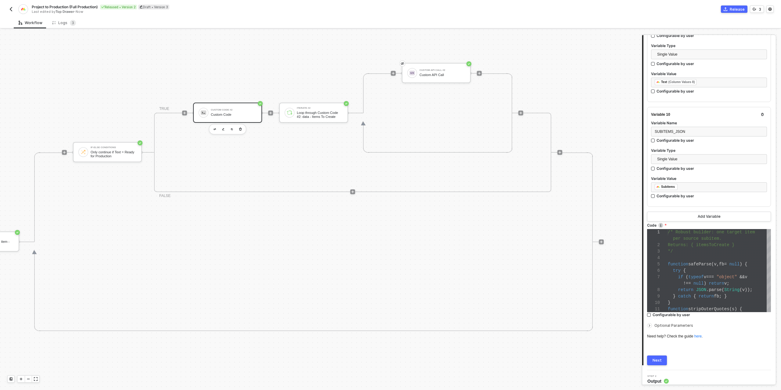
click at [657, 358] on div "Next" at bounding box center [657, 360] width 9 height 5
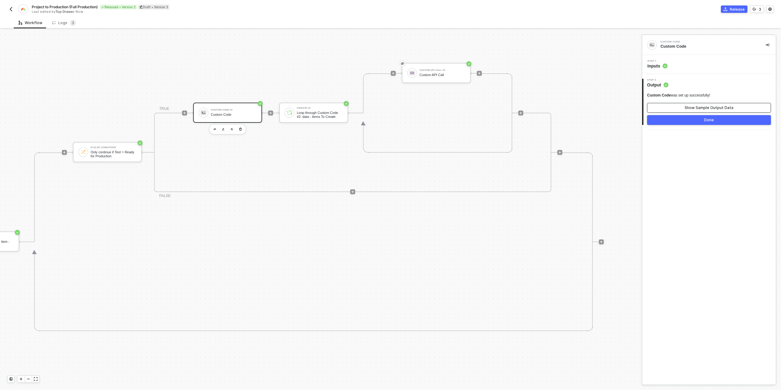
click at [689, 107] on div "Show Sample Output Data" at bounding box center [709, 107] width 49 height 5
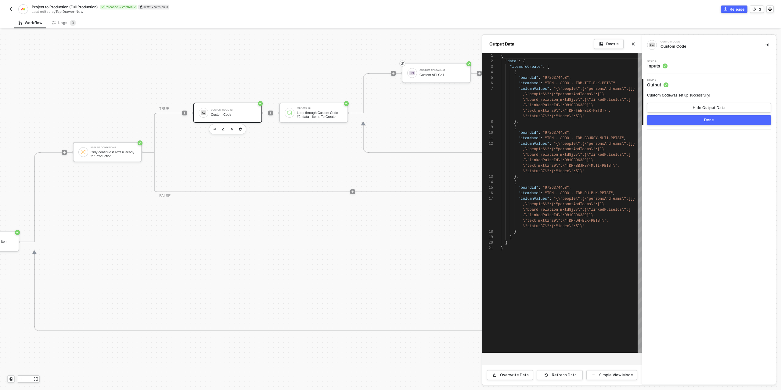
scroll to position [33, 0]
click at [687, 118] on button "Done" at bounding box center [709, 120] width 124 height 10
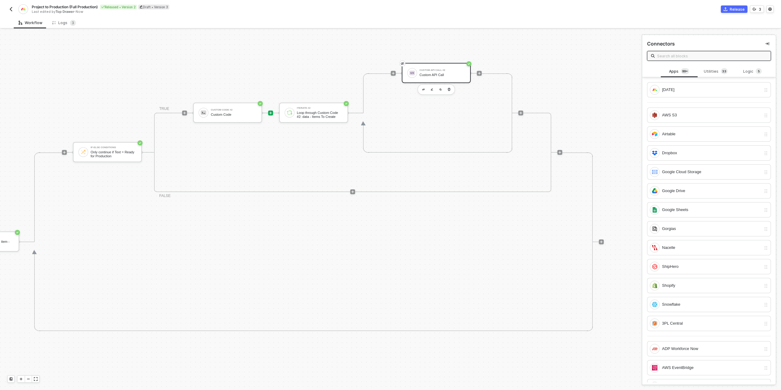
click at [416, 74] on div at bounding box center [412, 73] width 10 height 10
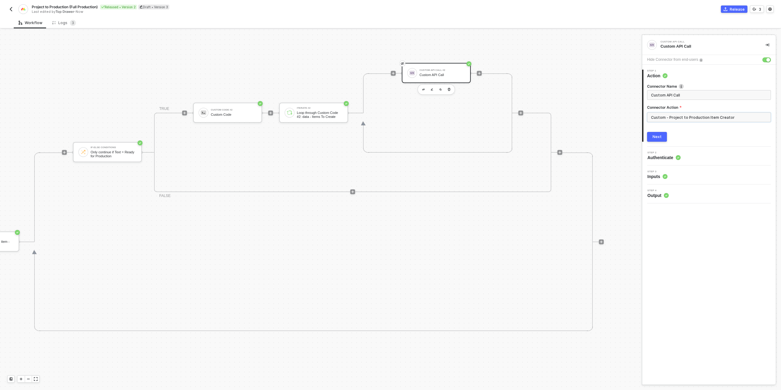
click at [697, 115] on input "Custom - Project to Production Item Creator" at bounding box center [709, 117] width 124 height 10
click at [597, 70] on div "Custom Actions" at bounding box center [592, 74] width 99 height 12
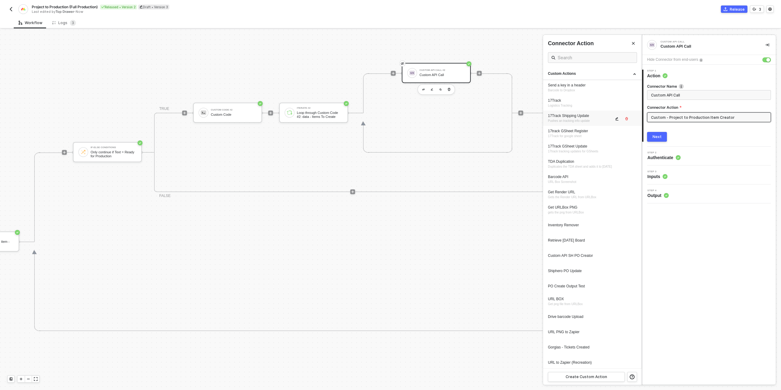
scroll to position [184, 0]
click at [614, 360] on button "button" at bounding box center [616, 361] width 7 height 7
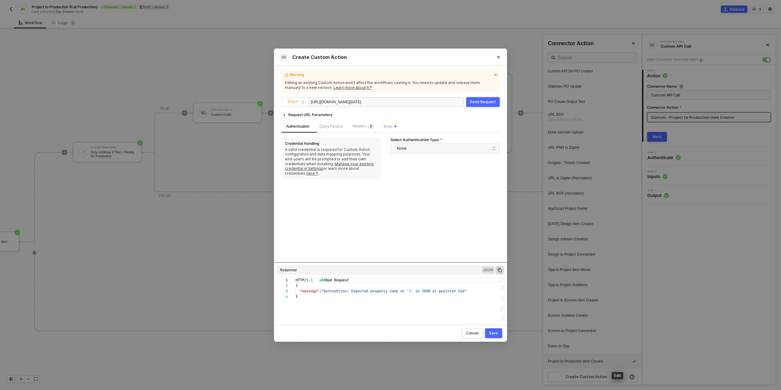
scroll to position [16, 0]
click at [227, 129] on div "Create Custom Action Warning Editing an existing Custom Action won’t affect the…" at bounding box center [390, 195] width 781 height 390
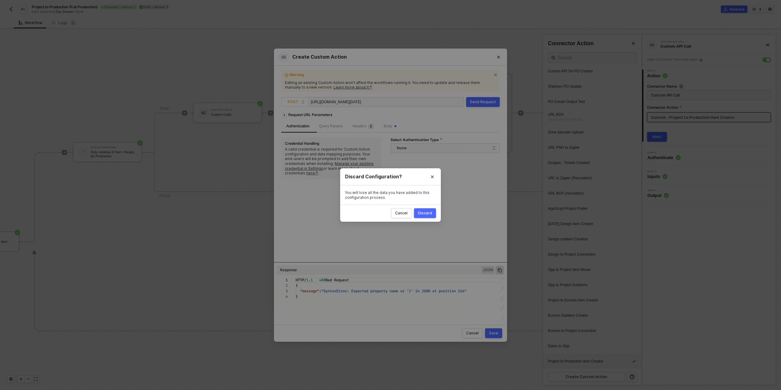
click at [242, 131] on div "Discard Configuration? You will lose all the data you have added to this config…" at bounding box center [390, 195] width 781 height 390
click at [212, 136] on div "Create Custom Action Warning Editing an existing Custom Action won’t affect the…" at bounding box center [390, 195] width 781 height 390
click at [426, 209] on button "Discard" at bounding box center [425, 213] width 22 height 10
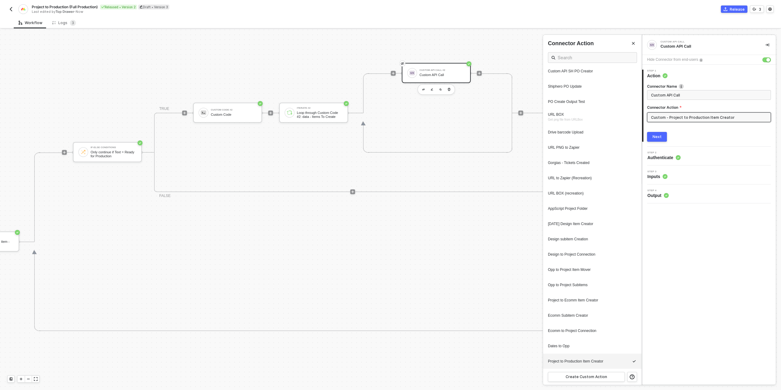
click at [237, 116] on div at bounding box center [390, 210] width 781 height 360
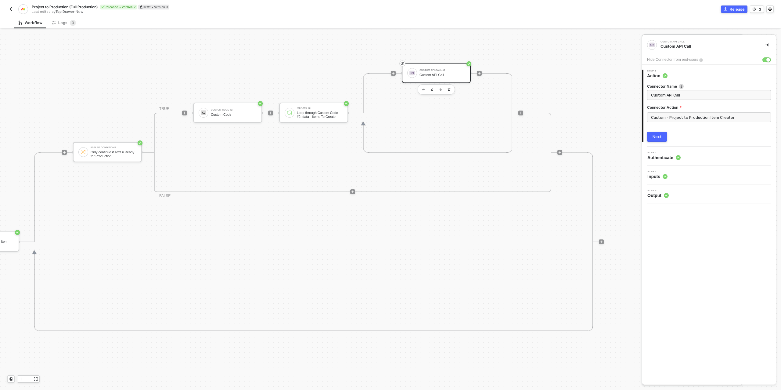
click at [243, 113] on div "Custom Code" at bounding box center [234, 115] width 46 height 4
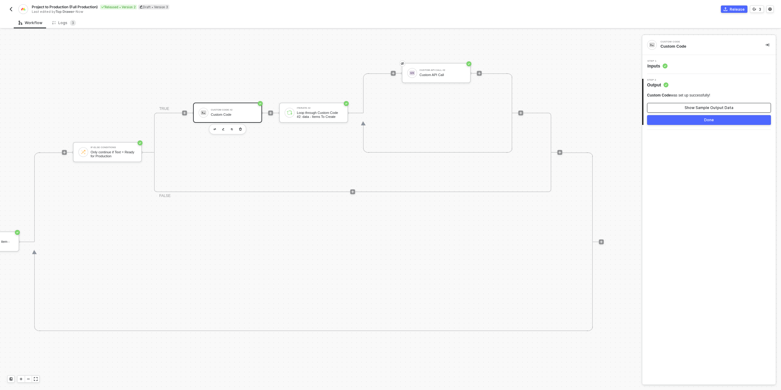
click at [709, 104] on button "Show Sample Output Data" at bounding box center [709, 108] width 124 height 10
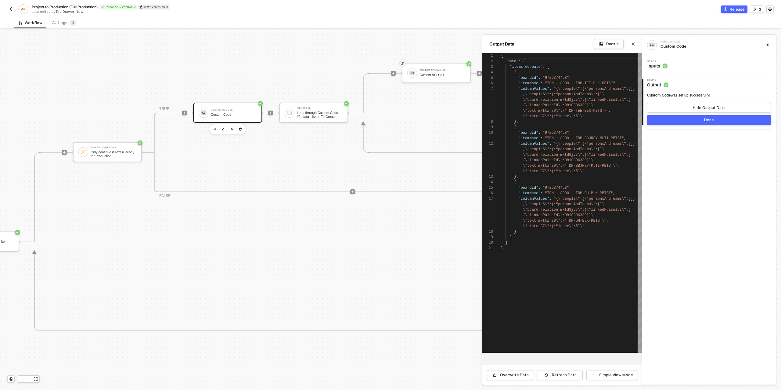
scroll to position [33, 0]
click at [690, 63] on div "Step 1 Inputs" at bounding box center [710, 64] width 132 height 9
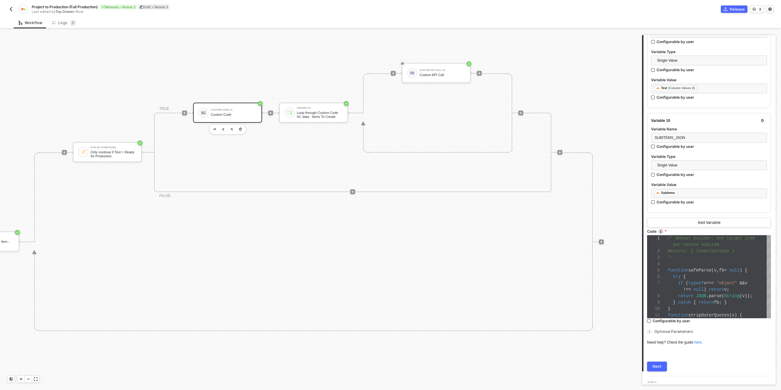
scroll to position [940, 0]
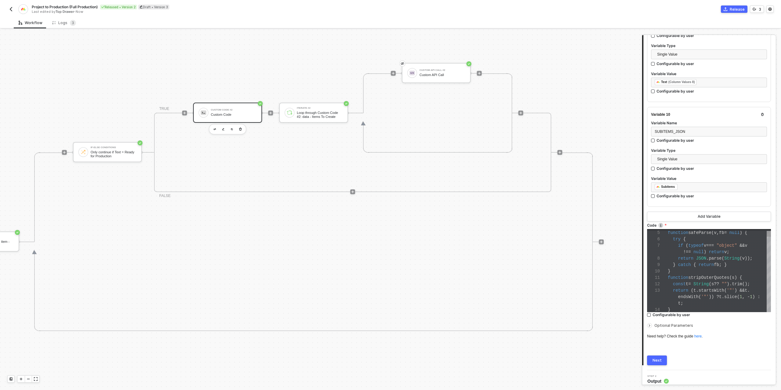
type textarea "} catch { return fb; } } function stripOuterQuotes(s) { const t = String(s ?? "…"
click at [701, 286] on div "4 5 6 7 8 9 10 11 12 13 14 function safeParse ( v , fb = null ) { try { if ( ty…" at bounding box center [709, 270] width 124 height 83
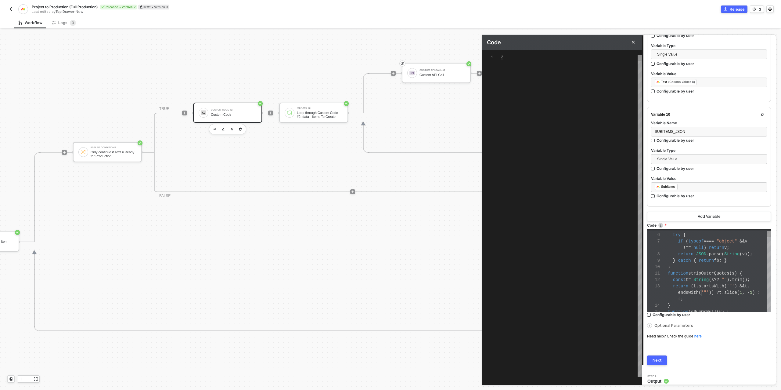
scroll to position [55, 0]
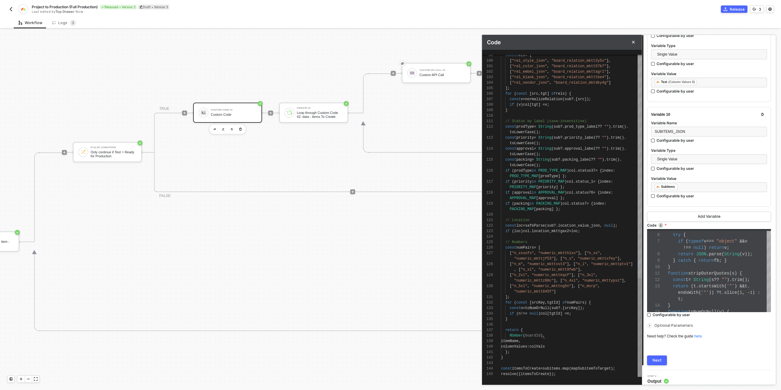
type textarea "} return { NUmber(boardId), itemName, columnValues: colVals }; } const itemsToC…"
click at [543, 336] on span ")," at bounding box center [543, 335] width 4 height 4
type textarea "/* Robust builder: one target item per source subitem. Returns: { itemsToCreate…"
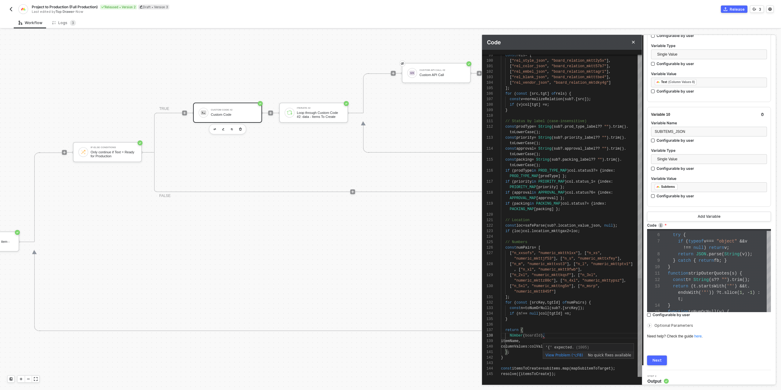
click at [543, 336] on span ")," at bounding box center [543, 335] width 4 height 4
click at [514, 336] on span "NUmber" at bounding box center [516, 335] width 13 height 4
click at [557, 334] on div "Number ( boardId )," at bounding box center [571, 335] width 141 height 5
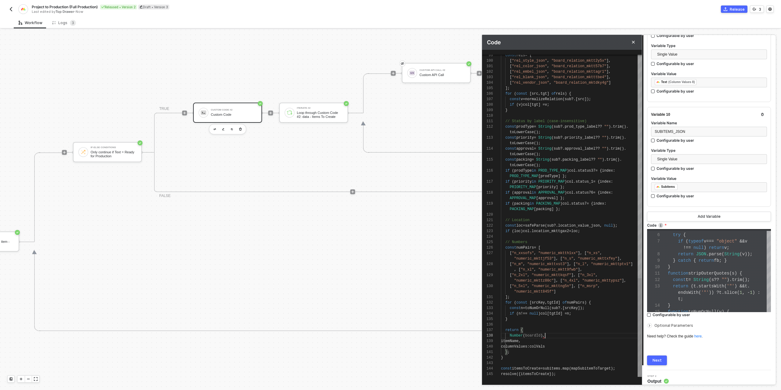
scroll to position [16, 44]
type textarea "} return { Number(boardId), itemName, columnValues: colVals }; } const itemsToC…"
click at [660, 358] on div "Next" at bounding box center [657, 360] width 9 height 5
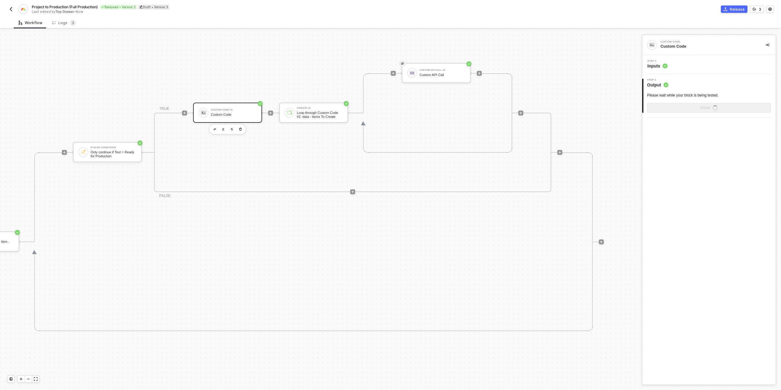
scroll to position [0, 0]
click at [693, 109] on div "Show Sample Output Data" at bounding box center [709, 107] width 49 height 5
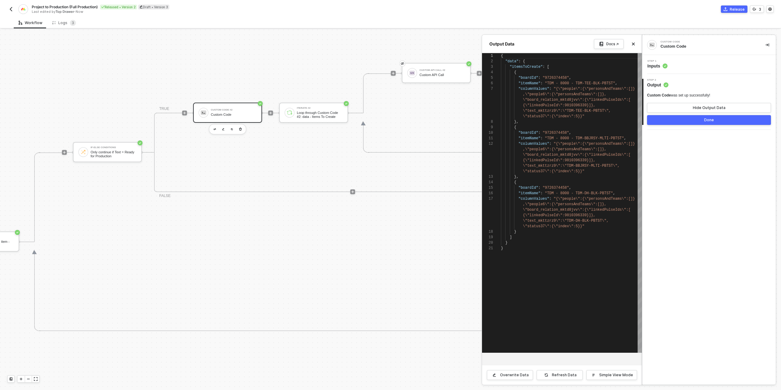
scroll to position [33, 0]
click at [705, 66] on div "Step 1 Inputs" at bounding box center [710, 64] width 132 height 9
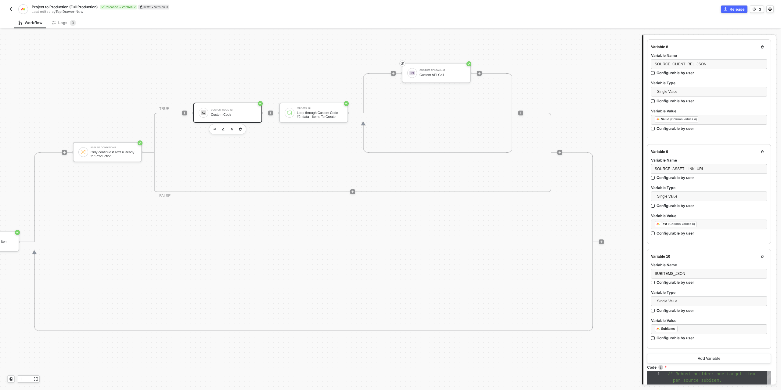
scroll to position [940, 0]
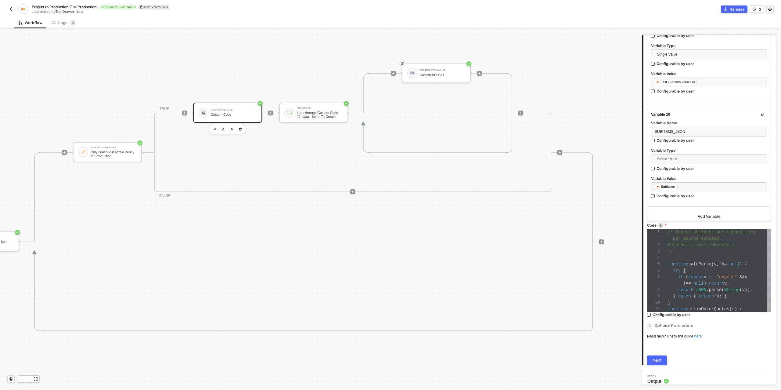
click at [696, 288] on div "return JSON . parse ( String ( v ));" at bounding box center [719, 289] width 103 height 6
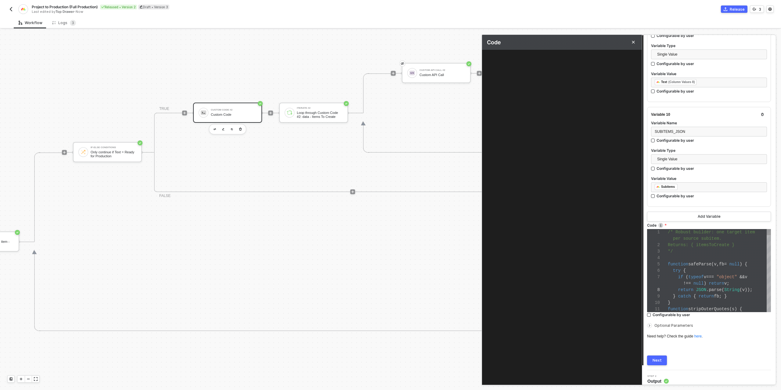
scroll to position [55, 0]
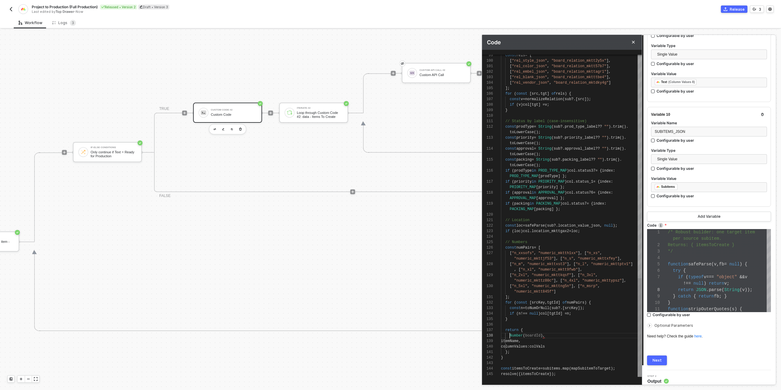
click at [510, 336] on span "Number" at bounding box center [516, 335] width 13 height 4
click at [535, 335] on div "( method ) Number ( boardId : any ): any" at bounding box center [573, 339] width 91 height 8
click at [516, 334] on span "boardId" at bounding box center [508, 335] width 15 height 4
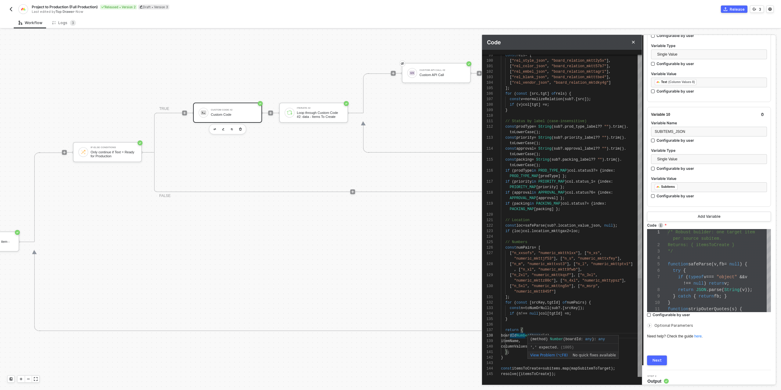
type textarea "} return { boardId: Number(boardId), itemName, columnValues: colVals }; } const…"
click at [656, 358] on div "Next" at bounding box center [657, 360] width 9 height 5
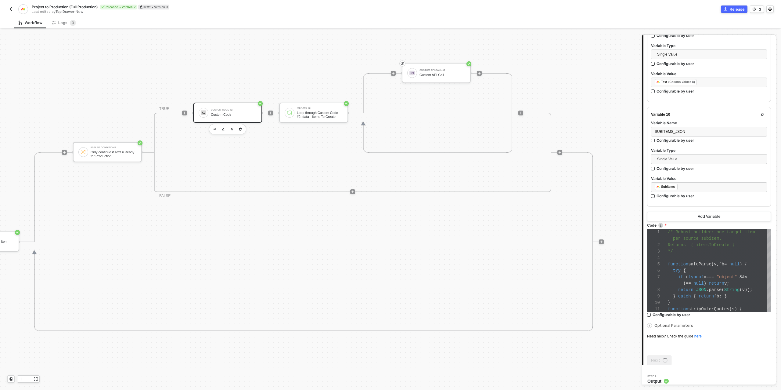
scroll to position [0, 0]
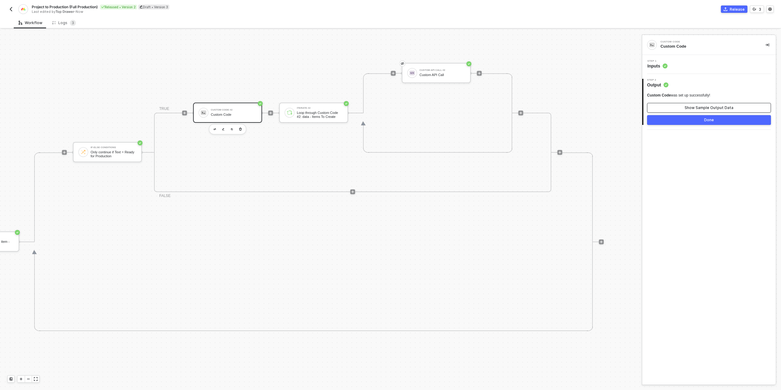
click at [709, 107] on div "Show Sample Output Data" at bounding box center [709, 107] width 49 height 5
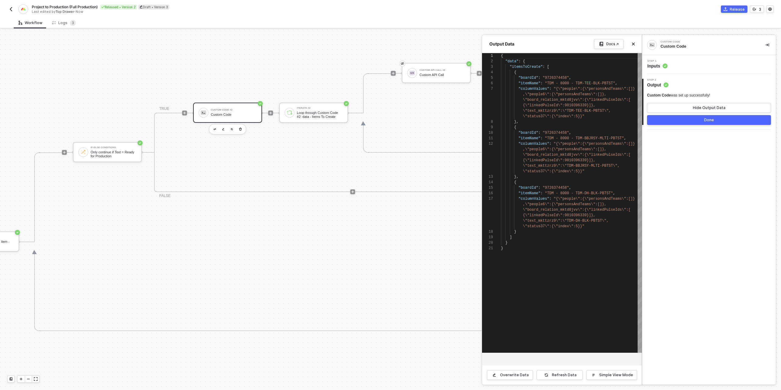
scroll to position [33, 0]
click at [688, 63] on div "Step 1 Inputs" at bounding box center [710, 64] width 132 height 9
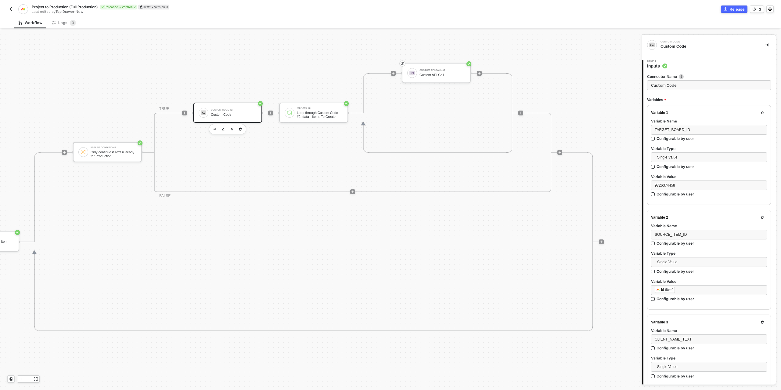
type textarea "/* Robust builder: one target item per source subitem. Returns: { itemsToCreate…"
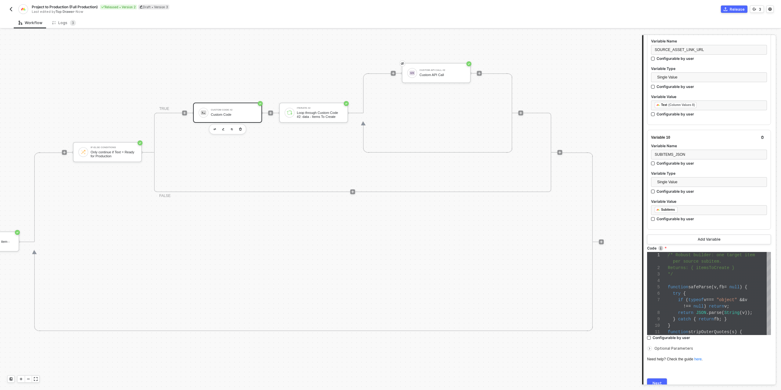
scroll to position [940, 0]
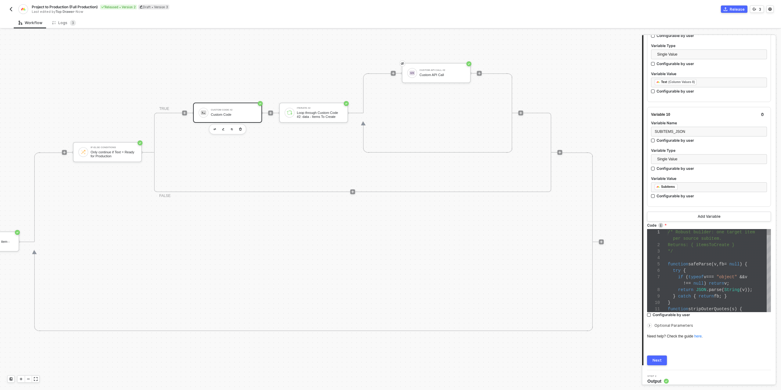
click at [681, 250] on div "*/" at bounding box center [719, 251] width 103 height 6
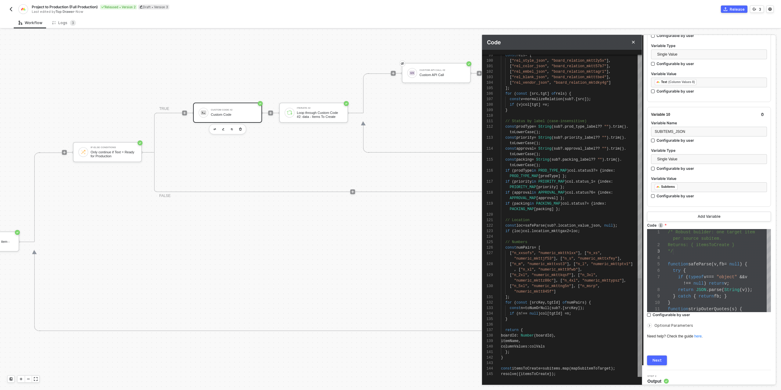
scroll to position [0, 59]
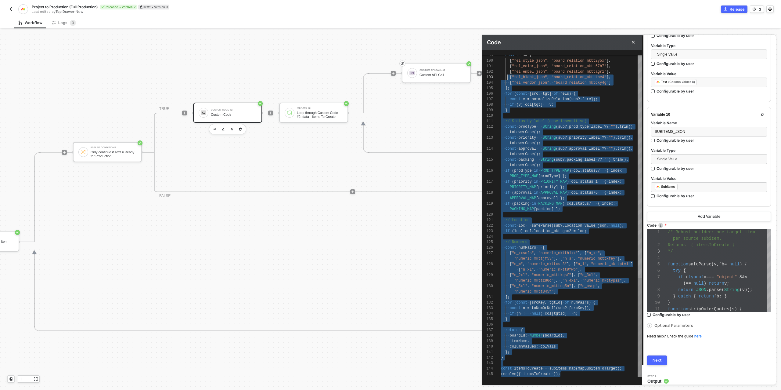
type textarea "/* Robust builder: one target item per source subitem. Returns: { itemsToCreate…"
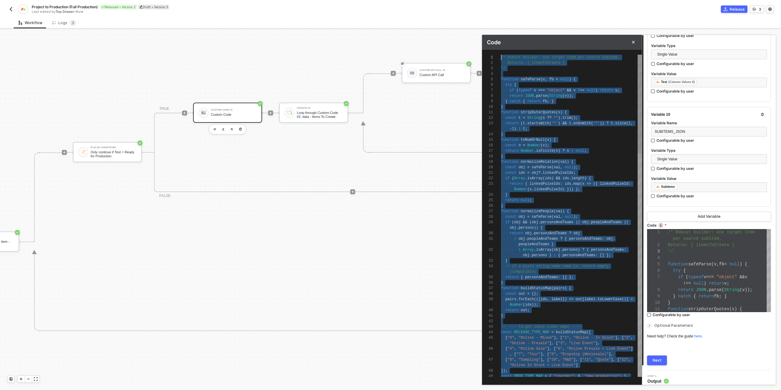
scroll to position [0, 0]
drag, startPoint x: 572, startPoint y: 376, endPoint x: 495, endPoint y: 52, distance: 332.7
click at [660, 358] on div "Next" at bounding box center [657, 360] width 9 height 5
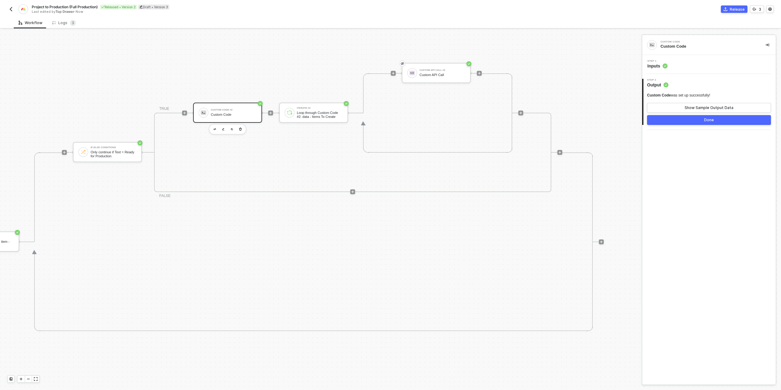
click at [695, 112] on div "Custom Code was set up successfully! Show Sample Output Data Done" at bounding box center [709, 109] width 124 height 32
click at [698, 106] on div "Show Sample Output Data" at bounding box center [709, 107] width 49 height 5
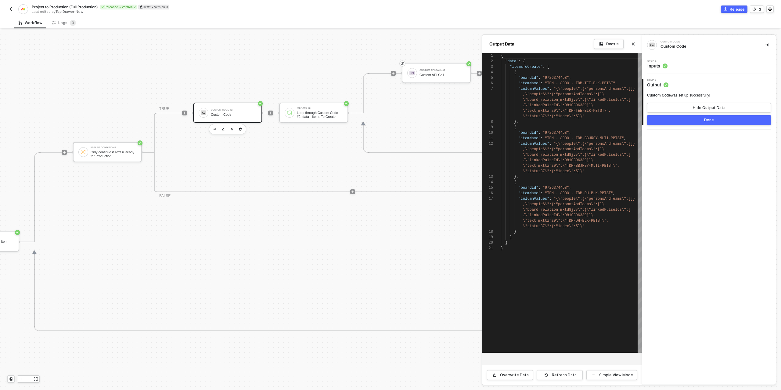
scroll to position [33, 0]
type textarea "{ "data": { "itemsToCreate": [ { "boardId": "9726374458", "itemName": "TDM - 80…"
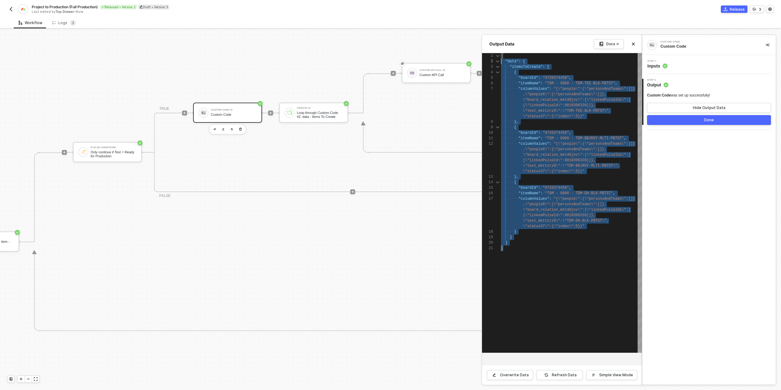
scroll to position [0, 0]
drag, startPoint x: 513, startPoint y: 251, endPoint x: 490, endPoint y: 52, distance: 200.8
click at [490, 52] on div "Output Data Docs ↗ 1 2 3 4 5 6 7 8 9 10 11 12 13 14 15 16 17 18 19 20 21 { ·· "…" at bounding box center [562, 210] width 160 height 350
click at [688, 63] on div "Step 1 Inputs" at bounding box center [710, 64] width 132 height 9
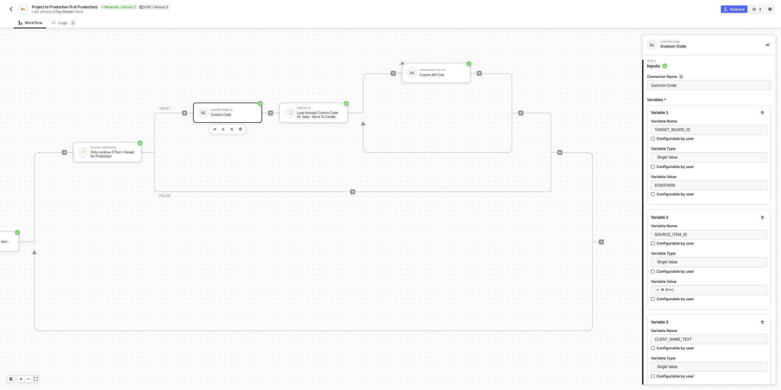
type textarea "/* Robust builder: one target item per source subitem. Returns: { itemsToCreate…"
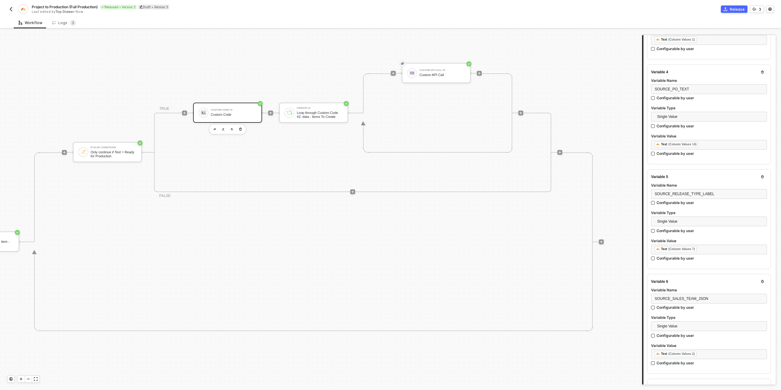
scroll to position [358, 0]
click at [678, 293] on div "SOURCE_SALES_TEAM_JSON" at bounding box center [709, 296] width 109 height 6
drag, startPoint x: 672, startPoint y: 293, endPoint x: 651, endPoint y: 293, distance: 21.4
click at [651, 293] on div "SOURCE_SALES_TEAM_JSON" at bounding box center [709, 295] width 116 height 10
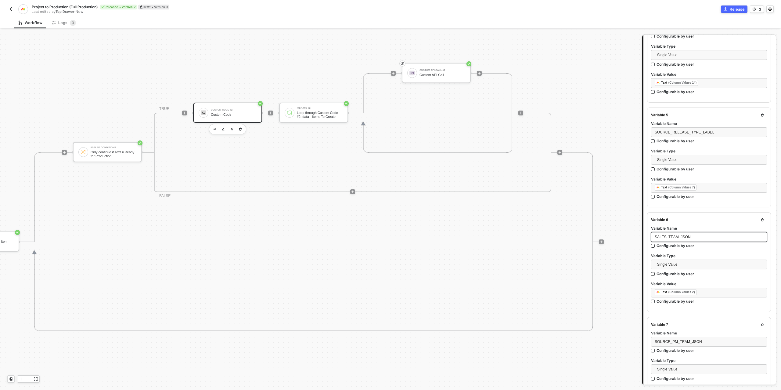
scroll to position [421, 0]
drag, startPoint x: 671, startPoint y: 336, endPoint x: 650, endPoint y: 333, distance: 21.8
click at [650, 333] on div "Variable 7 Variable Name SOURCE_PM_TEAM_JSON Configurable by user Variable Type…" at bounding box center [709, 362] width 124 height 100
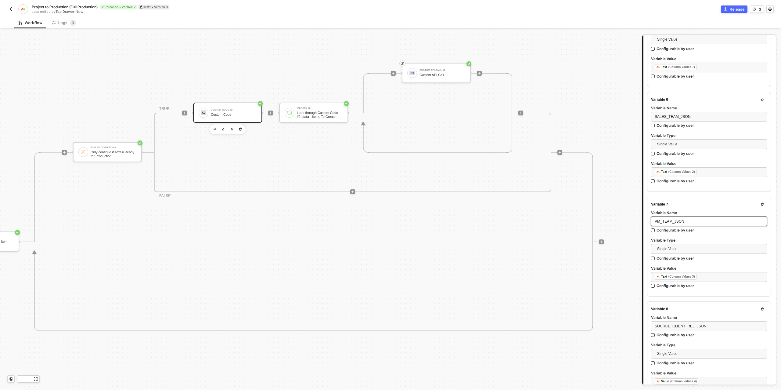
scroll to position [550, 0]
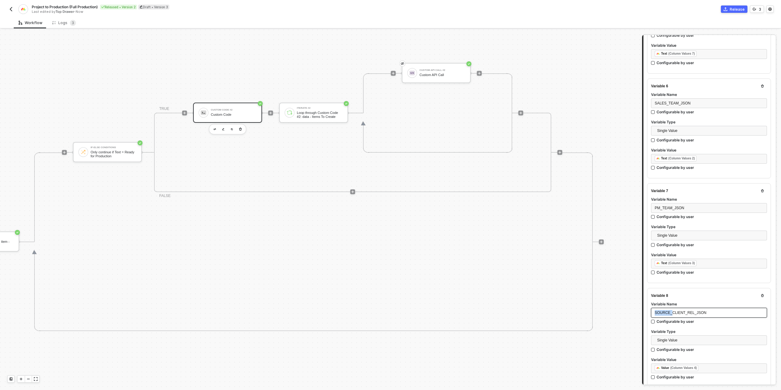
drag, startPoint x: 671, startPoint y: 308, endPoint x: 652, endPoint y: 308, distance: 19.2
click at [652, 308] on div "SOURCE_CLIENT_REL_JSON" at bounding box center [709, 313] width 116 height 10
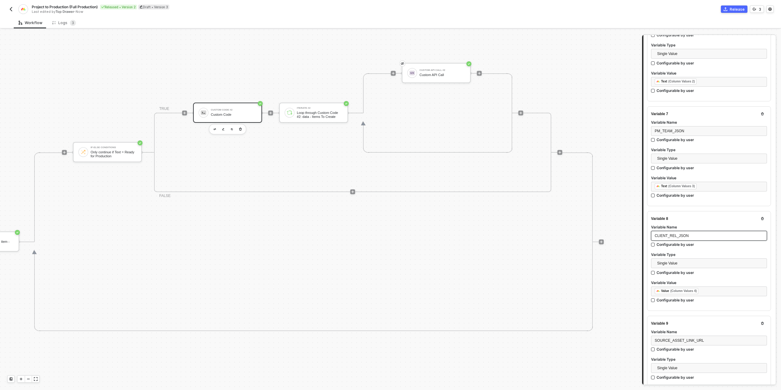
scroll to position [641, 0]
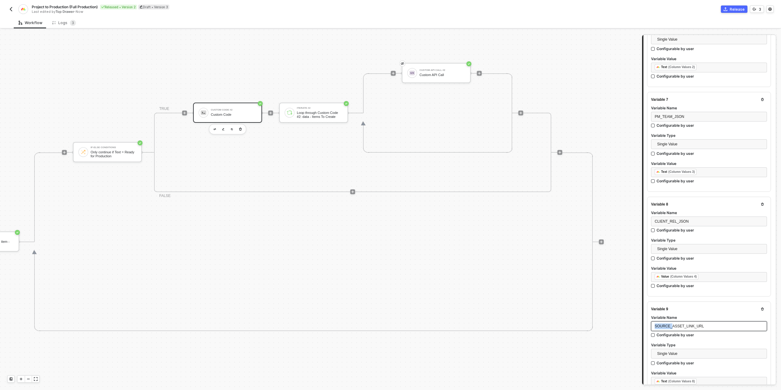
drag, startPoint x: 672, startPoint y: 322, endPoint x: 644, endPoint y: 321, distance: 28.4
click at [644, 321] on div "Connector Name Custom Code Variables Variable 1 Variable Name TARGET_BOARD_ID C…" at bounding box center [709, 46] width 132 height 1236
click at [691, 323] on div "ASSET_LINK_URL" at bounding box center [709, 326] width 109 height 6
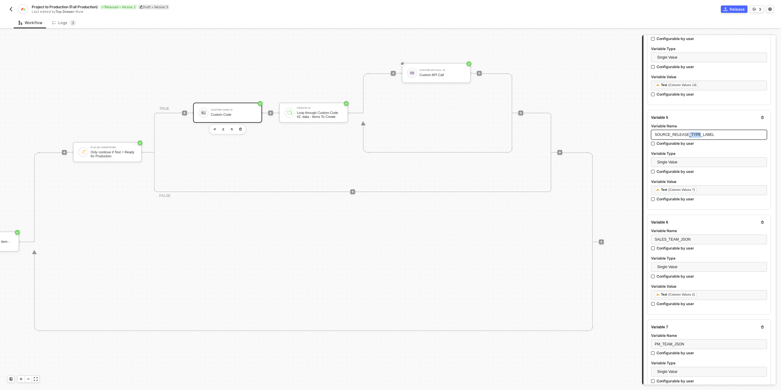
drag, startPoint x: 699, startPoint y: 132, endPoint x: 688, endPoint y: 132, distance: 11.3
click at [688, 132] on span "SOURCE_RELEASE_TYPE_LABEL" at bounding box center [684, 134] width 59 height 4
drag, startPoint x: 671, startPoint y: 133, endPoint x: 649, endPoint y: 133, distance: 22.0
click at [649, 133] on div "Variable 5 Variable Name SOURCE_RELEASE_LABEL Configurable by user Variable Typ…" at bounding box center [709, 160] width 124 height 100
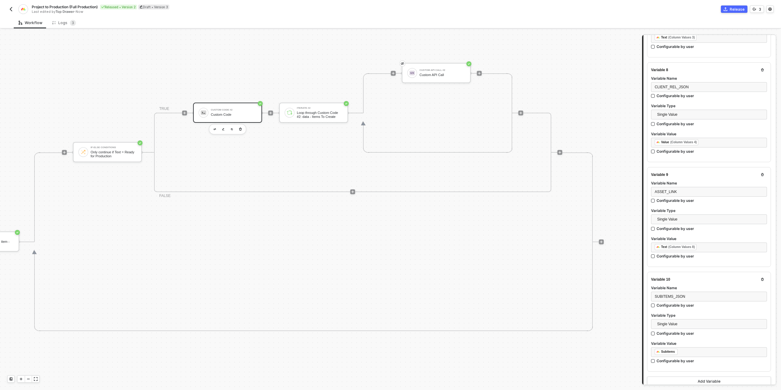
scroll to position [940, 0]
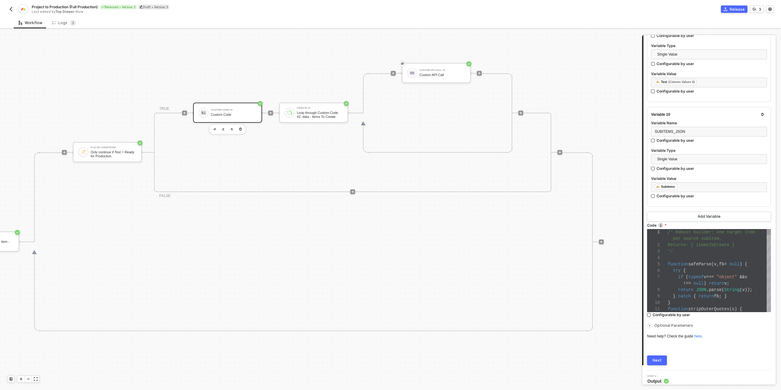
click at [704, 267] on div "try {" at bounding box center [719, 270] width 103 height 6
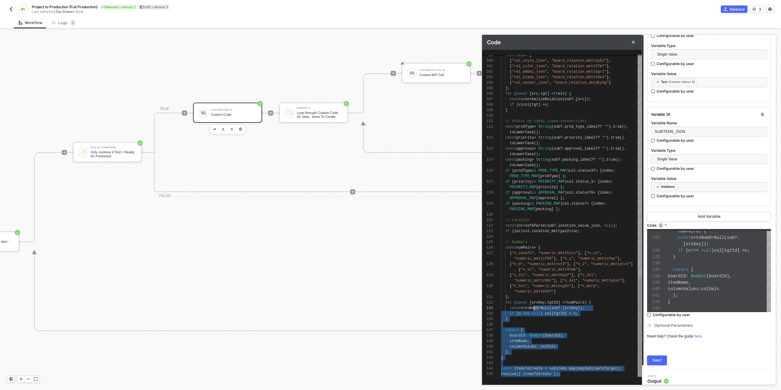
scroll to position [16, 0]
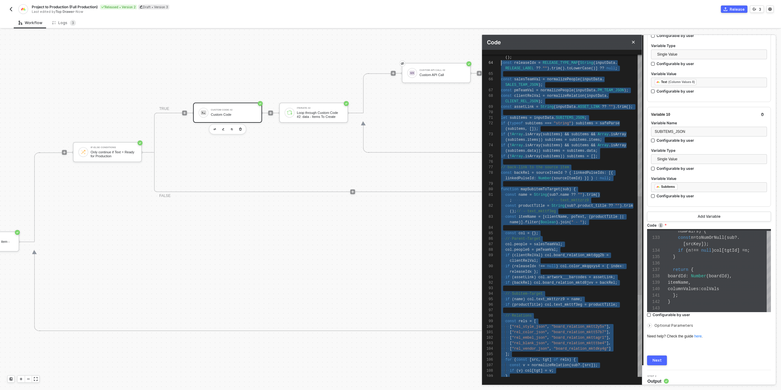
type textarea "/* Robust builder: one target item per source subitem. Returns: { itemsToCreate…"
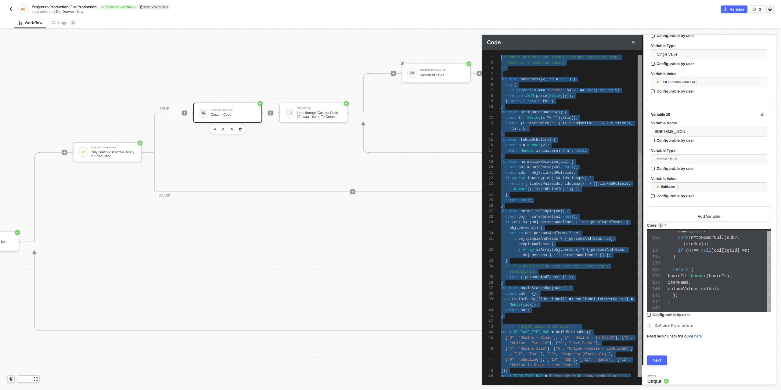
drag, startPoint x: 567, startPoint y: 375, endPoint x: 471, endPoint y: -37, distance: 422.8
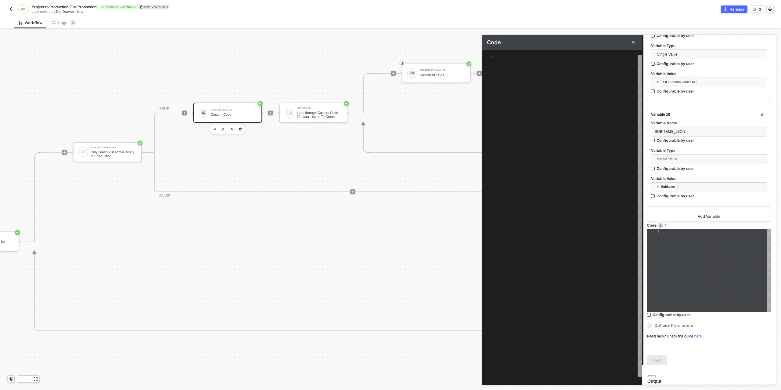
paste textarea "itemName, columnValues: col // <-- OBJECT, not string }; } const itemsToCreate …"
type textarea "itemName, columnValues: col // <-- OBJECT, not string }; } const itemsToCreate …"
type textarea "/* One target item per source subitem → returns { itemsToCreate } */ function s…"
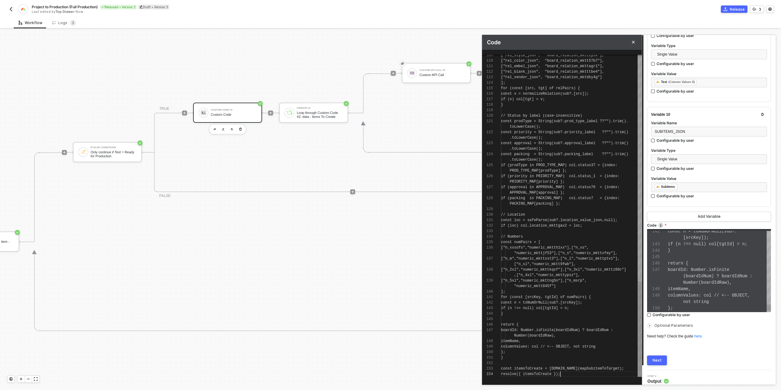
scroll to position [33, 59]
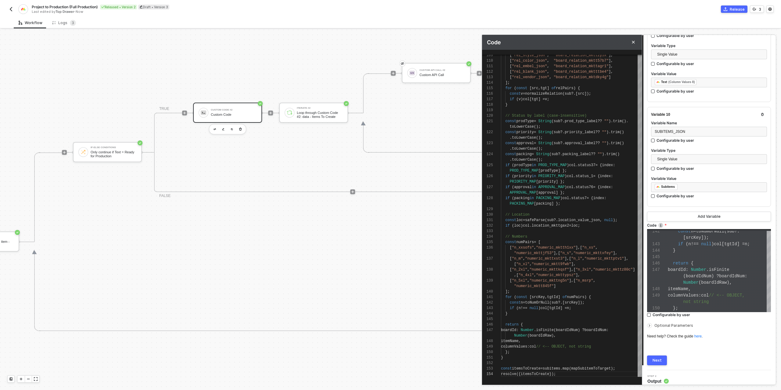
click at [658, 358] on div "Next" at bounding box center [657, 360] width 9 height 5
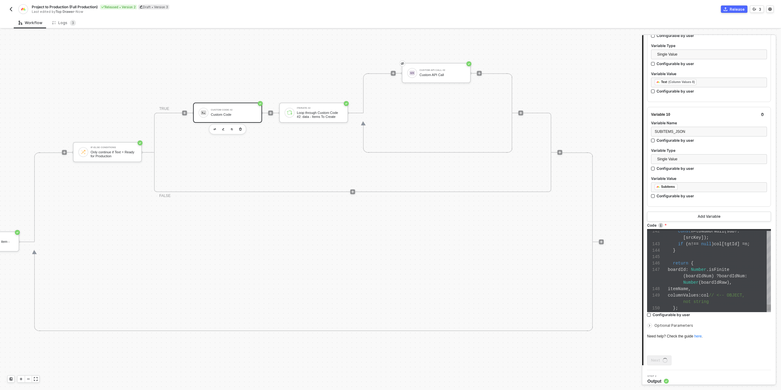
scroll to position [0, 0]
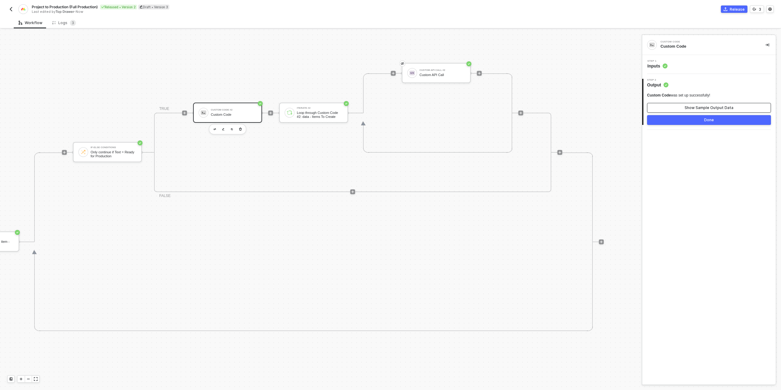
click at [712, 111] on button "Show Sample Output Data" at bounding box center [709, 108] width 124 height 10
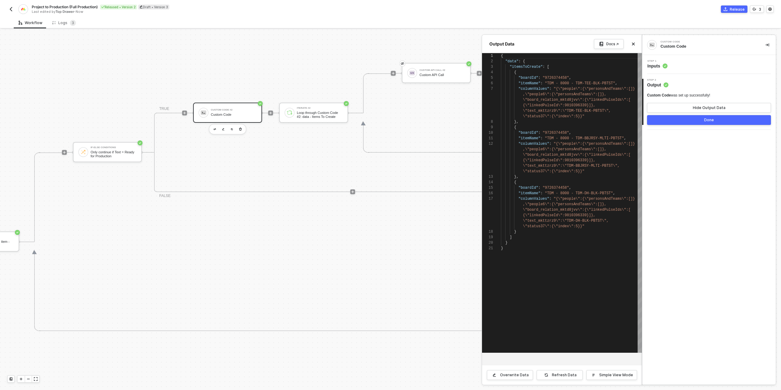
scroll to position [33, 0]
click at [708, 65] on div "Step 1 Inputs" at bounding box center [710, 64] width 132 height 9
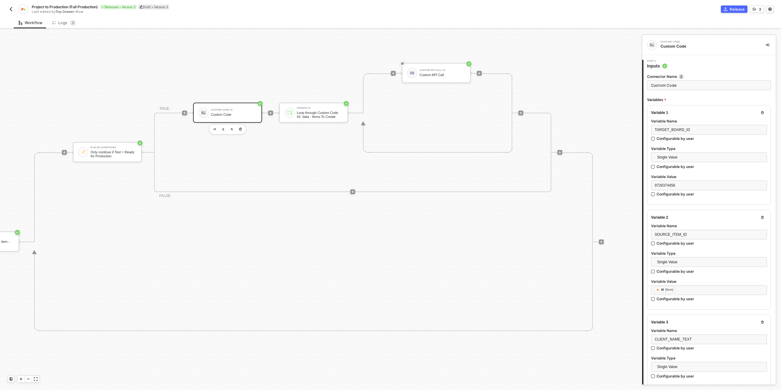
type textarea "/* One target item per source subitem → returns { itemsToCreate } */ function s…"
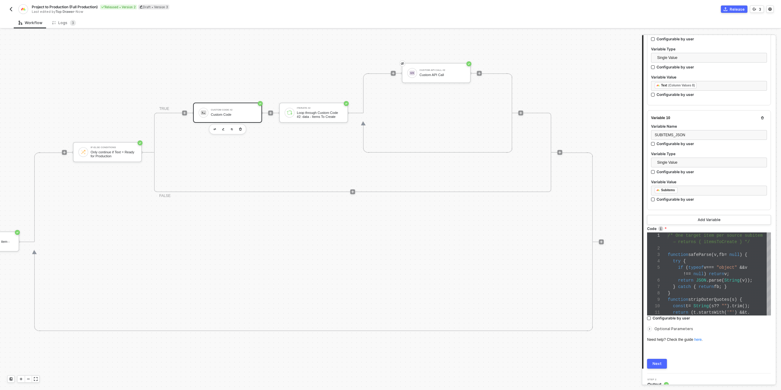
scroll to position [940, 0]
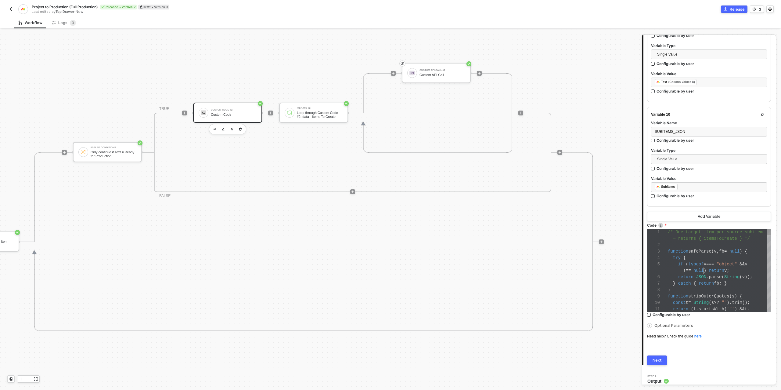
click at [704, 268] on span ")" at bounding box center [705, 270] width 2 height 5
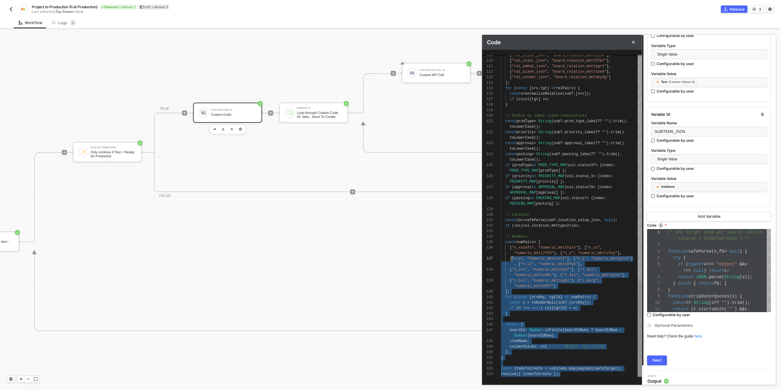
scroll to position [44, 0]
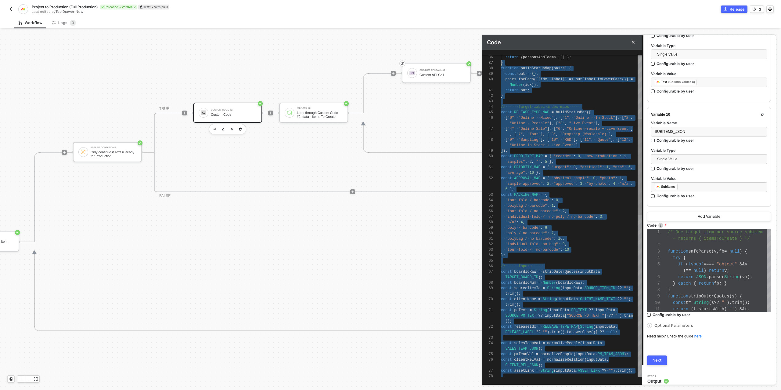
type textarea "/* One target item per source subitem → returns { itemsToCreate } */ function s…"
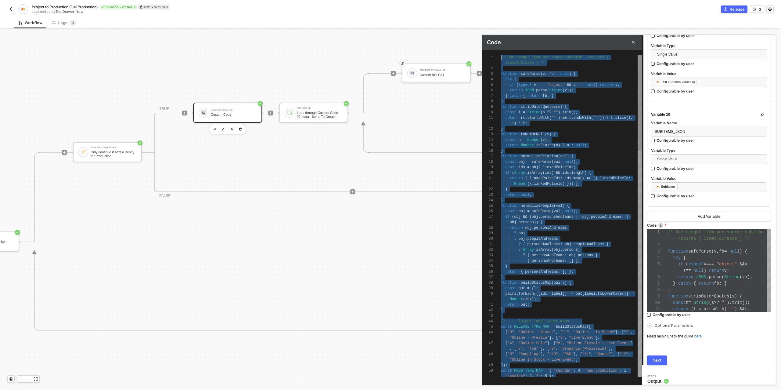
drag, startPoint x: 562, startPoint y: 374, endPoint x: 465, endPoint y: 5, distance: 381.3
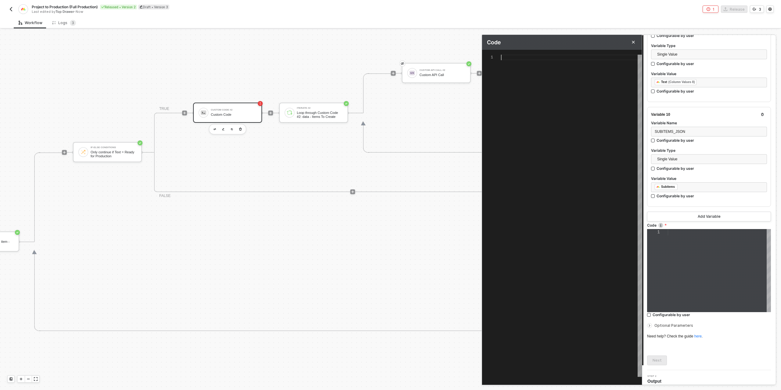
paste textarea "itemName, columnValues: col // <-- OBJECT, not string }; } const itemsToCreate …"
type textarea "/* One target item per source subitem → returns { itemsToCreate } */ function s…"
type textarea "itemName, columnValues: col // <-- OBJECT, not string }; } const itemsToCreate …"
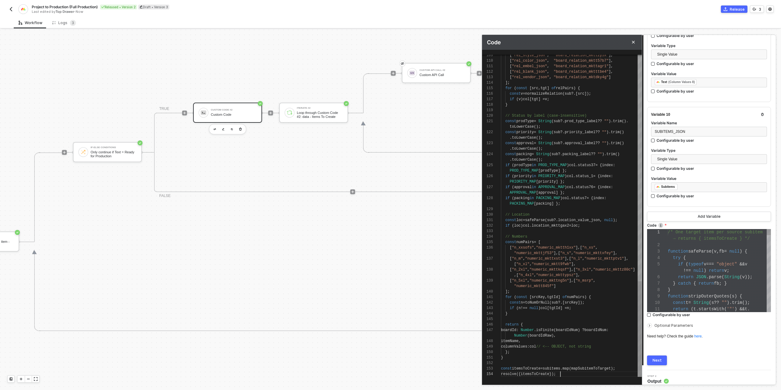
scroll to position [51, 0]
click at [655, 360] on button "Next" at bounding box center [657, 360] width 20 height 10
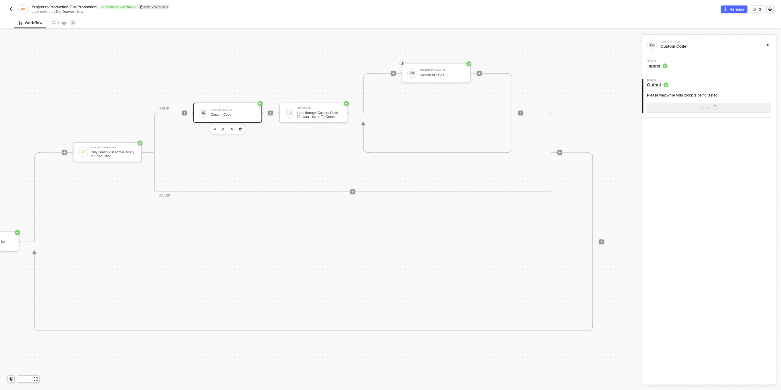
scroll to position [0, 0]
click at [694, 108] on div "Show Sample Output Data" at bounding box center [709, 107] width 49 height 5
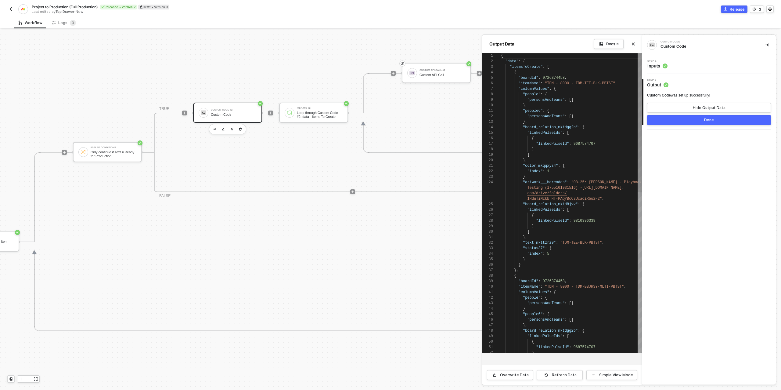
scroll to position [55, 0]
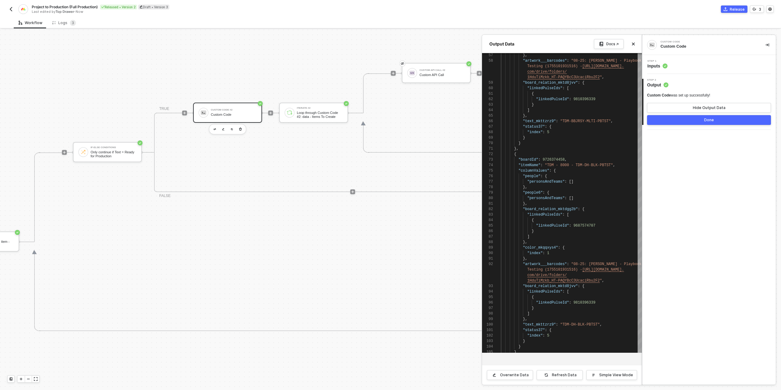
click at [657, 120] on button "Done" at bounding box center [709, 120] width 124 height 10
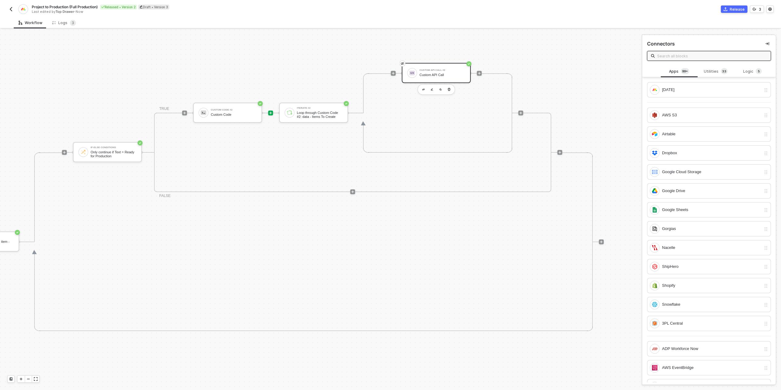
click at [443, 75] on div "Custom API Call" at bounding box center [442, 75] width 46 height 4
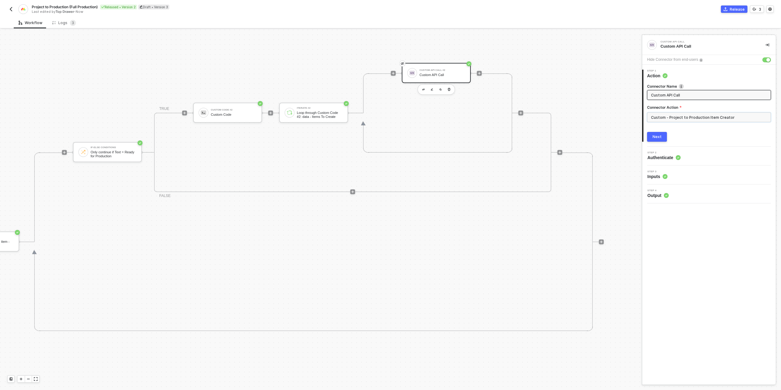
click at [687, 117] on input "Custom - Project to Production Item Creator" at bounding box center [709, 117] width 124 height 10
click at [605, 70] on div "Custom Actions" at bounding box center [592, 74] width 99 height 12
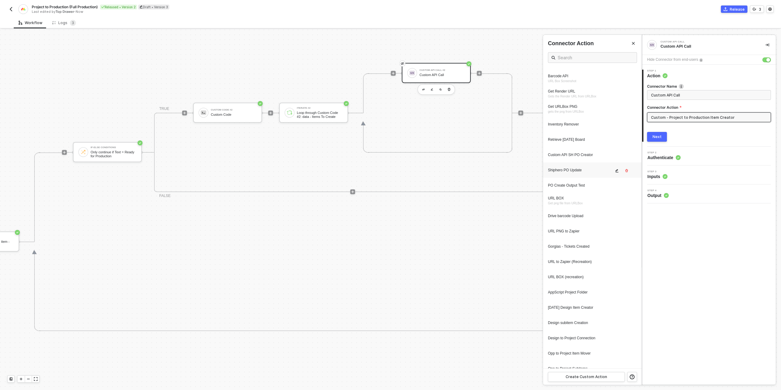
scroll to position [184, 0]
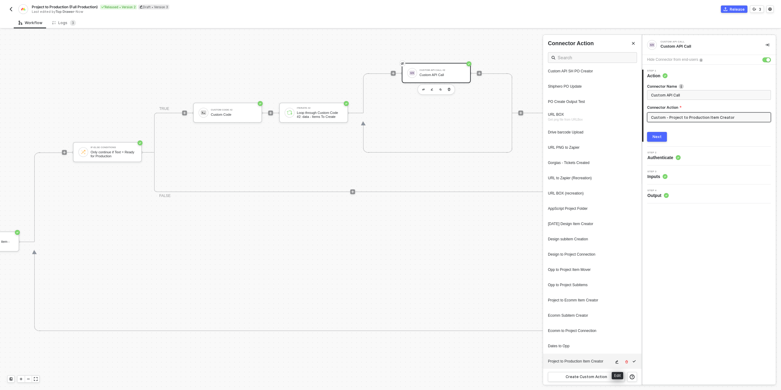
click at [616, 361] on icon "icon-edit" at bounding box center [617, 361] width 3 height 3
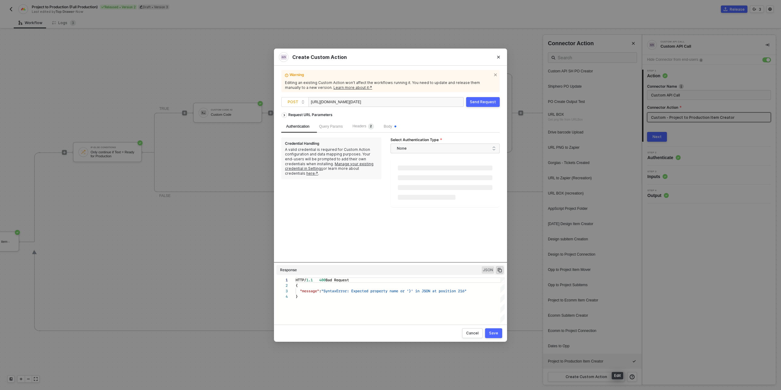
scroll to position [16, 0]
click at [395, 124] on span "Body" at bounding box center [390, 126] width 13 height 4
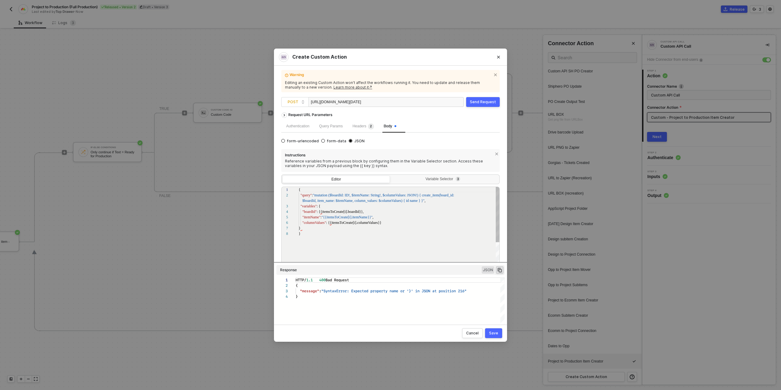
scroll to position [38, 0]
click at [482, 100] on div "Send Request" at bounding box center [483, 101] width 26 height 5
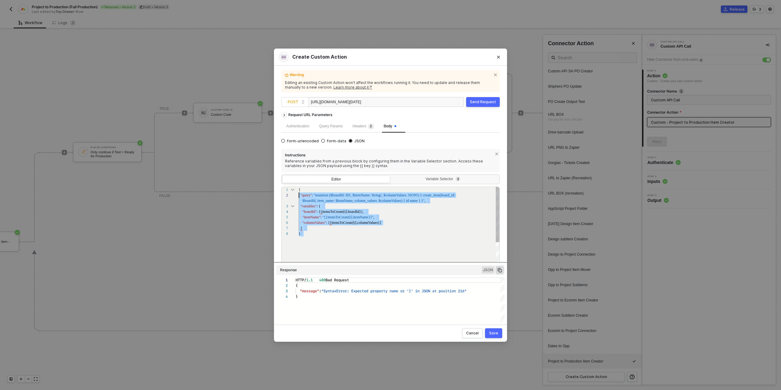
scroll to position [0, 0]
drag, startPoint x: 309, startPoint y: 234, endPoint x: 296, endPoint y: 187, distance: 48.3
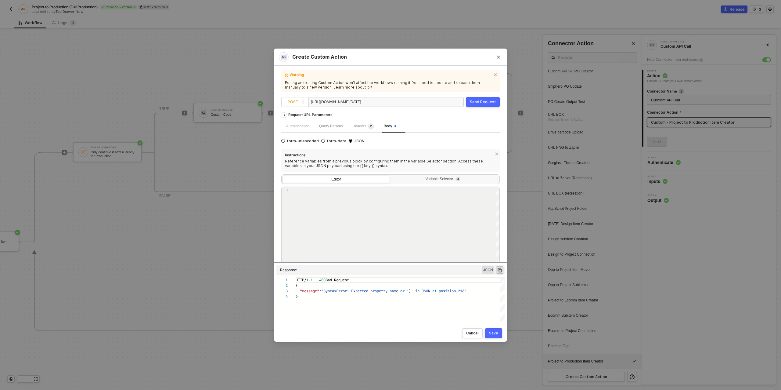
paste textarea "{ "query": "mutation ($boardId: ID!, $itemName: String!, $columnValues: JSON!) …"
type textarea "{ "query": "mutation ($boardId: ID!, $itemName: String!, $columnValues: JSON!) …"
click at [476, 101] on div "Send Request" at bounding box center [483, 101] width 26 height 5
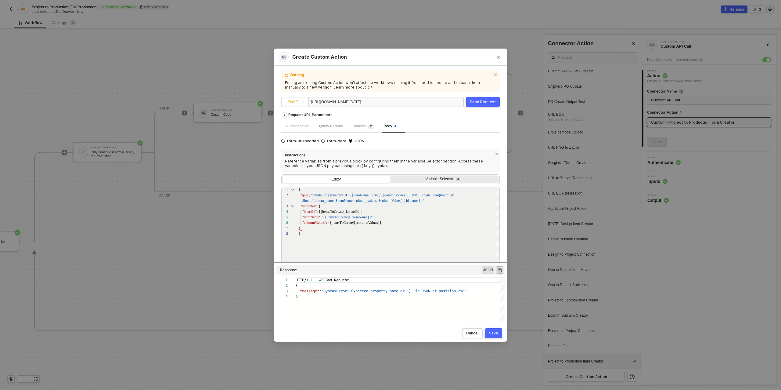
click at [444, 180] on div "Variable Selector 3" at bounding box center [443, 179] width 99 height 5
click at [391, 175] on input "Variable Selector 3" at bounding box center [391, 175] width 0 height 0
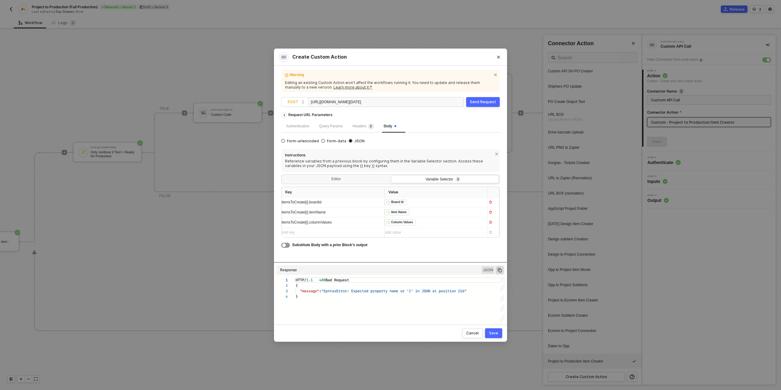
click at [412, 202] on div "﻿ ﻿ Board Id ﻿" at bounding box center [434, 202] width 98 height 7
click at [399, 216] on div "Iterate #2" at bounding box center [406, 213] width 31 height 4
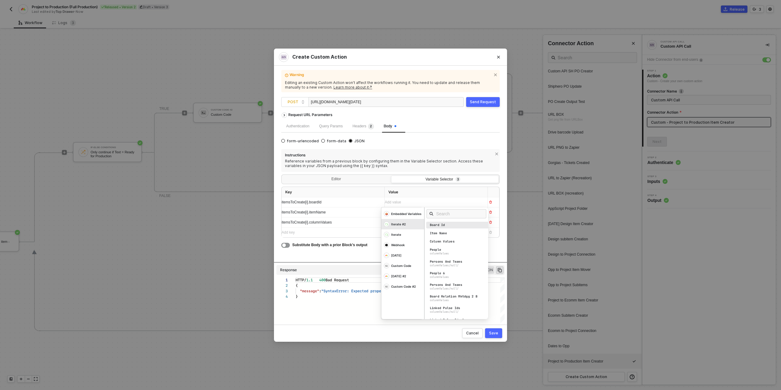
click at [444, 226] on div "Board Id" at bounding box center [437, 225] width 15 height 4
click at [360, 215] on div "itemsToCreate[i].itemName" at bounding box center [331, 212] width 98 height 10
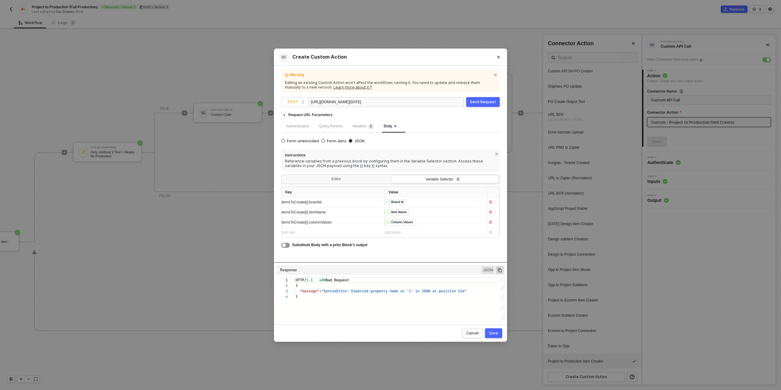
click at [419, 211] on div "﻿ ﻿ Item Name ﻿" at bounding box center [434, 212] width 98 height 7
click at [397, 226] on div "Iterate #2" at bounding box center [406, 223] width 31 height 4
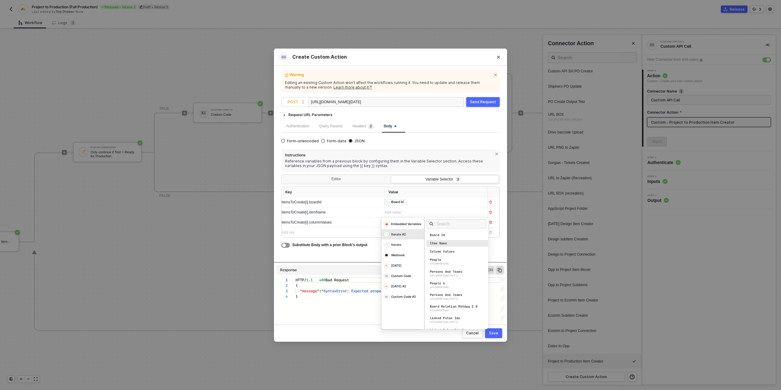
click at [442, 243] on div "Item Name" at bounding box center [438, 243] width 17 height 4
click at [364, 220] on div "itemsToCreate[i].columnValues" at bounding box center [331, 222] width 98 height 6
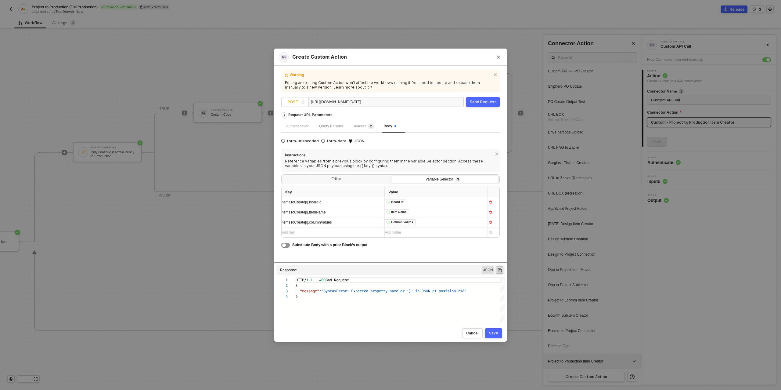
click at [422, 221] on div "﻿ ﻿ Column Values ﻿" at bounding box center [434, 222] width 98 height 7
click at [401, 236] on div "Iterate #2" at bounding box center [406, 234] width 31 height 4
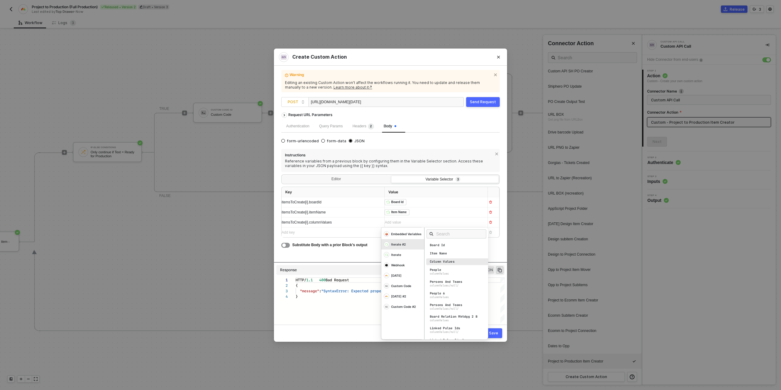
click at [451, 263] on div "Column Values" at bounding box center [458, 261] width 64 height 7
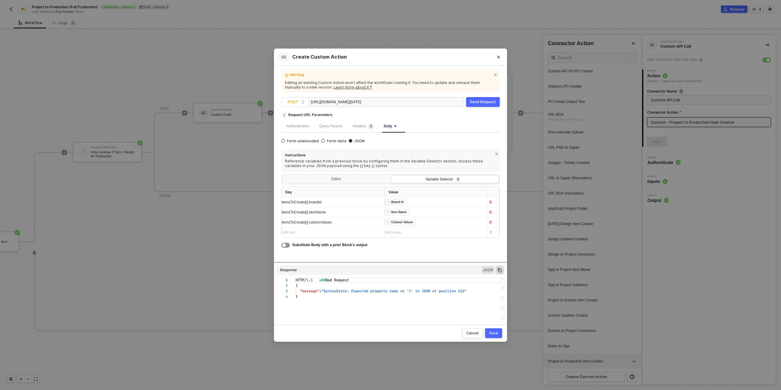
click at [349, 254] on div "Request URL Parameters Authentication Query Params Headers 2 Body form-urlencod…" at bounding box center [390, 185] width 218 height 153
click at [344, 182] on div "Editor" at bounding box center [335, 179] width 107 height 9
click at [282, 175] on input "Editor" at bounding box center [282, 175] width 0 height 0
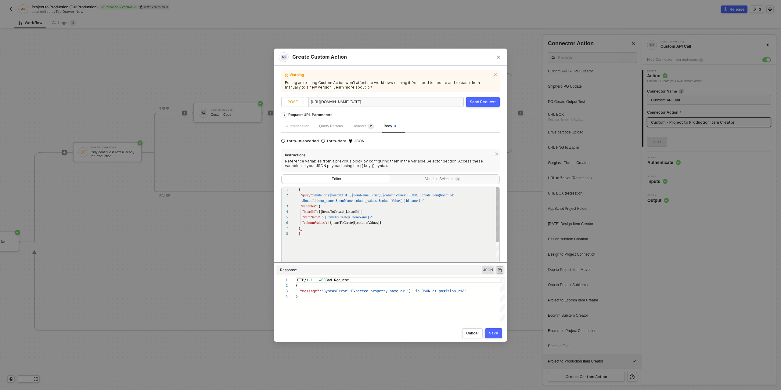
scroll to position [38, 0]
click at [482, 100] on div "Send Request" at bounding box center [483, 101] width 26 height 5
click at [501, 57] on button "Close" at bounding box center [499, 57] width 10 height 10
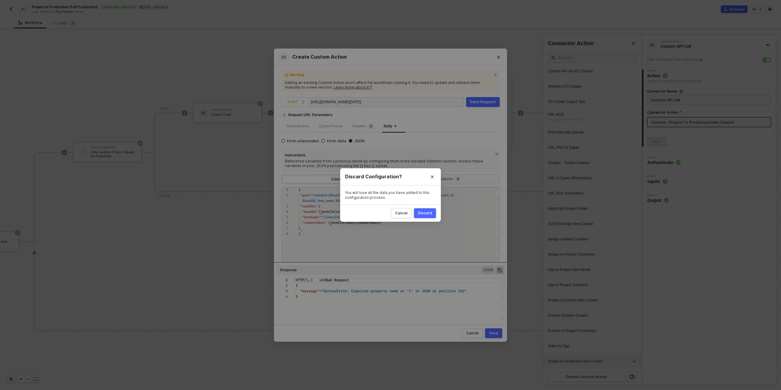
click at [420, 215] on div "Discard" at bounding box center [425, 212] width 14 height 5
radio input "true"
radio input "false"
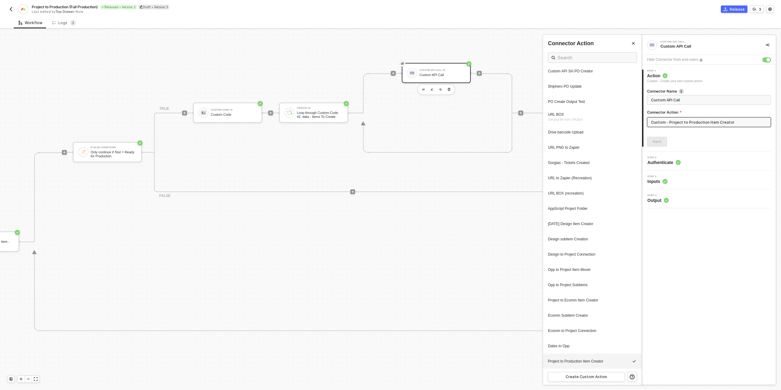
click at [238, 116] on div at bounding box center [390, 210] width 781 height 360
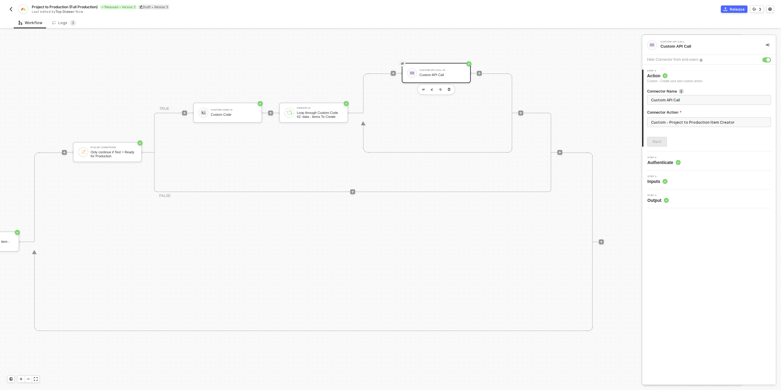
click at [224, 114] on div at bounding box center [390, 210] width 781 height 360
click at [231, 113] on div "Custom Code" at bounding box center [234, 115] width 46 height 4
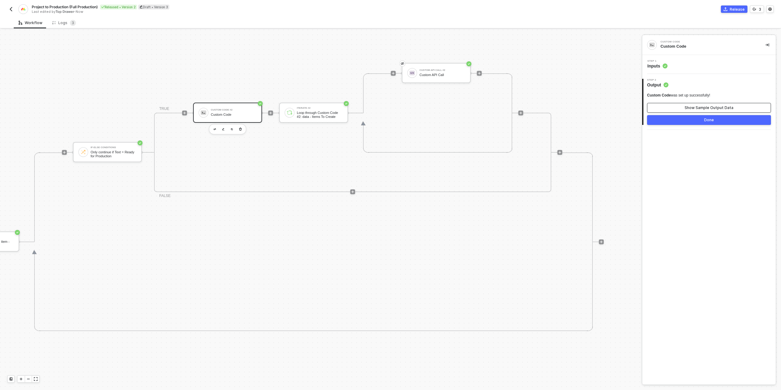
click at [684, 108] on button "Show Sample Output Data" at bounding box center [709, 108] width 124 height 10
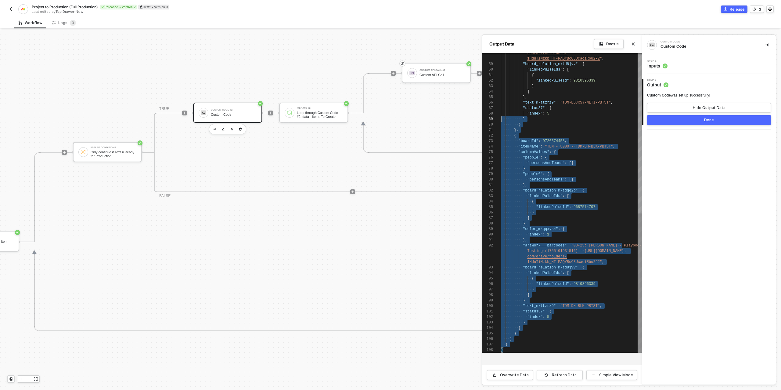
scroll to position [5, 0]
type textarea "{ "data": { "itemsToCreate": [ { "boardId": 9726374458, "itemName": "TDM - 8000…"
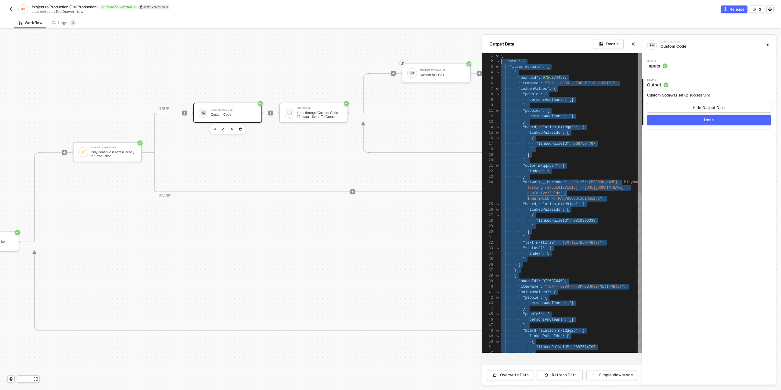
scroll to position [0, 0]
drag, startPoint x: 520, startPoint y: 350, endPoint x: 500, endPoint y: 54, distance: 296.6
click at [445, 72] on div at bounding box center [390, 210] width 781 height 360
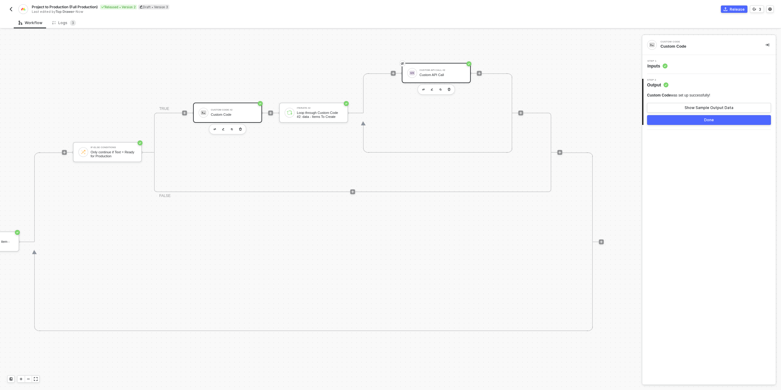
click at [445, 72] on div "Custom API Call #2 Custom API Call" at bounding box center [442, 73] width 46 height 12
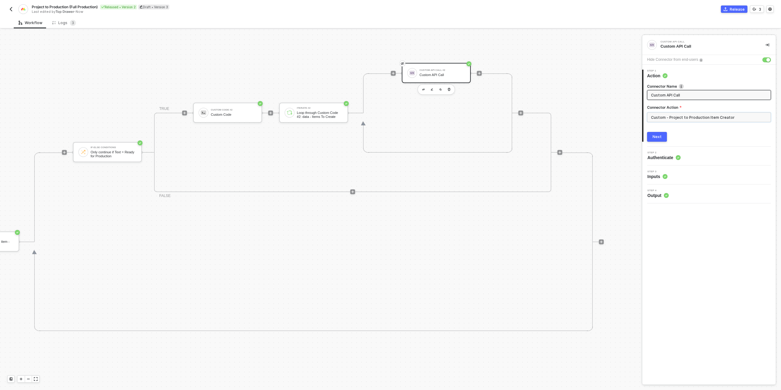
click at [698, 114] on input "Custom - Project to Production Item Creator" at bounding box center [709, 117] width 124 height 10
click at [591, 73] on div "Custom Actions" at bounding box center [592, 73] width 89 height 5
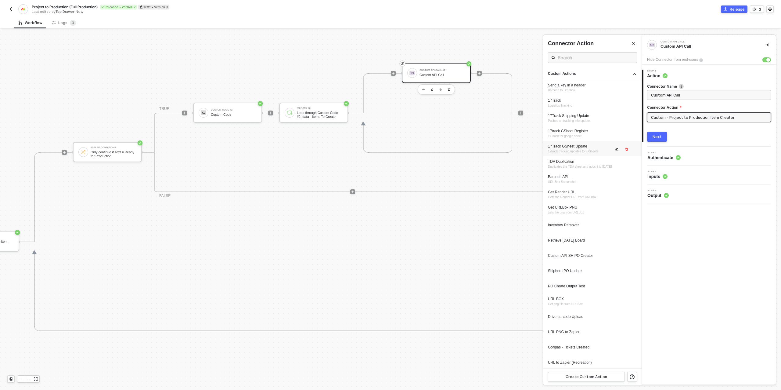
scroll to position [184, 0]
click at [617, 360] on icon "icon-edit" at bounding box center [617, 362] width 4 height 4
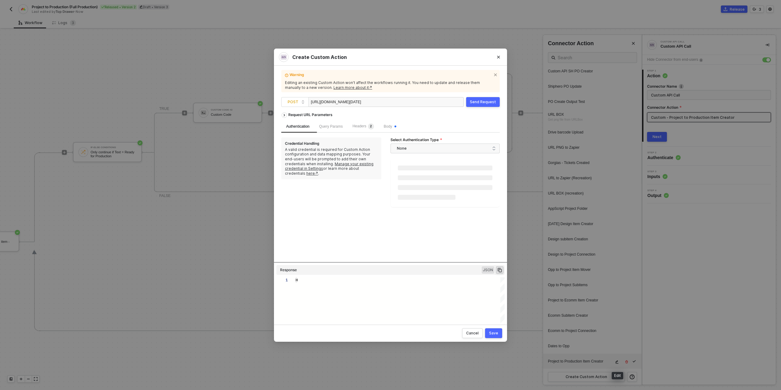
type textarea "HTTP/1.1 400 Bad Request { "message": "SyntaxError: Expected property name or '…"
click at [392, 123] on div "Body" at bounding box center [390, 126] width 13 height 6
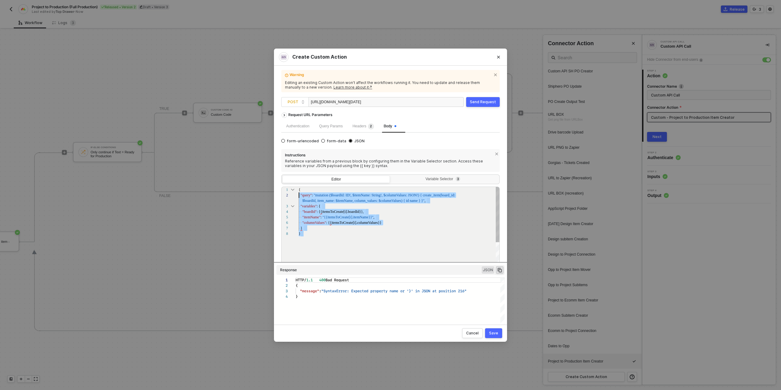
scroll to position [0, 0]
drag, startPoint x: 304, startPoint y: 236, endPoint x: 294, endPoint y: 188, distance: 49.1
click at [294, 188] on div "1 2 3 4 5 6 7 8 { ·· "query" : · "mutation · ($boardId: · ID!, · $itemName: · S…" at bounding box center [390, 228] width 218 height 84
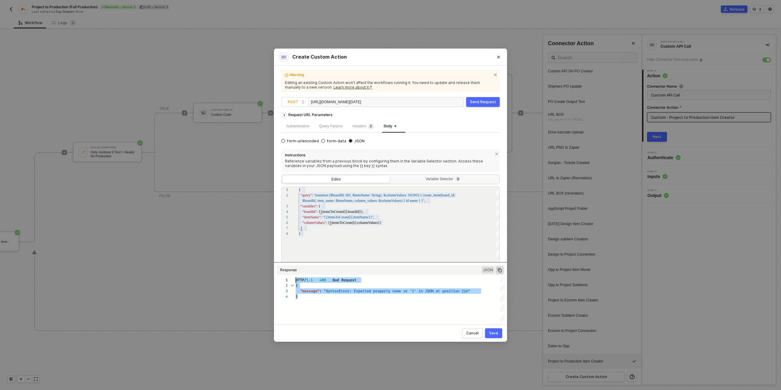
drag, startPoint x: 304, startPoint y: 297, endPoint x: 295, endPoint y: 281, distance: 18.2
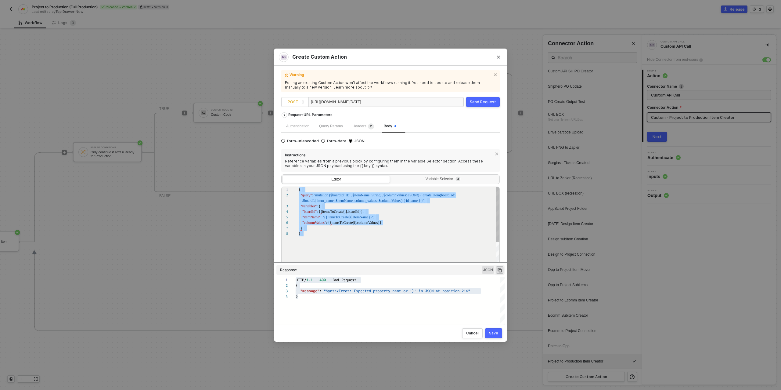
click at [325, 211] on span "{{itemsToCreate[i].boardId}}," at bounding box center [340, 211] width 45 height 4
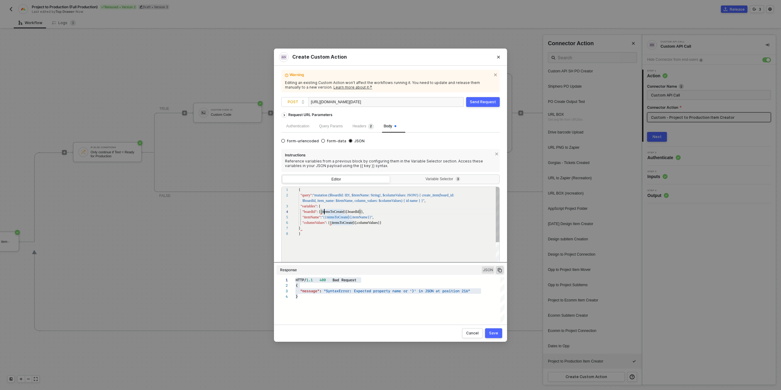
click at [322, 212] on div "1 2 3 4 5 6 7 8 { "query" : "mutation ($boardId: ID!, $itemName: String!, $col …" at bounding box center [390, 228] width 218 height 84
click at [360, 211] on div "1 2 3 4 5 6 7 8 { "query" : "mutation ($boardId: ID!, $itemName: String!, $col …" at bounding box center [390, 228] width 218 height 84
click at [327, 217] on div "1 2 3 4 5 6 7 8 { "query" : "mutation ($boardId: ID!, $itemName: String!, $col …" at bounding box center [390, 228] width 218 height 84
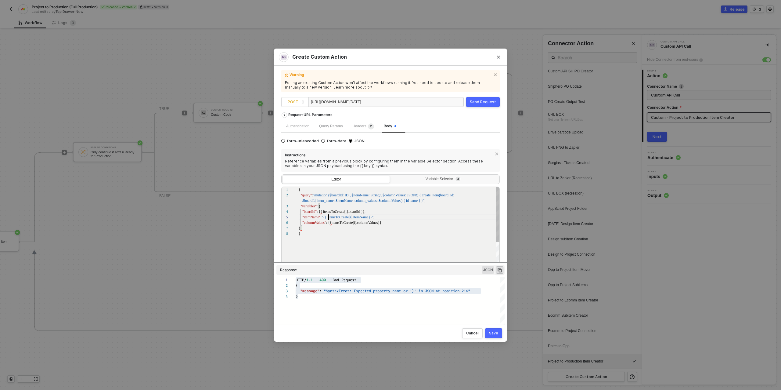
scroll to position [22, 30]
click at [370, 218] on span ""{{ itemsToCreate[i].itemName}}"" at bounding box center [348, 217] width 52 height 4
click at [379, 223] on div "1 2 3 4 5 6 7 8 { "query" : "mutation ($boardId: ID!, $itemName: String!, $col …" at bounding box center [390, 228] width 218 height 84
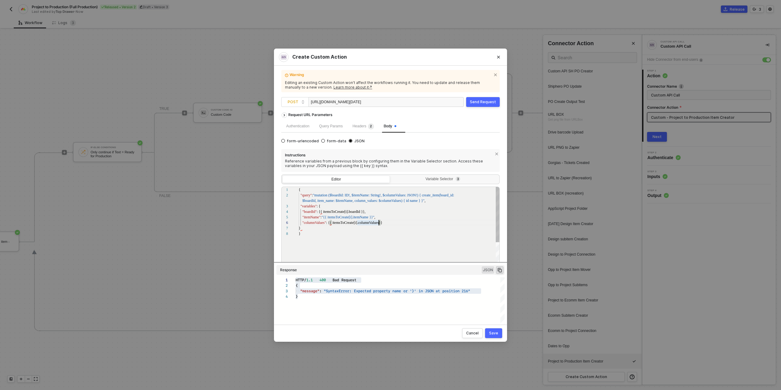
scroll to position [27, 81]
type textarea "{ "query": "mutation ($boardId: ID!, $itemName: String!, $columnValues: JSON!) …"
click at [482, 104] on div "Send Request" at bounding box center [483, 101] width 26 height 5
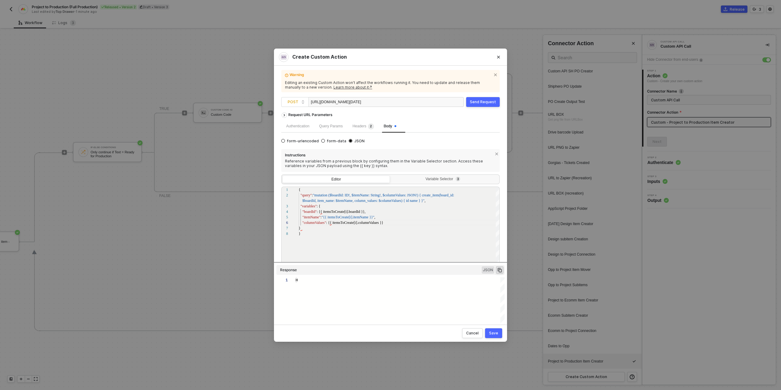
type textarea "HTTP/1.1 400 Bad Request { "message": "SyntaxError: Expected property name or '…"
click at [498, 332] on div "Save" at bounding box center [493, 332] width 9 height 5
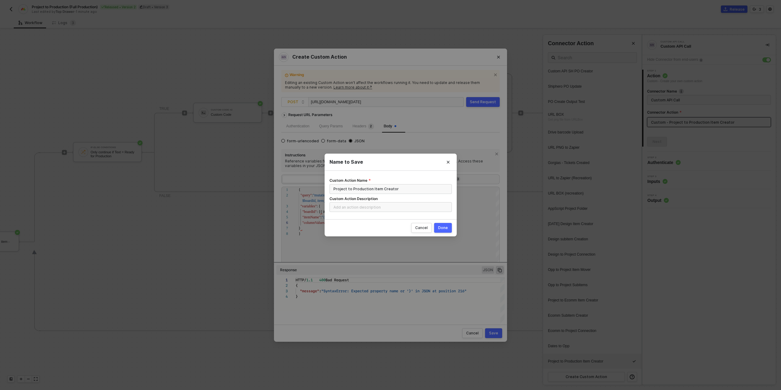
click at [445, 230] on button "Done" at bounding box center [443, 228] width 18 height 10
radio input "true"
radio input "false"
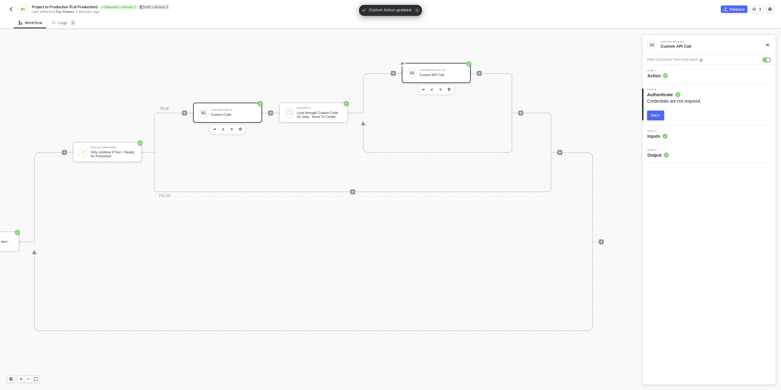
click at [233, 114] on div "Custom Code" at bounding box center [234, 115] width 46 height 4
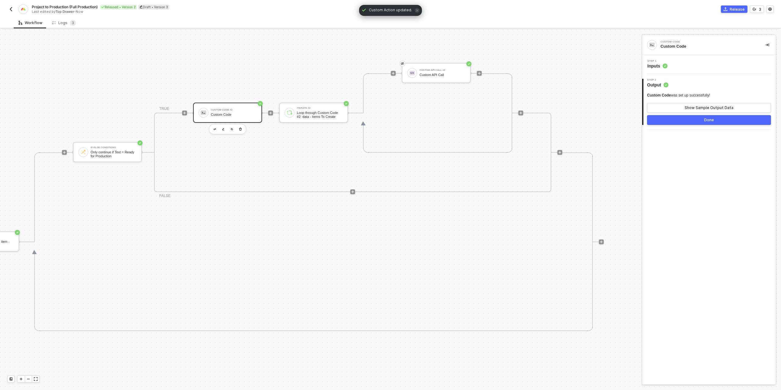
click at [717, 64] on div "Step 1 Inputs" at bounding box center [710, 64] width 132 height 9
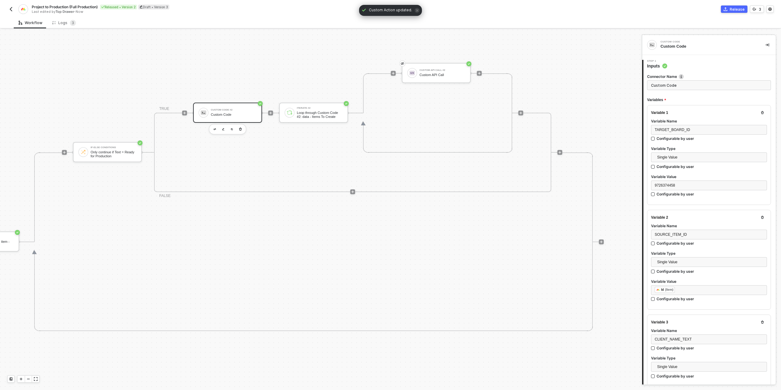
type textarea "/* One target item per source subitem → returns { itemsToCreate } */ function s…"
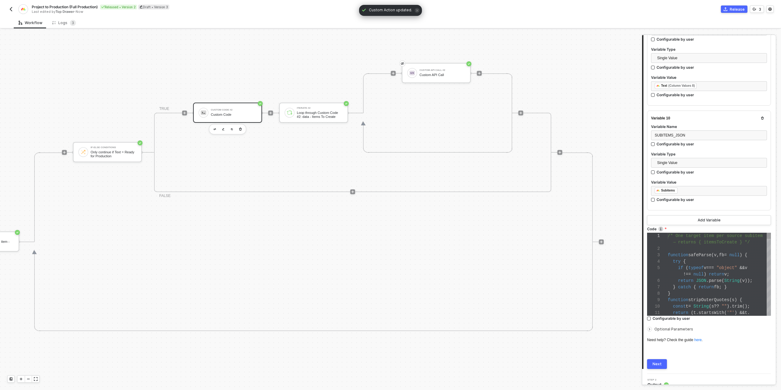
scroll to position [940, 0]
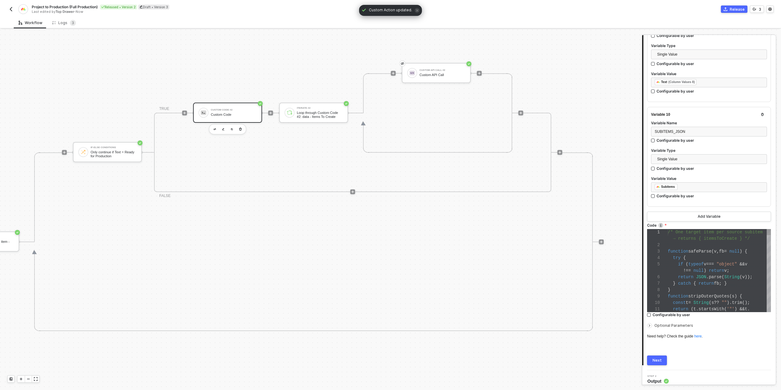
click at [712, 254] on div "try {" at bounding box center [719, 257] width 103 height 6
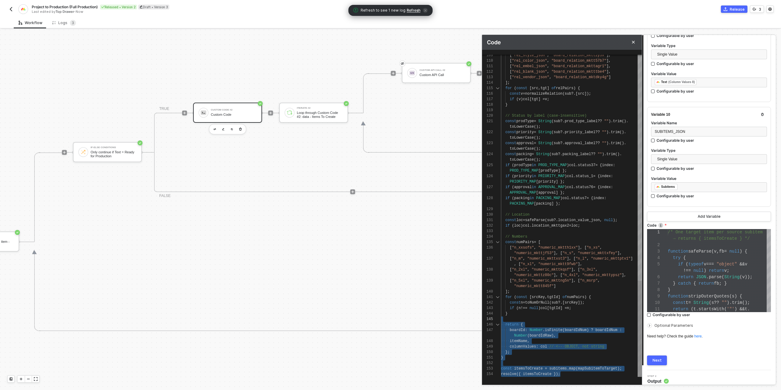
scroll to position [33, 0]
drag, startPoint x: 564, startPoint y: 372, endPoint x: 499, endPoint y: 316, distance: 86.1
paste textarea "Editor content;Press Alt+F1 for Accessibility Options."
type textarea "}; } const itemsToCreate = [DOMAIN_NAME](mapSubitemToTarget); resolve({ itemsTo…"
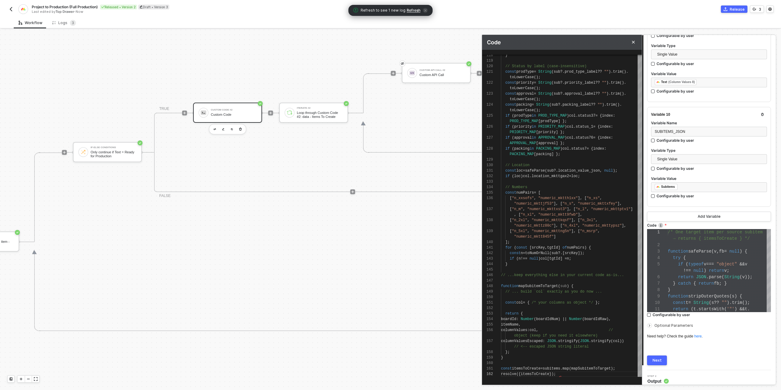
click at [660, 358] on div "Next" at bounding box center [657, 360] width 9 height 5
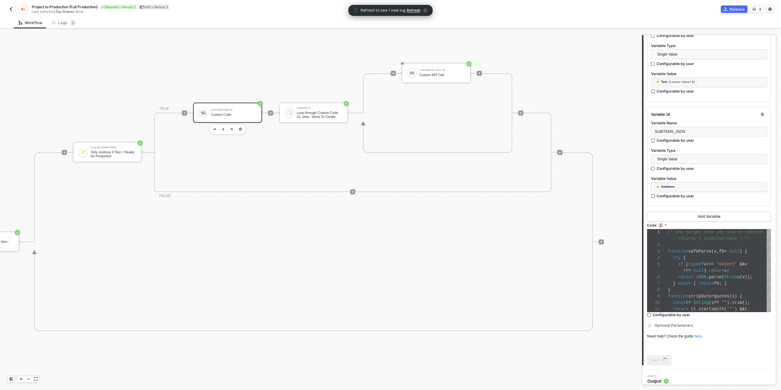
scroll to position [0, 0]
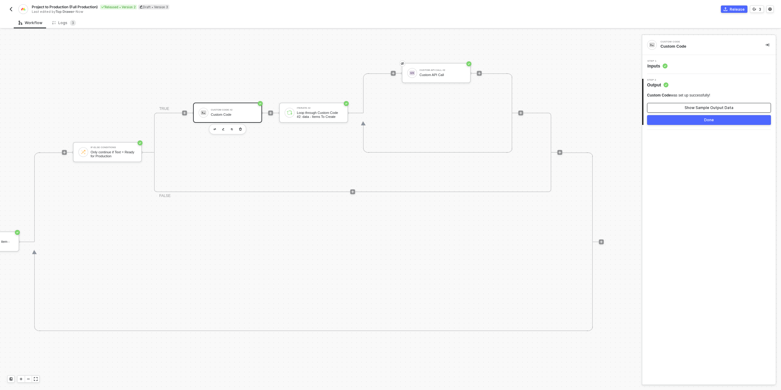
click at [682, 109] on button "Show Sample Output Data" at bounding box center [709, 108] width 124 height 10
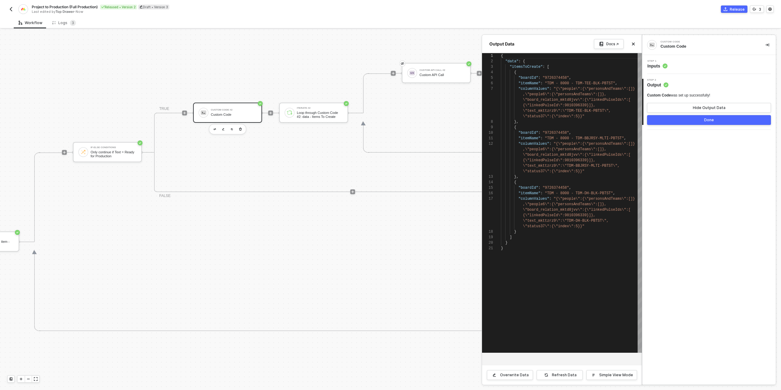
scroll to position [33, 0]
click at [657, 120] on button "Done" at bounding box center [709, 120] width 124 height 10
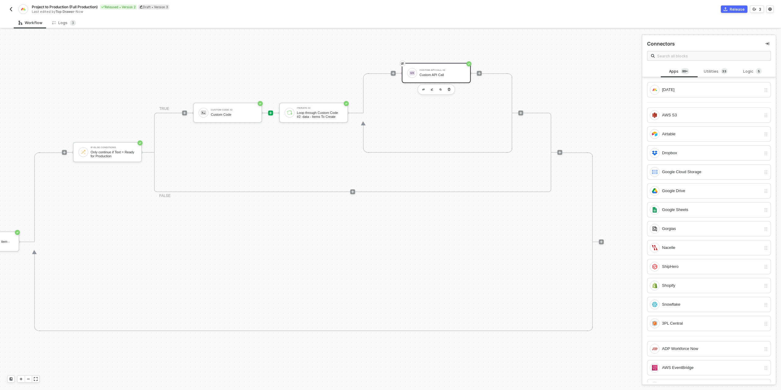
click at [419, 71] on div "Custom API Call #2" at bounding box center [442, 70] width 46 height 2
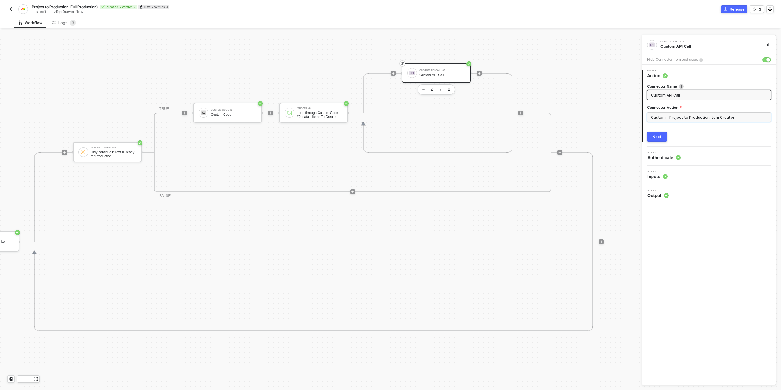
click at [697, 120] on input "Custom - Project to Production Item Creator" at bounding box center [709, 117] width 124 height 10
click at [583, 78] on div "Custom Actions" at bounding box center [592, 74] width 99 height 12
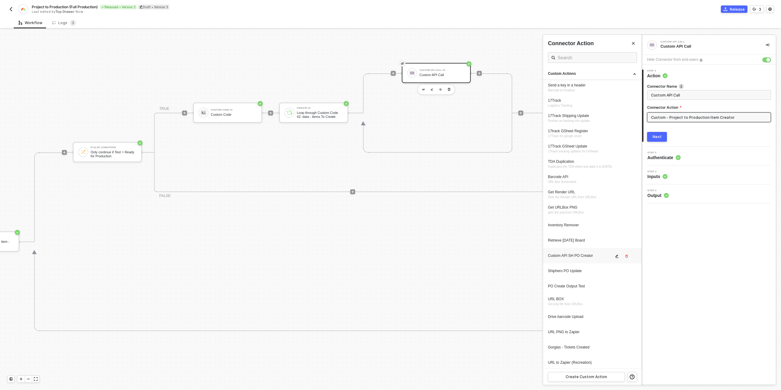
scroll to position [184, 0]
click at [615, 360] on button "button" at bounding box center [616, 361] width 7 height 7
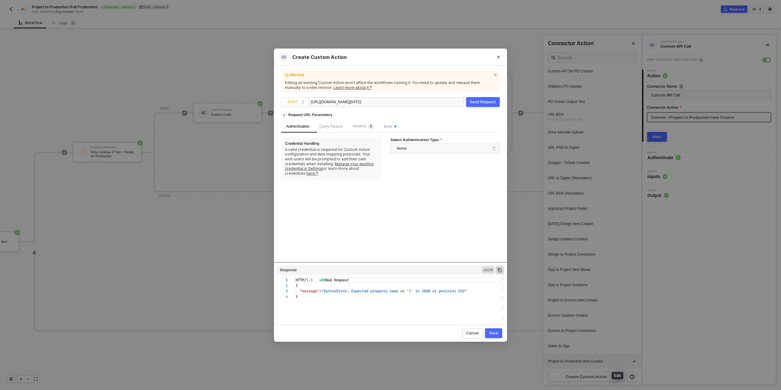
scroll to position [16, 0]
click at [390, 127] on span "Body" at bounding box center [390, 126] width 13 height 4
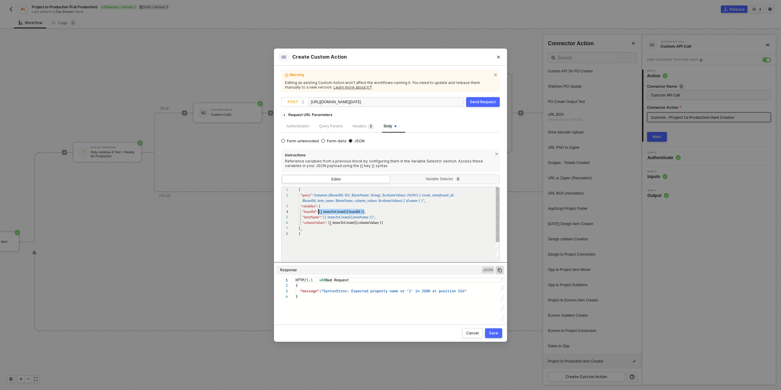
scroll to position [16, 20]
drag, startPoint x: 364, startPoint y: 212, endPoint x: 319, endPoint y: 210, distance: 45.2
click at [483, 102] on div "Send Request" at bounding box center [483, 101] width 26 height 5
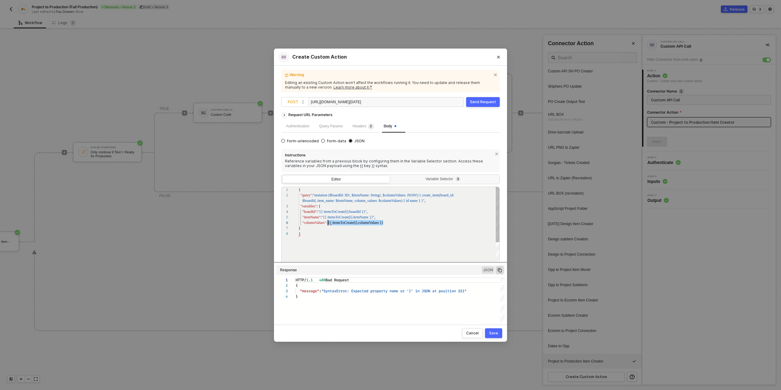
drag, startPoint x: 383, startPoint y: 223, endPoint x: 328, endPoint y: 221, distance: 55.0
type textarea "{ "query": "mutation ($boardId: ID!, $itemName: String!, $columnValues: JSON!) …"
click at [480, 99] on div "Send Request" at bounding box center [483, 101] width 26 height 5
type textarea "HTTP/1.1 400 Bad Request { "data": "{\"message\":\"Request failed with status c…"
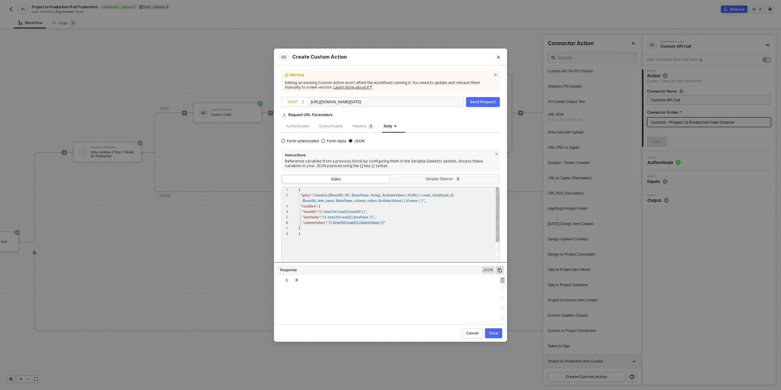
scroll to position [11, 0]
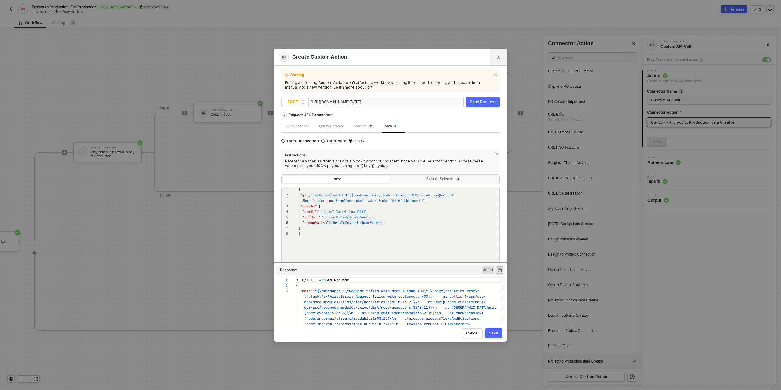
click at [497, 56] on icon "Close" at bounding box center [499, 57] width 4 height 4
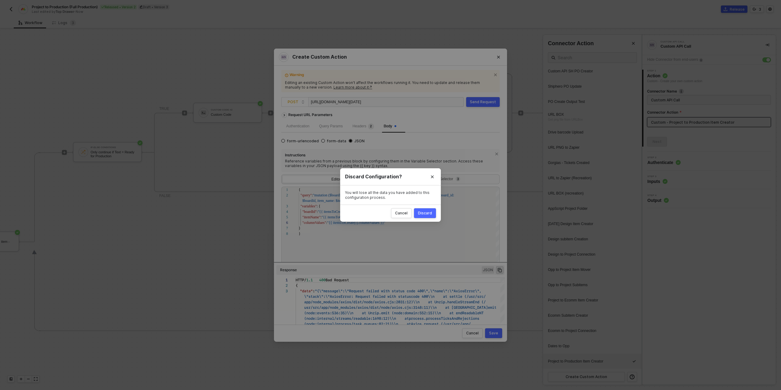
click at [425, 213] on div "Discard" at bounding box center [425, 212] width 14 height 5
radio input "true"
radio input "false"
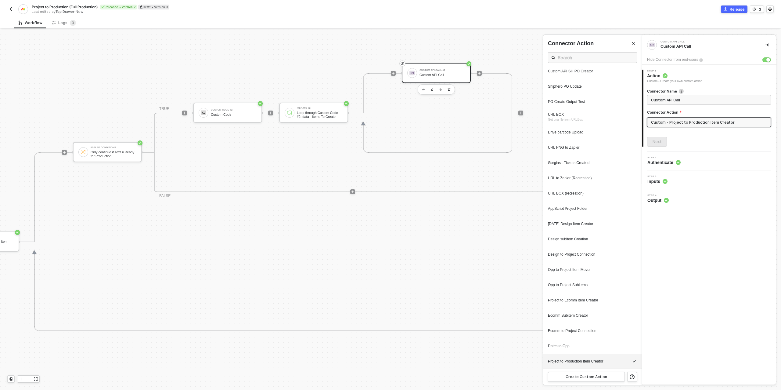
click at [698, 115] on div "Connector Action" at bounding box center [709, 114] width 124 height 8
click at [696, 120] on input "Custom - Project to Production Item Creator" at bounding box center [709, 122] width 124 height 10
click at [616, 268] on icon "icon-edit" at bounding box center [617, 270] width 4 height 4
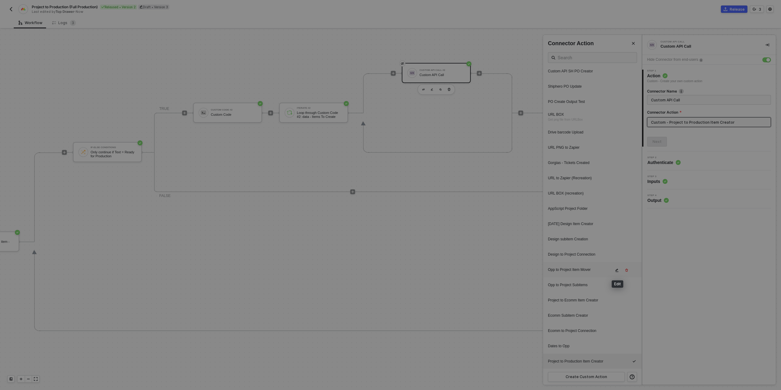
scroll to position [55, 0]
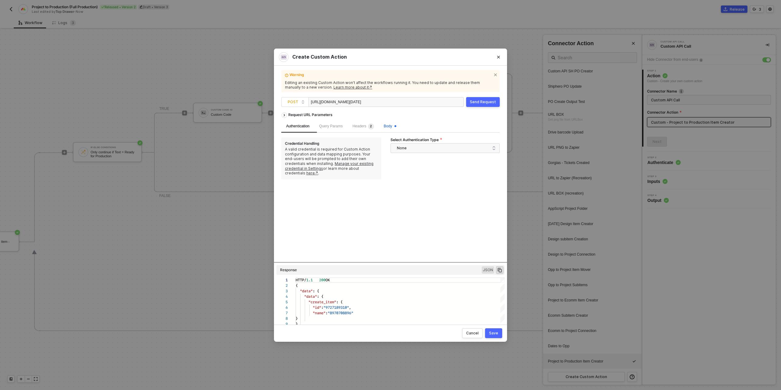
click at [394, 126] on span "Body" at bounding box center [390, 126] width 13 height 4
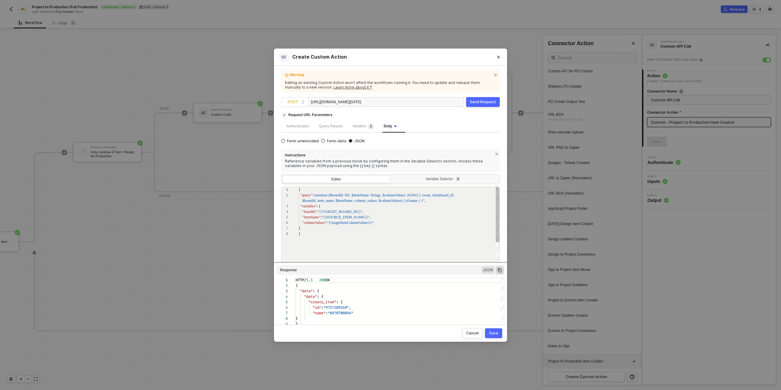
scroll to position [38, 0]
click at [597, 293] on div "Create Custom Action Warning Editing an existing Custom Action won’t affect the…" at bounding box center [390, 195] width 781 height 390
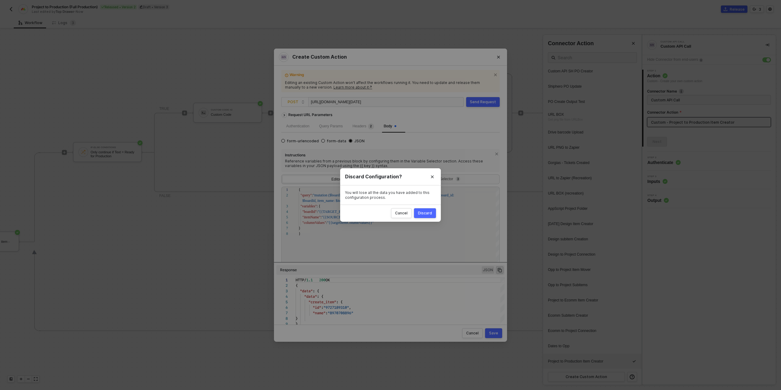
click at [432, 213] on button "Discard" at bounding box center [425, 213] width 22 height 10
radio input "true"
radio input "false"
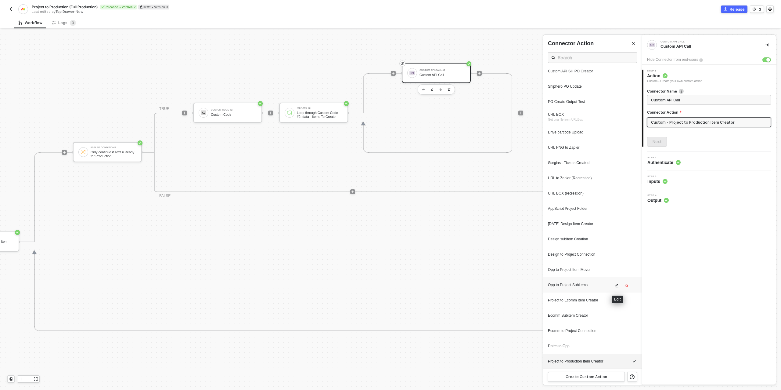
click at [616, 285] on icon "icon-edit" at bounding box center [617, 285] width 3 height 3
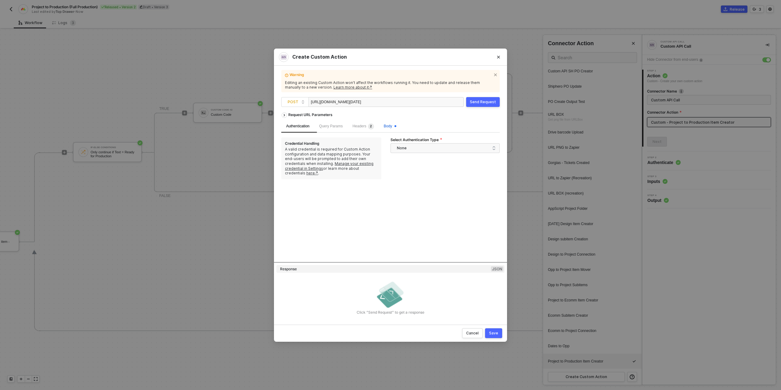
click at [389, 127] on span "Body" at bounding box center [390, 126] width 13 height 4
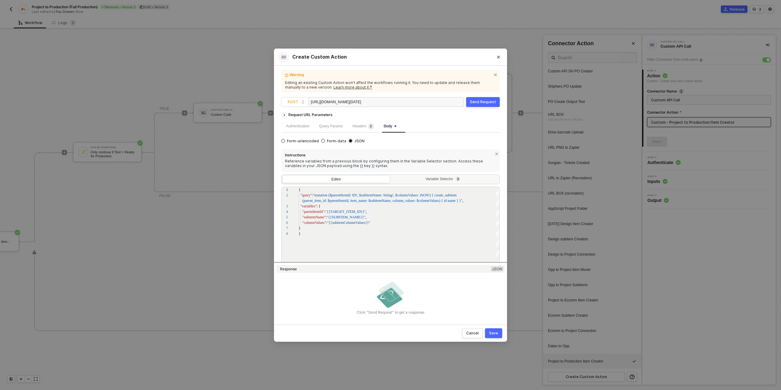
click at [604, 291] on div "Create Custom Action Warning Editing an existing Custom Action won’t affect the…" at bounding box center [390, 195] width 781 height 390
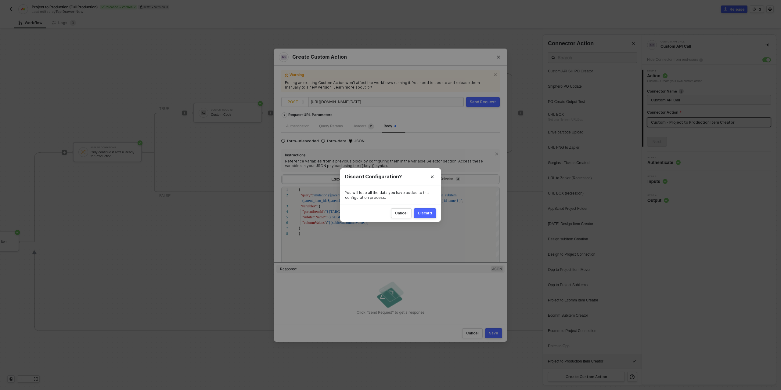
click at [430, 210] on button "Discard" at bounding box center [425, 213] width 22 height 10
radio input "true"
radio input "false"
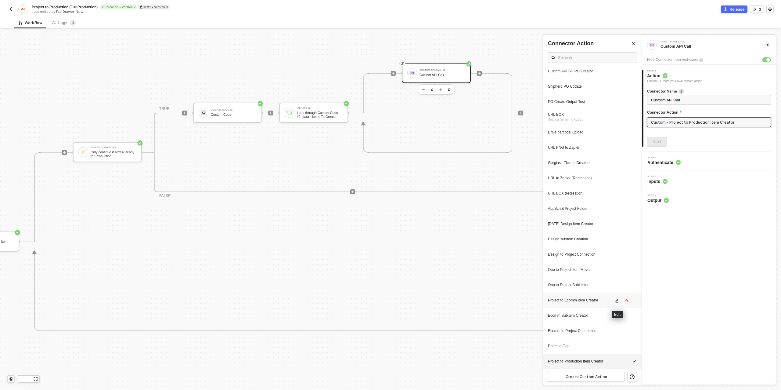
click at [617, 299] on icon "icon-edit" at bounding box center [617, 300] width 3 height 3
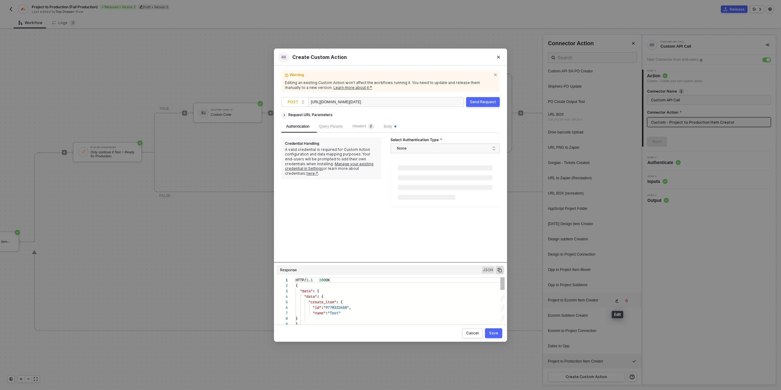
scroll to position [55, 0]
click at [394, 127] on span "Body" at bounding box center [390, 126] width 13 height 4
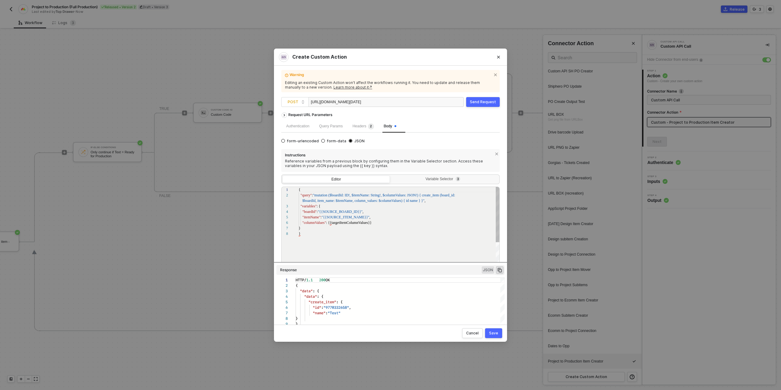
scroll to position [38, 0]
click at [607, 280] on div "Create Custom Action Warning Editing an existing Custom Action won’t affect the…" at bounding box center [390, 195] width 781 height 390
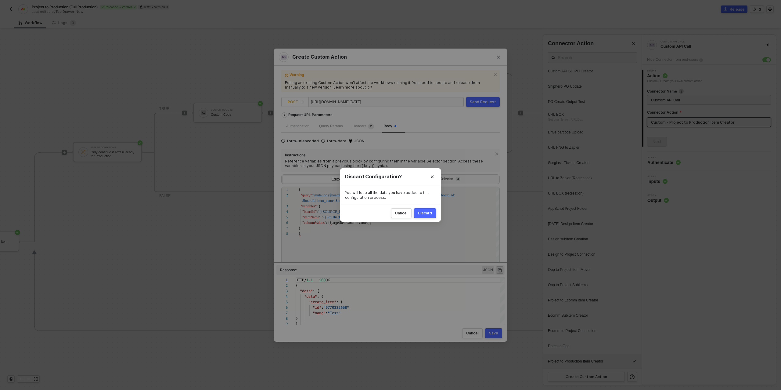
click at [428, 214] on div "Discard" at bounding box center [425, 212] width 14 height 5
radio input "true"
radio input "false"
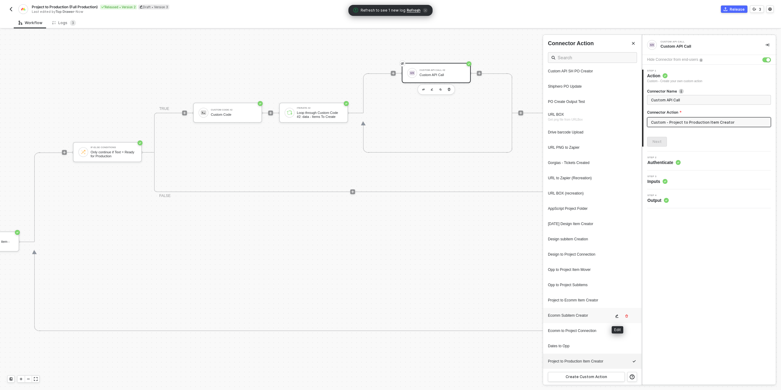
click at [615, 316] on button "button" at bounding box center [616, 315] width 7 height 7
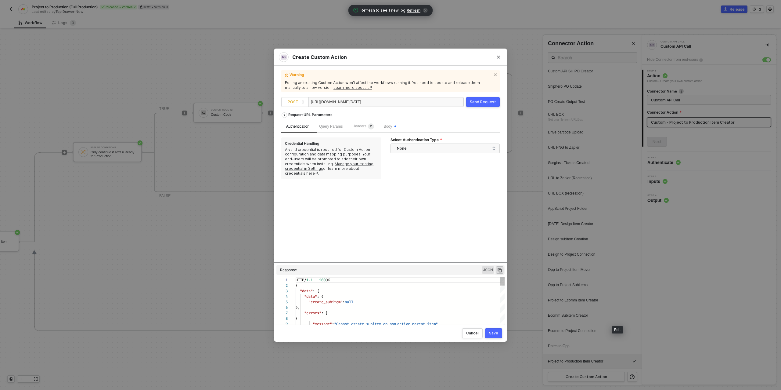
scroll to position [55, 0]
click at [393, 128] on span "Body" at bounding box center [390, 126] width 13 height 4
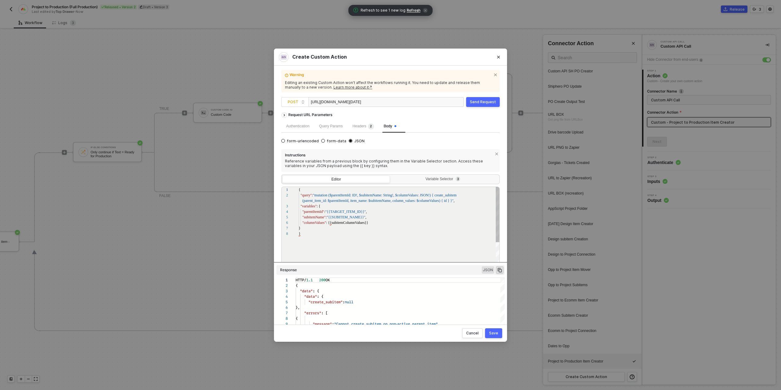
scroll to position [38, 0]
click at [533, 204] on div "Create Custom Action Warning Editing an existing Custom Action won’t affect the…" at bounding box center [390, 195] width 781 height 390
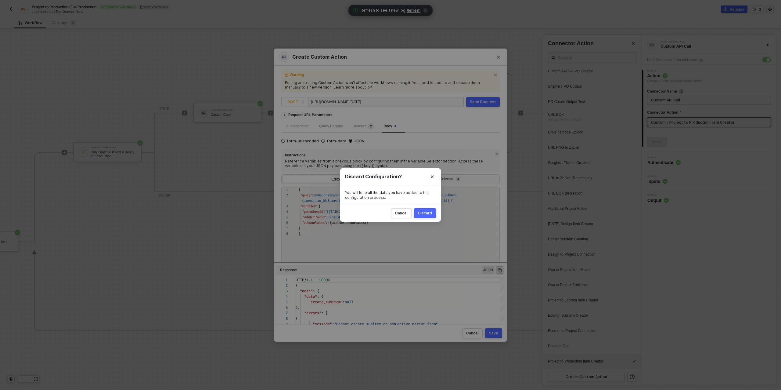
click at [430, 211] on div "Discard" at bounding box center [425, 212] width 14 height 5
radio input "true"
radio input "false"
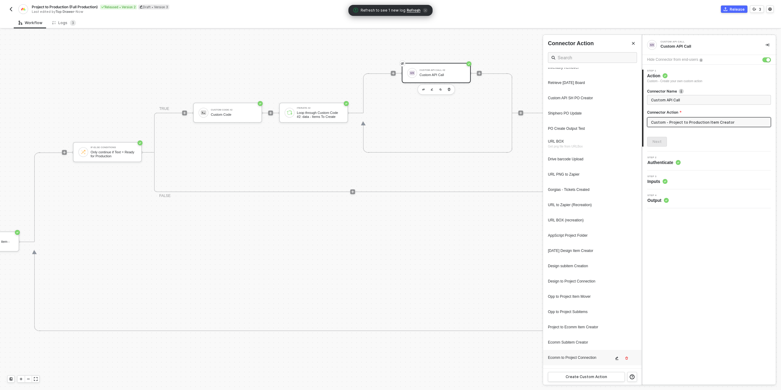
scroll to position [156, 0]
click at [617, 251] on icon "icon-edit" at bounding box center [617, 253] width 4 height 4
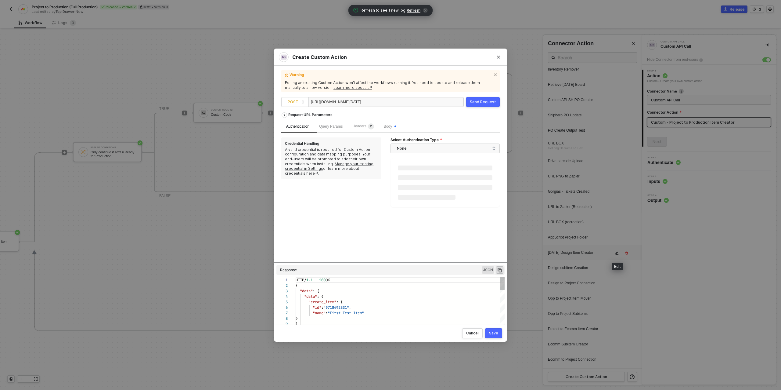
scroll to position [55, 0]
click at [396, 128] on span "Body" at bounding box center [390, 126] width 13 height 4
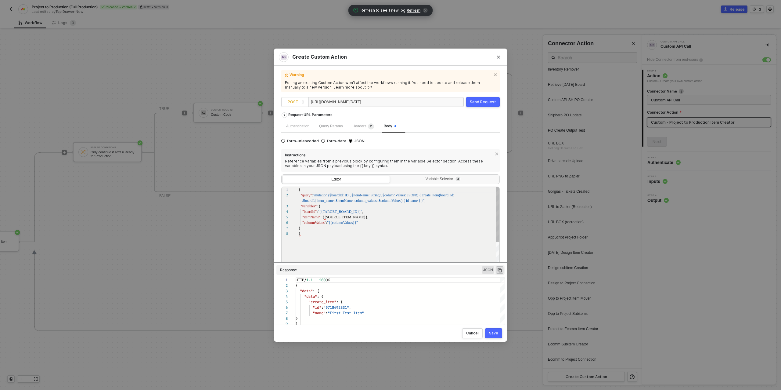
scroll to position [38, 0]
click at [498, 57] on icon "Close" at bounding box center [498, 57] width 3 height 3
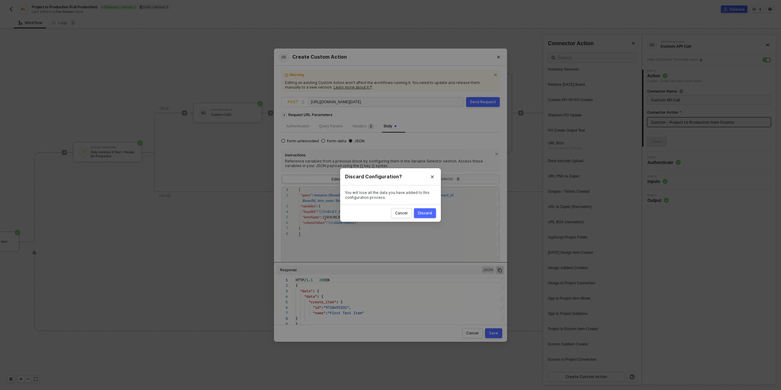
click at [428, 214] on div "Discard" at bounding box center [425, 212] width 14 height 5
radio input "true"
radio input "false"
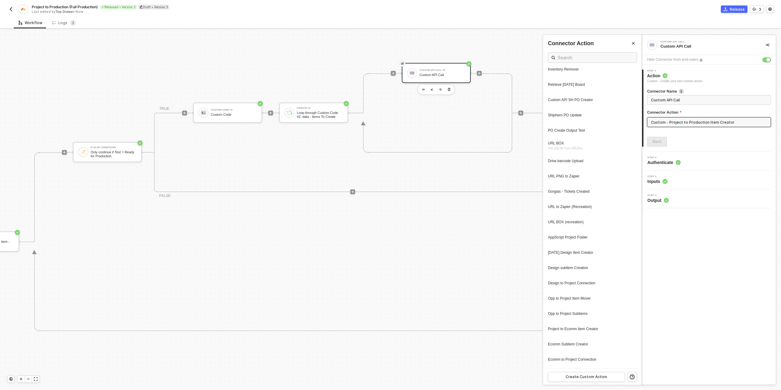
click at [210, 107] on div at bounding box center [390, 210] width 781 height 360
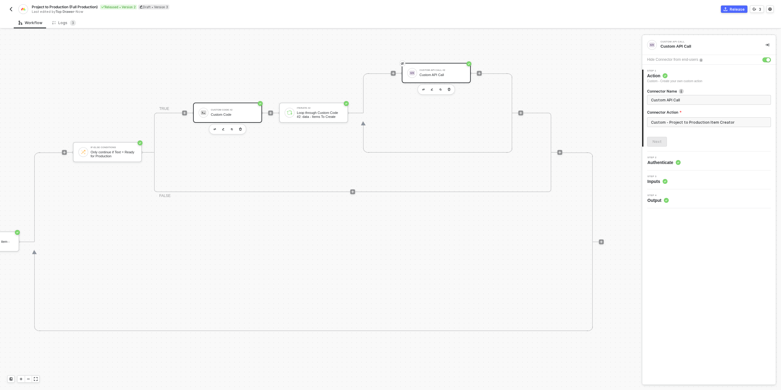
click at [245, 115] on div "Custom Code" at bounding box center [234, 115] width 46 height 4
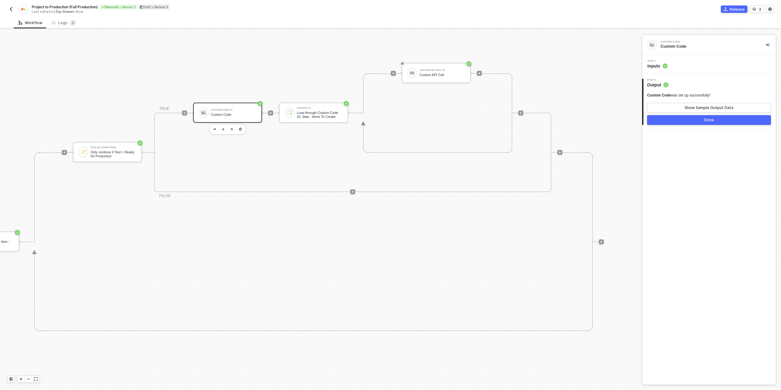
click at [686, 74] on div "2 Step 2 Output Custom Code was set up successfully! Show Sample Output Data Do…" at bounding box center [709, 102] width 134 height 56
click at [692, 65] on div "Step 1 Inputs" at bounding box center [710, 64] width 132 height 9
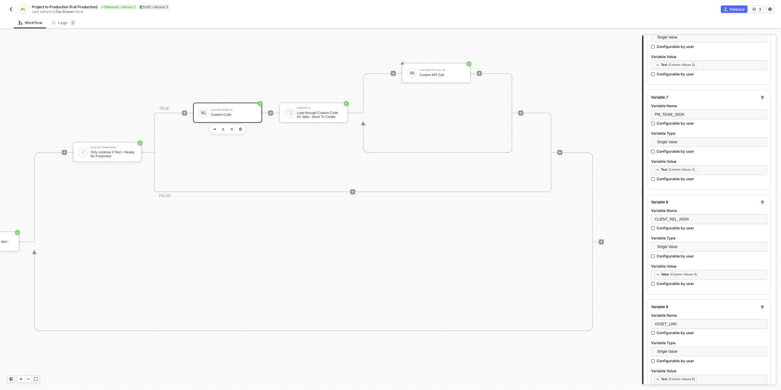
scroll to position [940, 0]
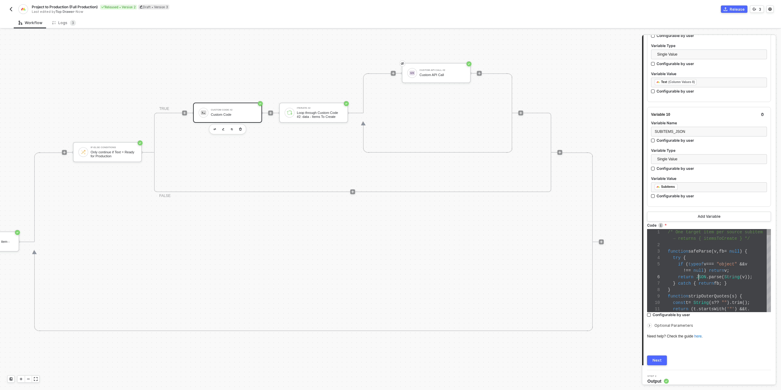
click at [698, 274] on div "1 2 3 4 5 6 7 8 9 10 11 /* One target item per source subitem → returns { items…" at bounding box center [709, 270] width 124 height 83
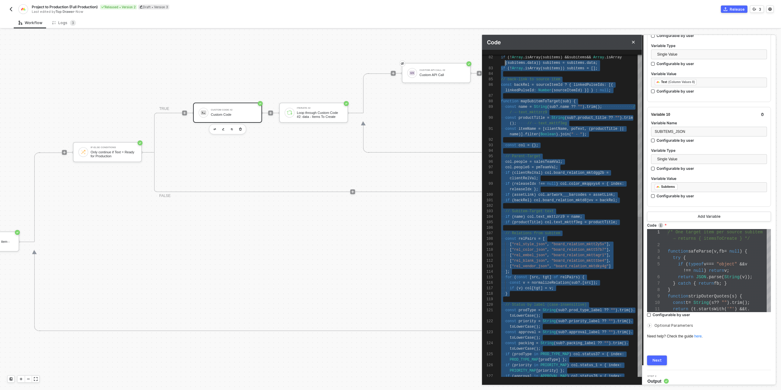
scroll to position [27, 0]
type textarea "/* One target item per source subitem → returns { itemsToCreate } */ function s…"
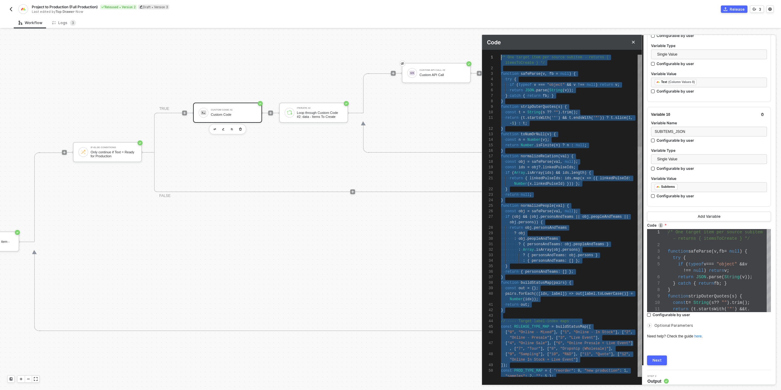
scroll to position [0, 0]
drag, startPoint x: 575, startPoint y: 374, endPoint x: 497, endPoint y: 53, distance: 329.6
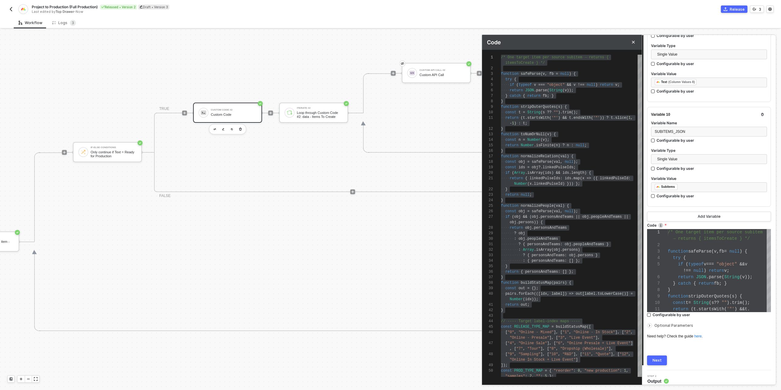
click at [656, 358] on div "Next" at bounding box center [657, 360] width 9 height 5
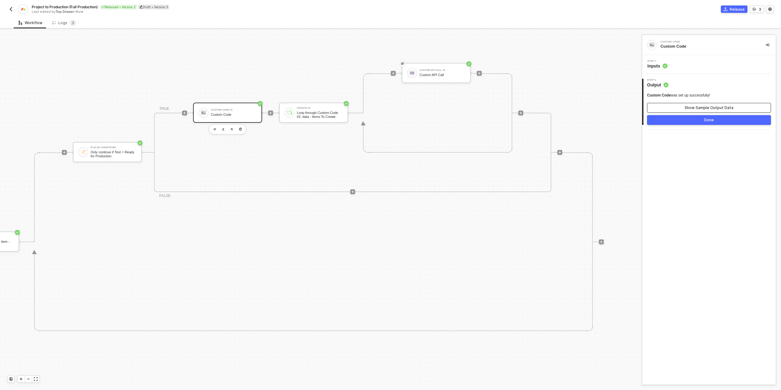
click at [714, 105] on div "Show Sample Output Data" at bounding box center [709, 107] width 49 height 5
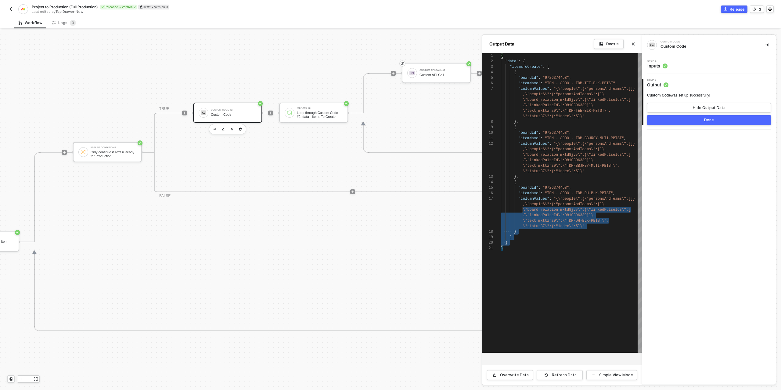
scroll to position [0, 22]
type textarea "{ "data": { "itemsToCreate": [ { "boardId": "9726374458", "itemName": "TDM - 80…"
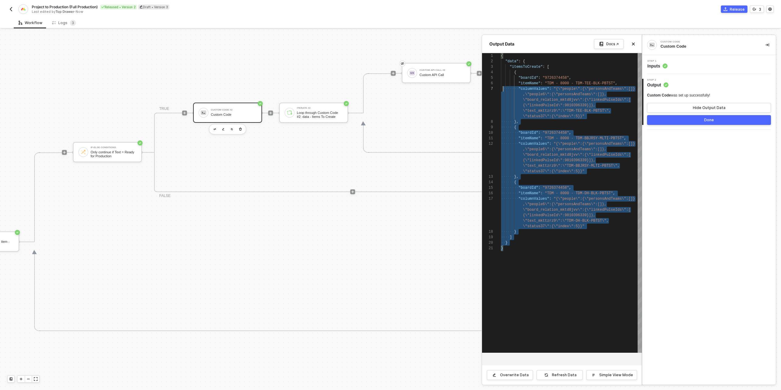
scroll to position [0, 0]
drag, startPoint x: 509, startPoint y: 248, endPoint x: 494, endPoint y: 51, distance: 197.1
